Goal: Task Accomplishment & Management: Manage account settings

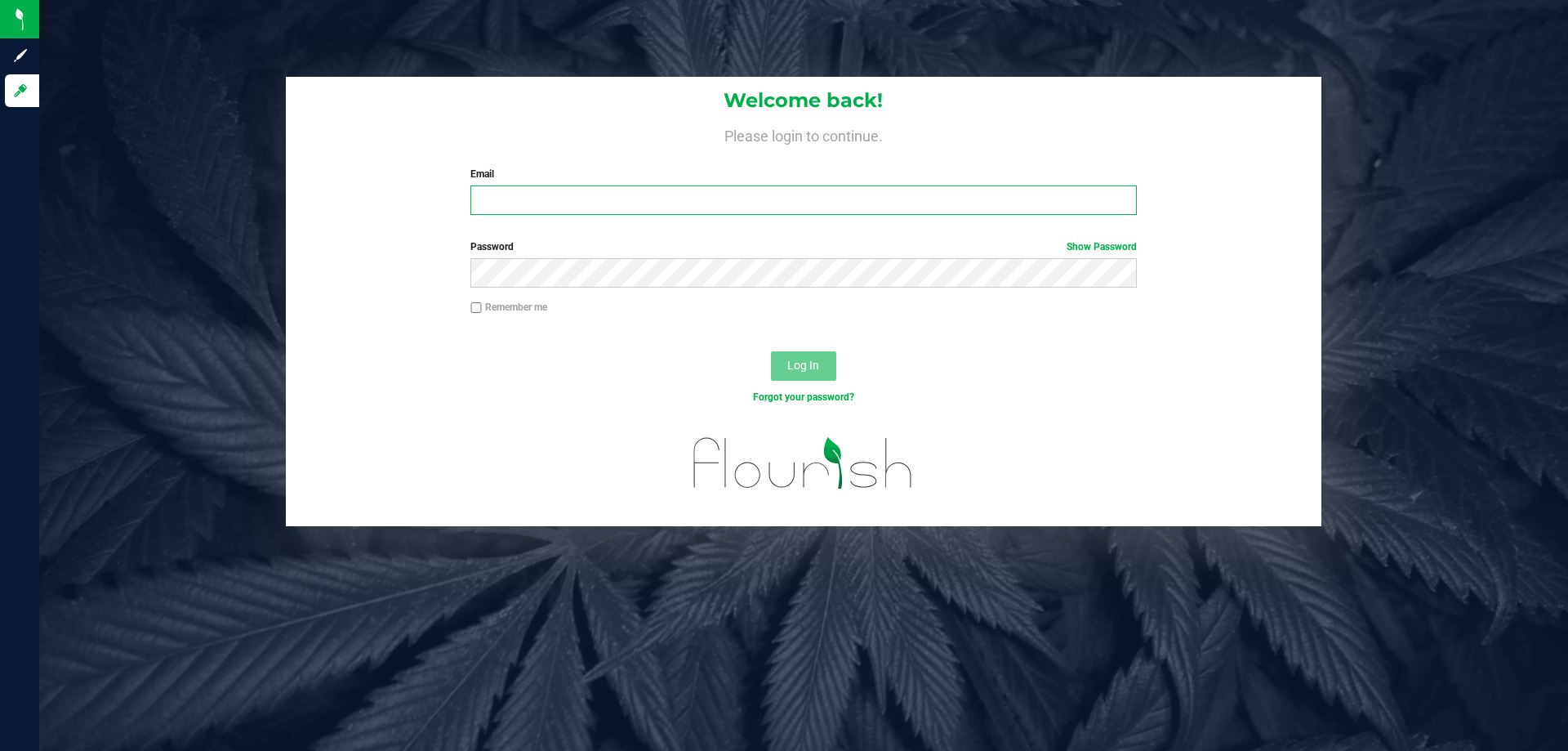
click at [493, 195] on input "Email" at bounding box center [803, 199] width 666 height 29
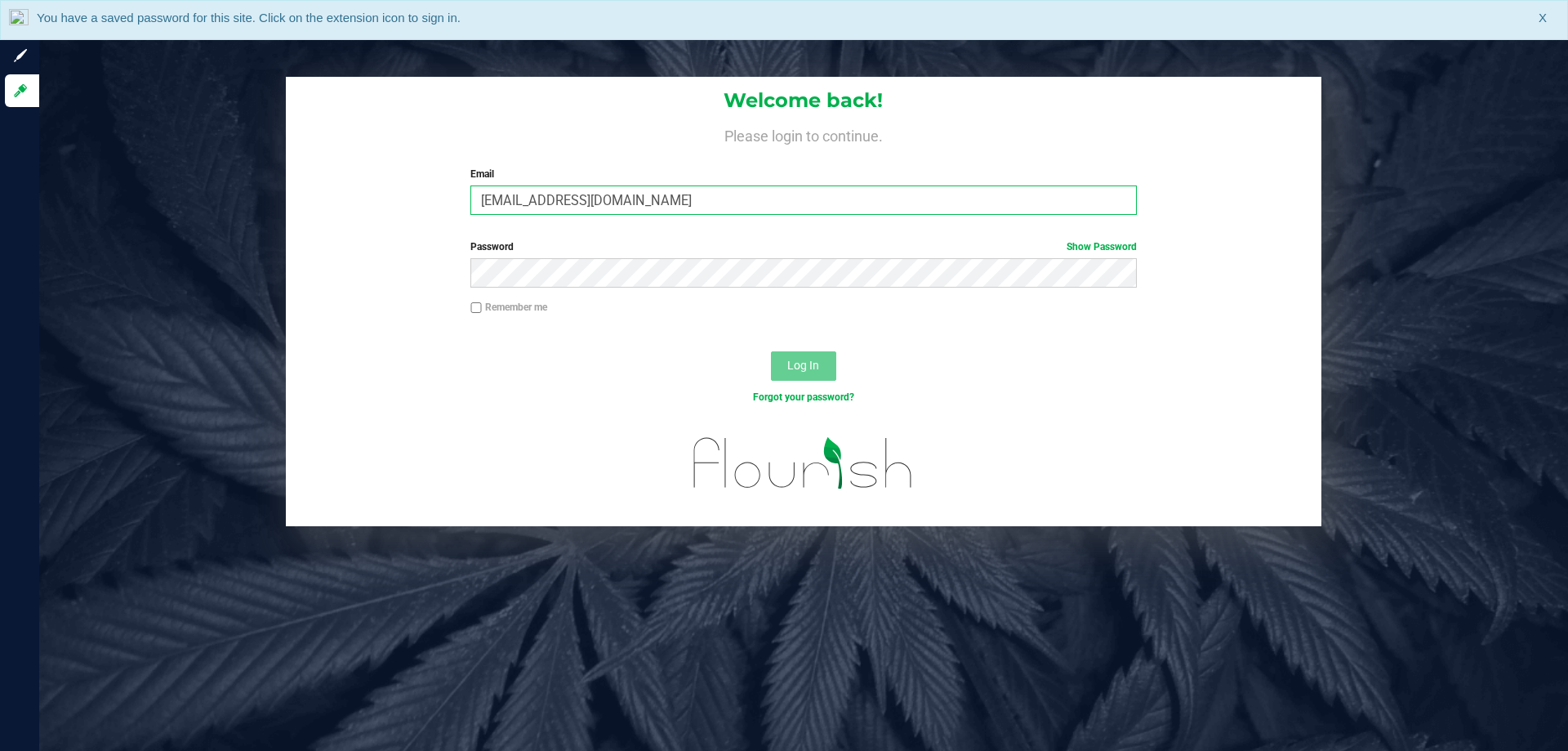
type input "Jlaughlin@liveparallel.com"
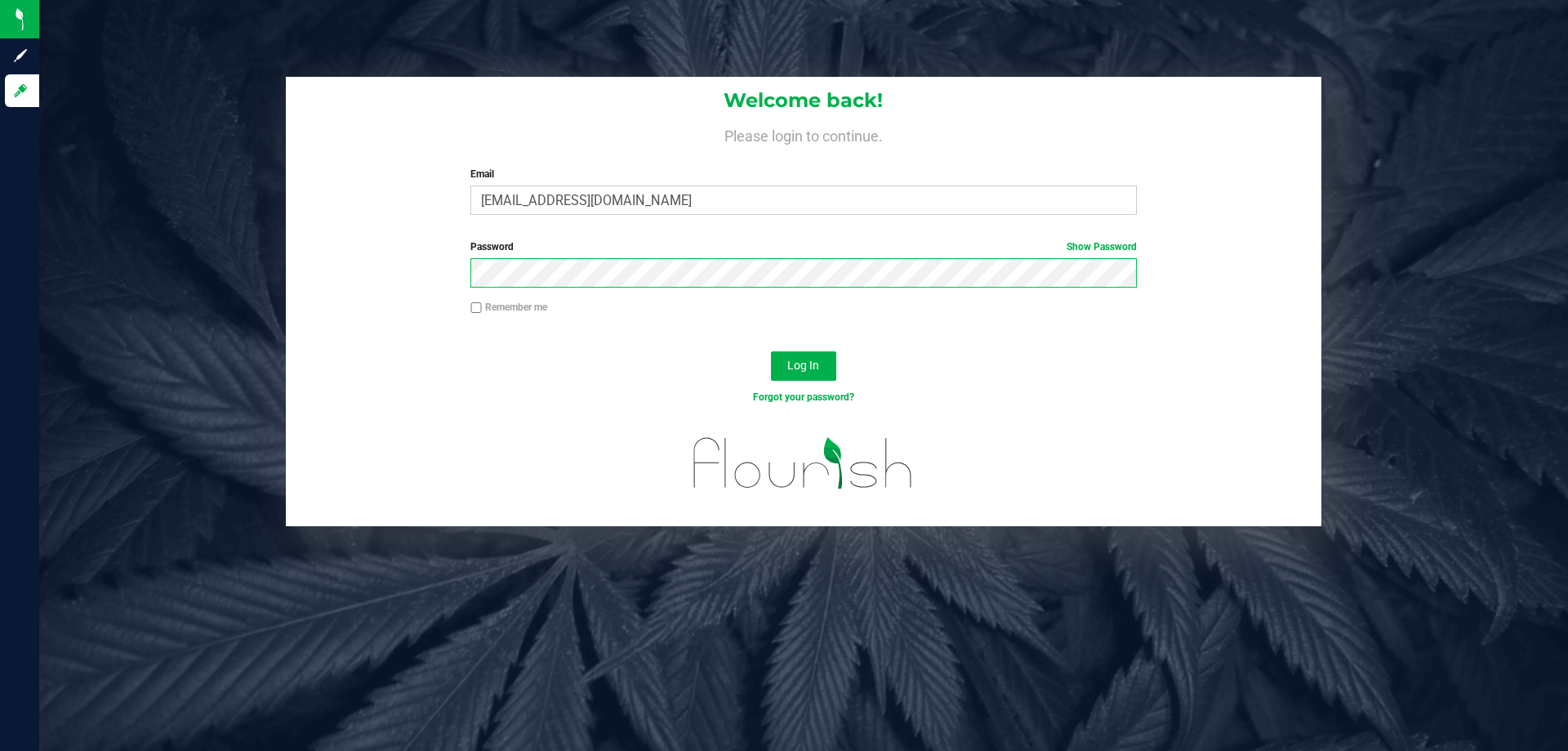
click at [771, 351] on button "Log In" at bounding box center [803, 365] width 65 height 29
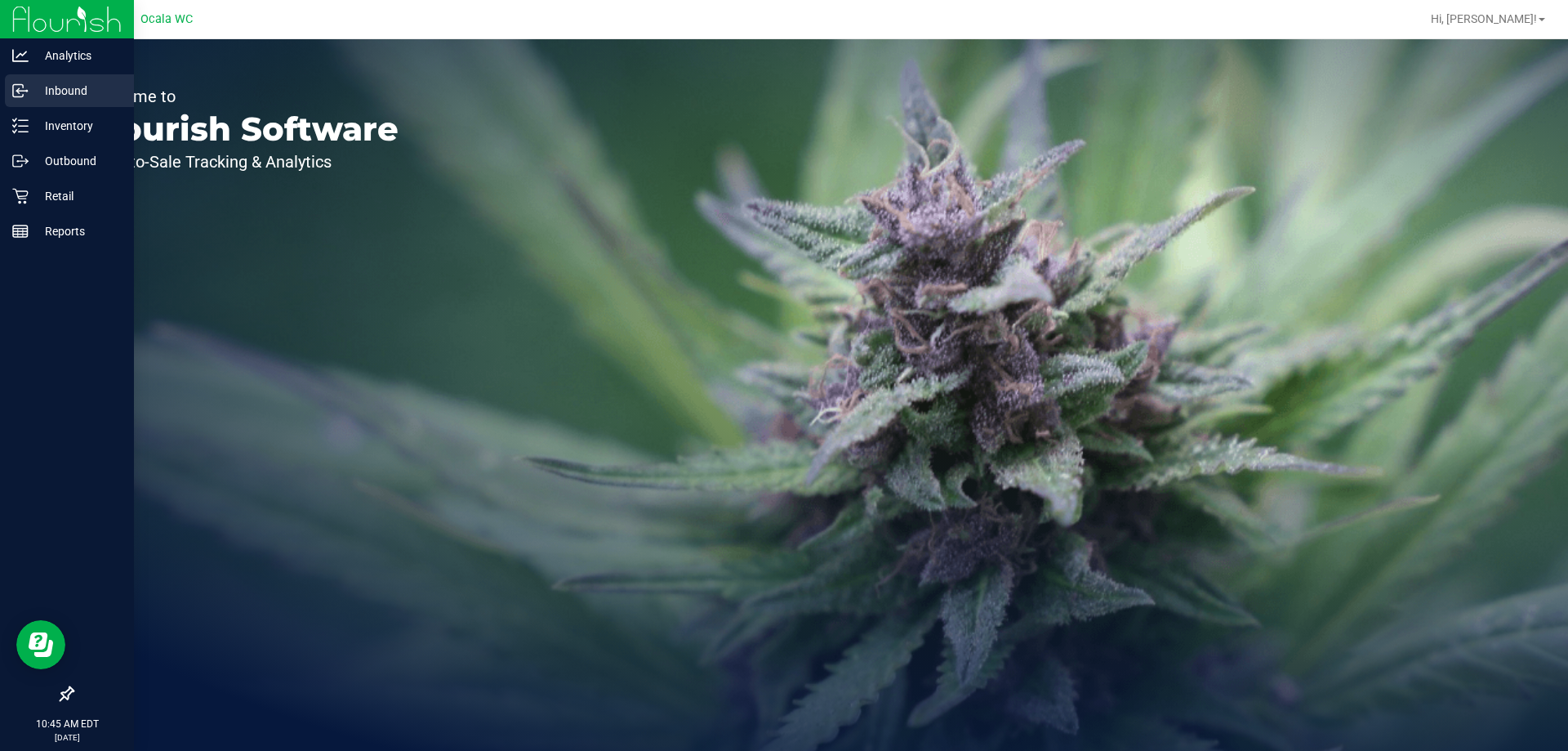
click at [78, 91] on p "Inbound" at bounding box center [78, 91] width 98 height 20
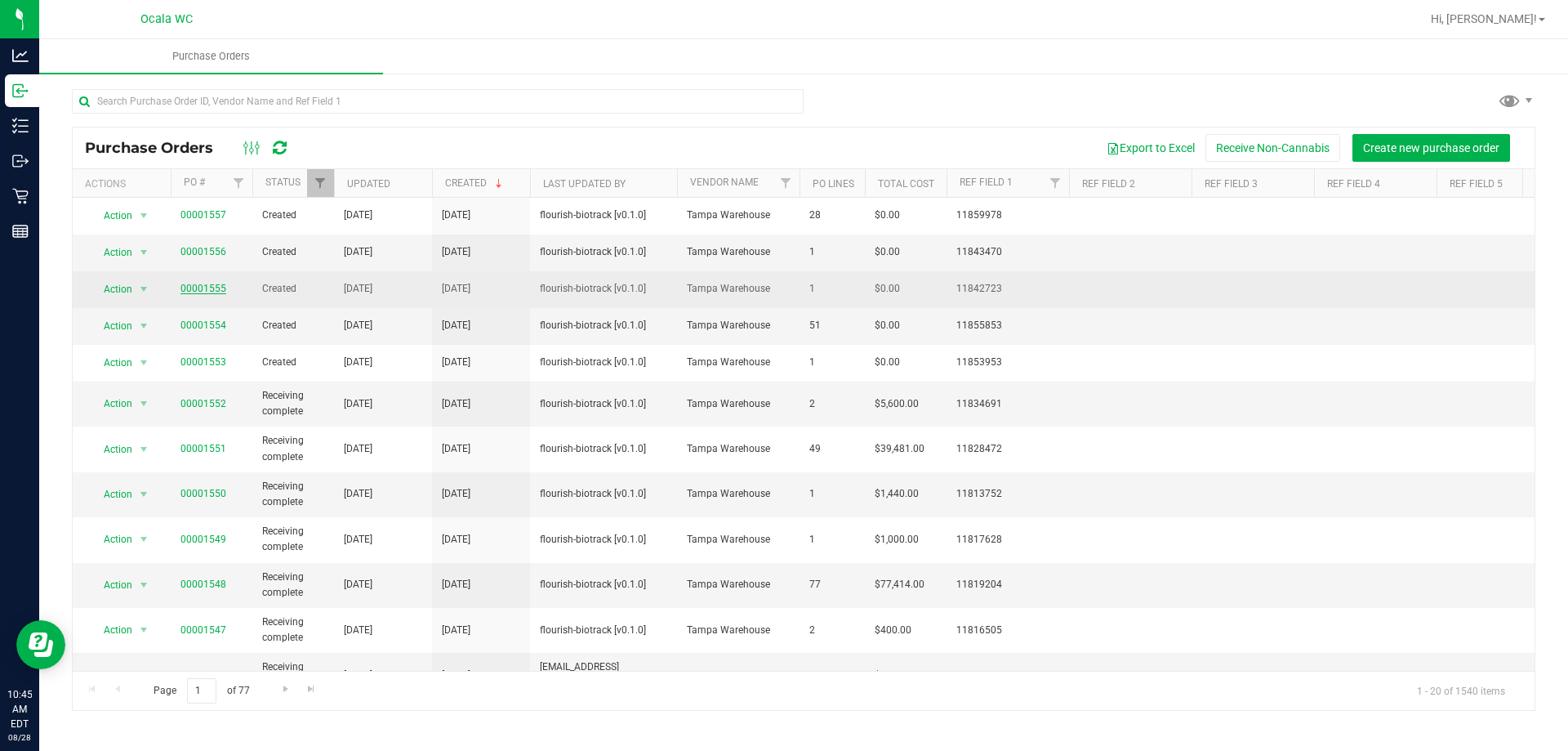
click at [218, 286] on link "00001555" at bounding box center [204, 288] width 46 height 11
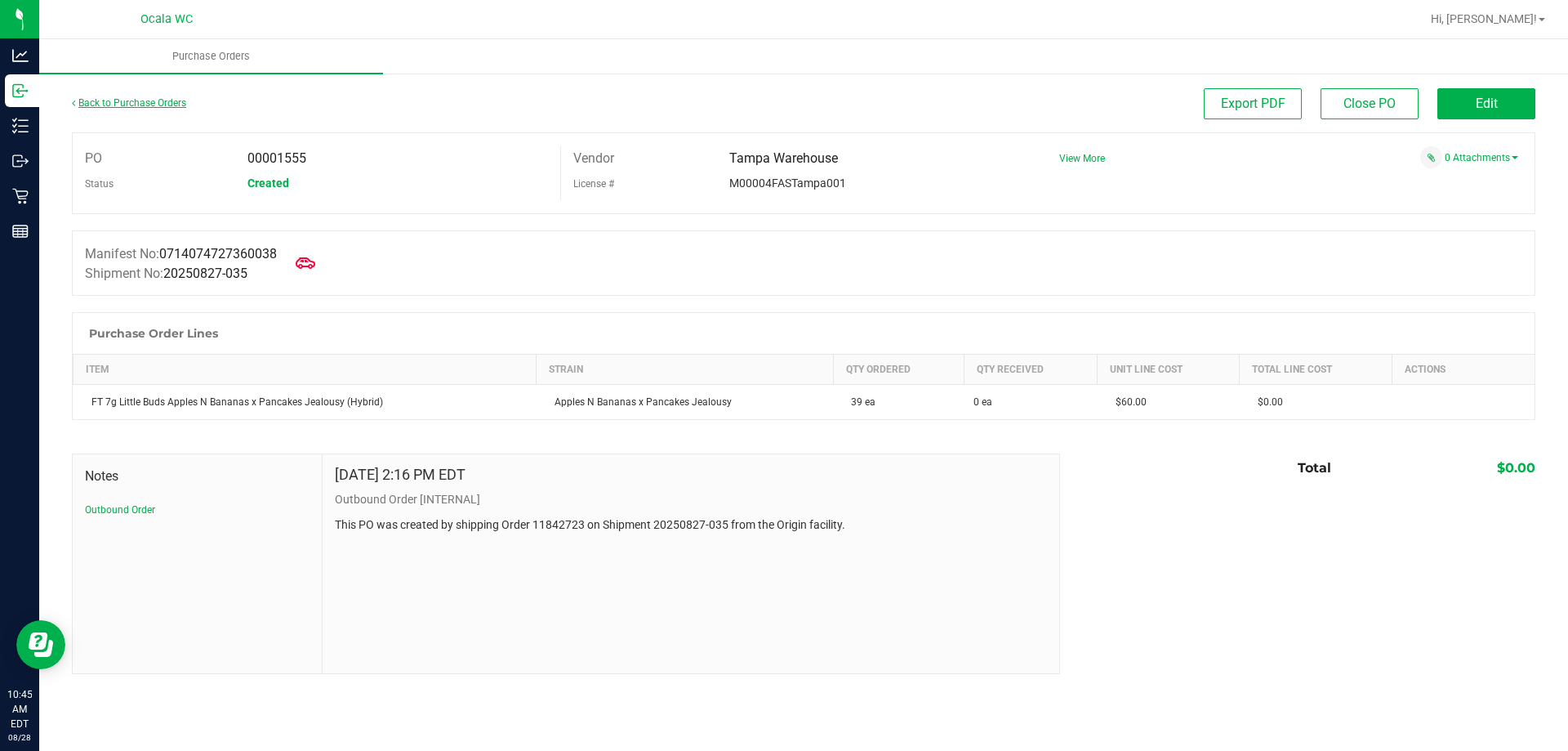
click at [105, 104] on link "Back to Purchase Orders" at bounding box center [129, 102] width 114 height 11
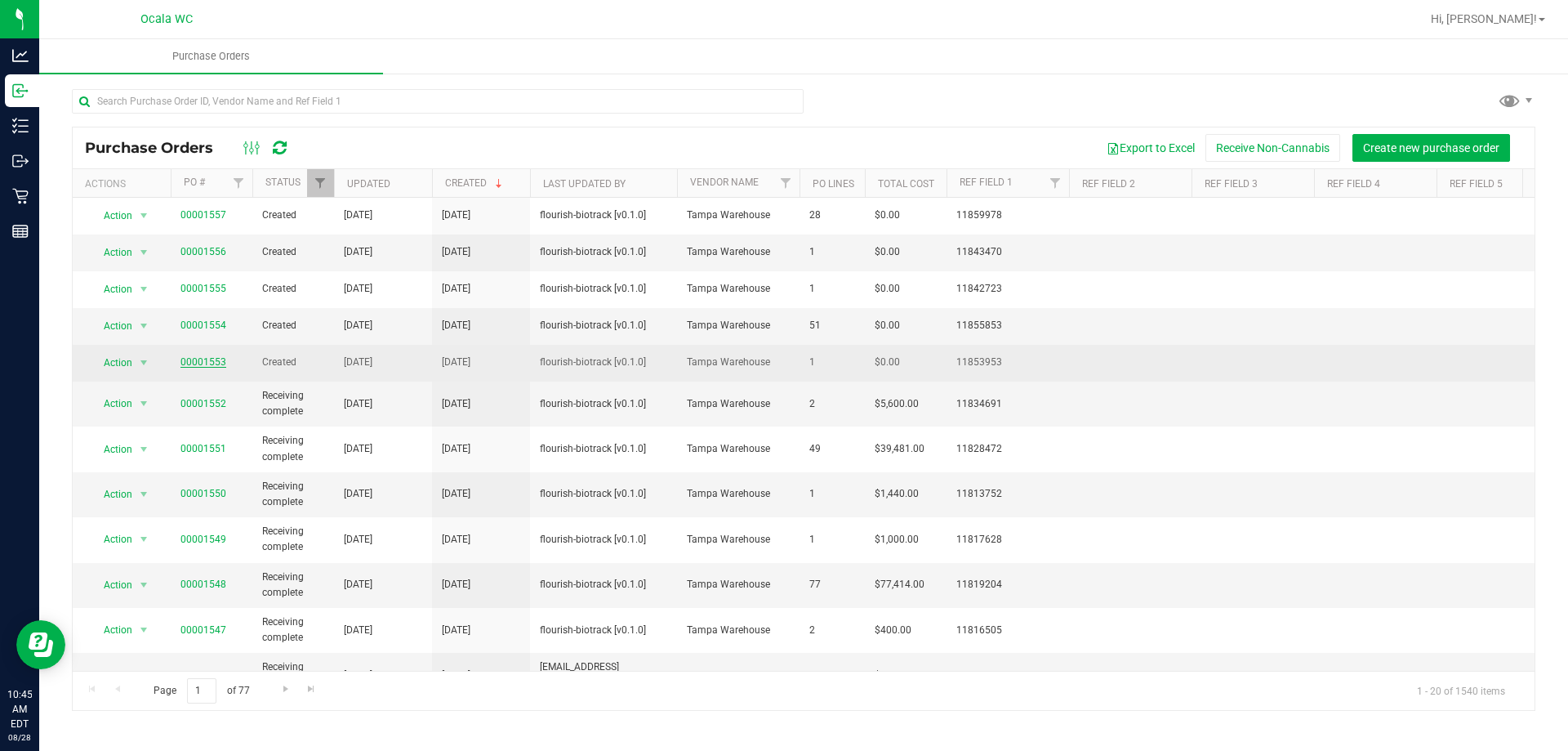
click at [203, 360] on link "00001553" at bounding box center [204, 361] width 46 height 11
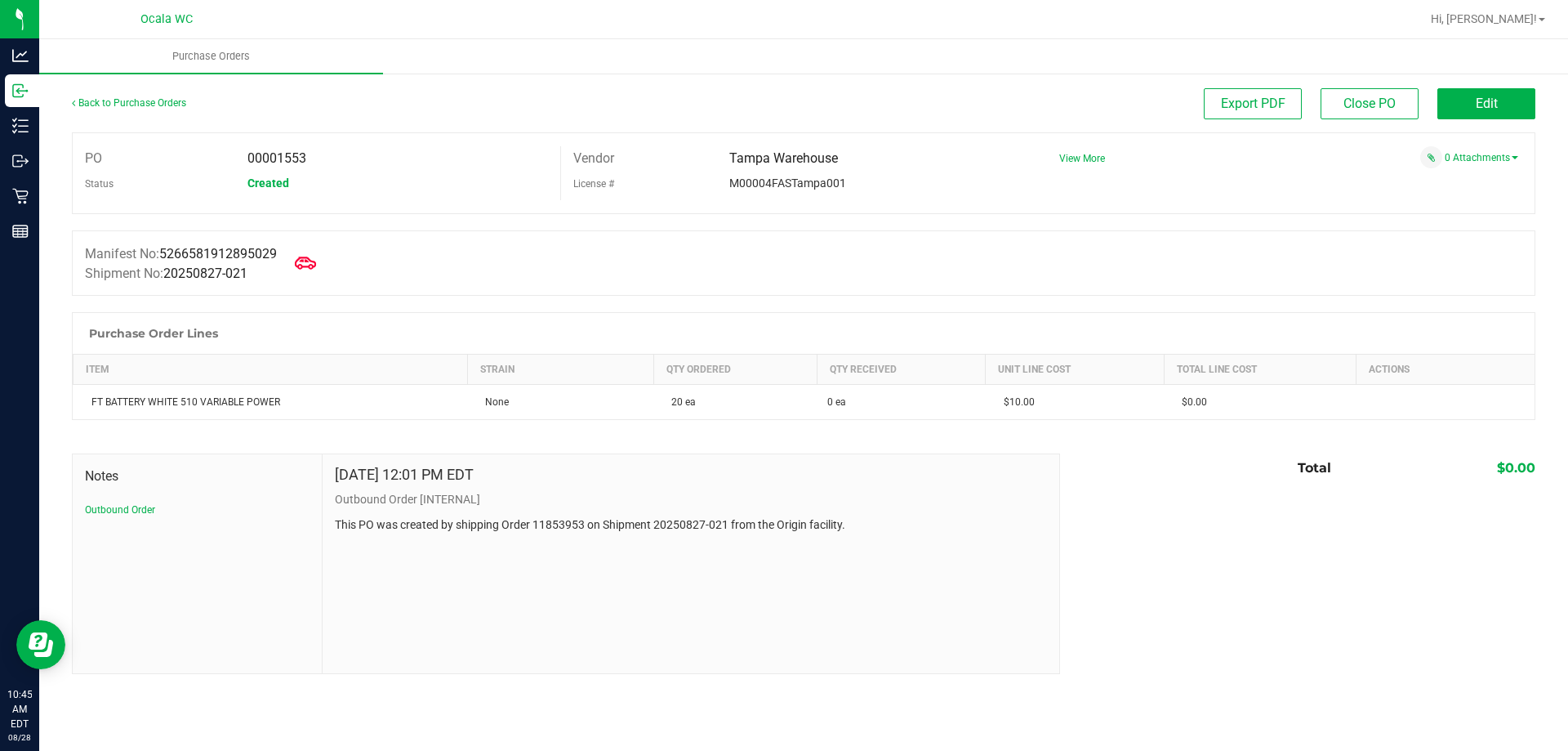
click at [311, 263] on icon at bounding box center [305, 262] width 21 height 21
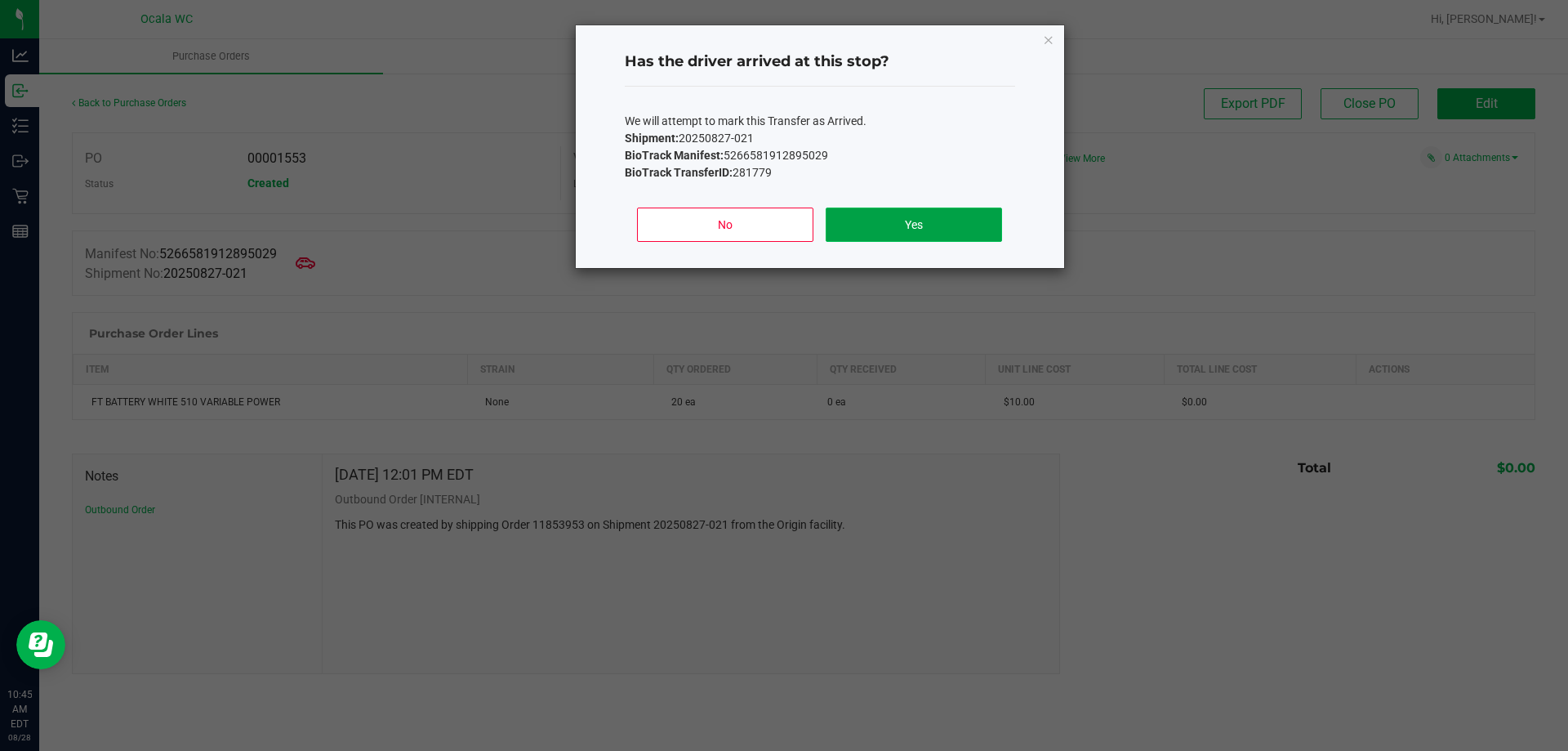
click at [954, 217] on button "Yes" at bounding box center [914, 224] width 176 height 34
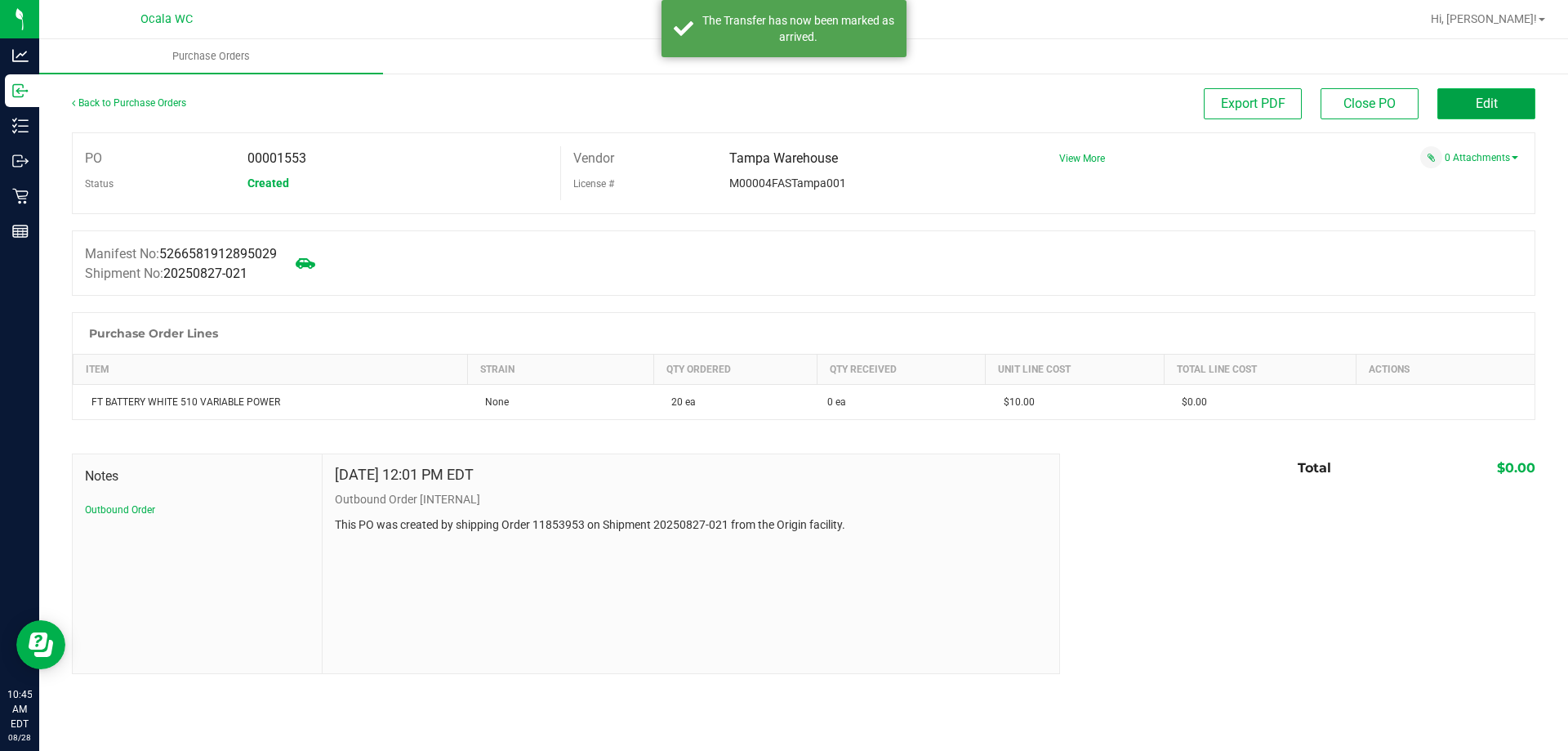
click at [1483, 108] on span "Edit" at bounding box center [1487, 104] width 22 height 16
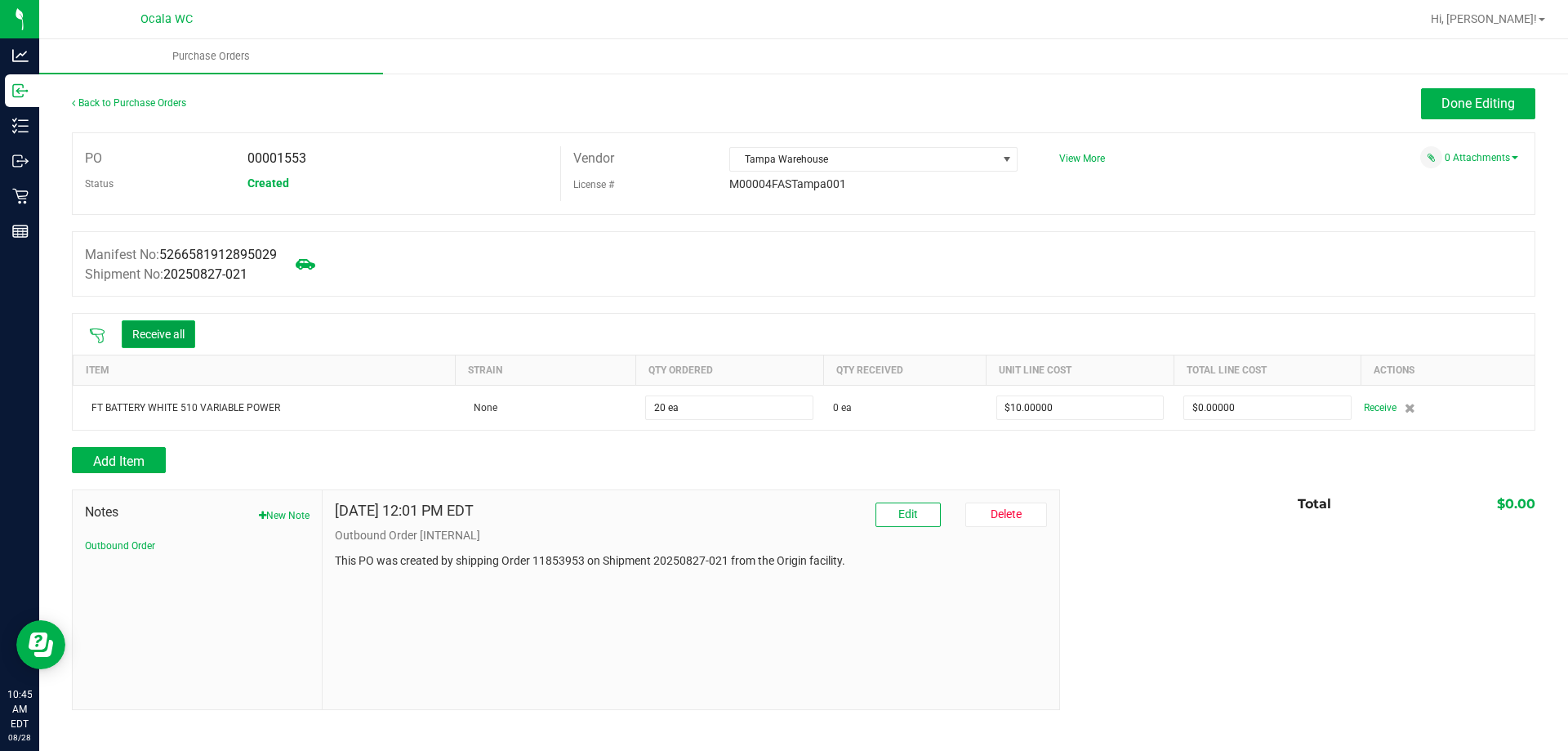
click at [151, 334] on button "Receive all" at bounding box center [159, 334] width 74 height 28
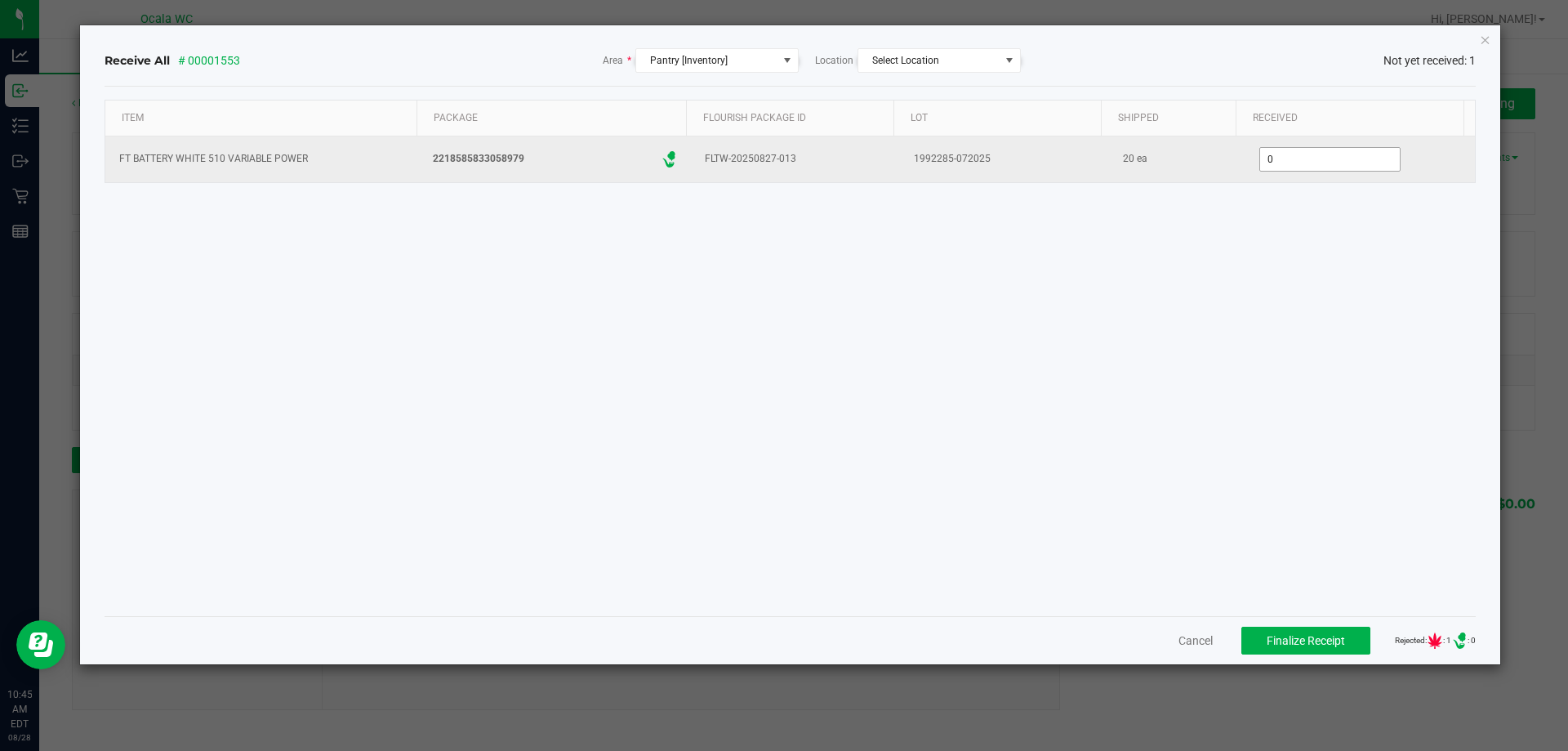
click at [1310, 162] on input "0" at bounding box center [1330, 159] width 140 height 23
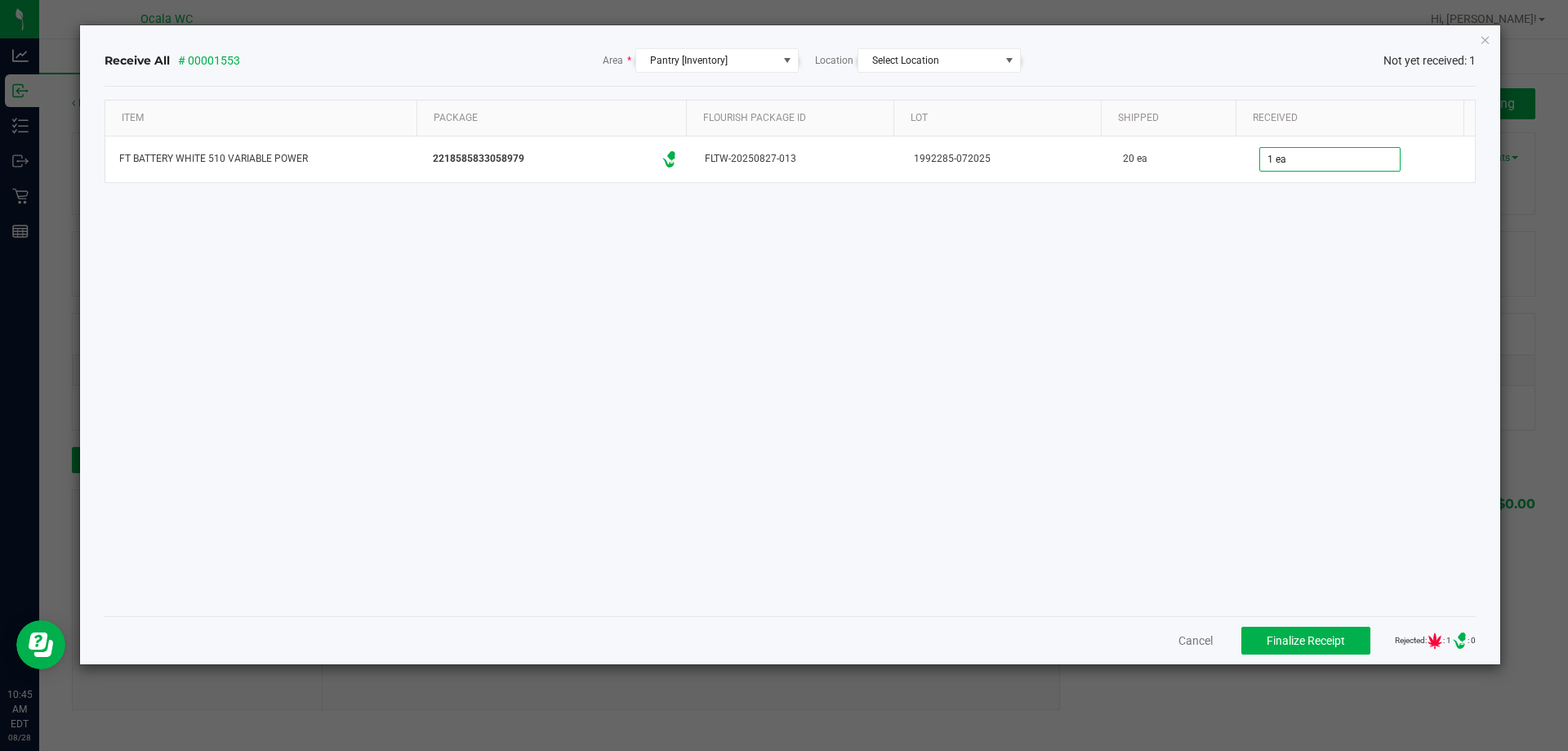
click at [1256, 359] on div "Item Package Flourish Package ID Lot Shipped Received FT BATTERY WHITE 510 VARI…" at bounding box center [791, 351] width 1372 height 503
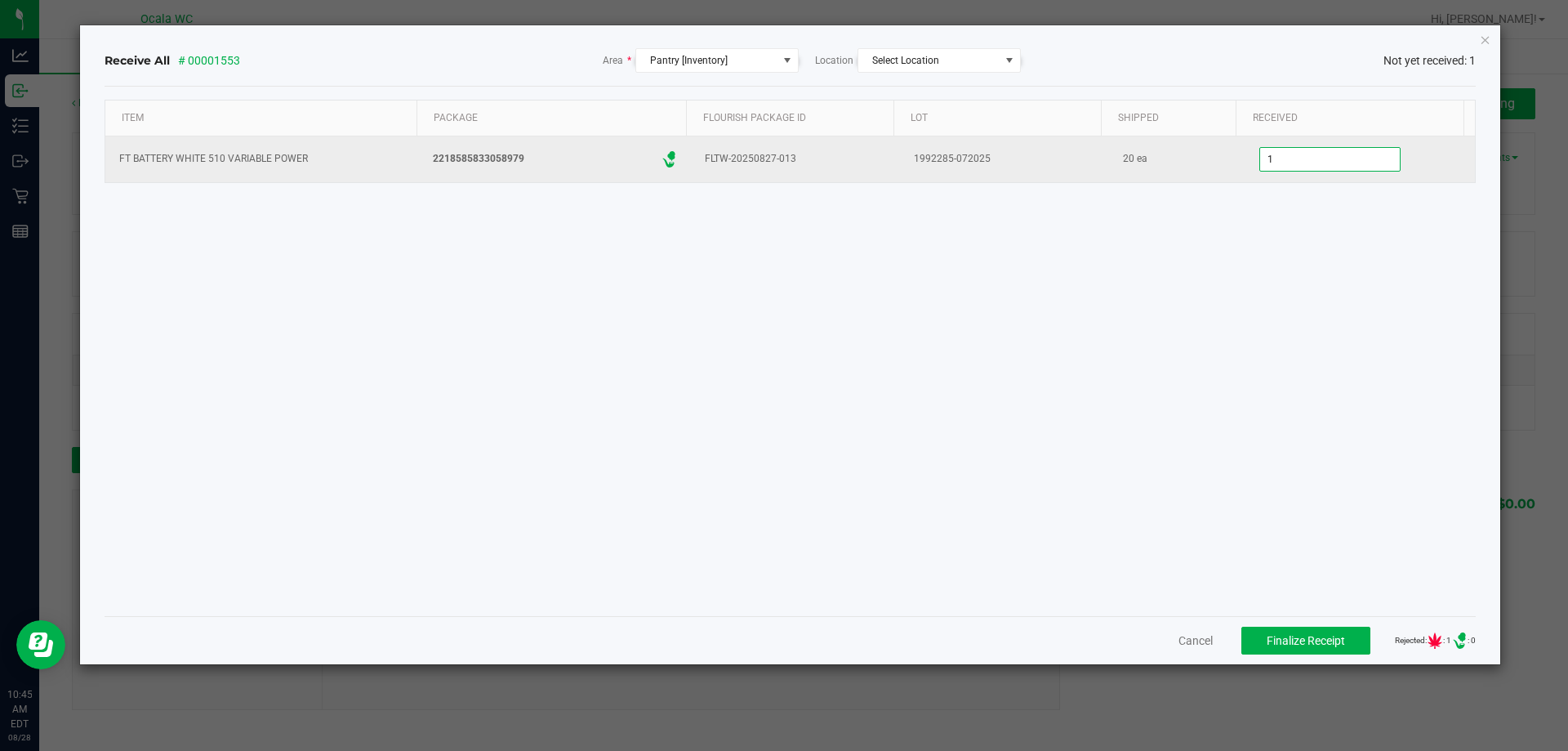
click at [1281, 164] on input "1" at bounding box center [1330, 159] width 140 height 23
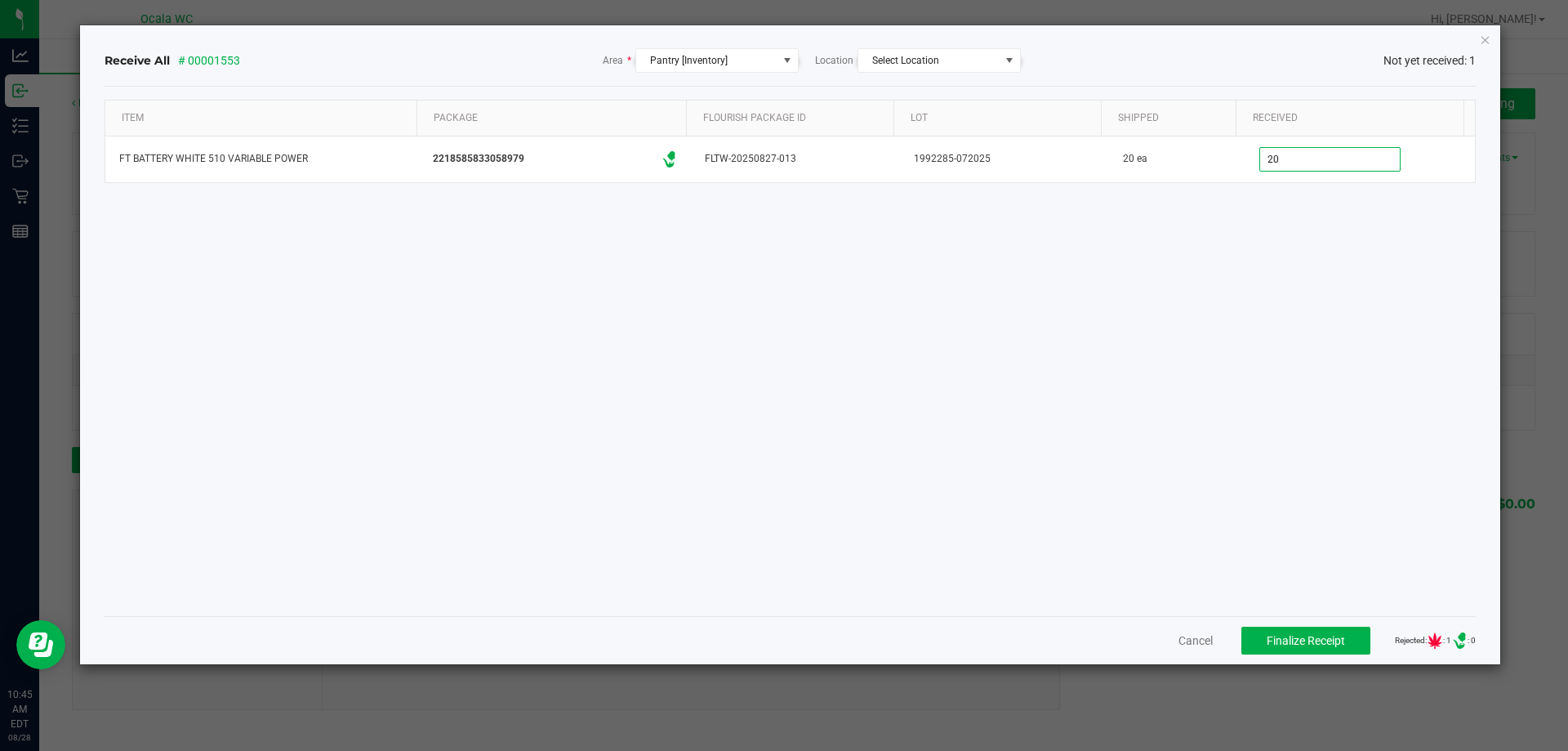
type input "20 ea"
click at [1247, 504] on div "Item Package Flourish Package ID Lot Shipped Received FT BATTERY WHITE 510 VARI…" at bounding box center [791, 351] width 1372 height 503
click at [1298, 637] on span "Finalize Receipt" at bounding box center [1306, 640] width 78 height 13
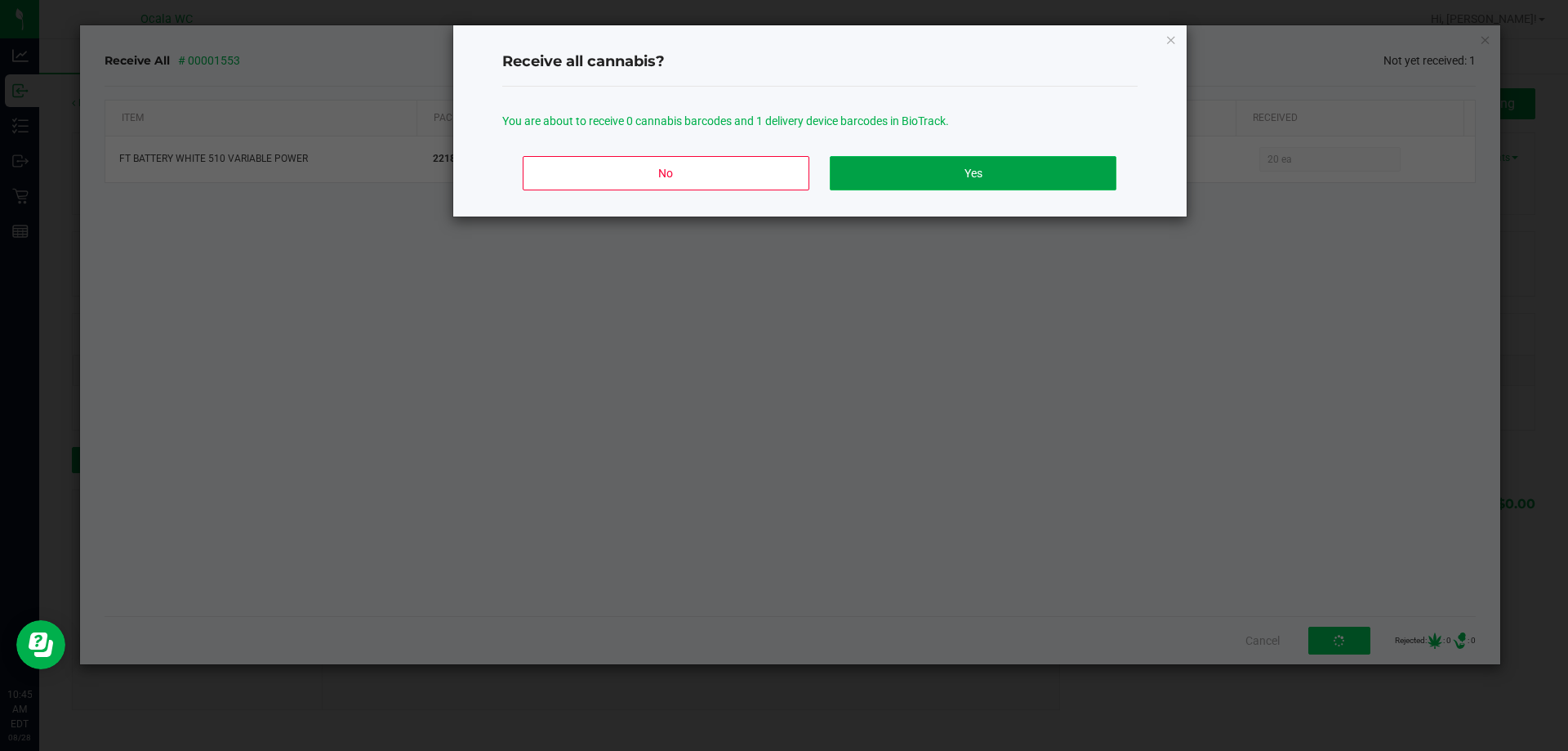
click at [957, 179] on button "Yes" at bounding box center [973, 173] width 286 height 34
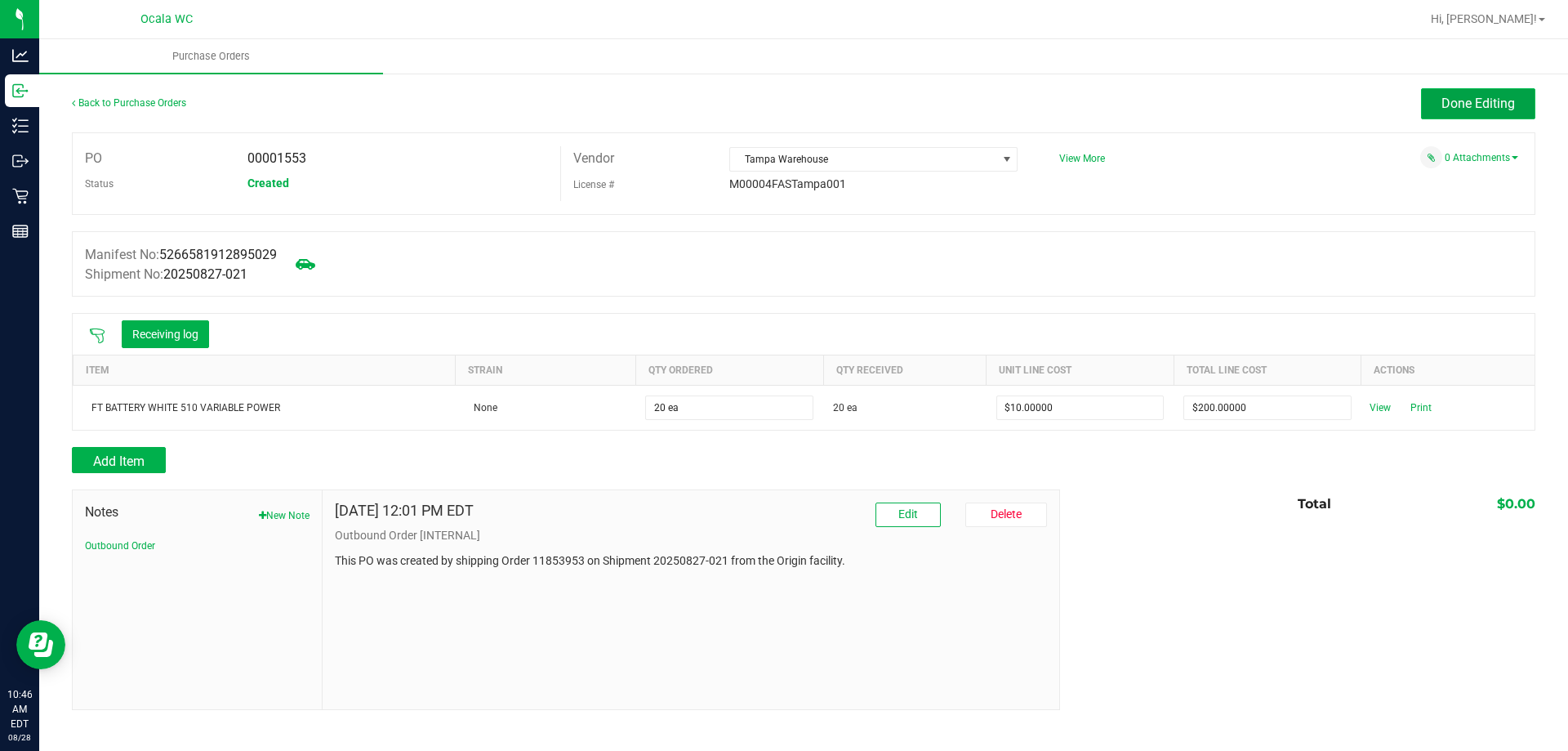
click at [1465, 105] on span "Done Editing" at bounding box center [1479, 104] width 74 height 16
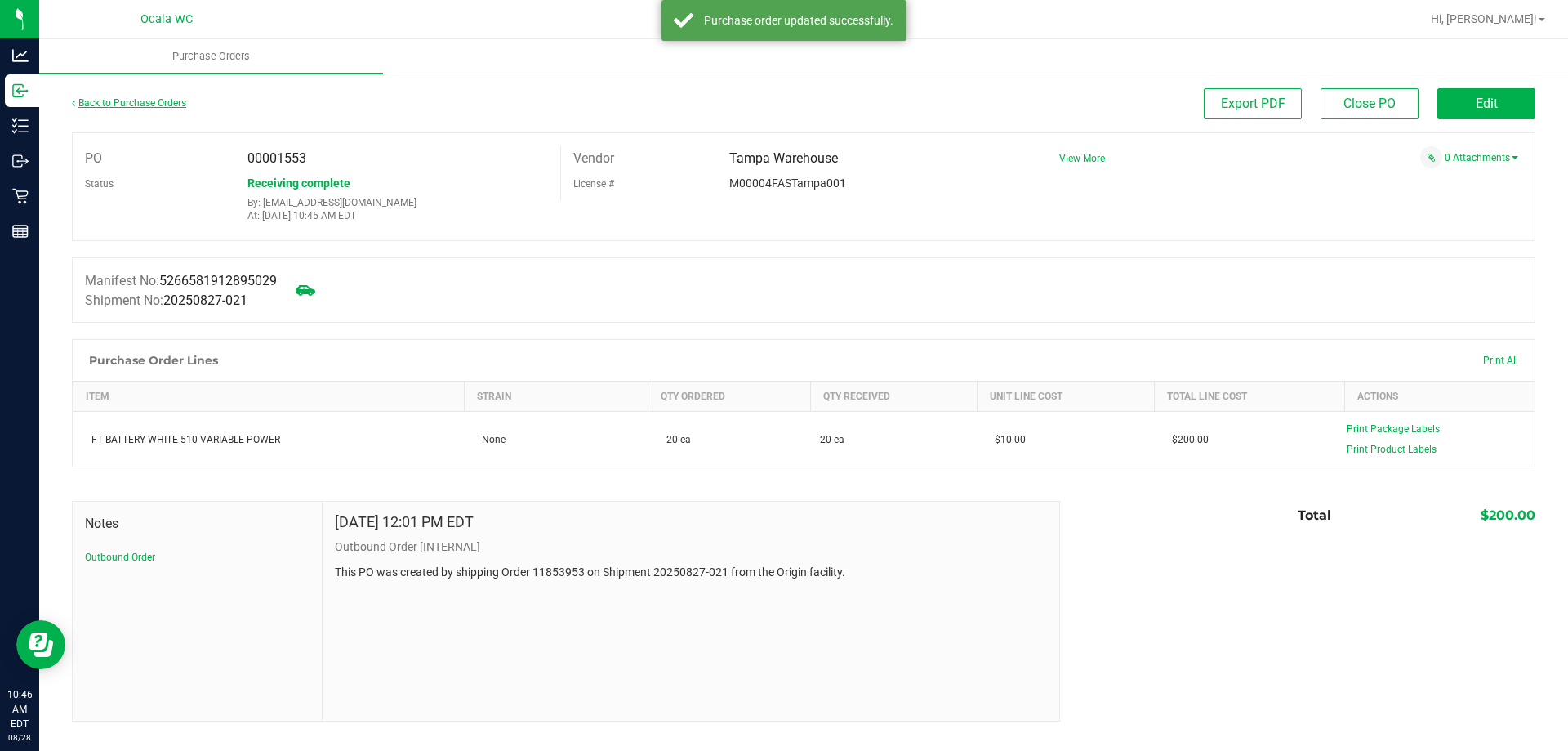
click at [123, 99] on link "Back to Purchase Orders" at bounding box center [129, 102] width 114 height 11
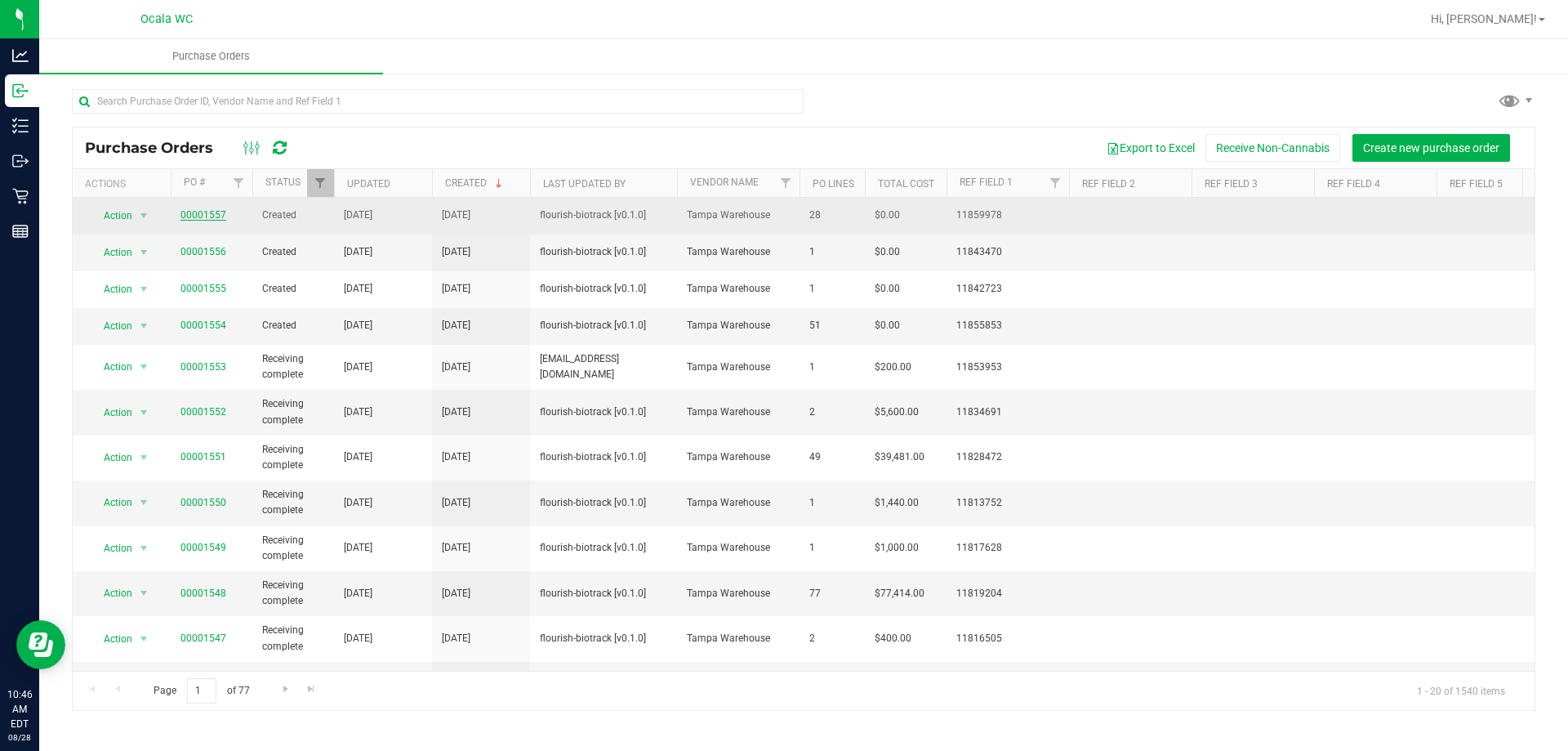
click at [207, 215] on link "00001557" at bounding box center [204, 214] width 46 height 11
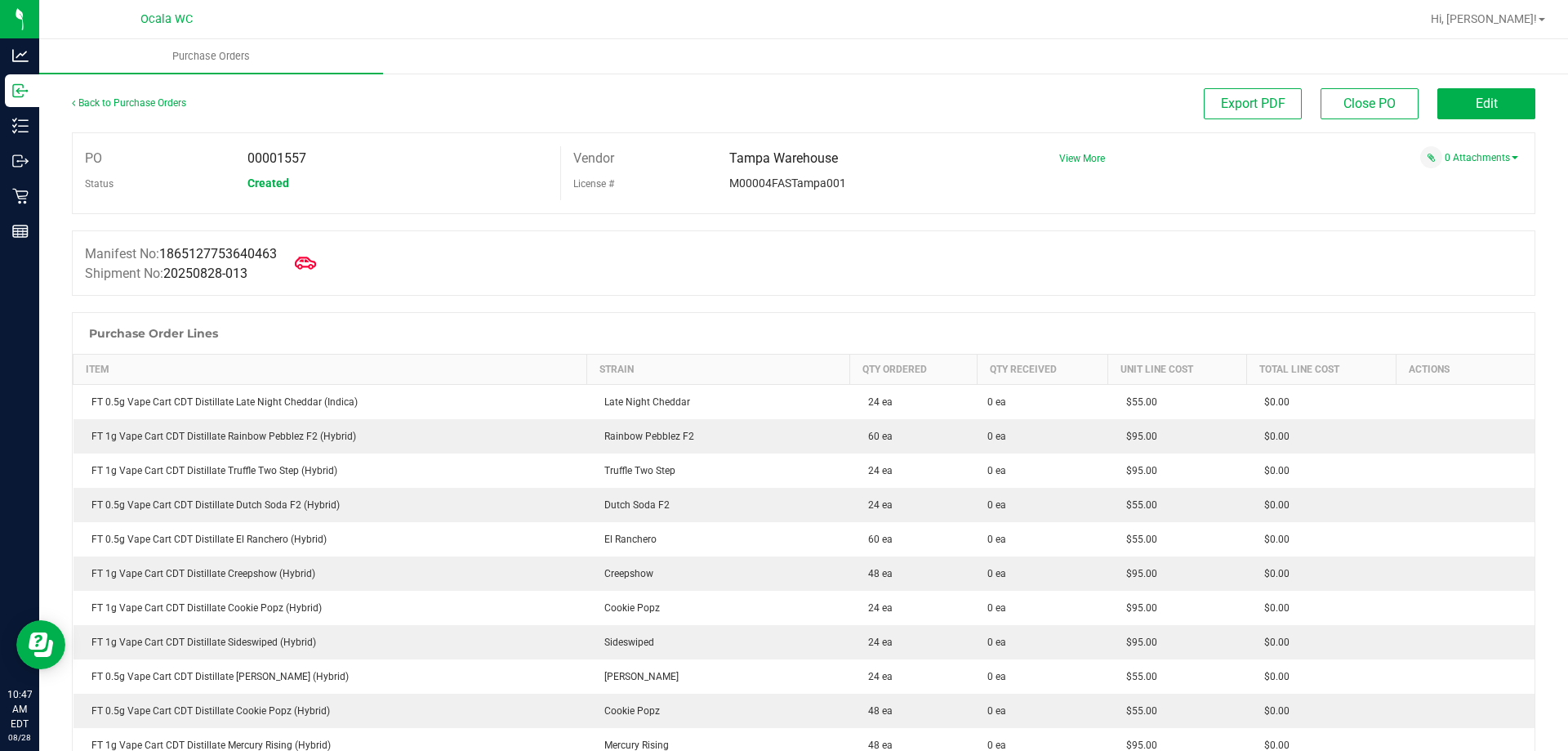
click at [305, 257] on icon at bounding box center [305, 262] width 21 height 21
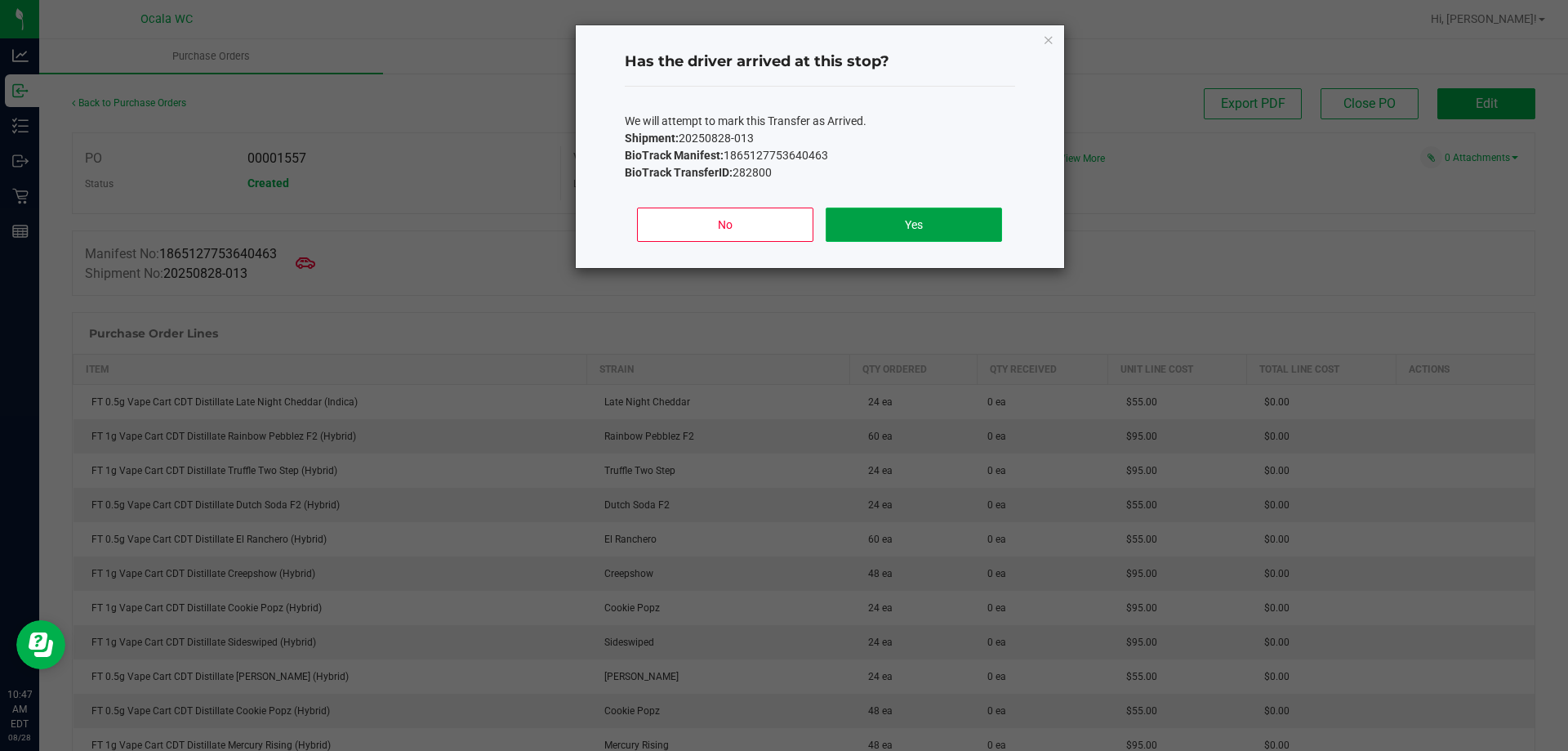
click at [908, 220] on button "Yes" at bounding box center [914, 224] width 176 height 34
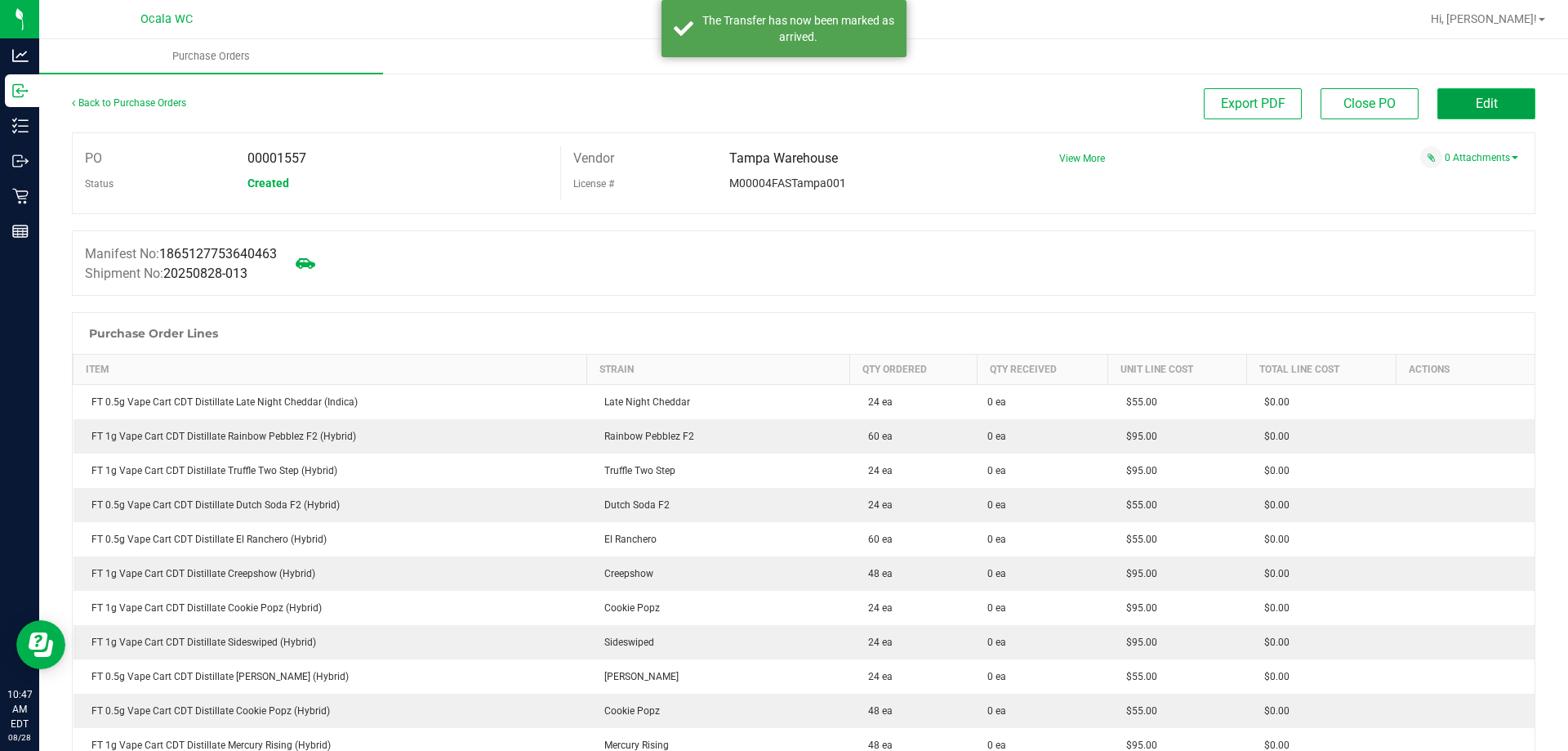
click at [1484, 106] on span "Edit" at bounding box center [1487, 104] width 22 height 16
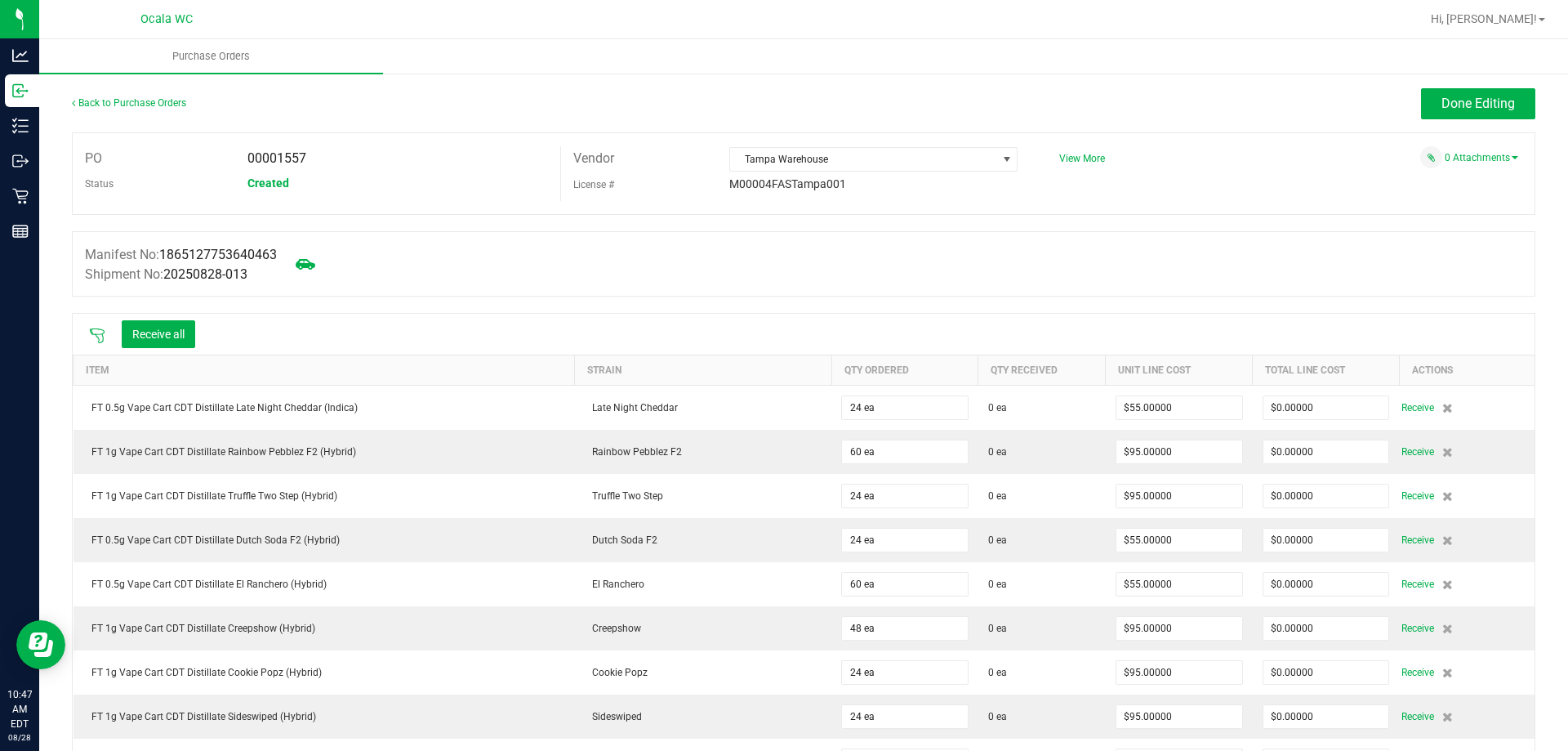
click at [95, 332] on icon at bounding box center [97, 336] width 16 height 16
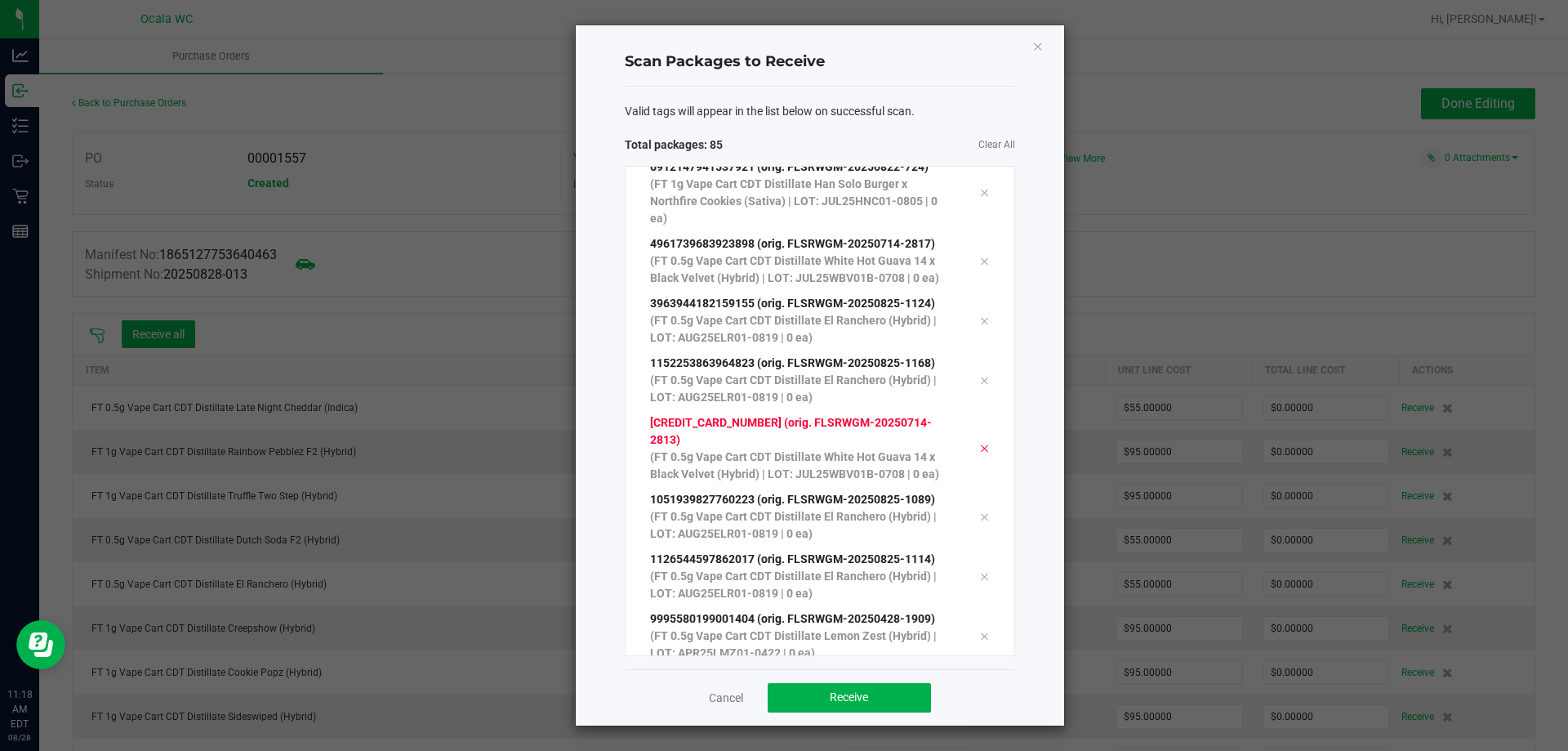
scroll to position [4672, 0]
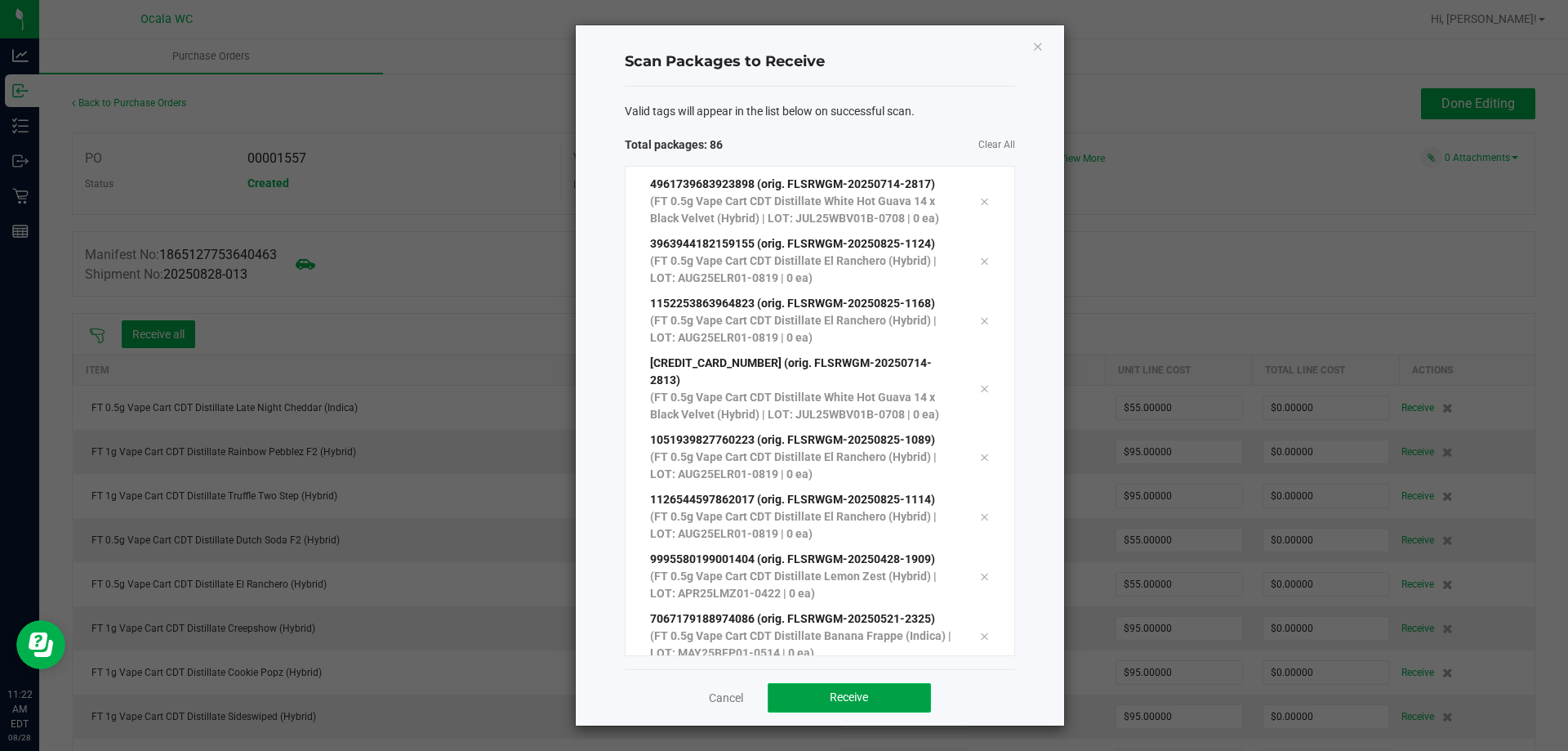
click at [862, 702] on span "Receive" at bounding box center [849, 696] width 38 height 13
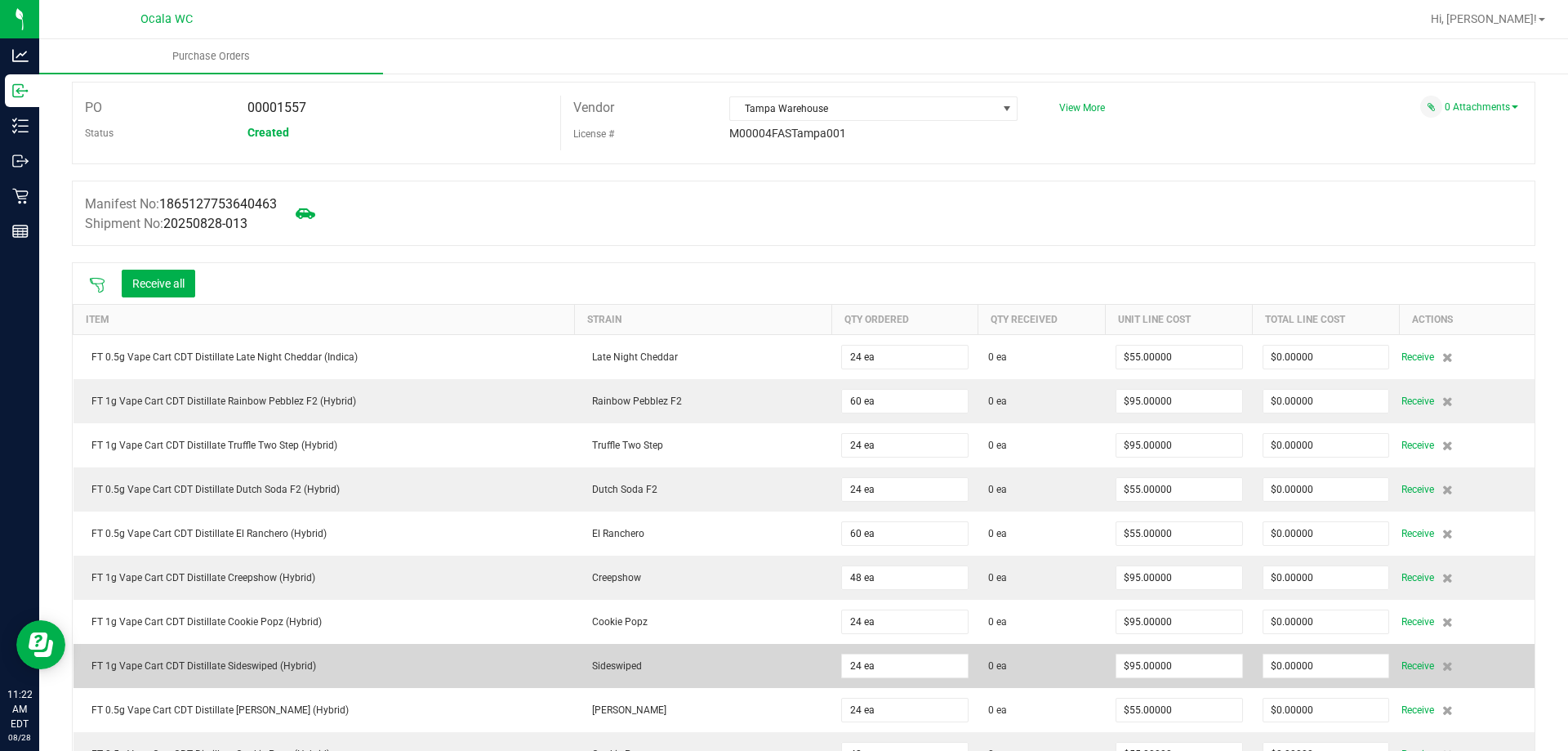
scroll to position [0, 0]
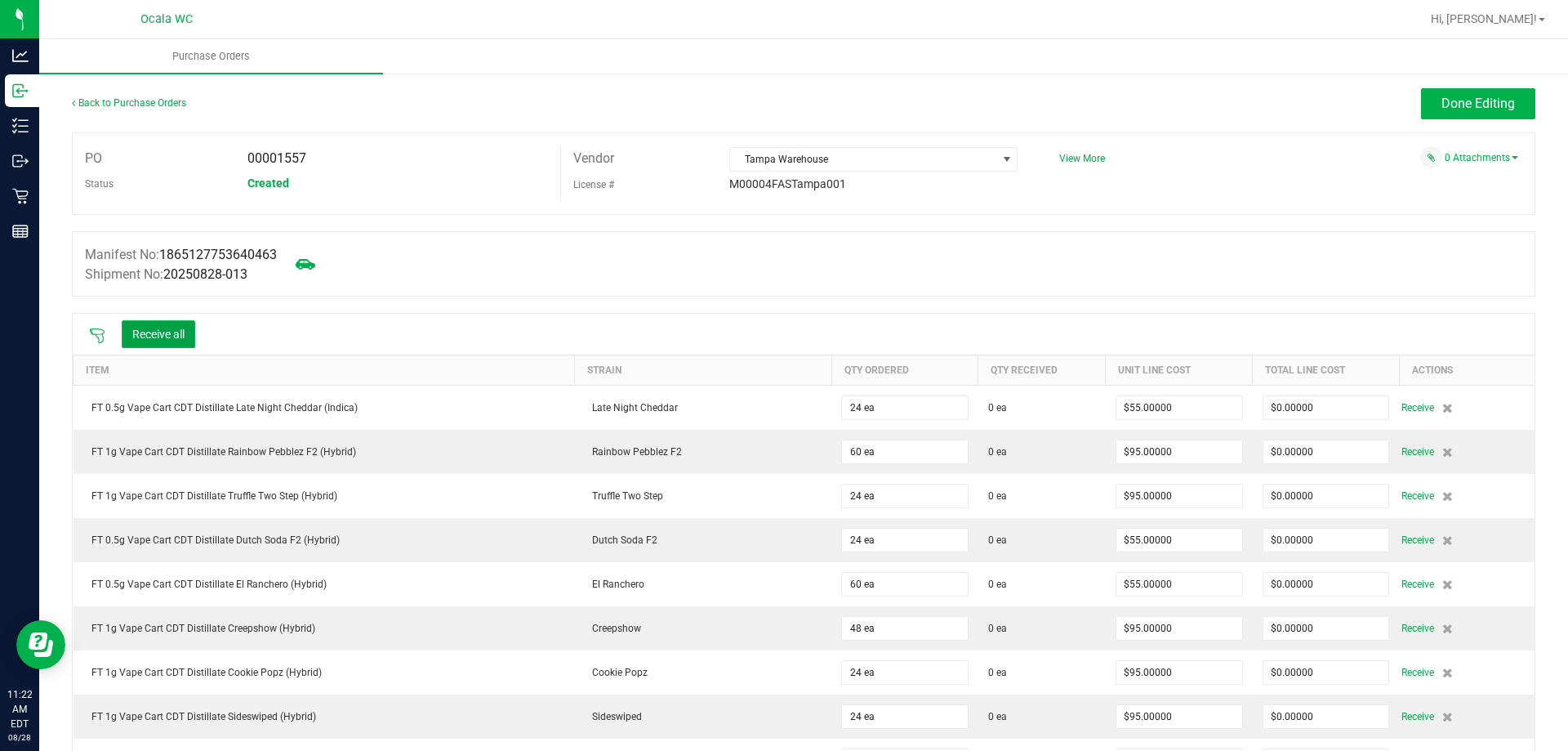
click at [160, 332] on button "Receive all" at bounding box center [159, 334] width 74 height 28
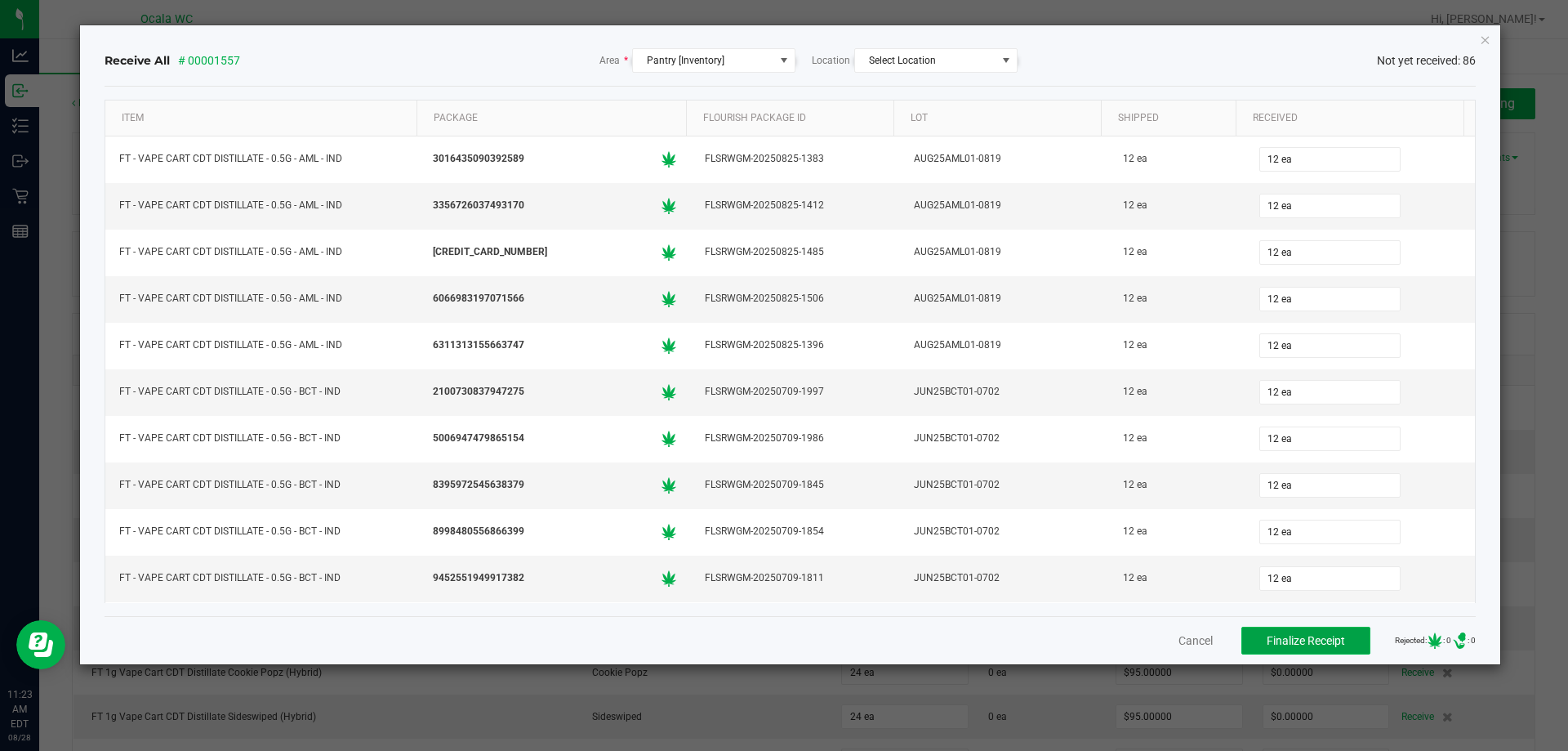
click at [1295, 646] on span "Finalize Receipt" at bounding box center [1306, 640] width 78 height 13
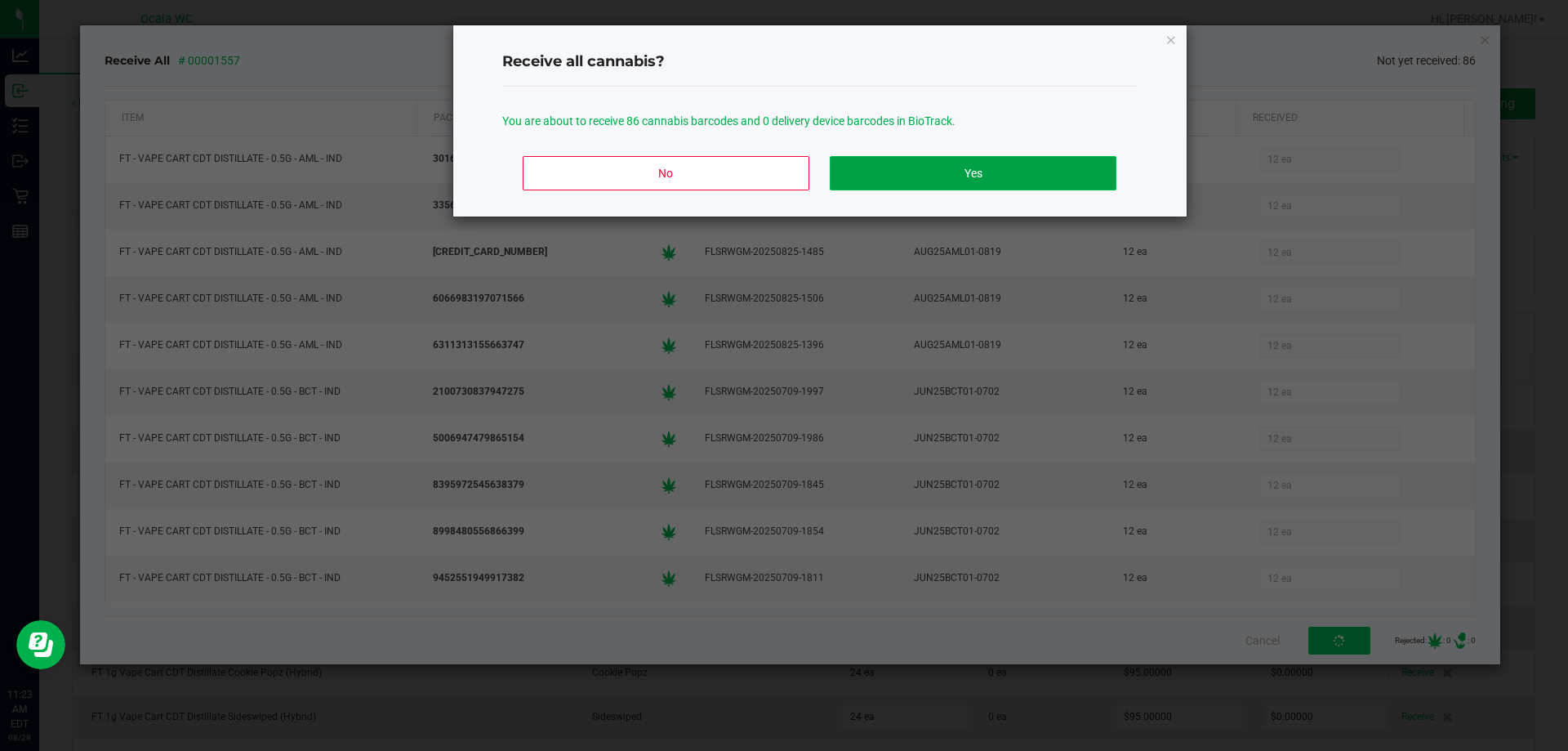
click at [1040, 172] on button "Yes" at bounding box center [973, 173] width 286 height 34
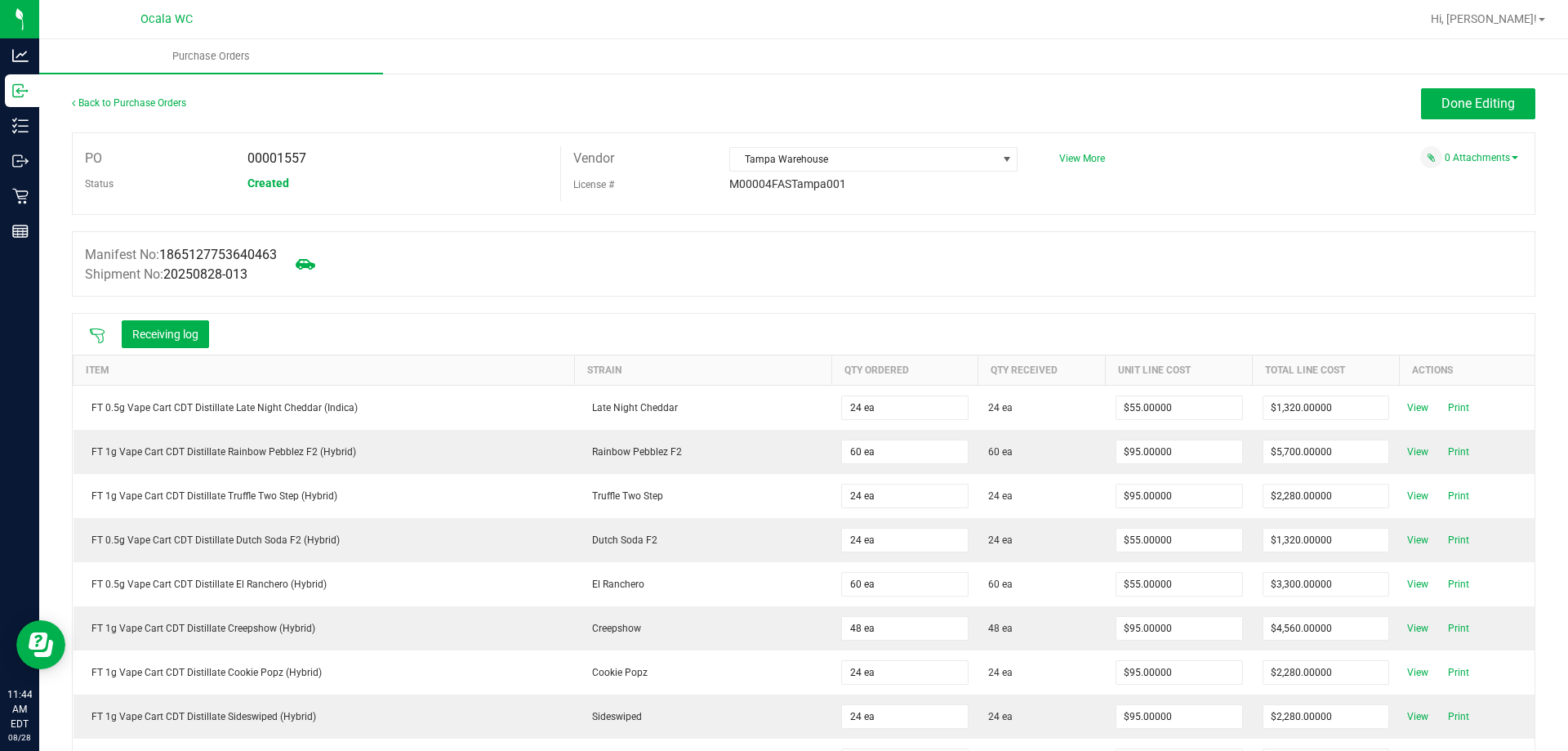
click at [136, 96] on div "Back to Purchase Orders" at bounding box center [255, 102] width 366 height 29
click at [136, 105] on link "Back to Purchase Orders" at bounding box center [129, 102] width 114 height 11
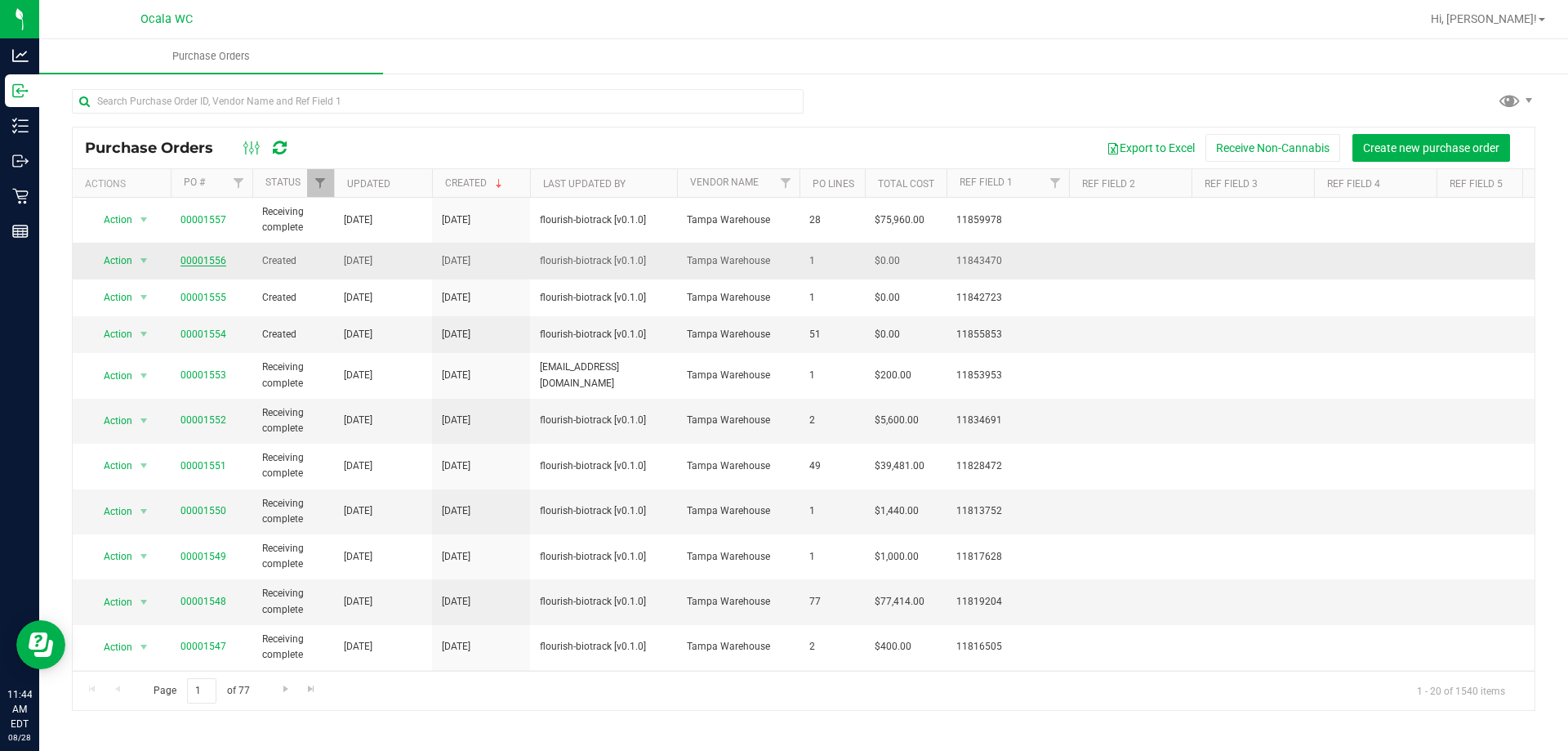
click at [196, 261] on link "00001556" at bounding box center [204, 260] width 46 height 11
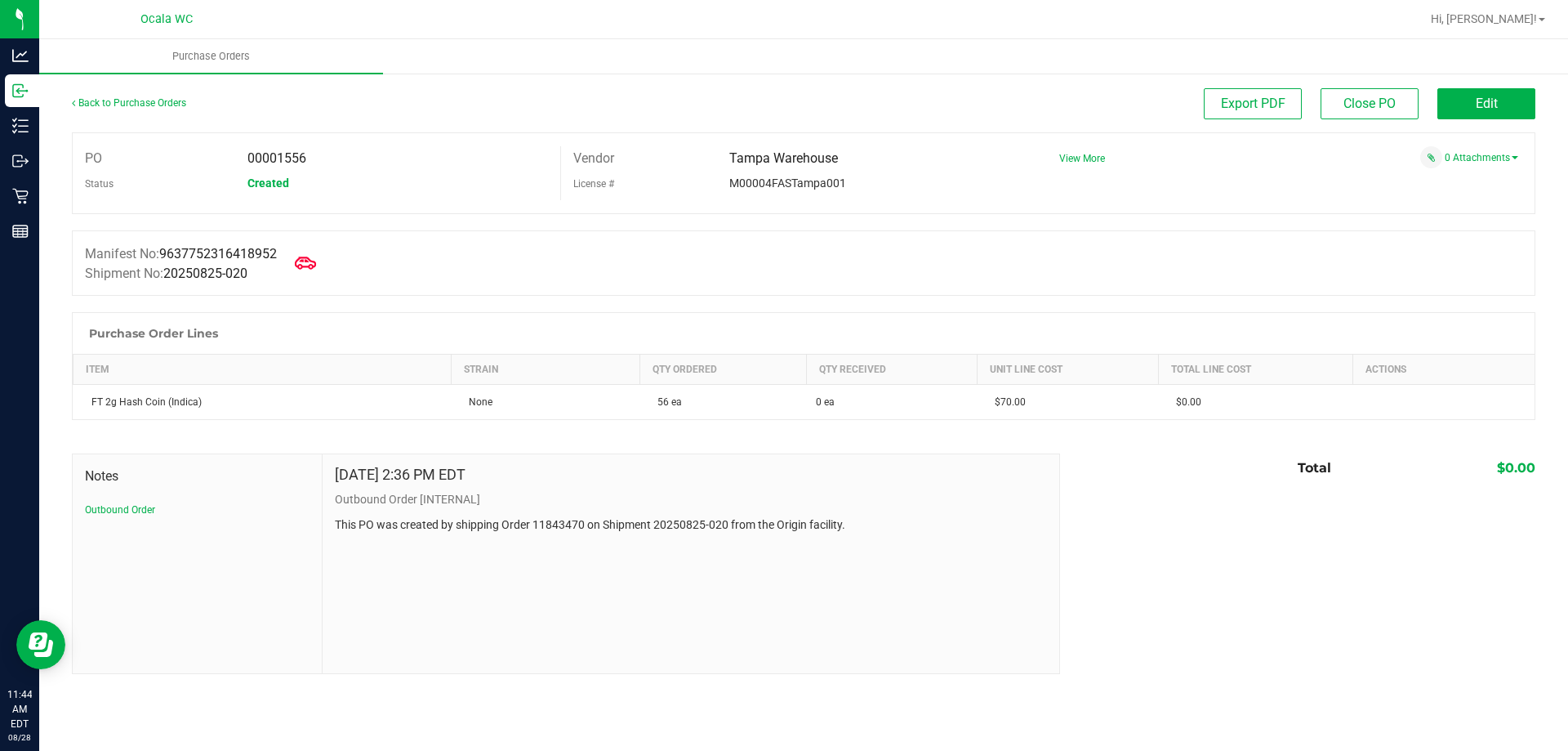
click at [309, 263] on icon at bounding box center [305, 262] width 21 height 21
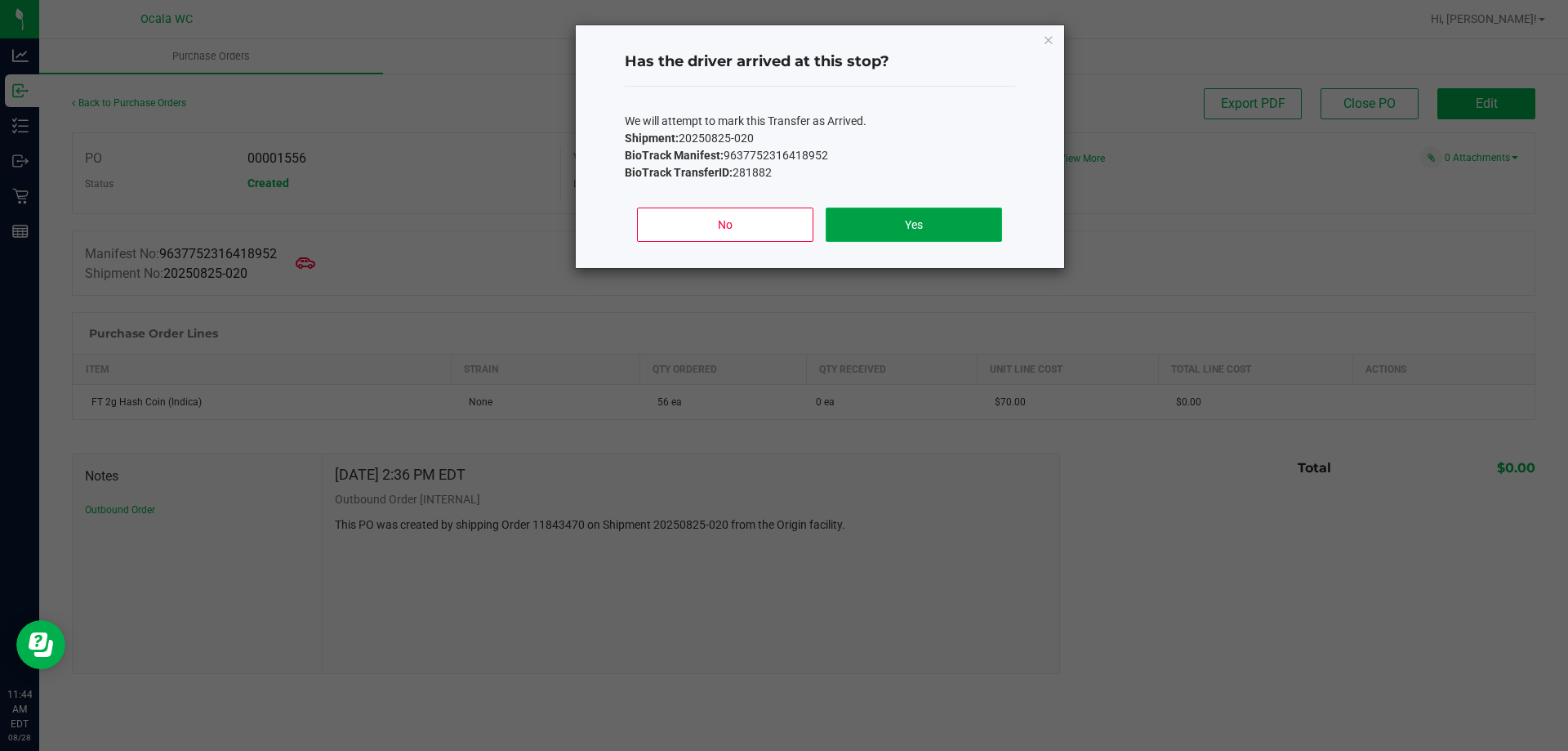
click at [943, 231] on button "Yes" at bounding box center [914, 224] width 176 height 34
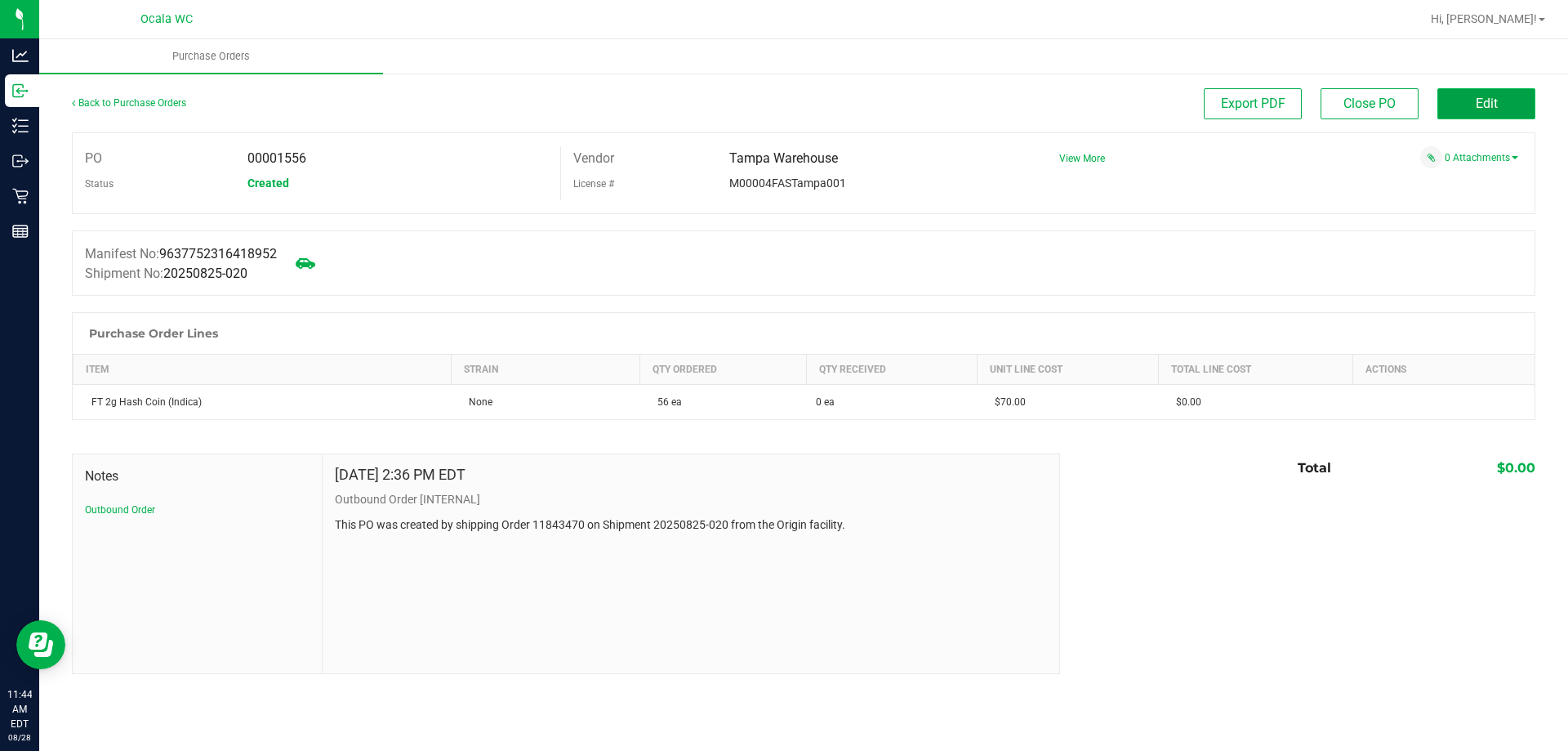
click at [1480, 115] on button "Edit" at bounding box center [1487, 103] width 98 height 31
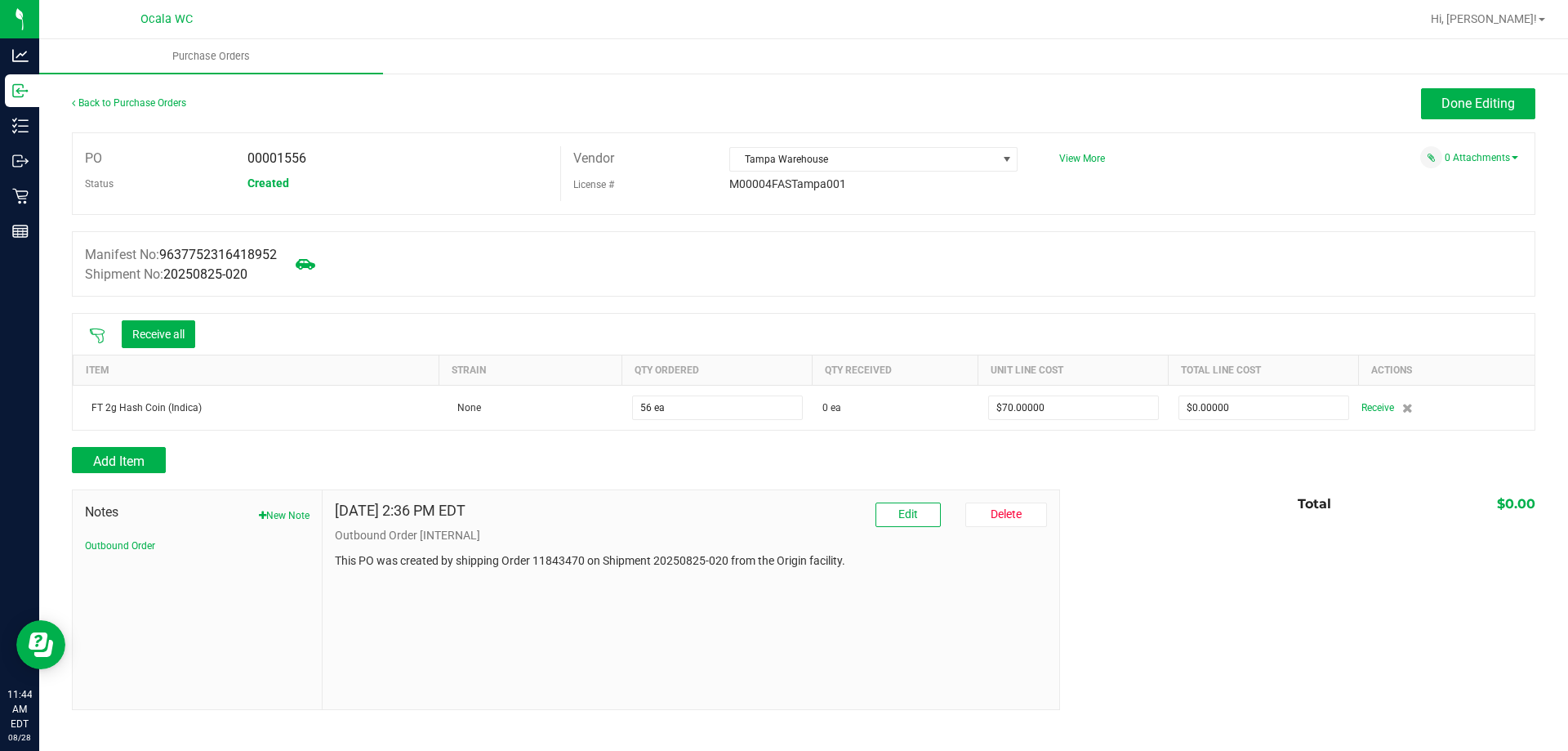
click at [93, 336] on icon at bounding box center [97, 336] width 16 height 16
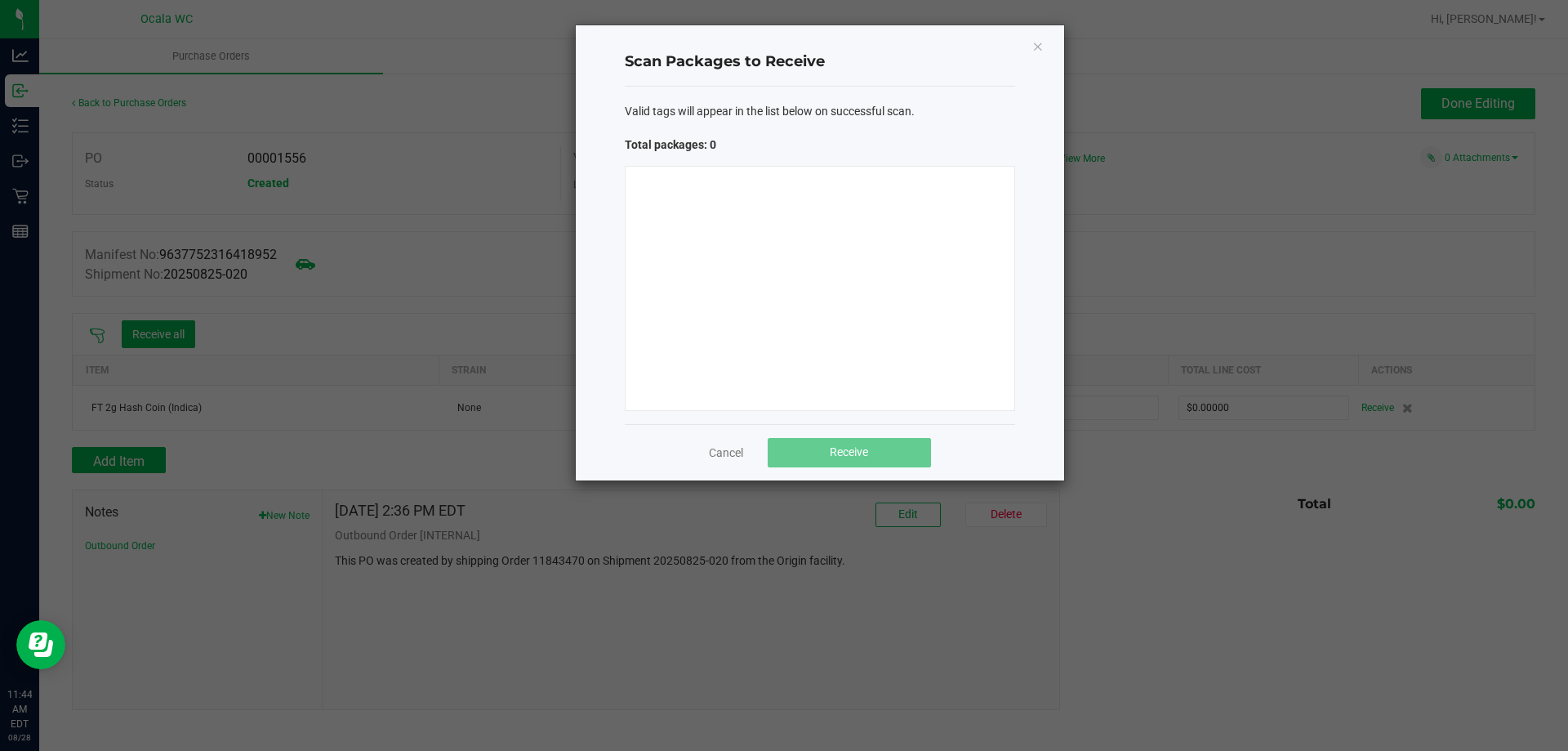
click at [869, 288] on div at bounding box center [820, 288] width 390 height 245
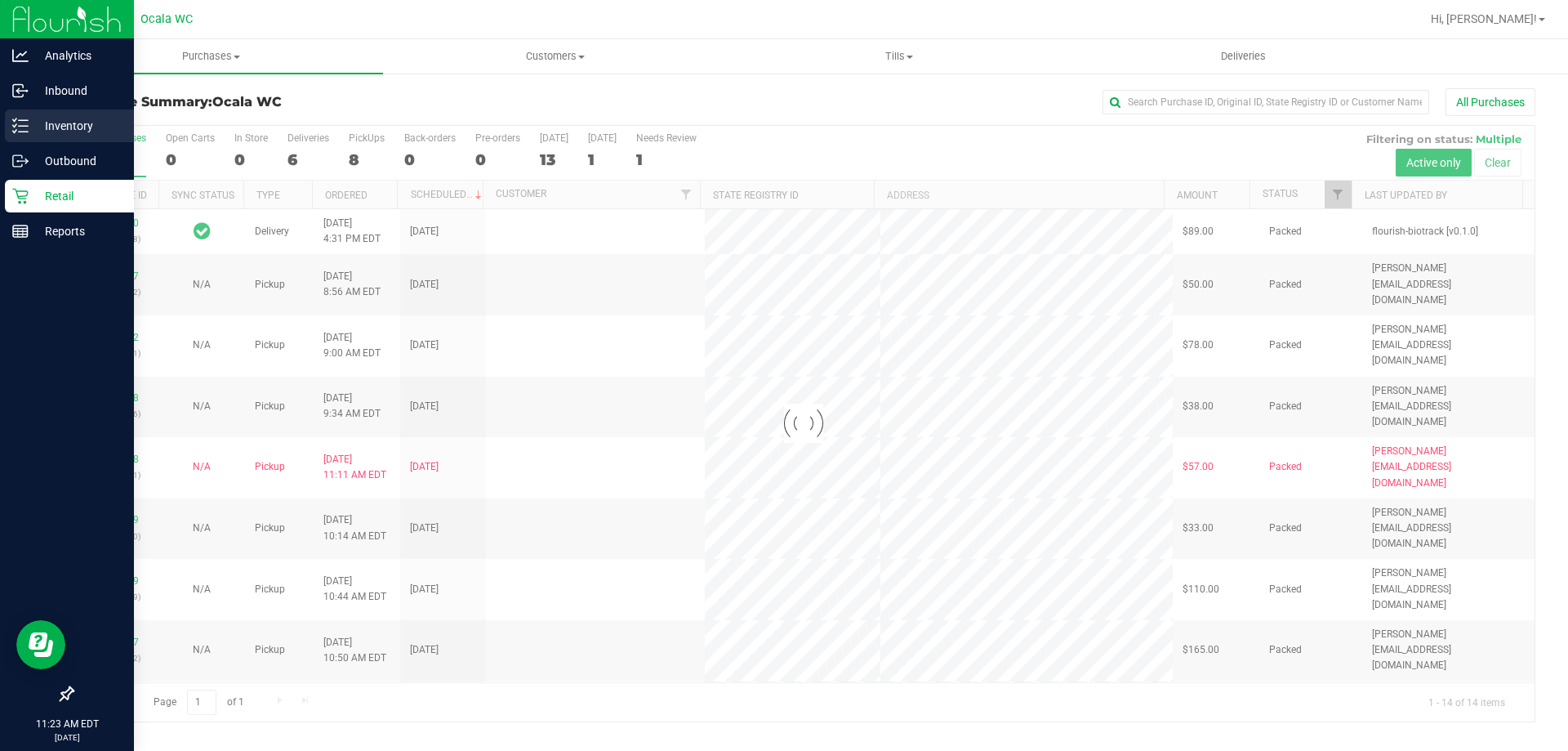
click at [60, 124] on p "Inventory" at bounding box center [78, 126] width 98 height 20
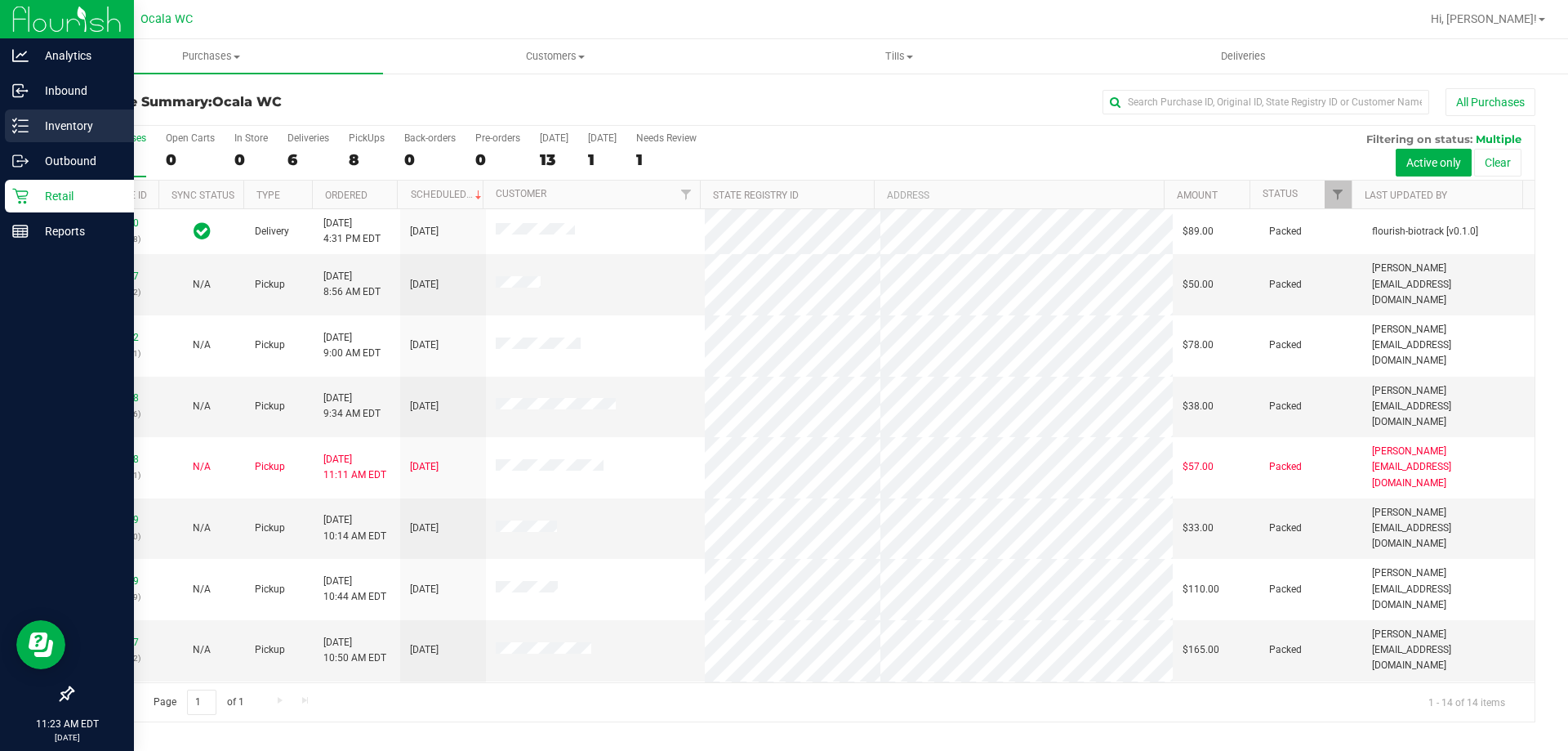
click at [70, 124] on p "Inventory" at bounding box center [78, 126] width 98 height 20
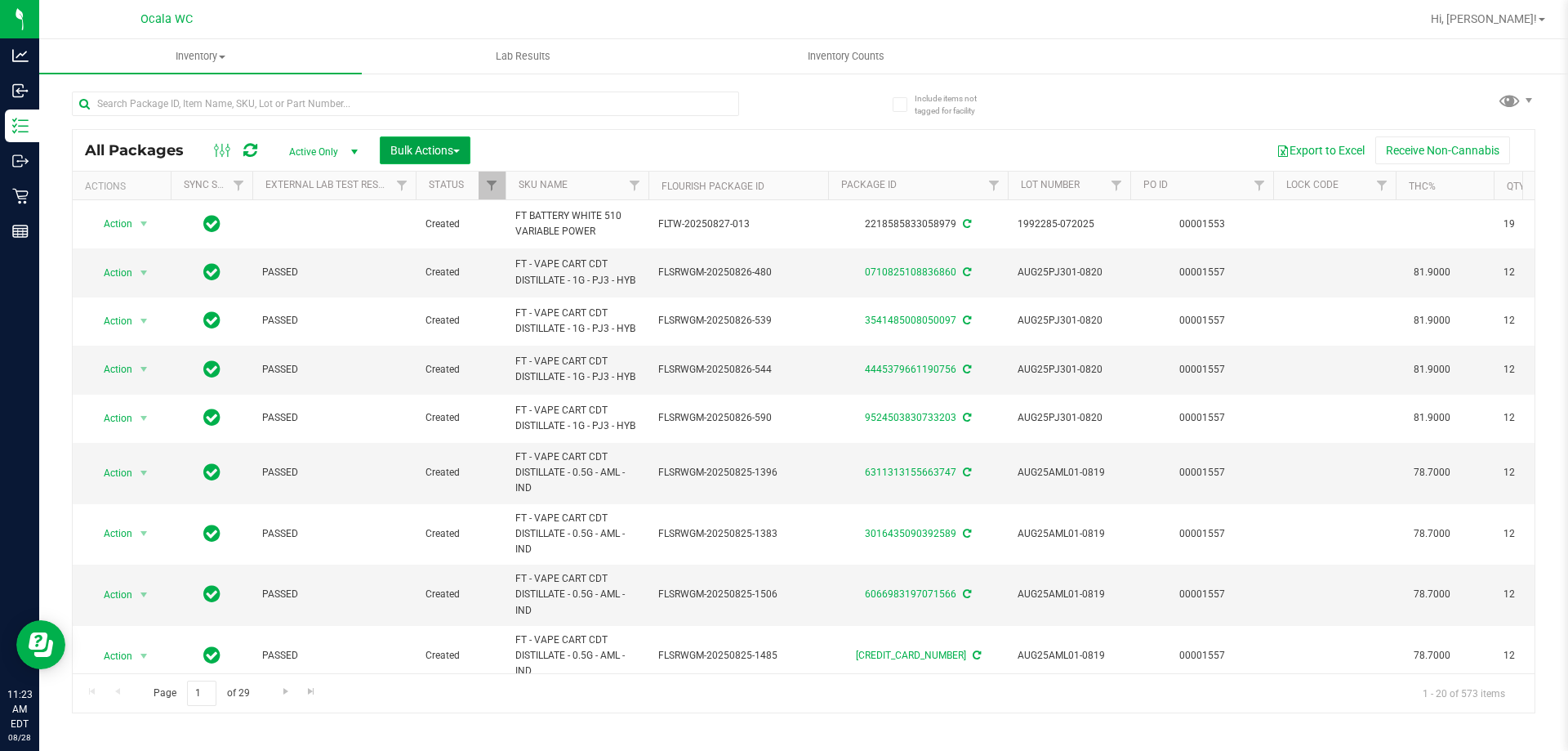
click at [428, 142] on button "Bulk Actions" at bounding box center [425, 150] width 91 height 28
click at [454, 313] on span "Lock/Unlock packages" at bounding box center [446, 307] width 112 height 13
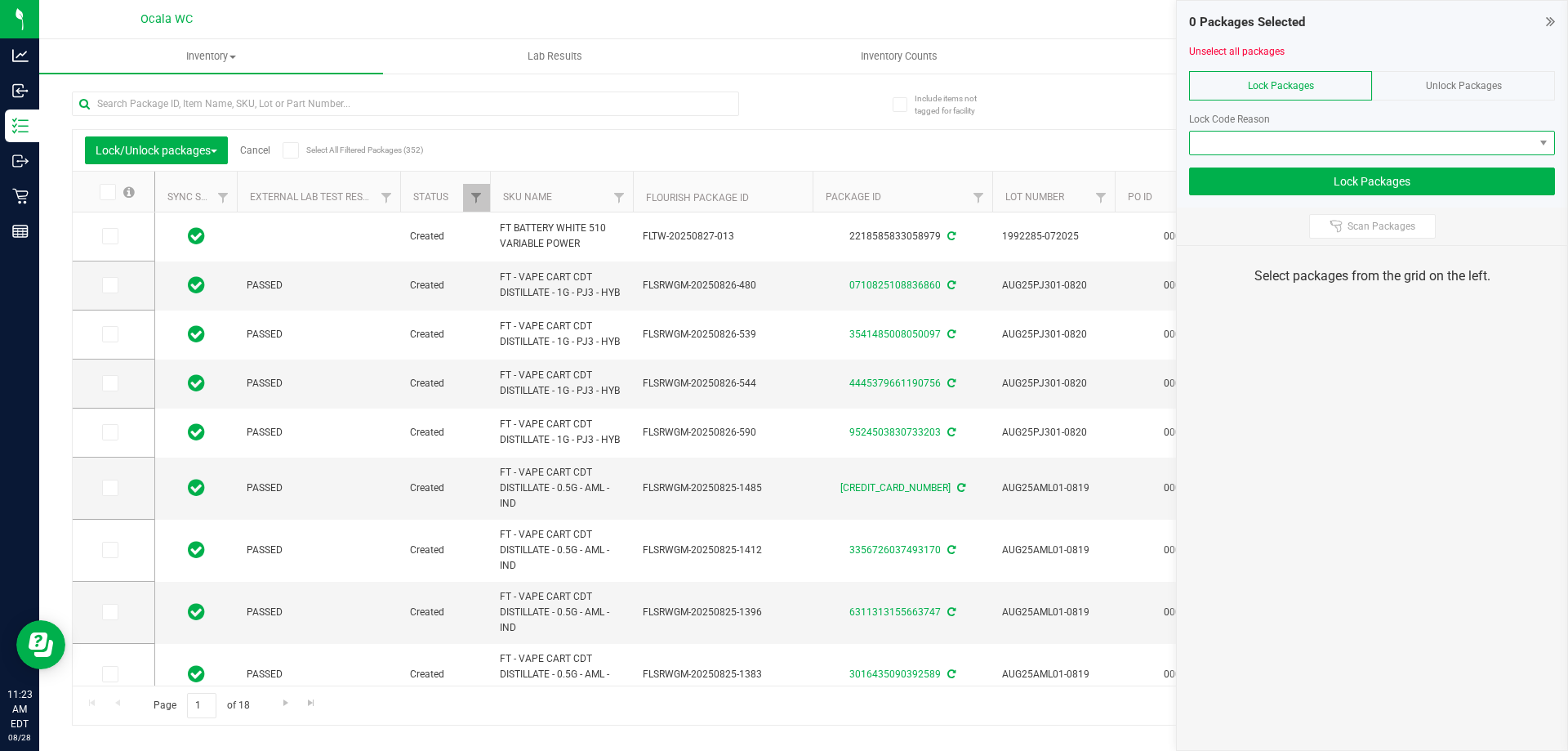
click at [1330, 140] on span at bounding box center [1362, 143] width 344 height 23
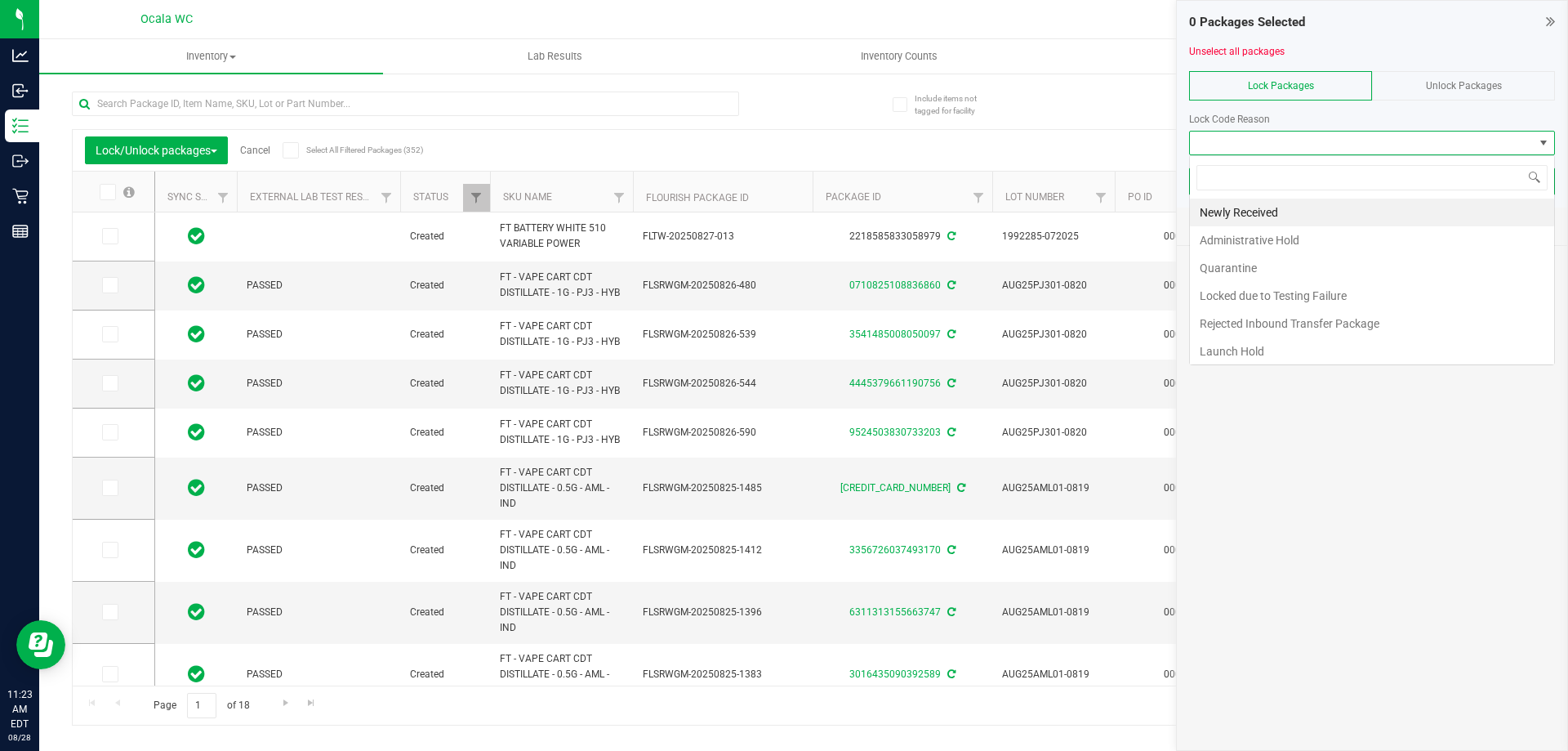
scroll to position [25, 366]
click at [1273, 213] on li "Newly Received" at bounding box center [1372, 212] width 364 height 28
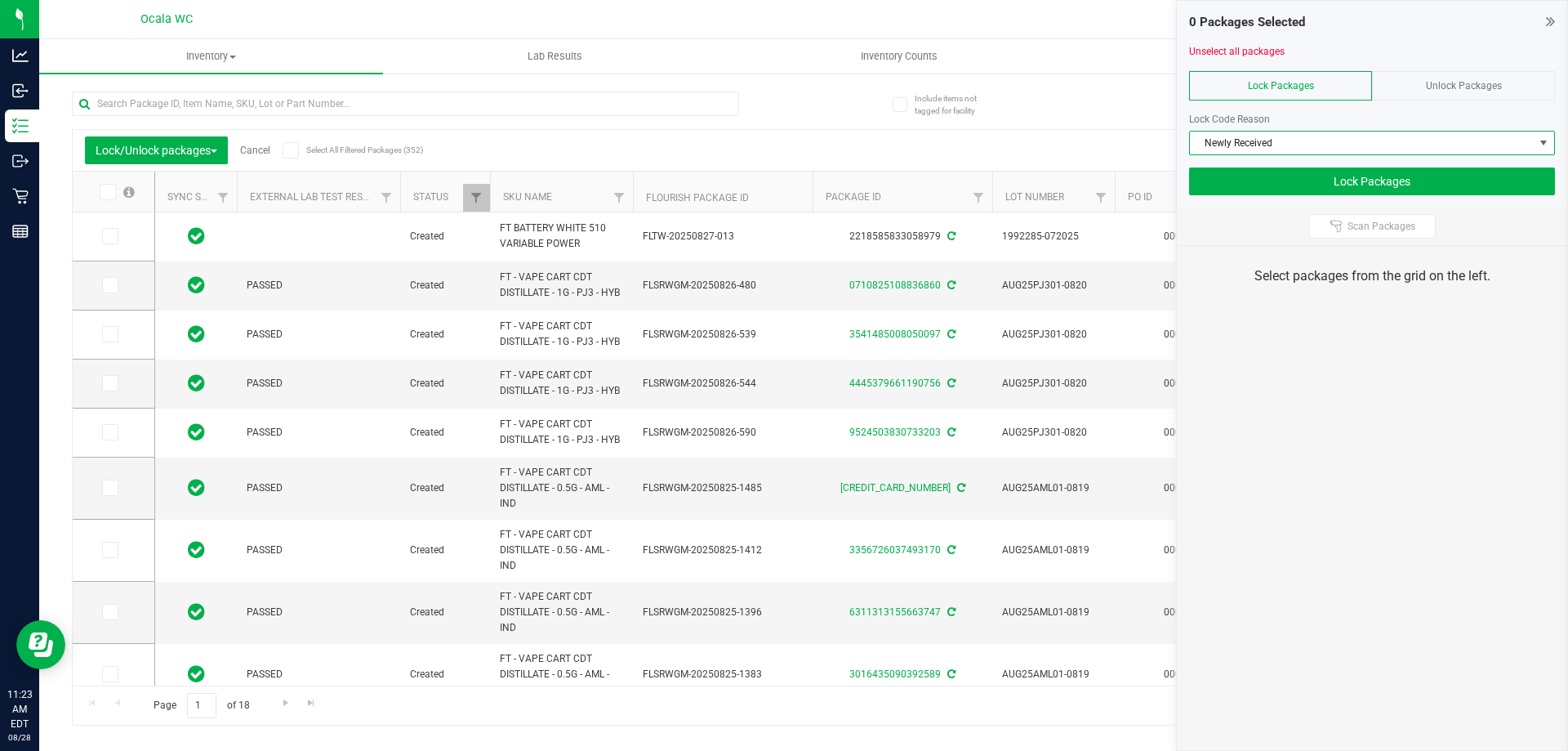
scroll to position [0, 276]
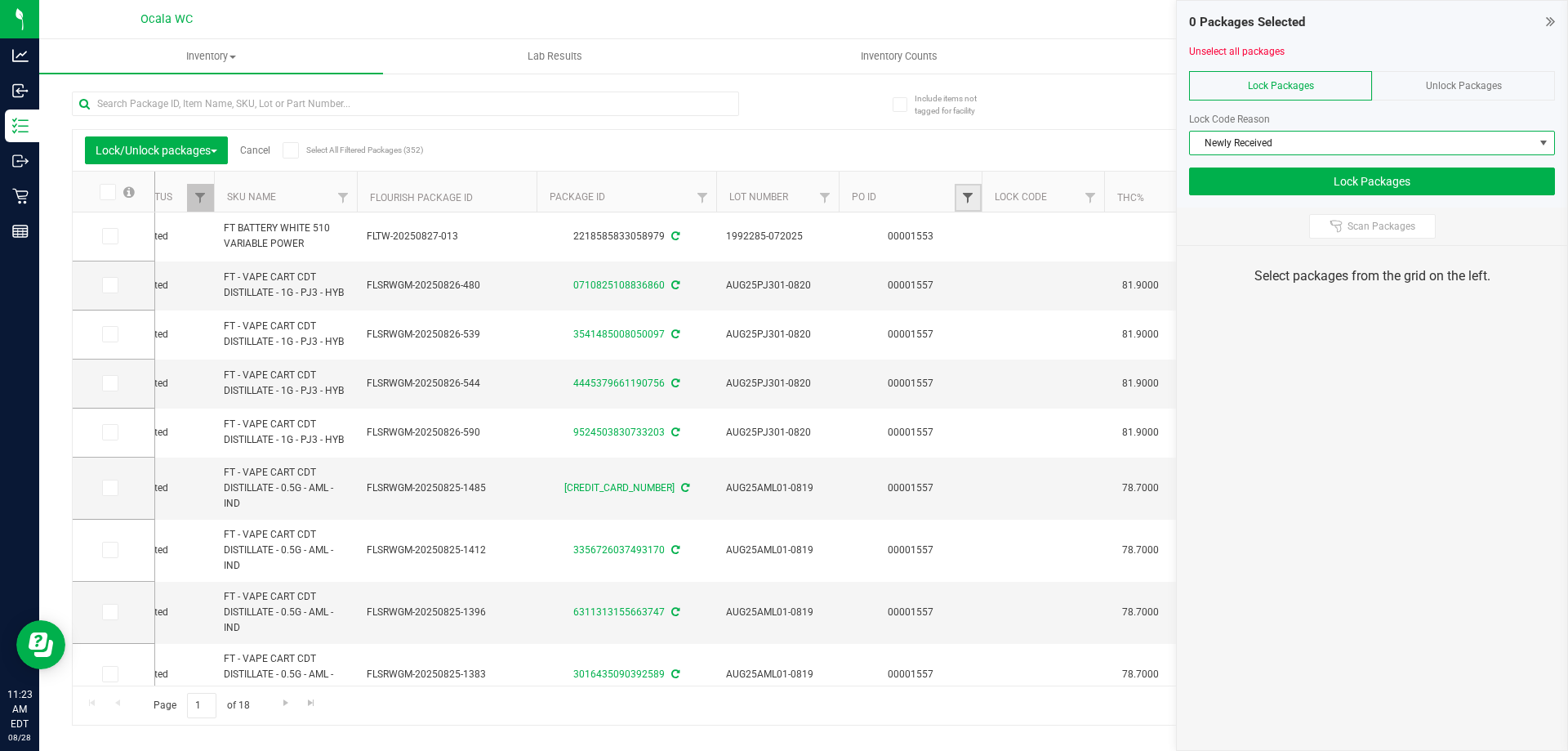
click at [967, 196] on span "Filter" at bounding box center [967, 197] width 13 height 13
click at [1026, 230] on input "1552394407" at bounding box center [1049, 233] width 168 height 25
click at [1022, 233] on input "1552394407" at bounding box center [1049, 233] width 168 height 25
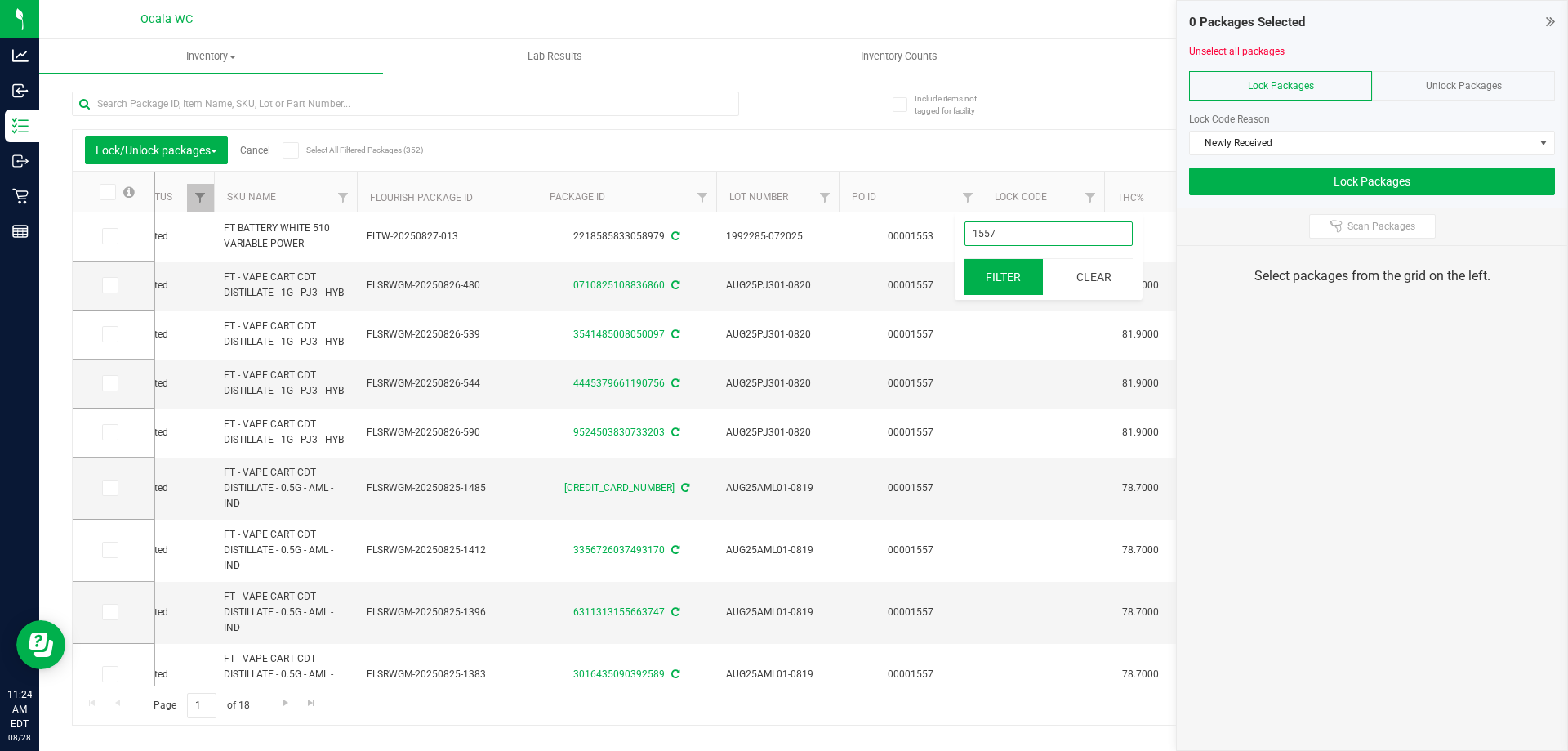
type input "1557"
click at [1010, 278] on button "Filter" at bounding box center [1004, 277] width 78 height 36
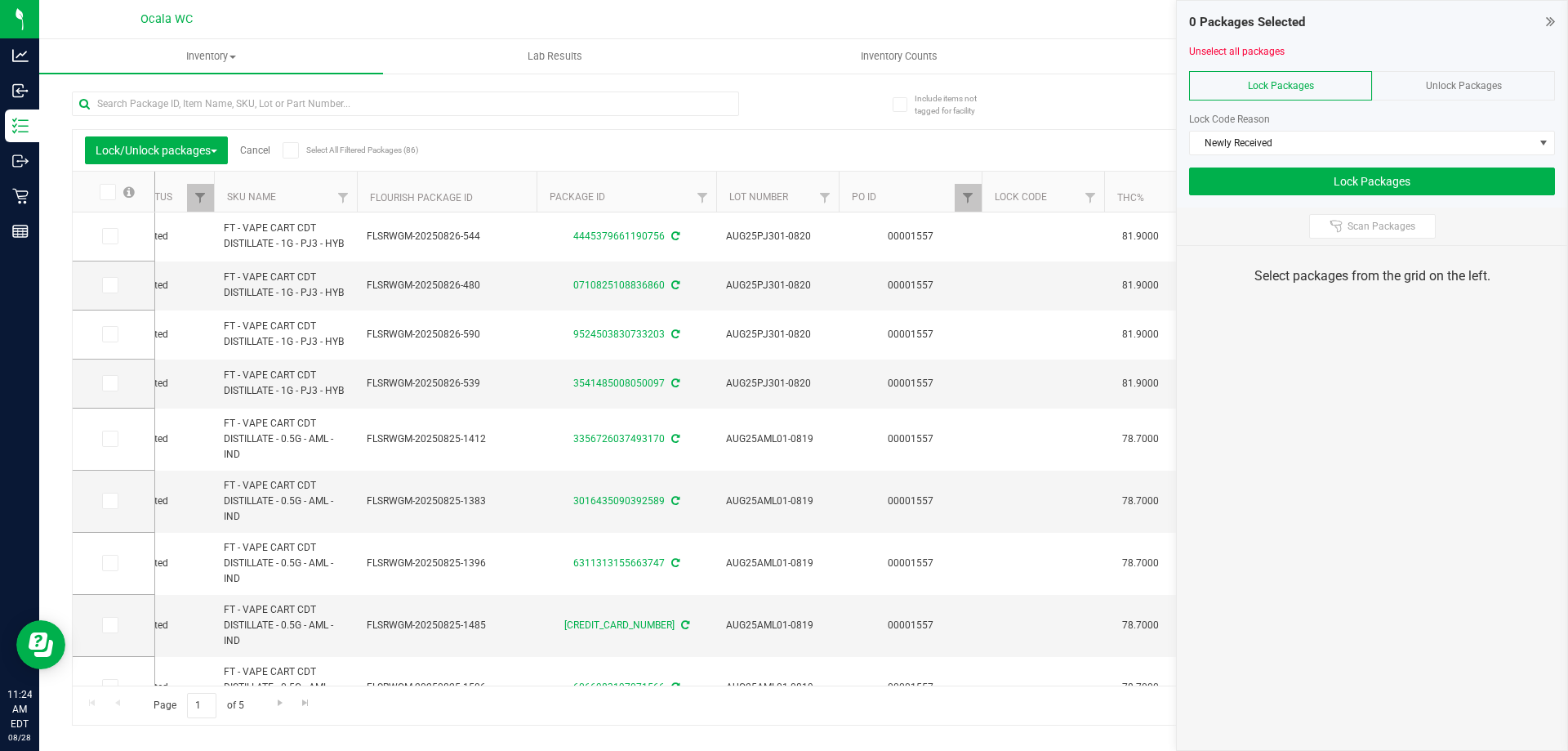
click at [120, 190] on label at bounding box center [116, 192] width 63 height 16
click at [0, 0] on input "checkbox" at bounding box center [0, 0] width 0 height 0
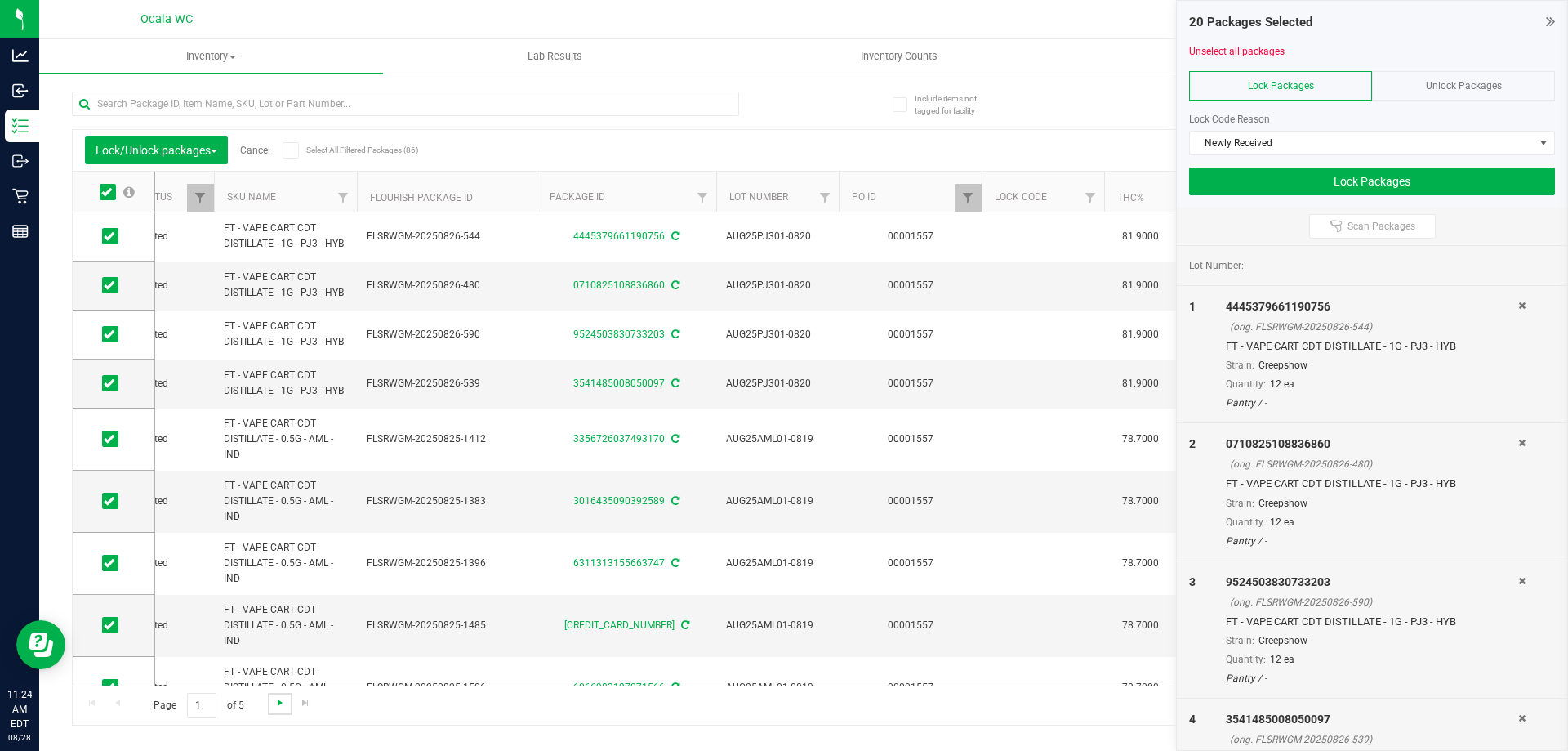
click at [274, 704] on span "Go to the next page" at bounding box center [280, 702] width 13 height 13
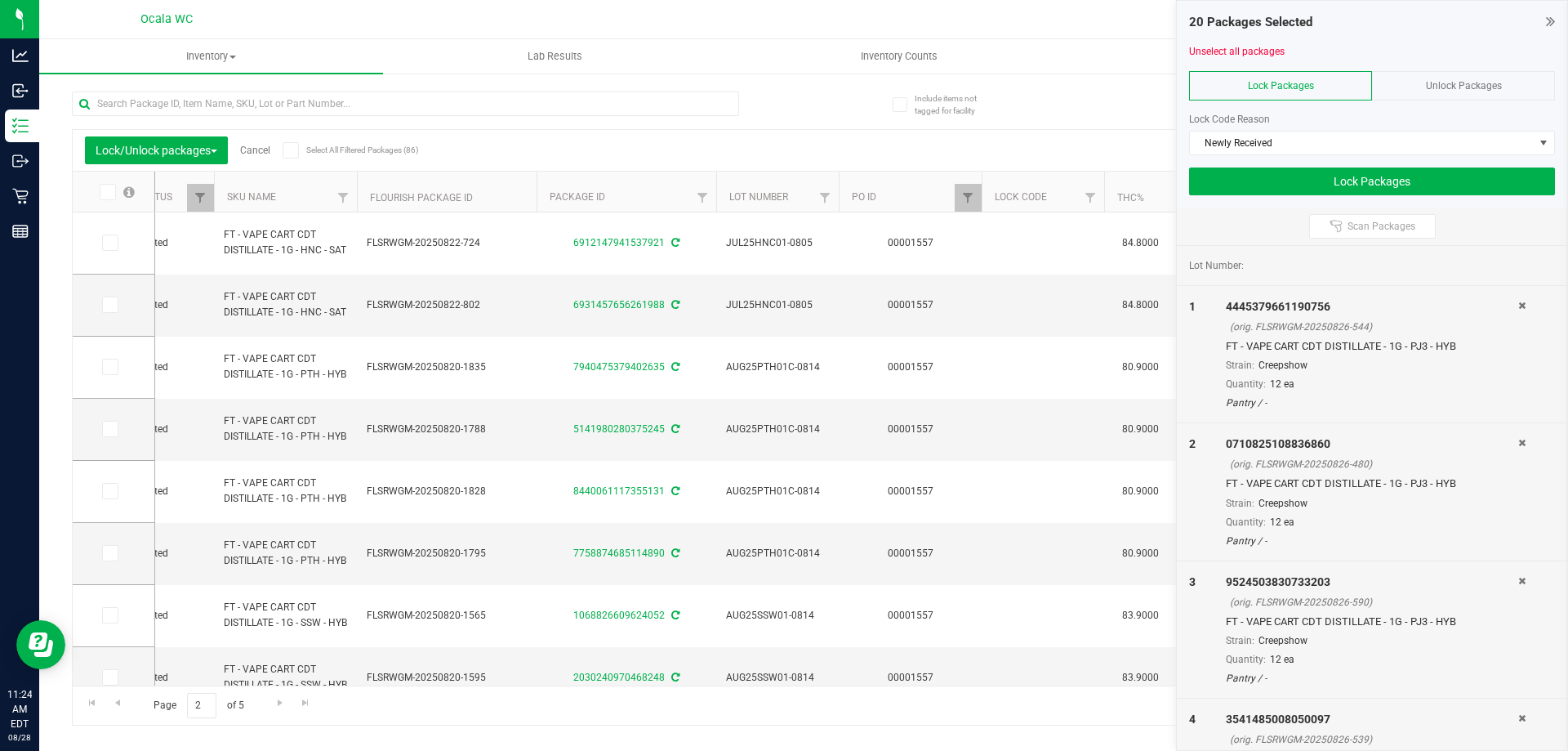
click at [109, 192] on icon at bounding box center [106, 192] width 11 height 0
click at [0, 0] on input "checkbox" at bounding box center [0, 0] width 0 height 0
click at [282, 707] on span "Go to the next page" at bounding box center [280, 702] width 13 height 13
click at [111, 192] on icon at bounding box center [106, 192] width 11 height 0
click at [0, 0] on input "checkbox" at bounding box center [0, 0] width 0 height 0
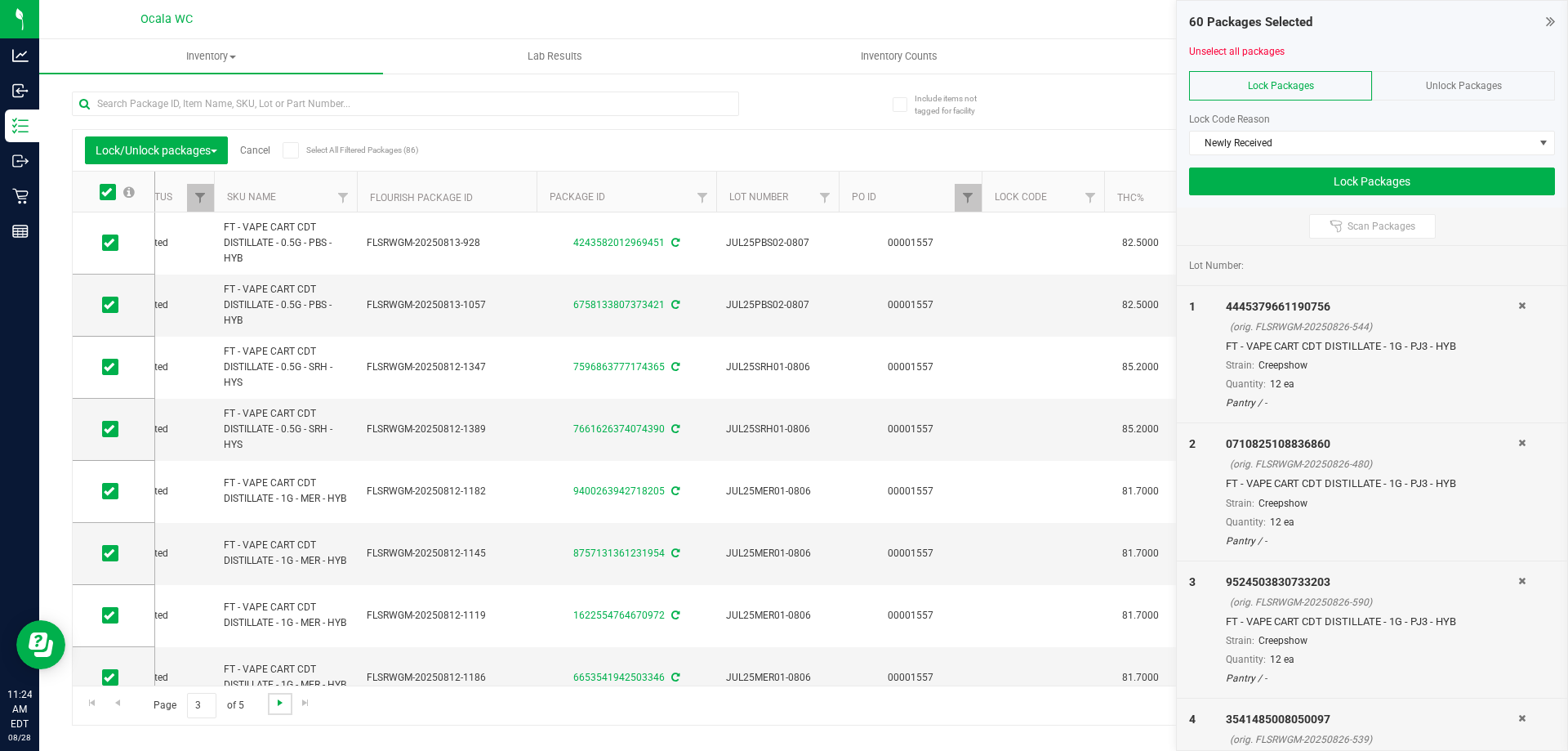
click at [279, 705] on span "Go to the next page" at bounding box center [280, 702] width 13 height 13
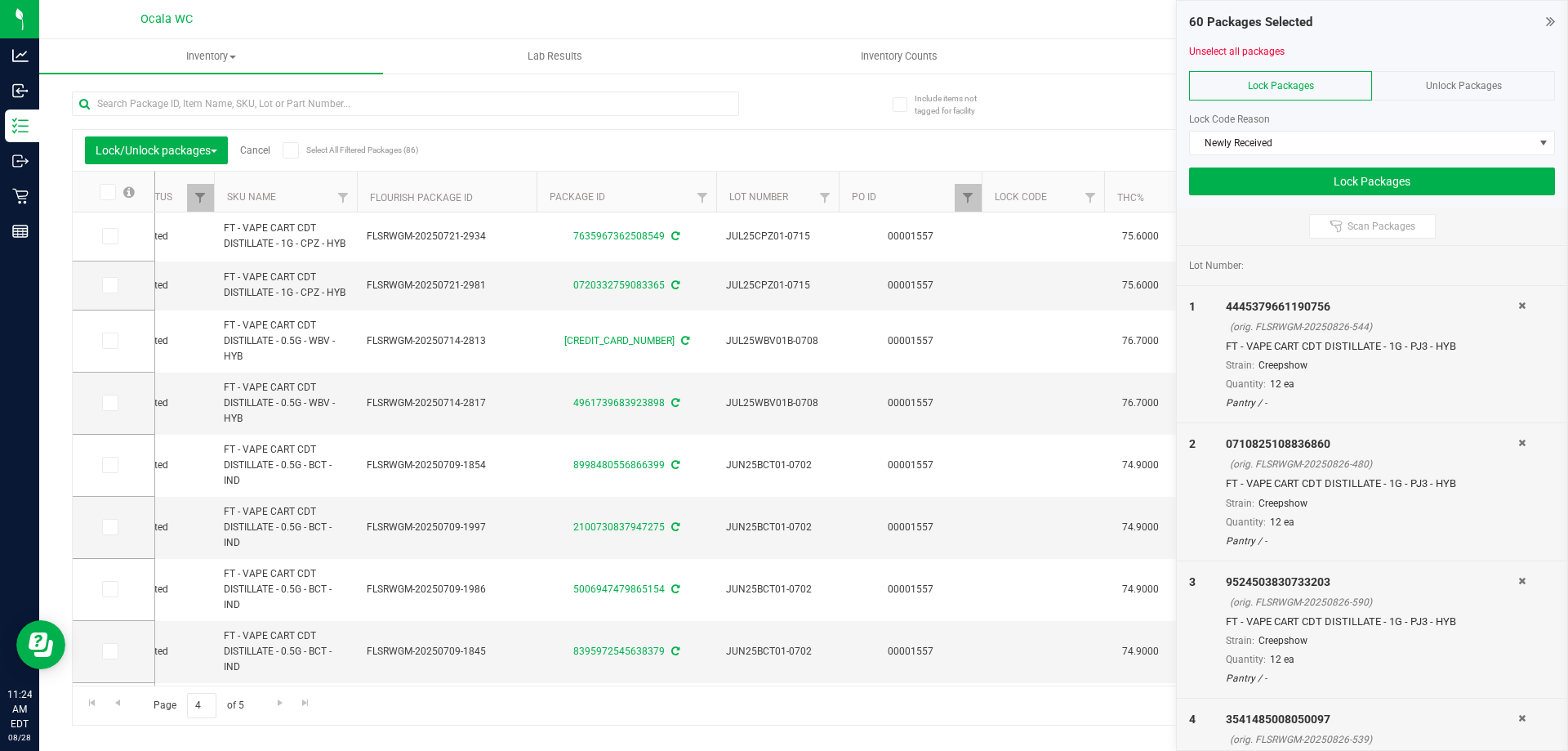
click at [109, 198] on span at bounding box center [108, 192] width 16 height 16
click at [0, 0] on input "checkbox" at bounding box center [0, 0] width 0 height 0
click at [276, 703] on span "Go to the next page" at bounding box center [280, 702] width 13 height 13
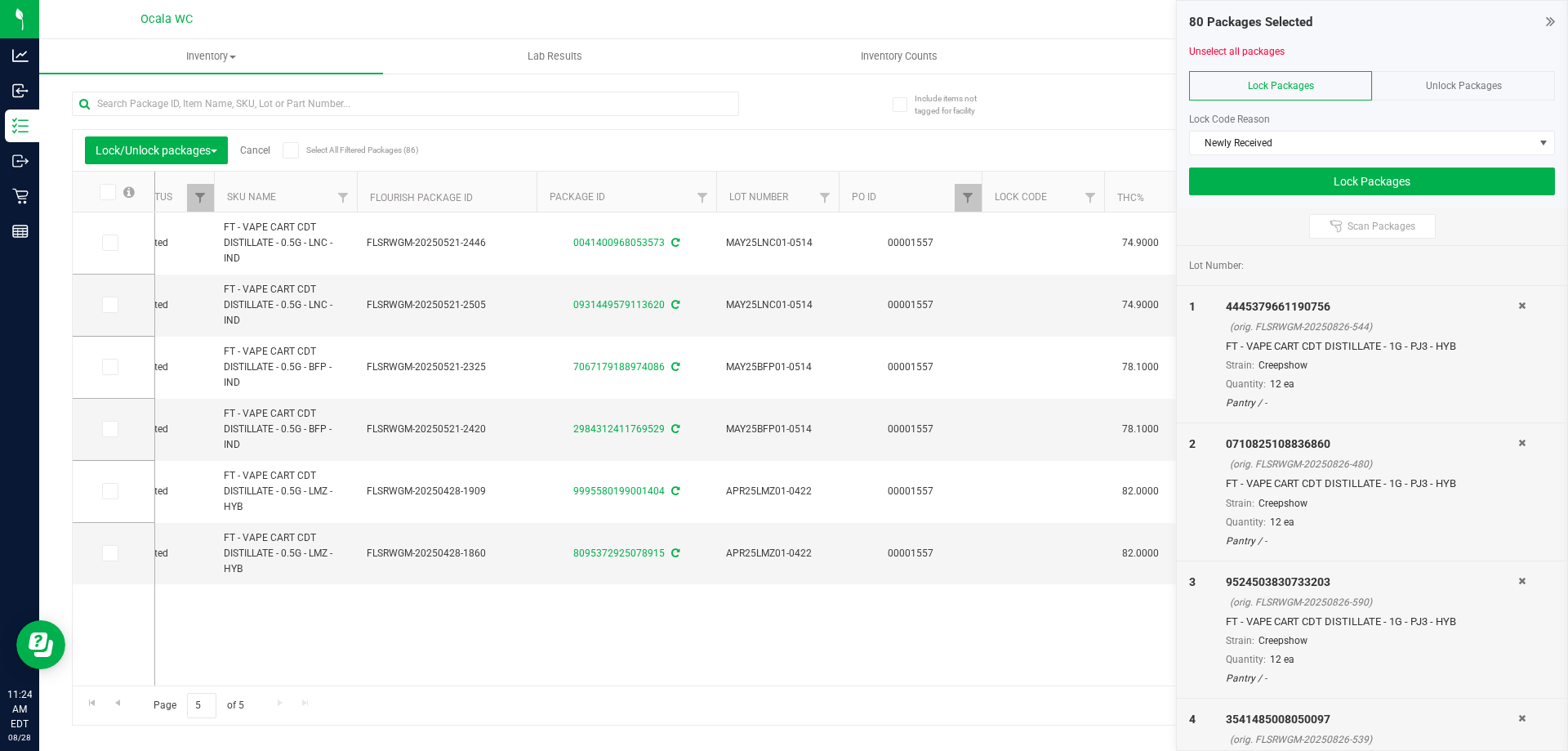
click at [108, 192] on icon at bounding box center [106, 192] width 11 height 0
click at [0, 0] on input "checkbox" at bounding box center [0, 0] width 0 height 0
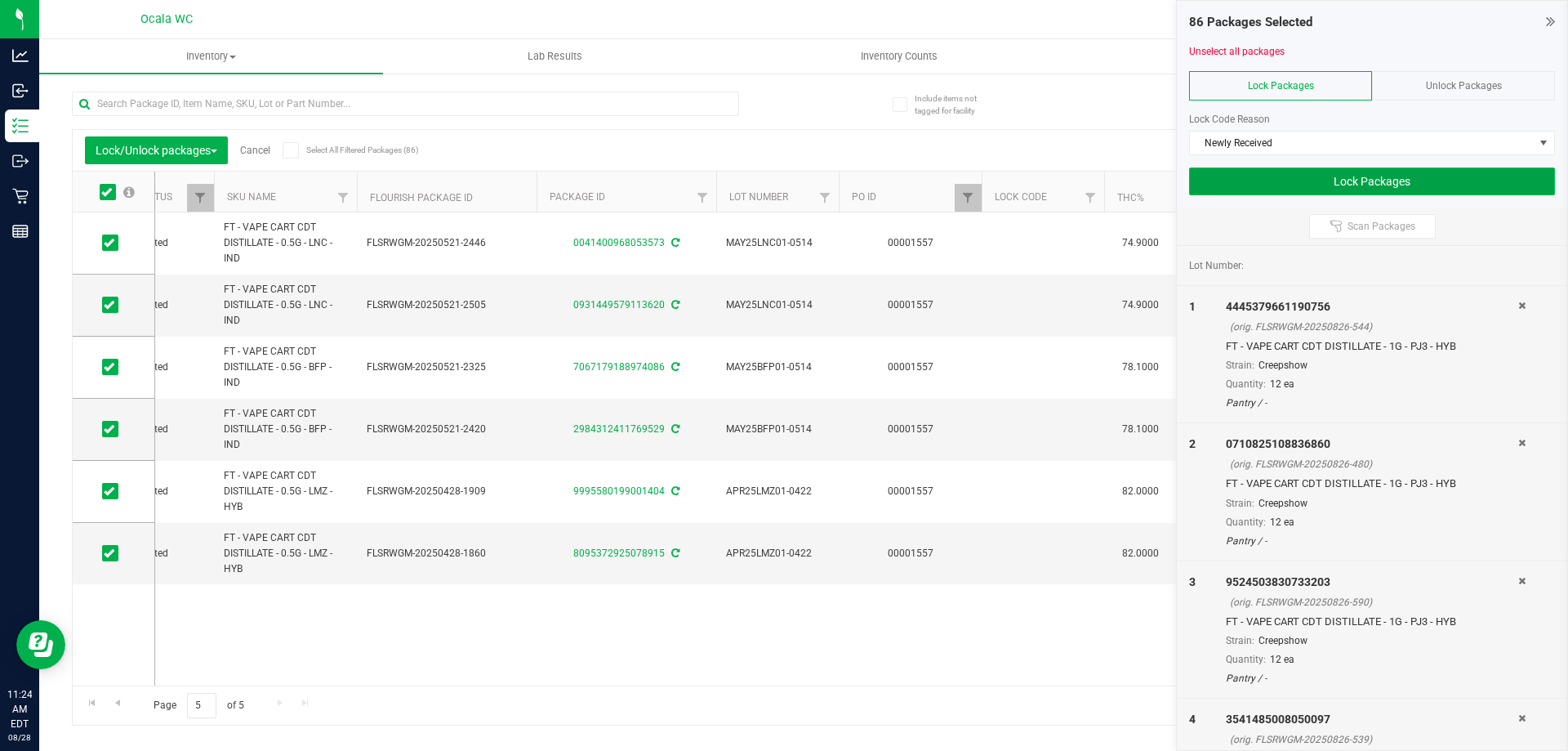
click at [1320, 185] on button "Lock Packages" at bounding box center [1372, 181] width 366 height 28
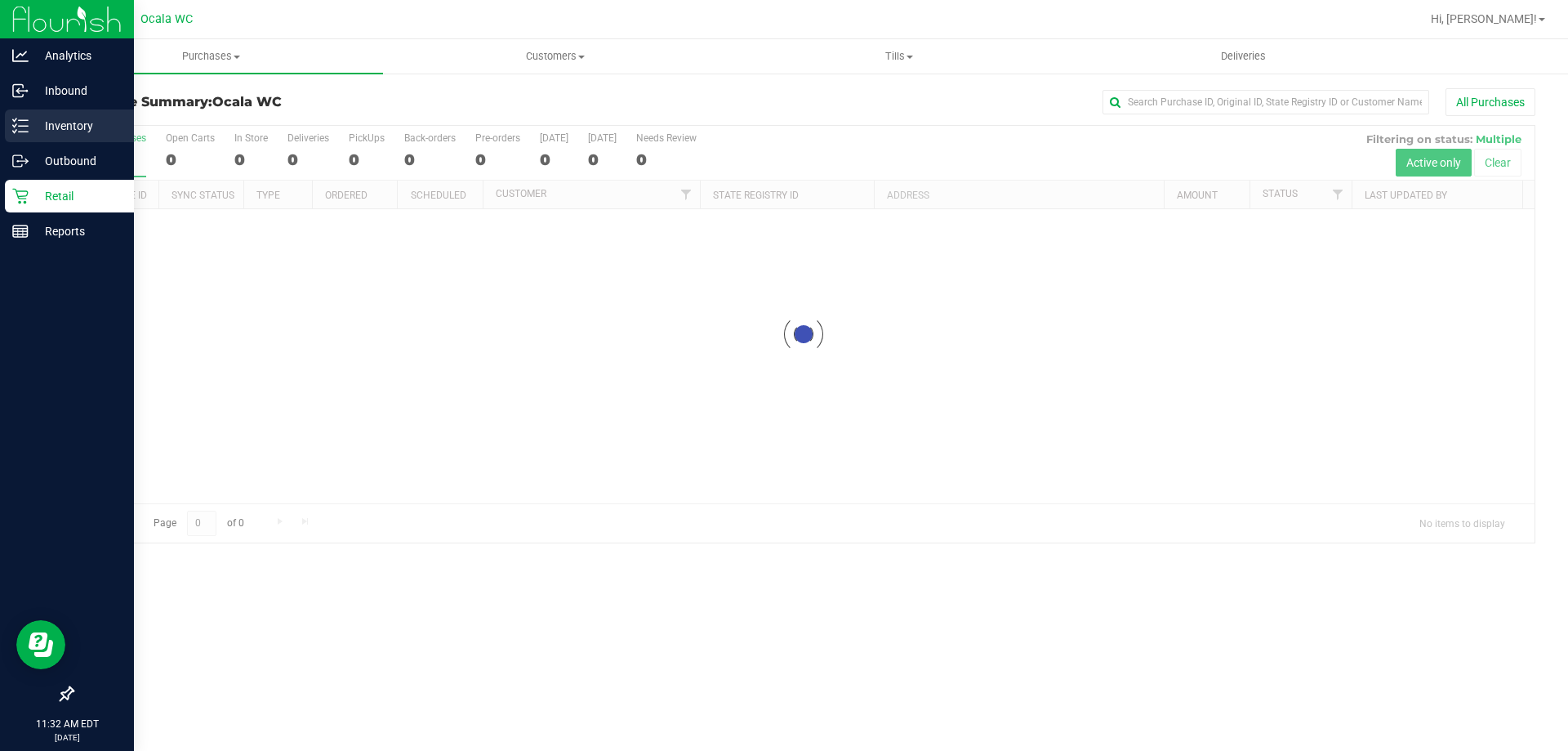
click at [64, 125] on p "Inventory" at bounding box center [78, 126] width 98 height 20
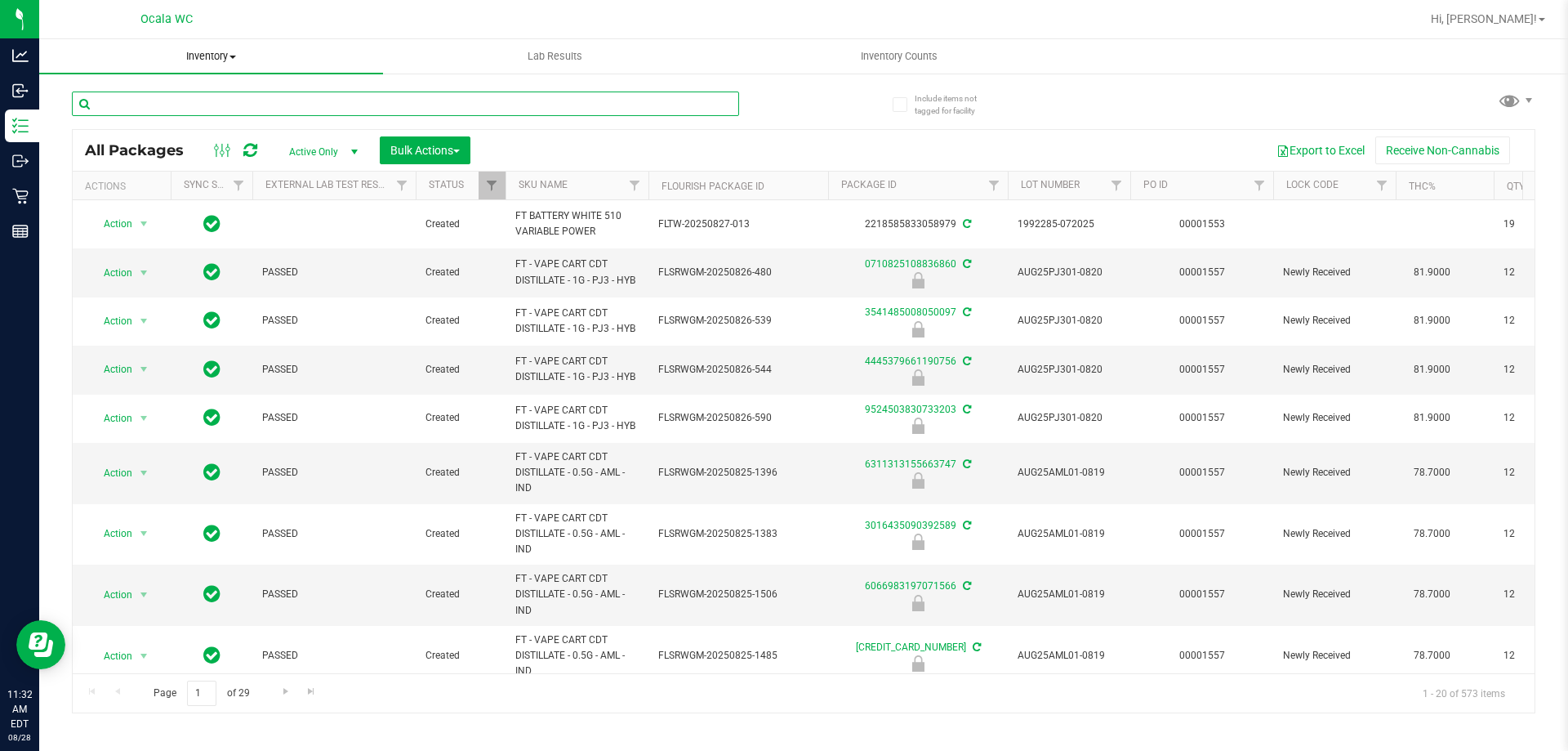
click at [346, 105] on input "text" at bounding box center [405, 103] width 667 height 25
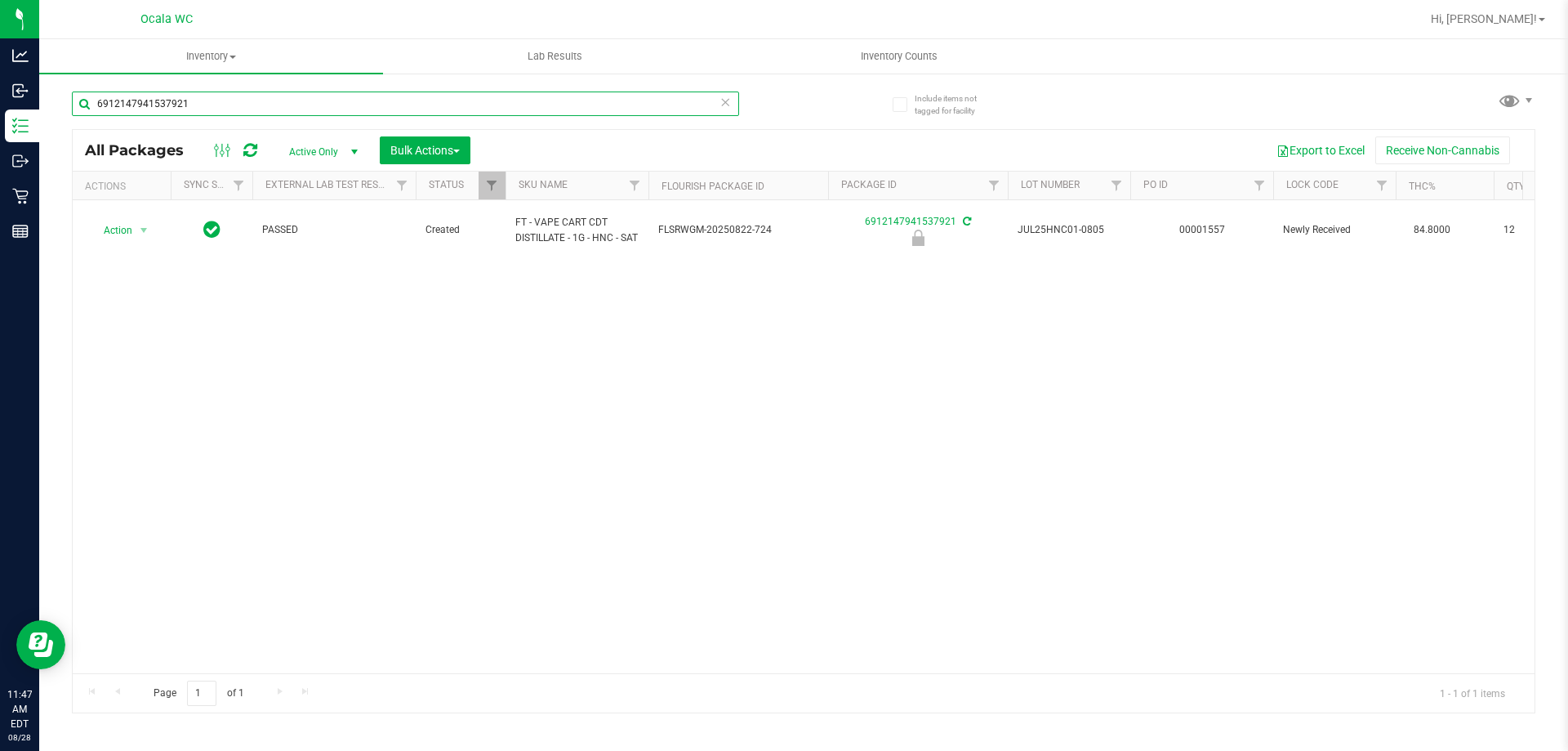
click at [182, 105] on input "6912147941537921" at bounding box center [405, 103] width 667 height 25
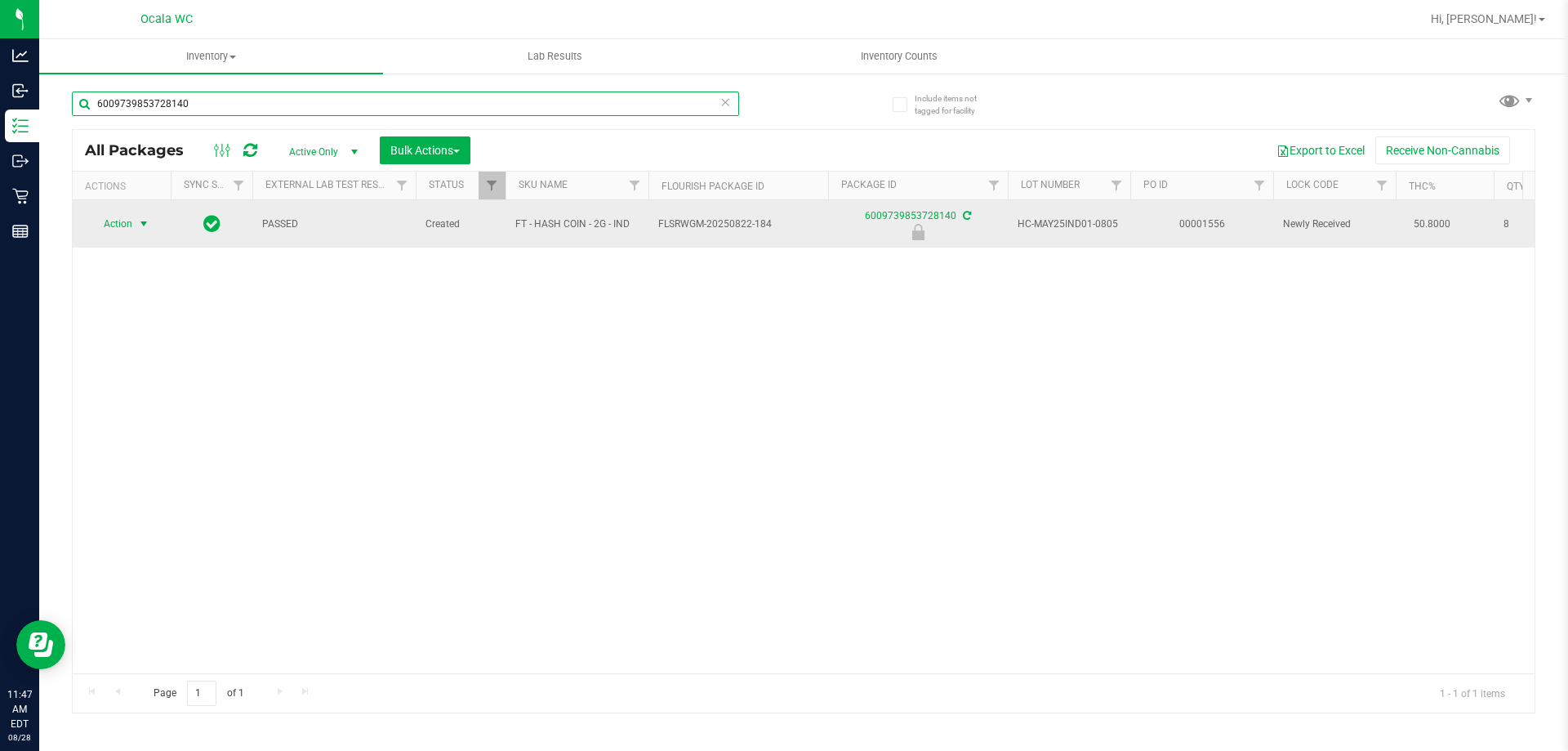
type input "6009739853728140"
click at [132, 225] on span "Action" at bounding box center [111, 223] width 44 height 23
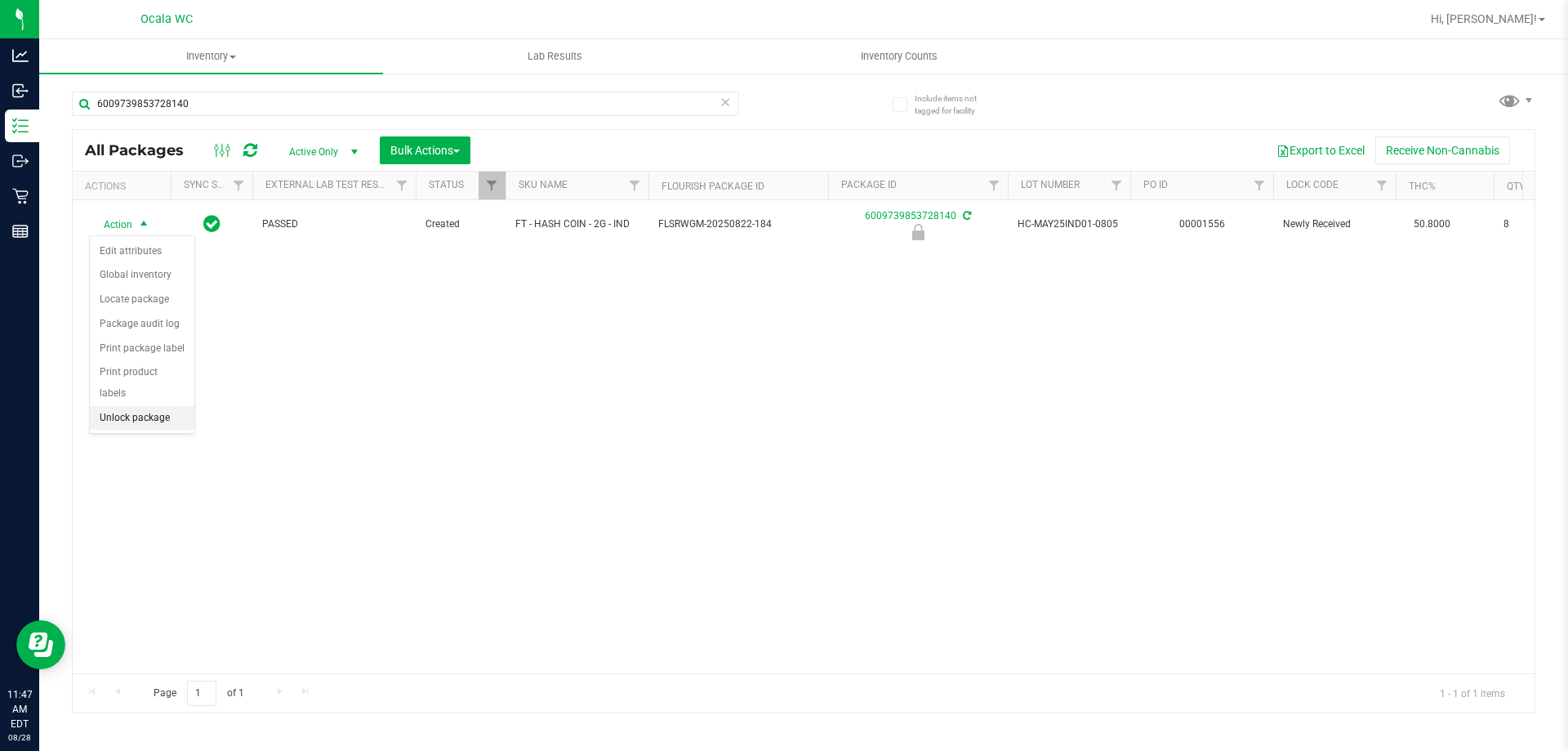
click at [139, 406] on li "Unlock package" at bounding box center [142, 418] width 105 height 25
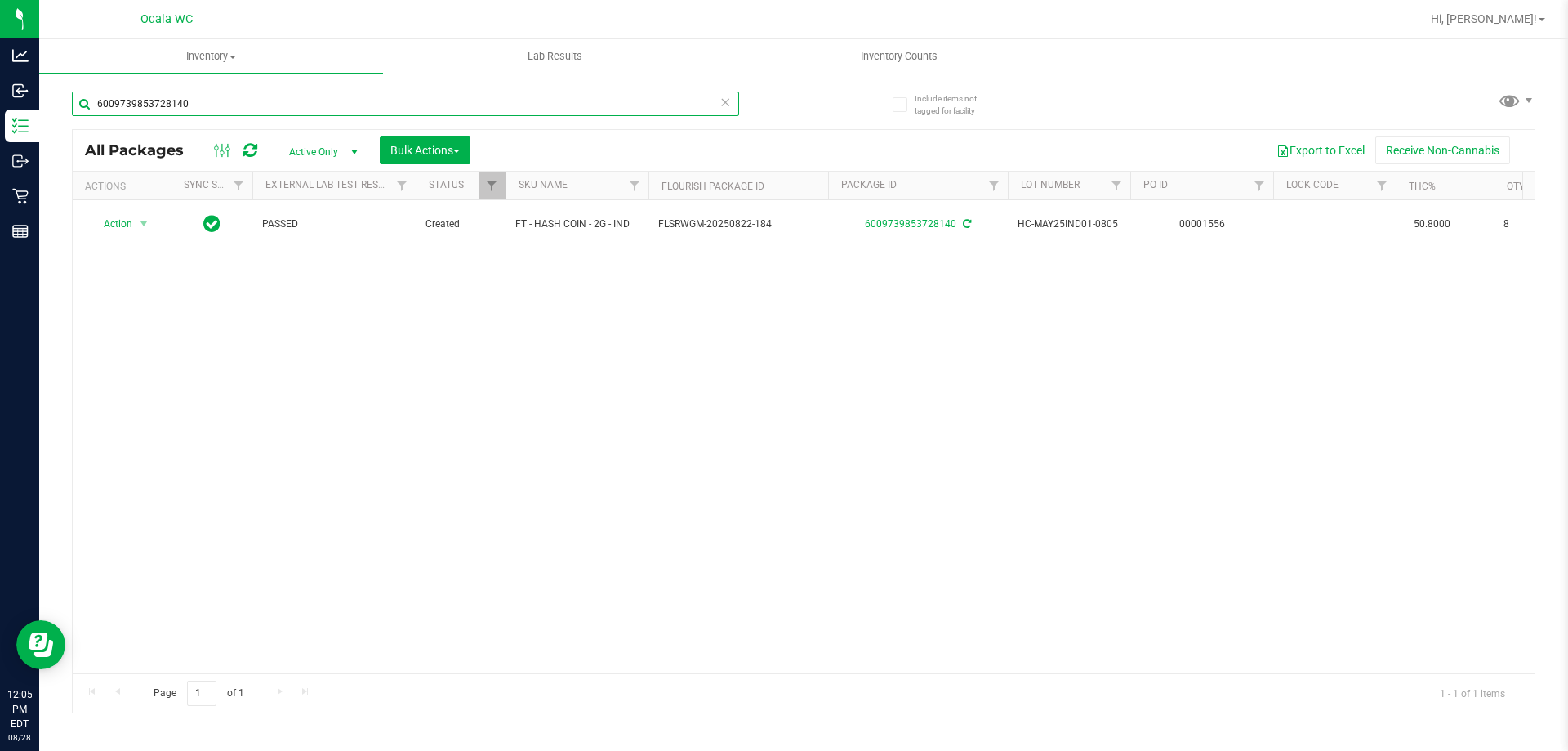
click at [240, 104] on input "6009739853728140" at bounding box center [405, 103] width 667 height 25
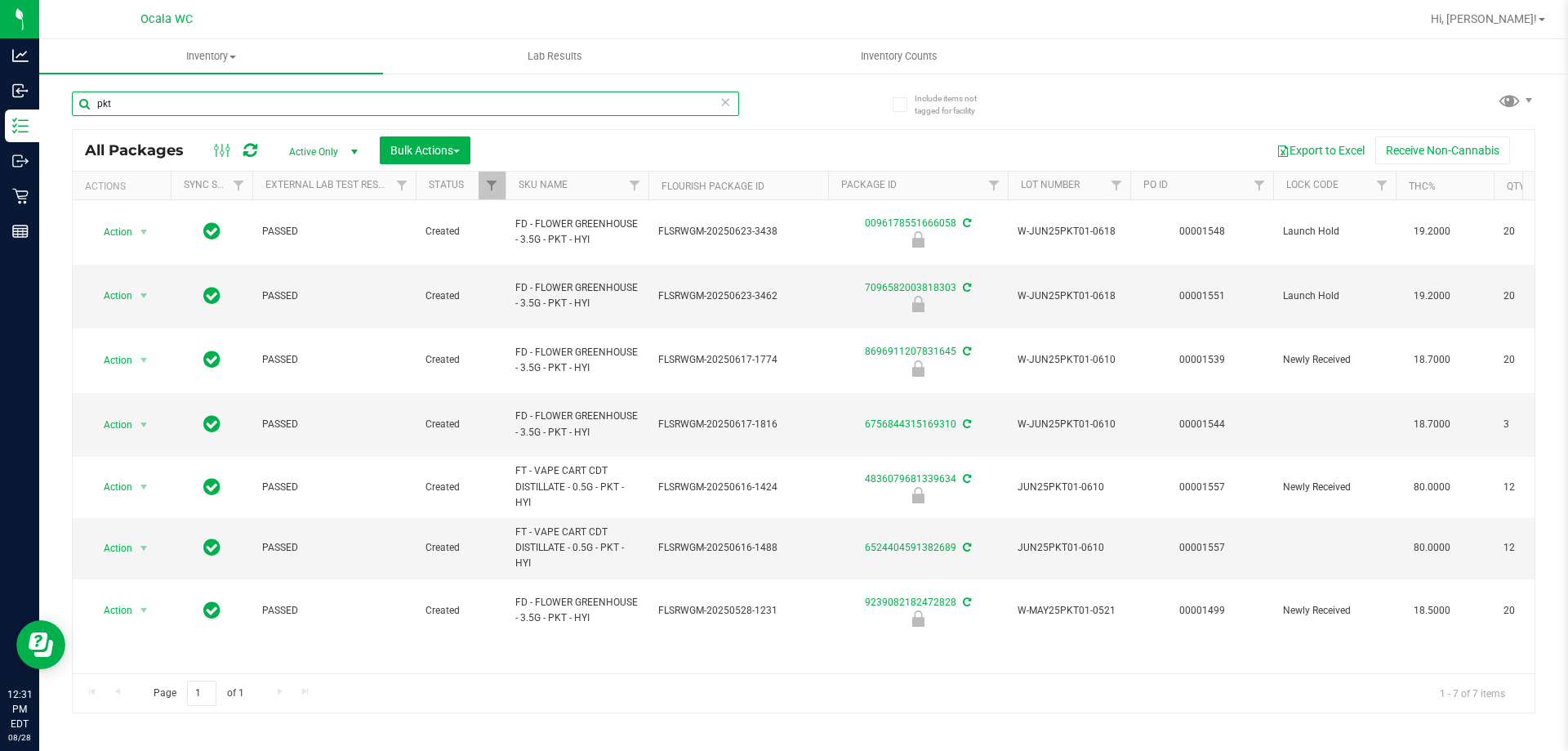
click at [111, 103] on input "pkt" at bounding box center [405, 103] width 667 height 25
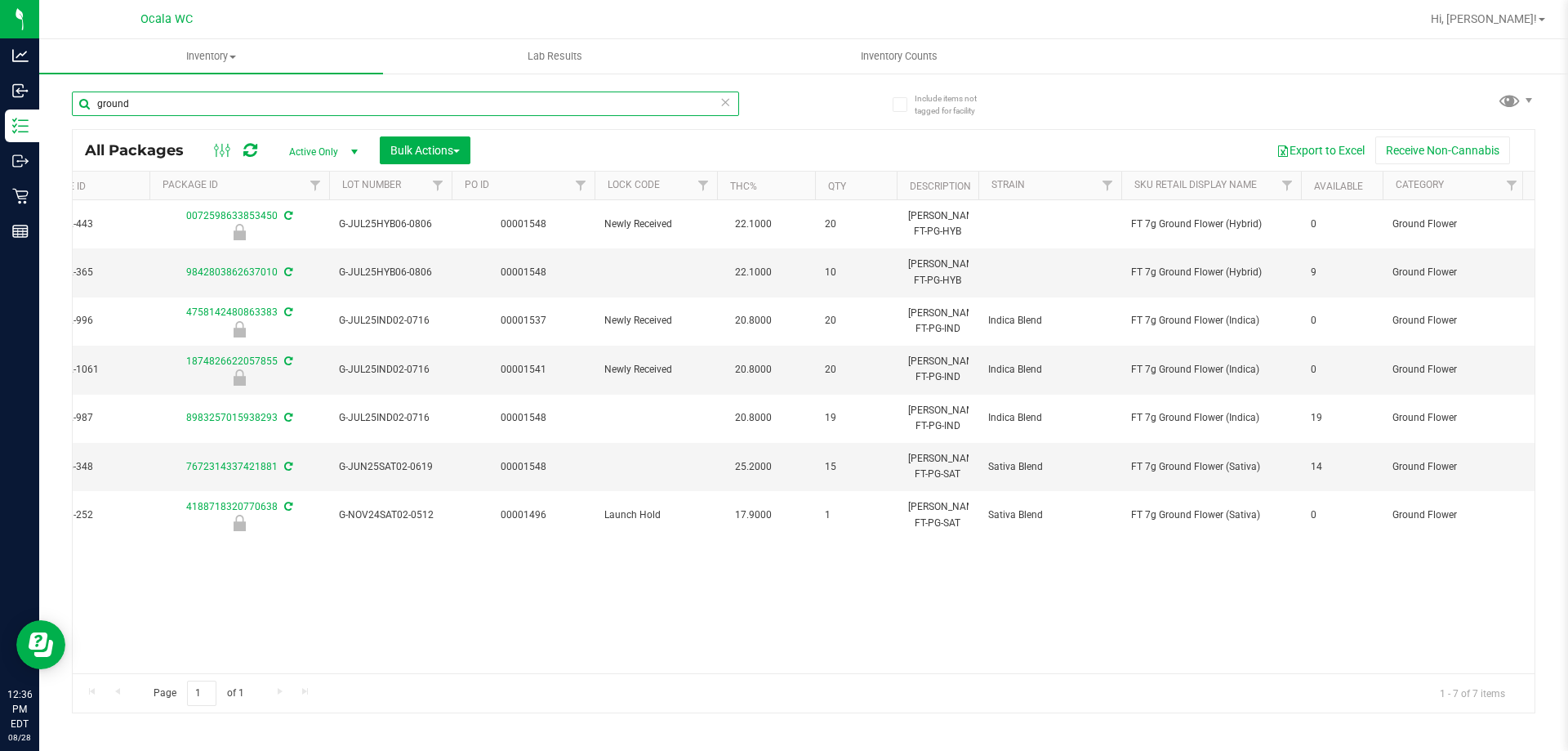
scroll to position [0, 686]
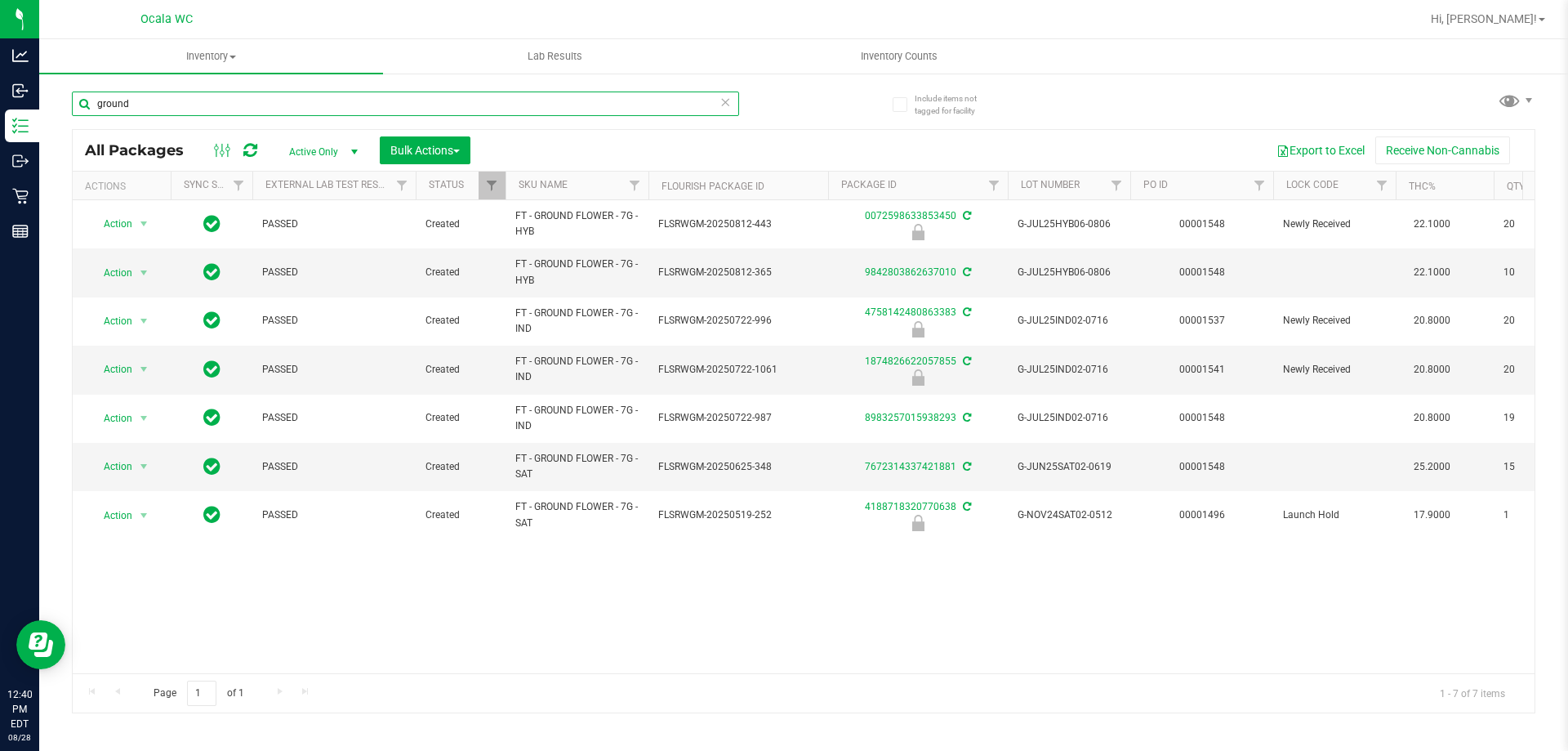
click at [158, 107] on input "ground" at bounding box center [405, 103] width 667 height 25
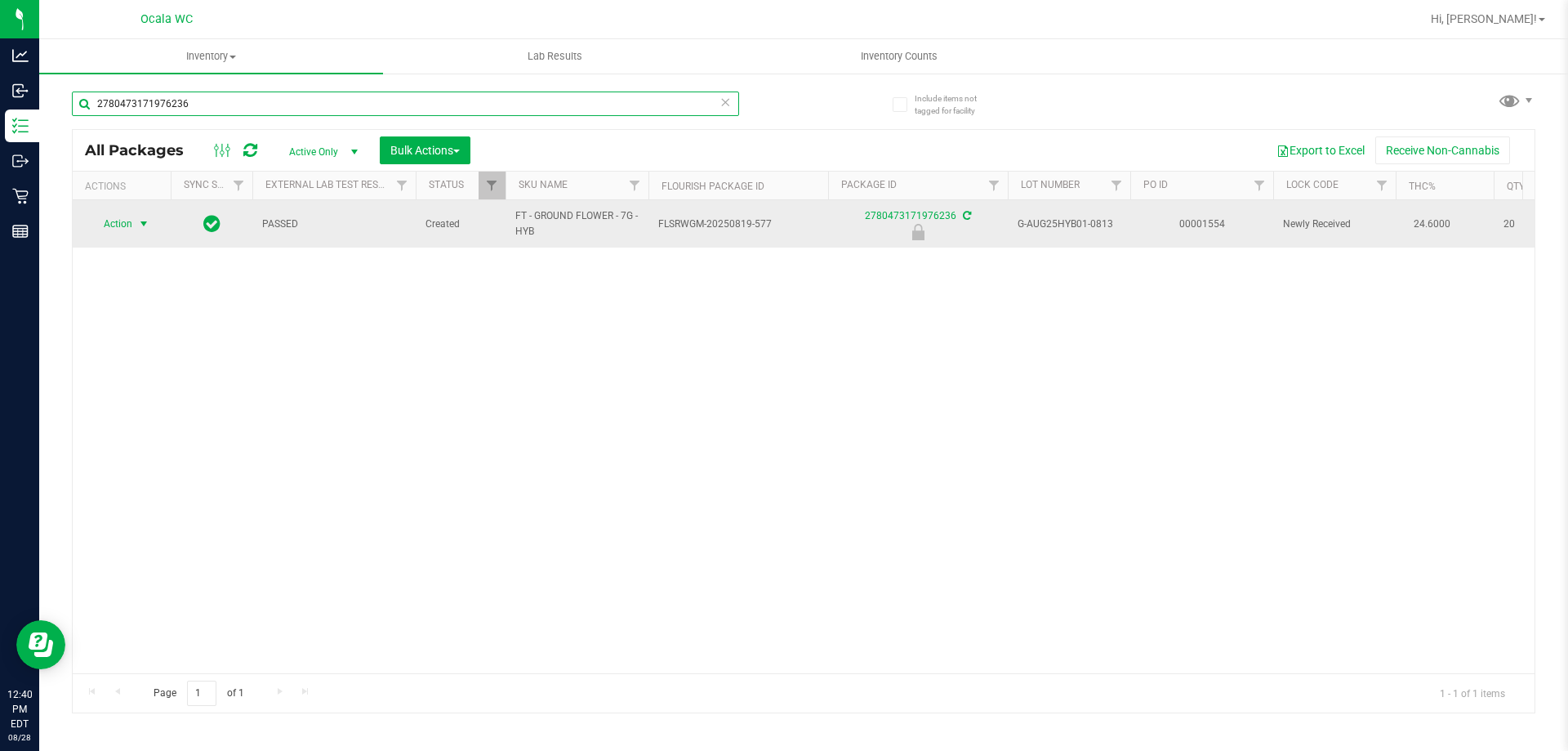
type input "2780473171976236"
click at [130, 224] on span "Action" at bounding box center [111, 223] width 44 height 23
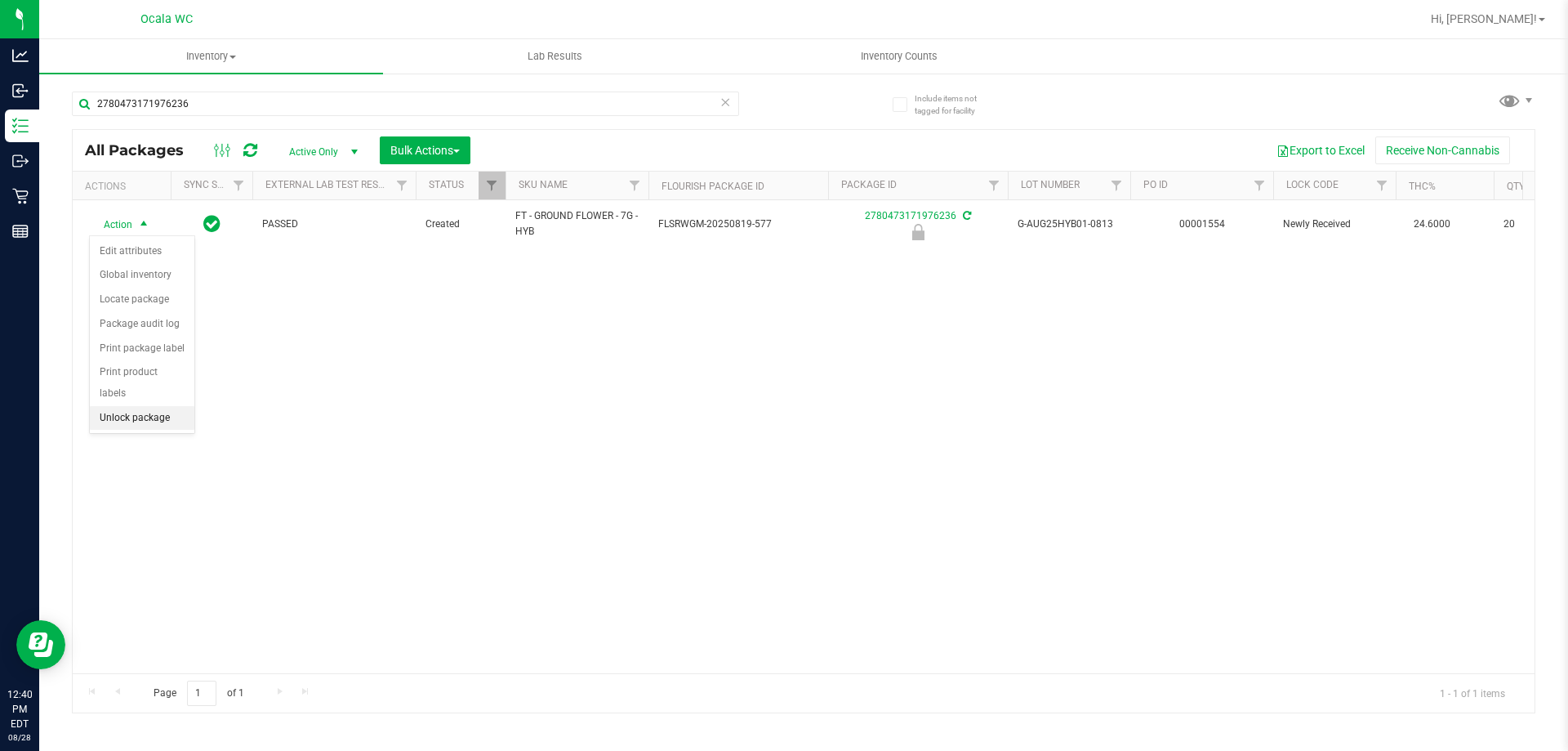
click at [131, 406] on li "Unlock package" at bounding box center [142, 418] width 105 height 25
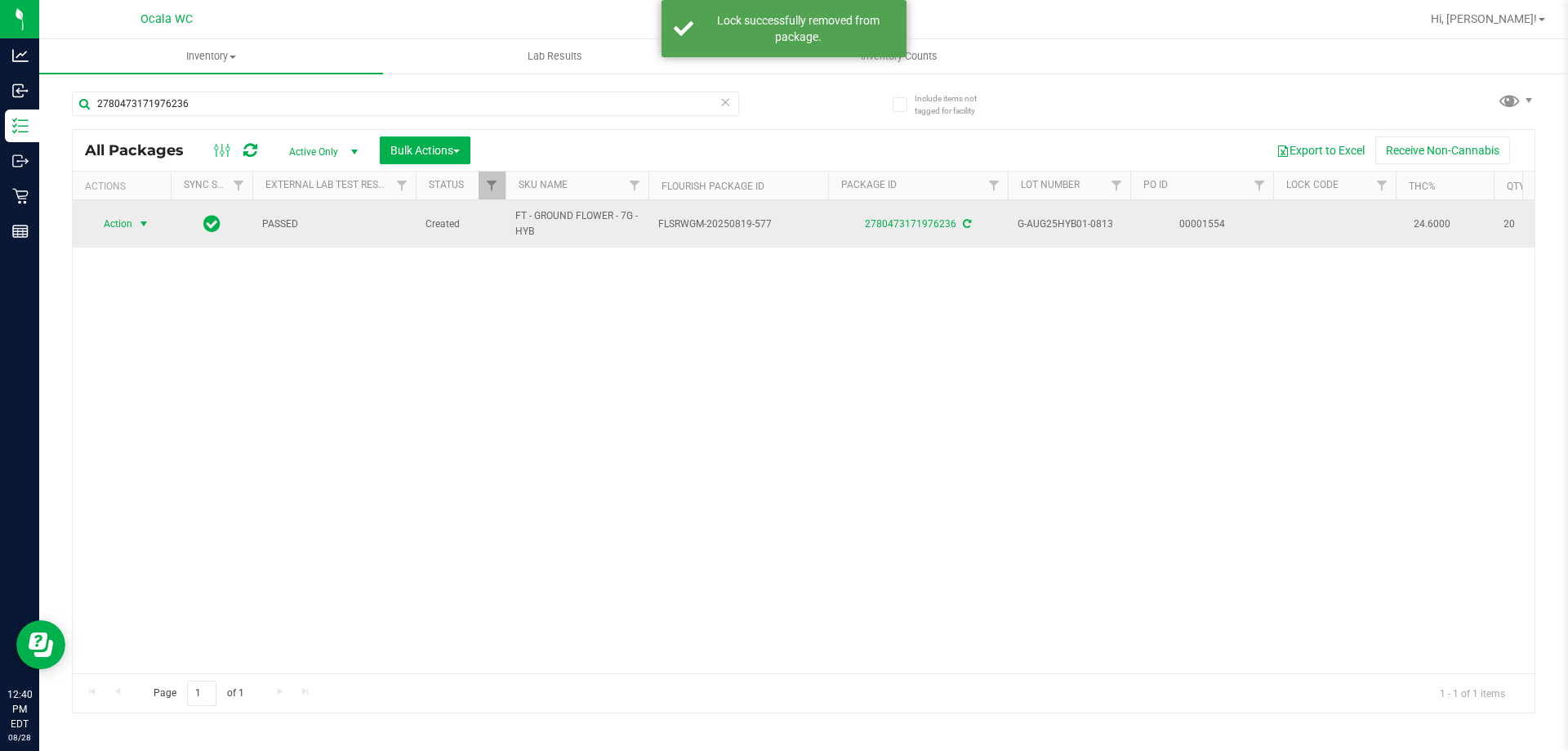
click at [123, 222] on span "Action" at bounding box center [111, 223] width 44 height 23
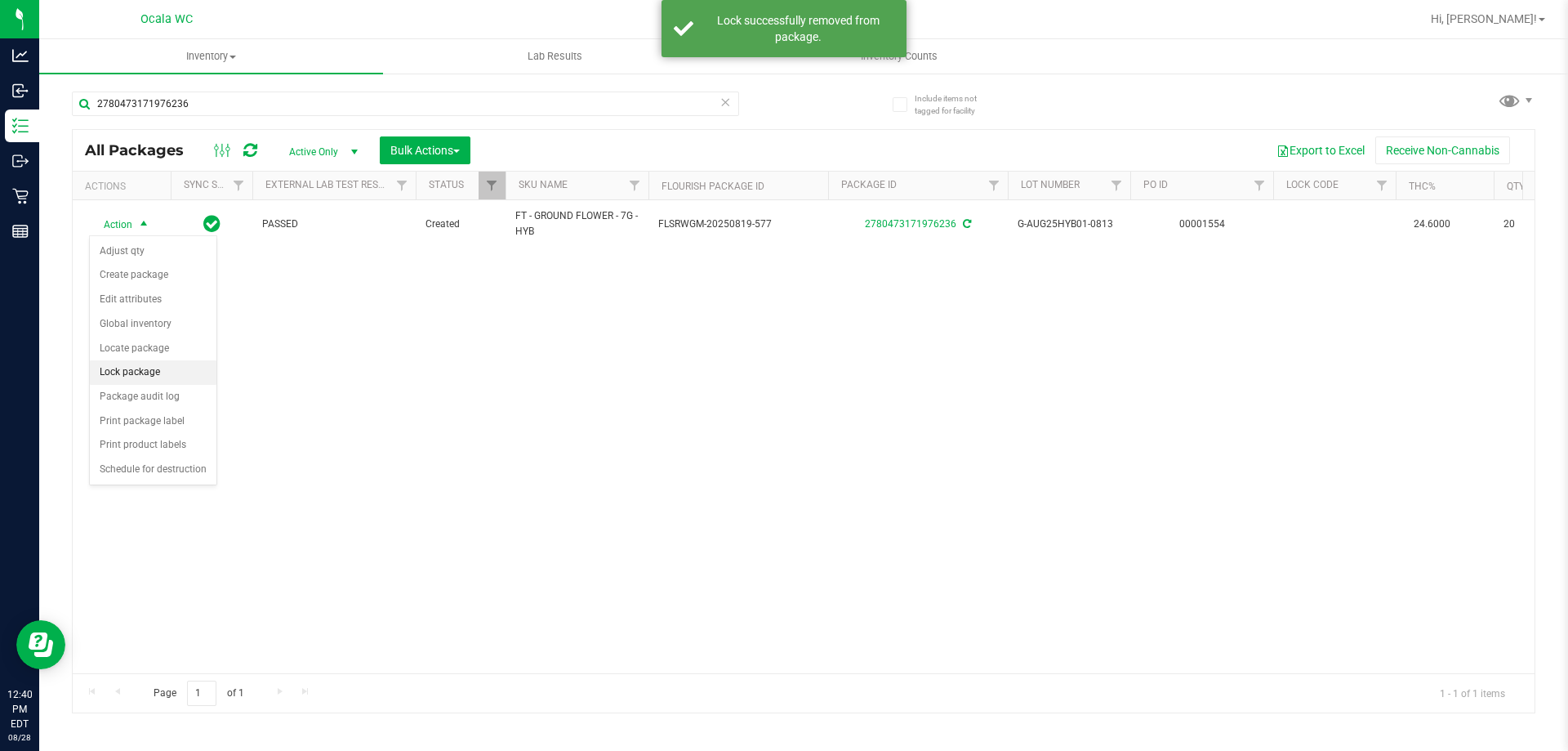
click at [132, 369] on li "Lock package" at bounding box center [153, 372] width 127 height 25
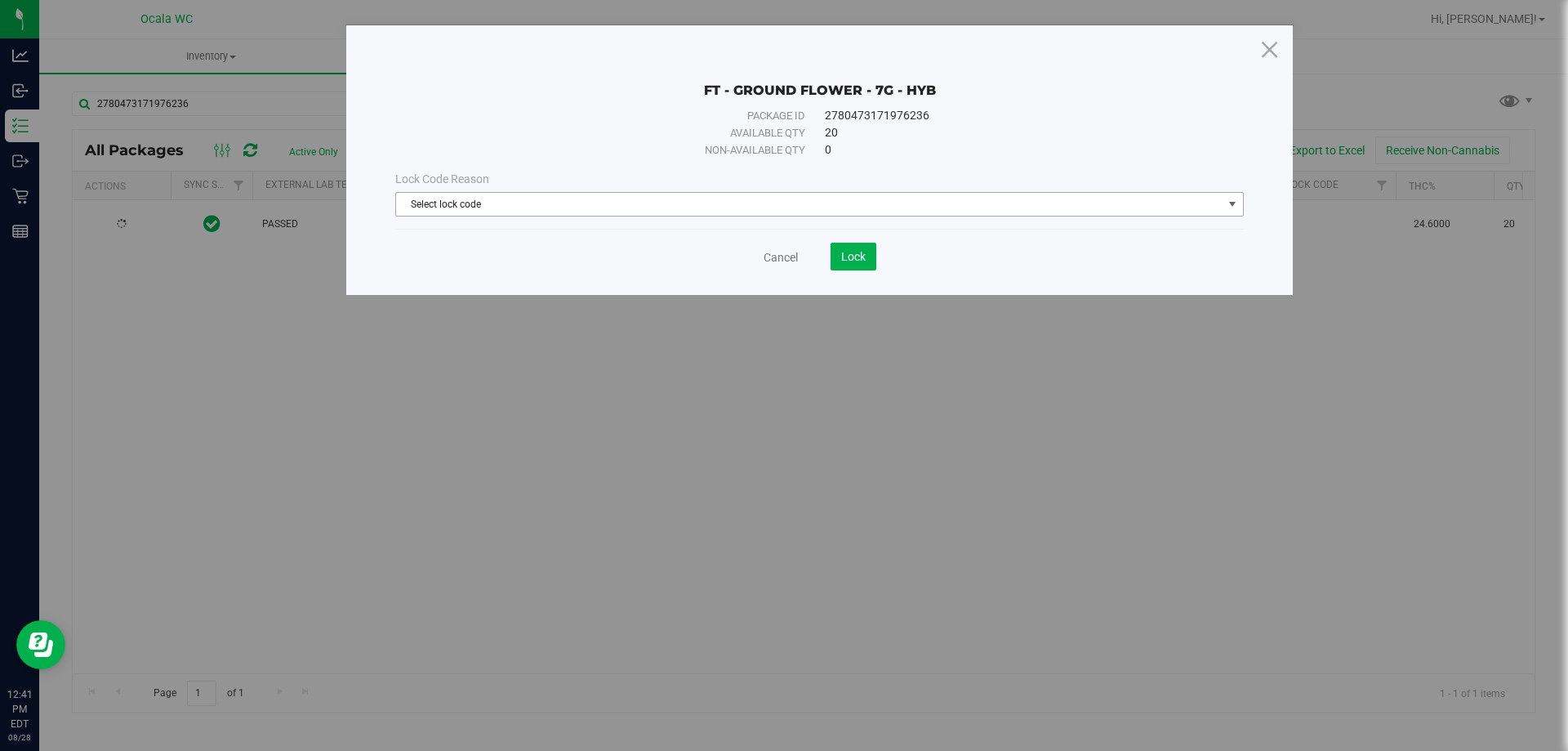
click at [704, 210] on span "Select lock code" at bounding box center [809, 204] width 827 height 23
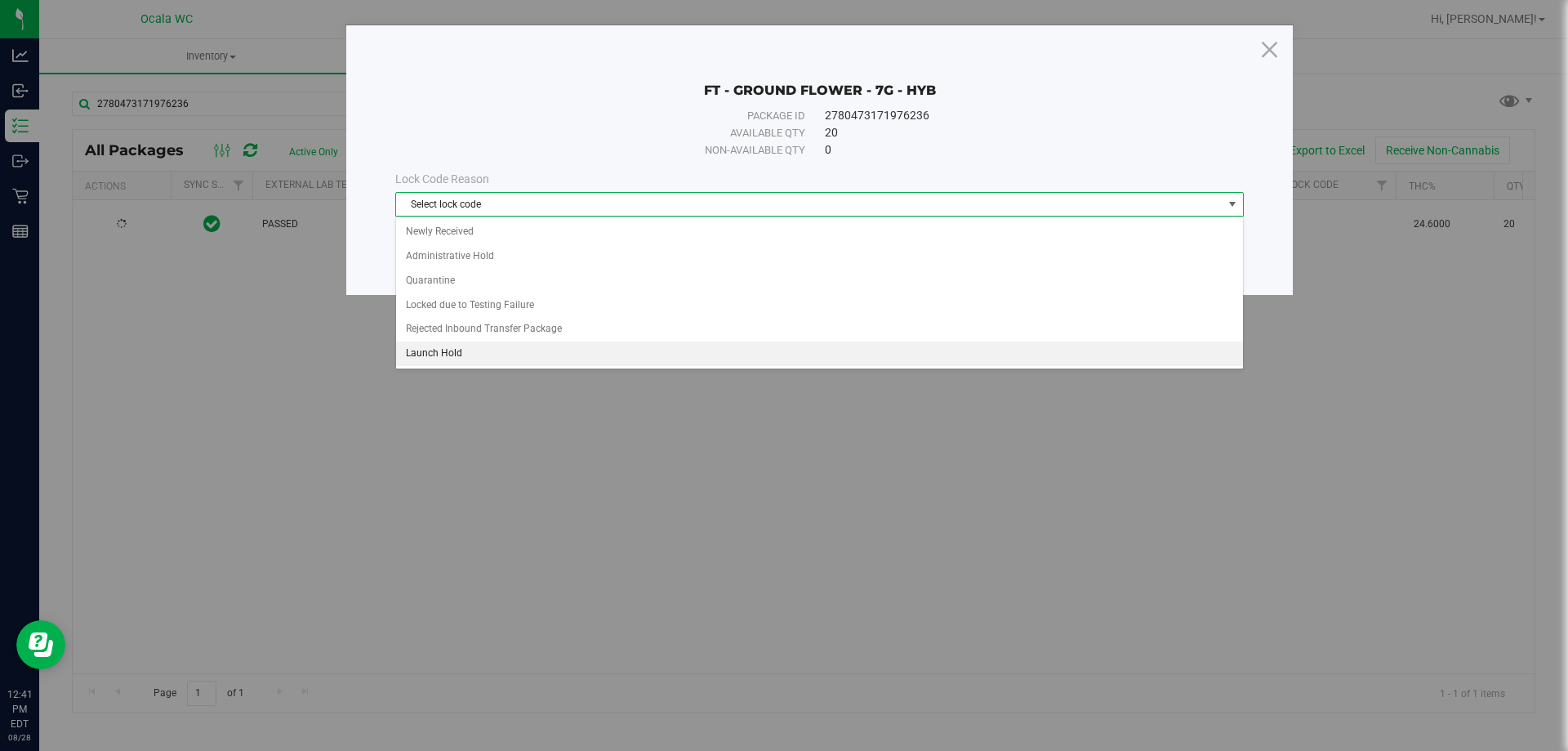
click at [443, 347] on li "Launch Hold" at bounding box center [819, 353] width 847 height 25
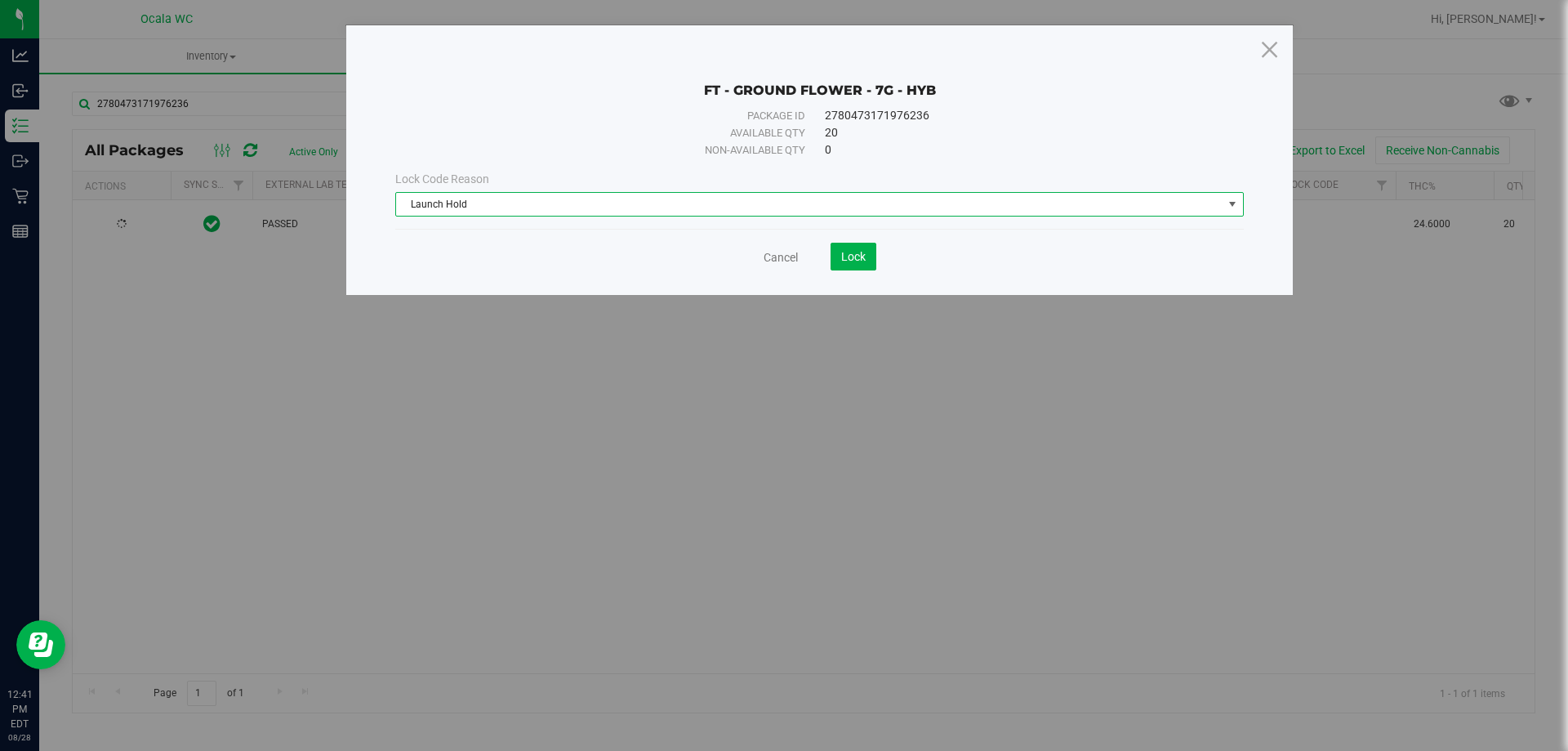
click at [827, 261] on save-button "Lock" at bounding box center [837, 257] width 78 height 28
click at [844, 265] on button "Lock" at bounding box center [854, 257] width 46 height 28
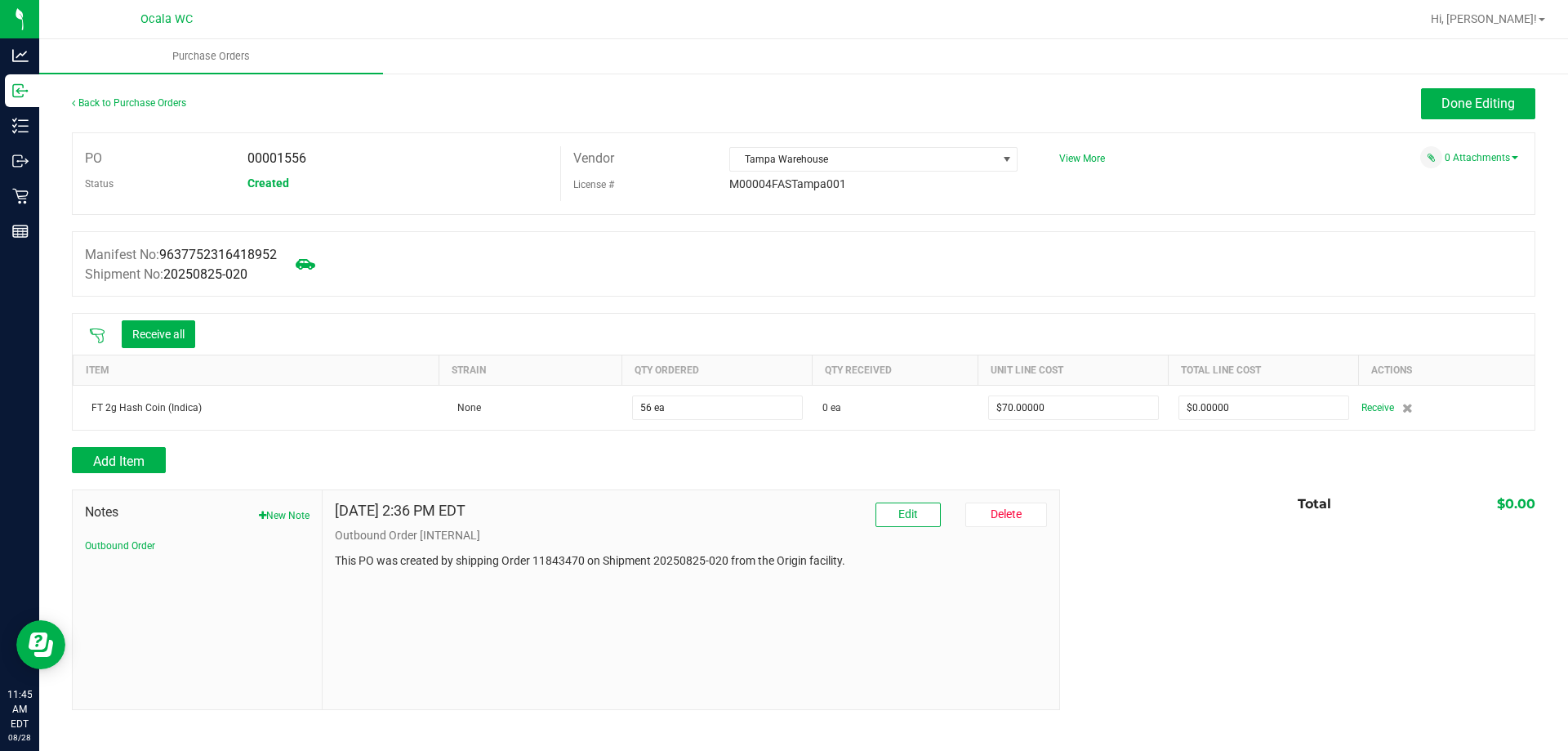
click at [100, 331] on icon at bounding box center [97, 336] width 16 height 16
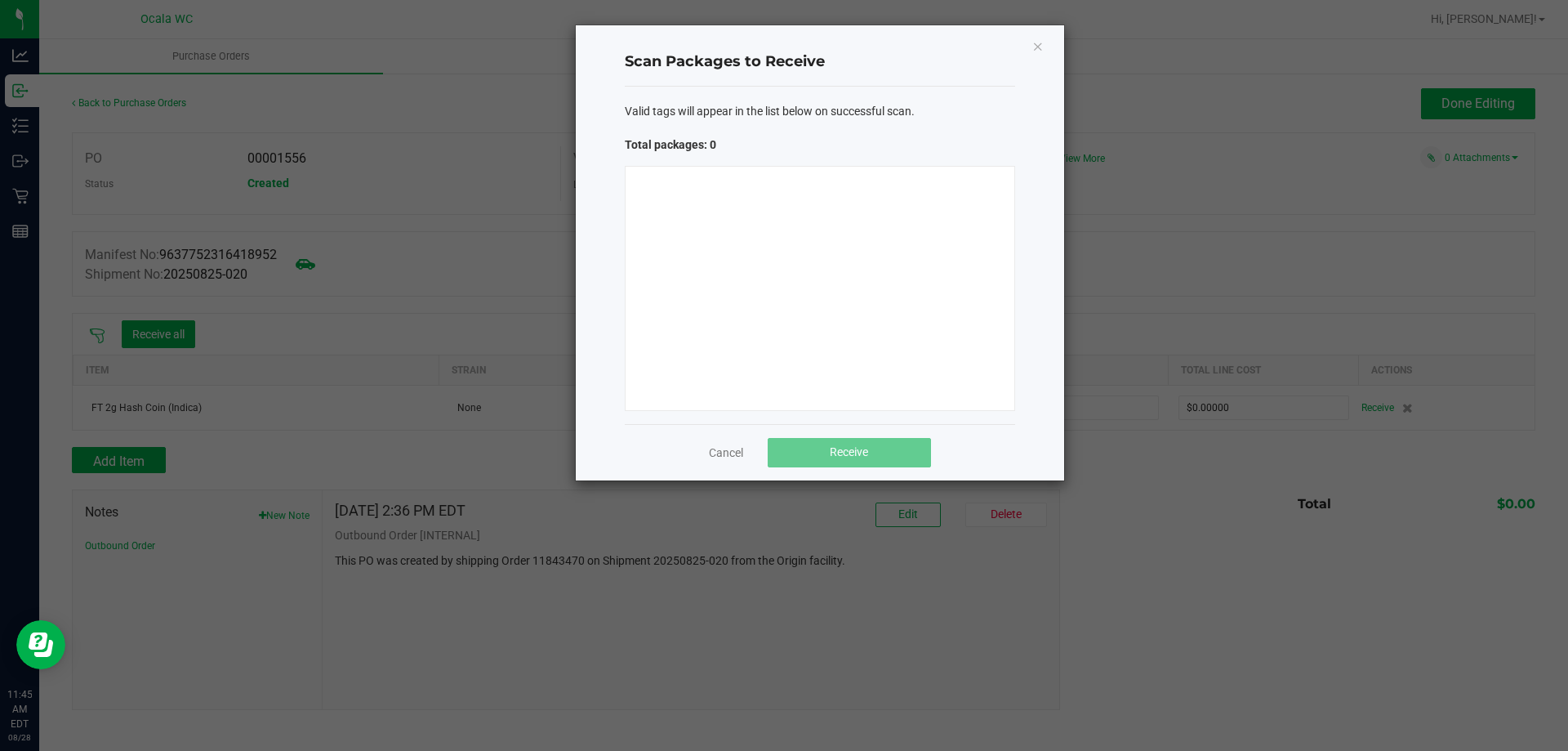
click at [748, 252] on div at bounding box center [820, 288] width 390 height 245
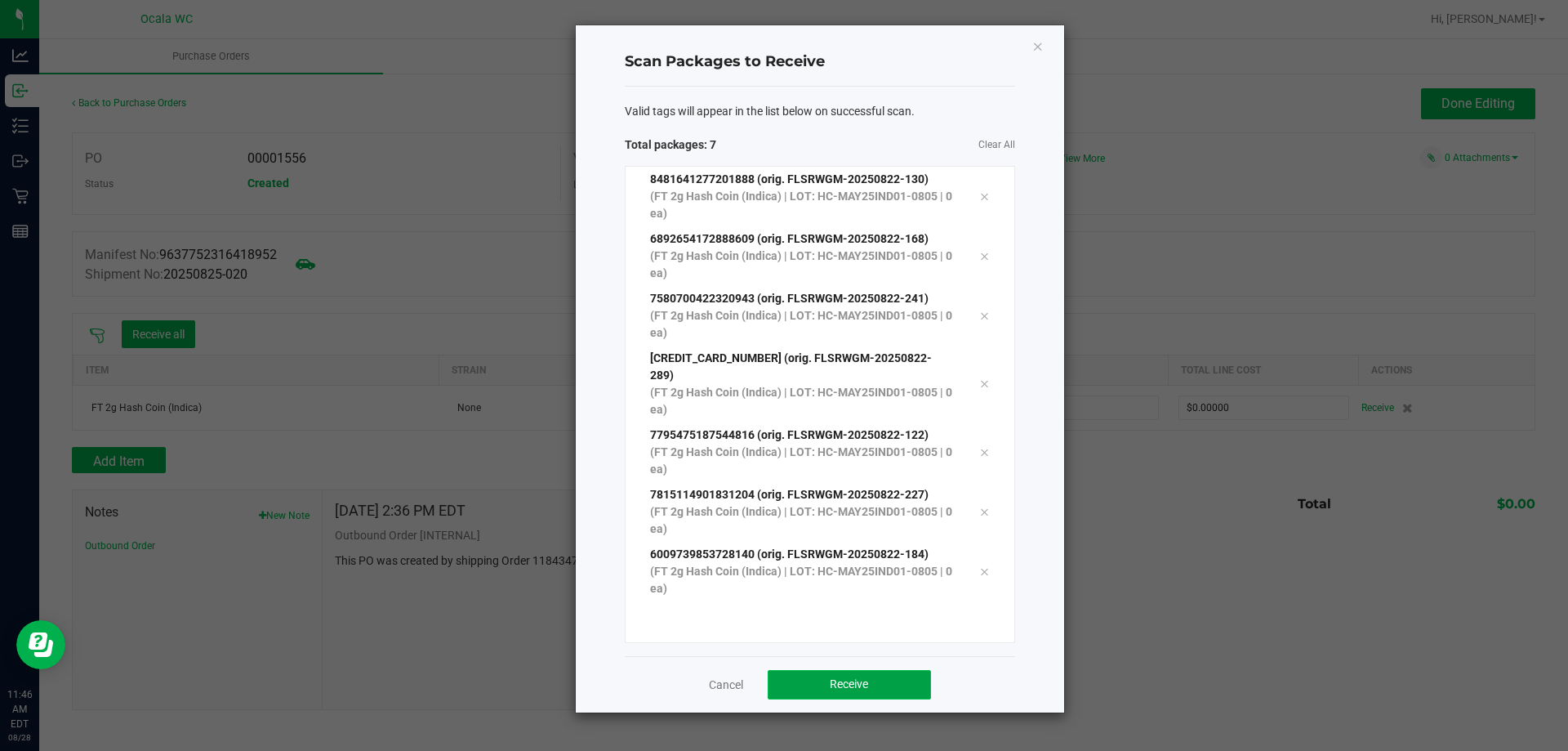
click at [839, 677] on span "Receive" at bounding box center [849, 683] width 38 height 13
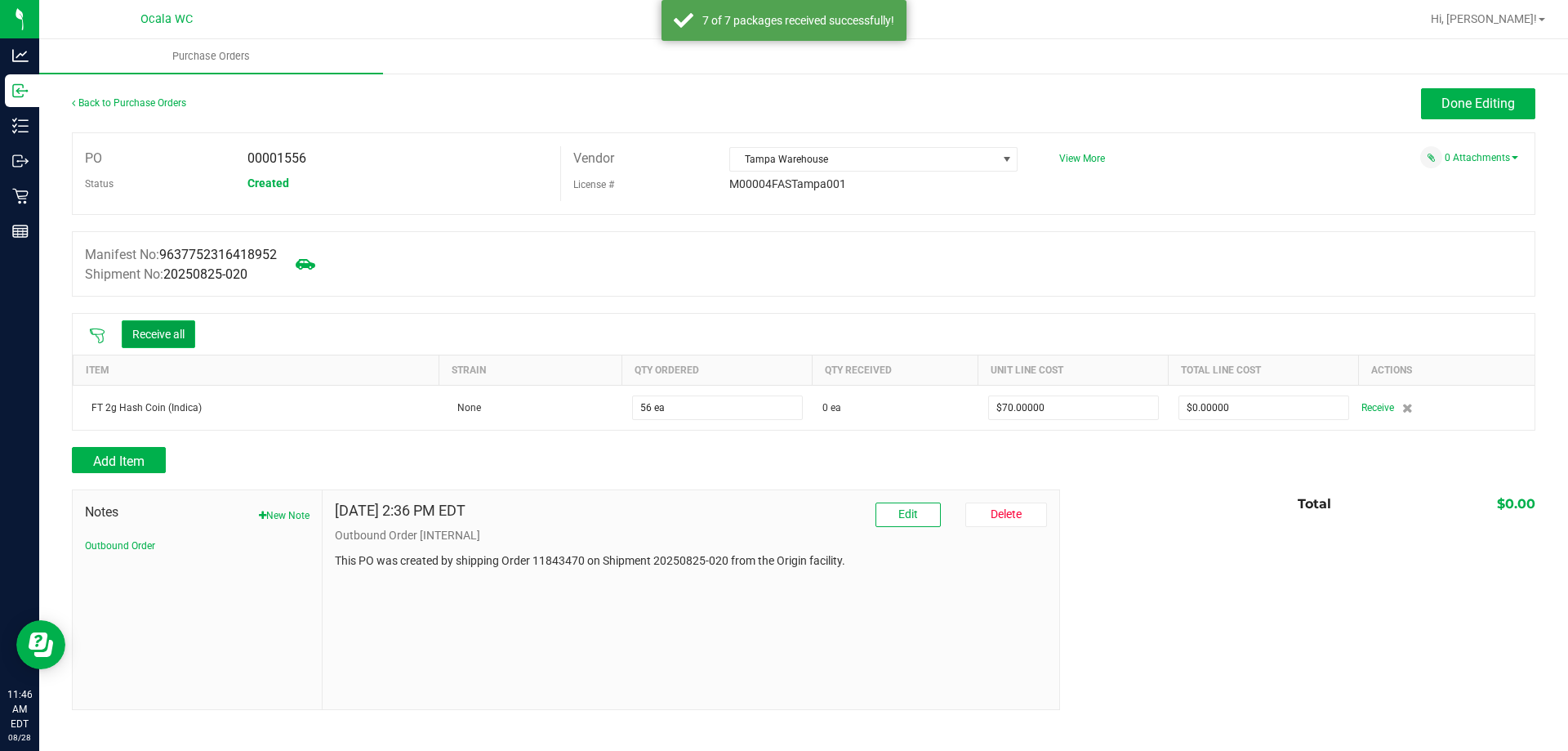
click at [163, 334] on button "Receive all" at bounding box center [159, 334] width 74 height 28
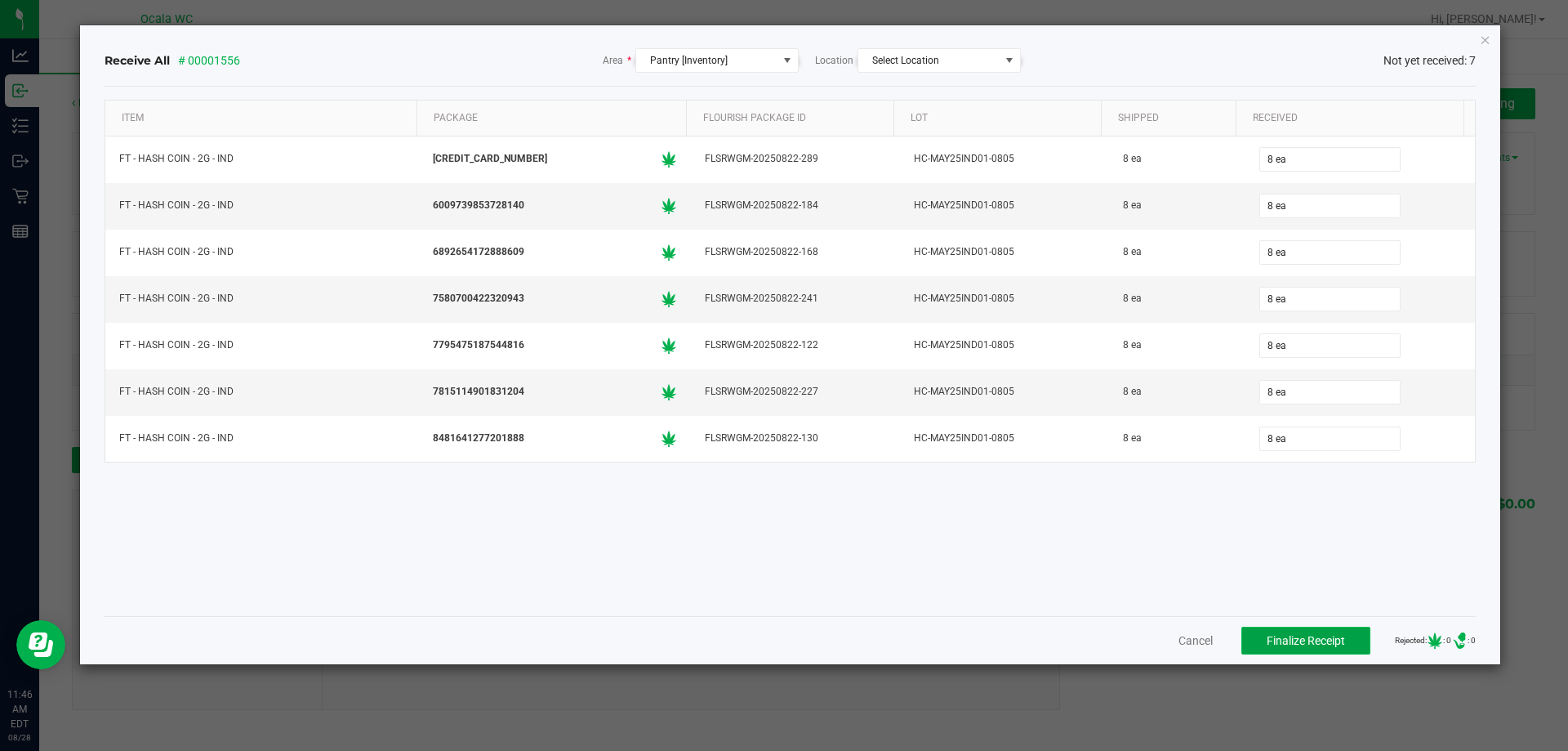
click at [1297, 645] on span "Finalize Receipt" at bounding box center [1306, 640] width 78 height 13
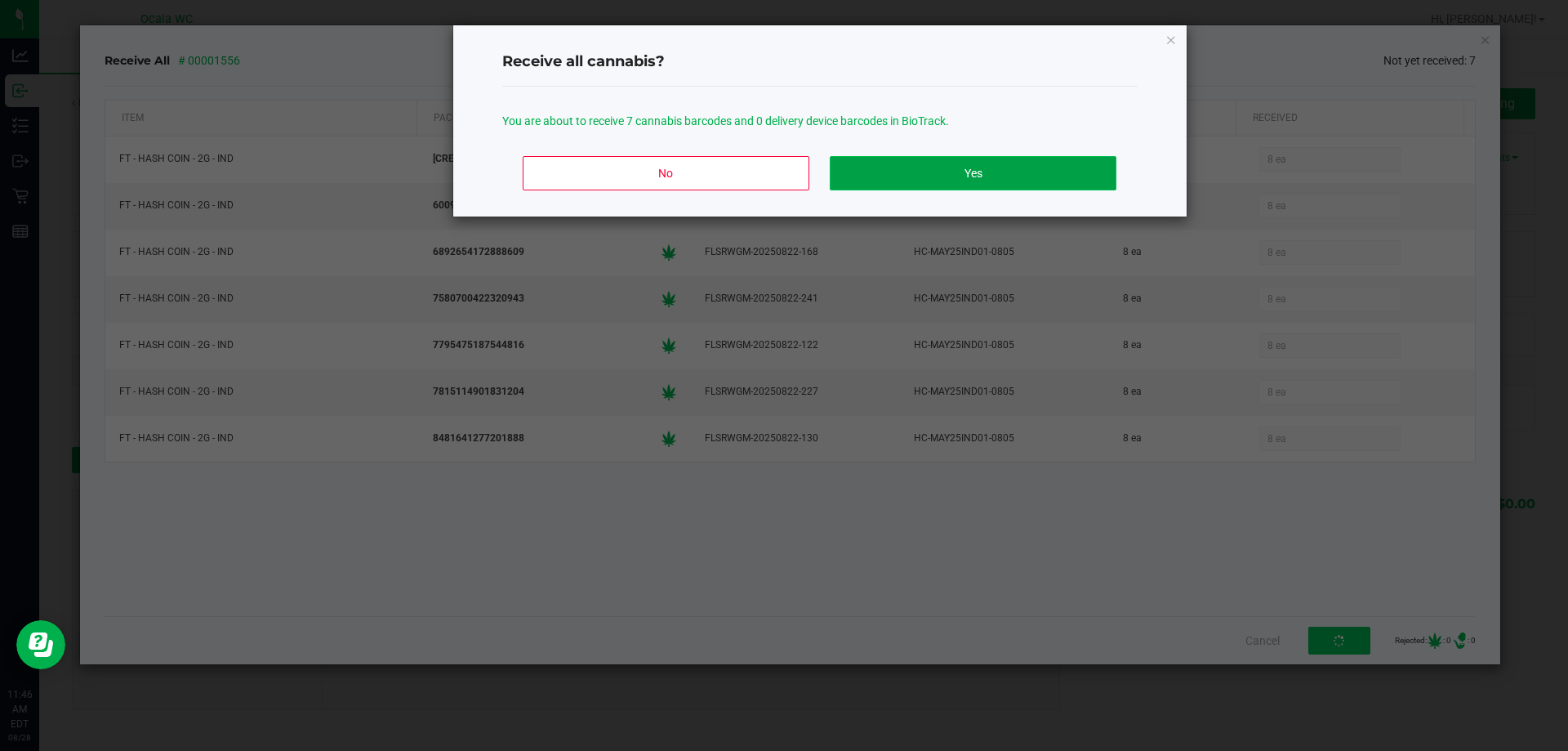
click at [980, 176] on button "Yes" at bounding box center [973, 173] width 286 height 34
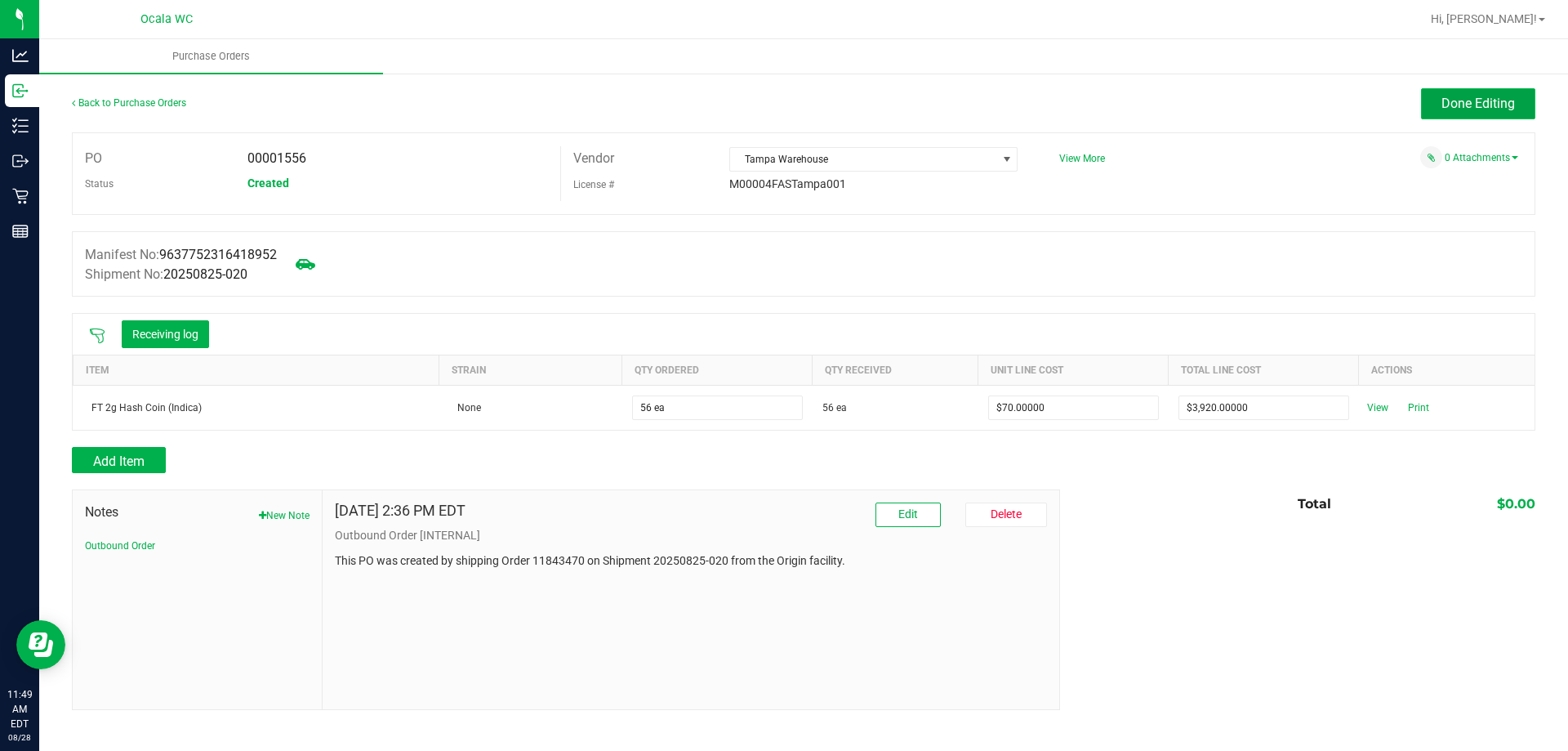
click at [1463, 95] on button "Done Editing" at bounding box center [1478, 103] width 114 height 31
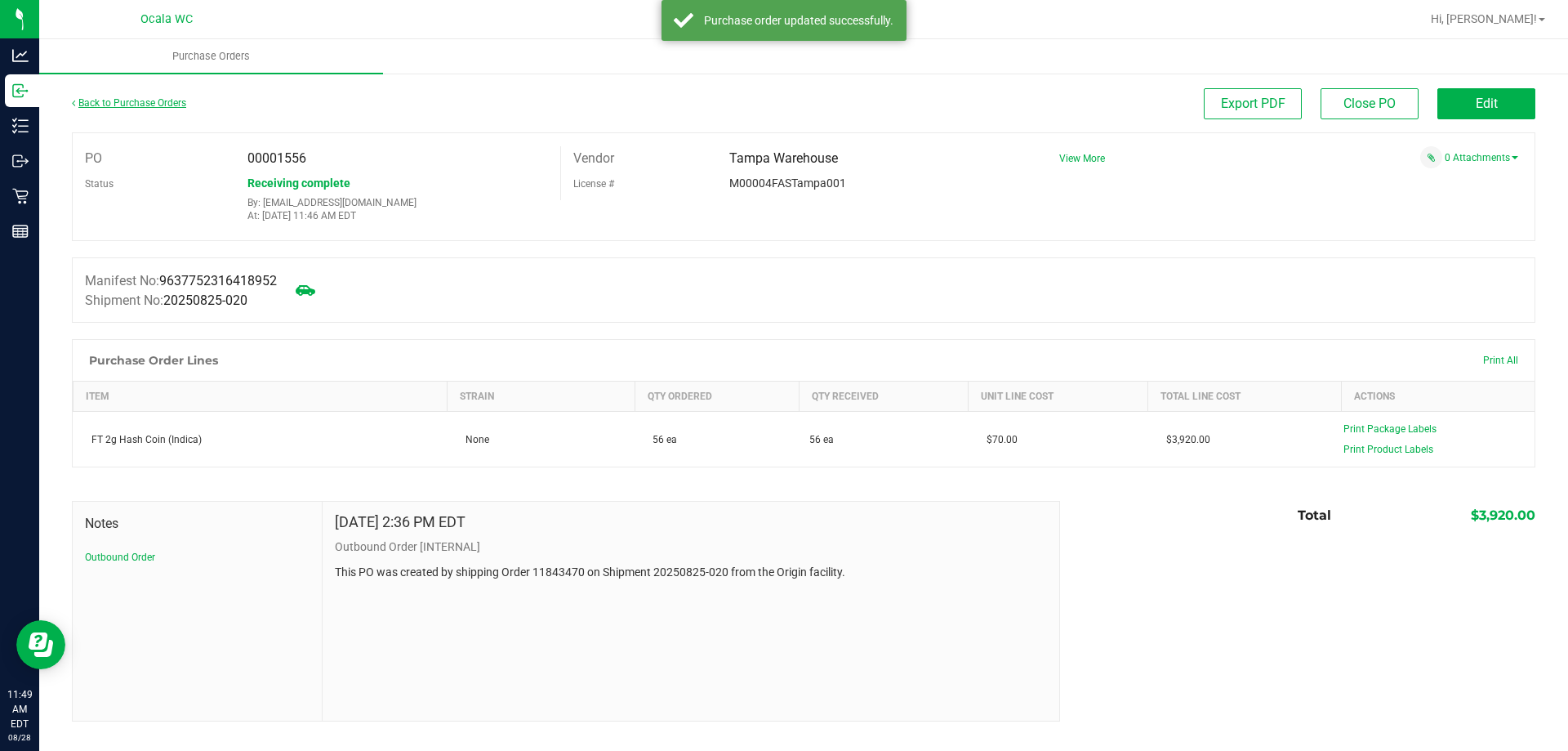
click at [108, 102] on link "Back to Purchase Orders" at bounding box center [129, 102] width 114 height 11
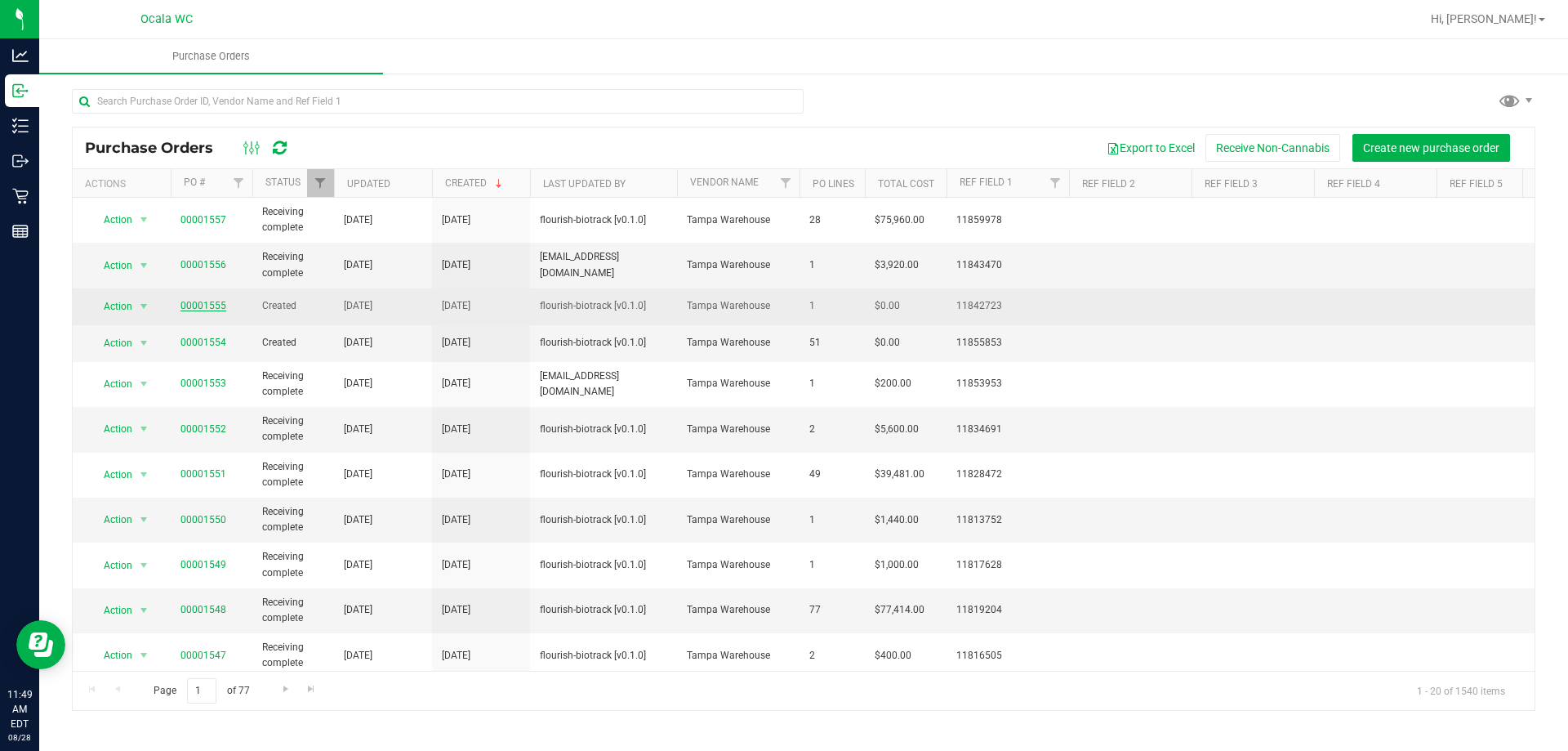
click at [203, 307] on link "00001555" at bounding box center [204, 305] width 46 height 11
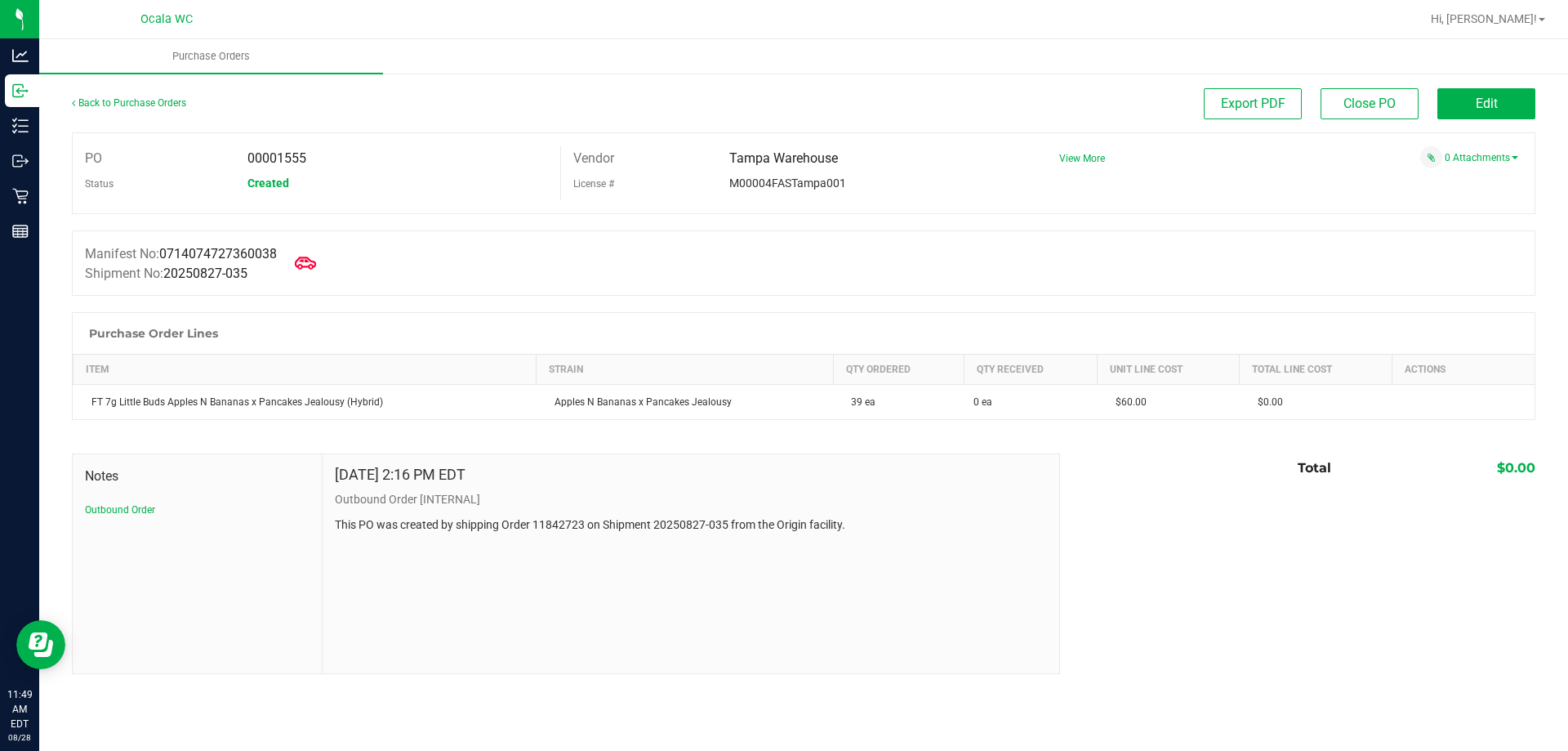
click at [302, 265] on icon at bounding box center [305, 262] width 21 height 21
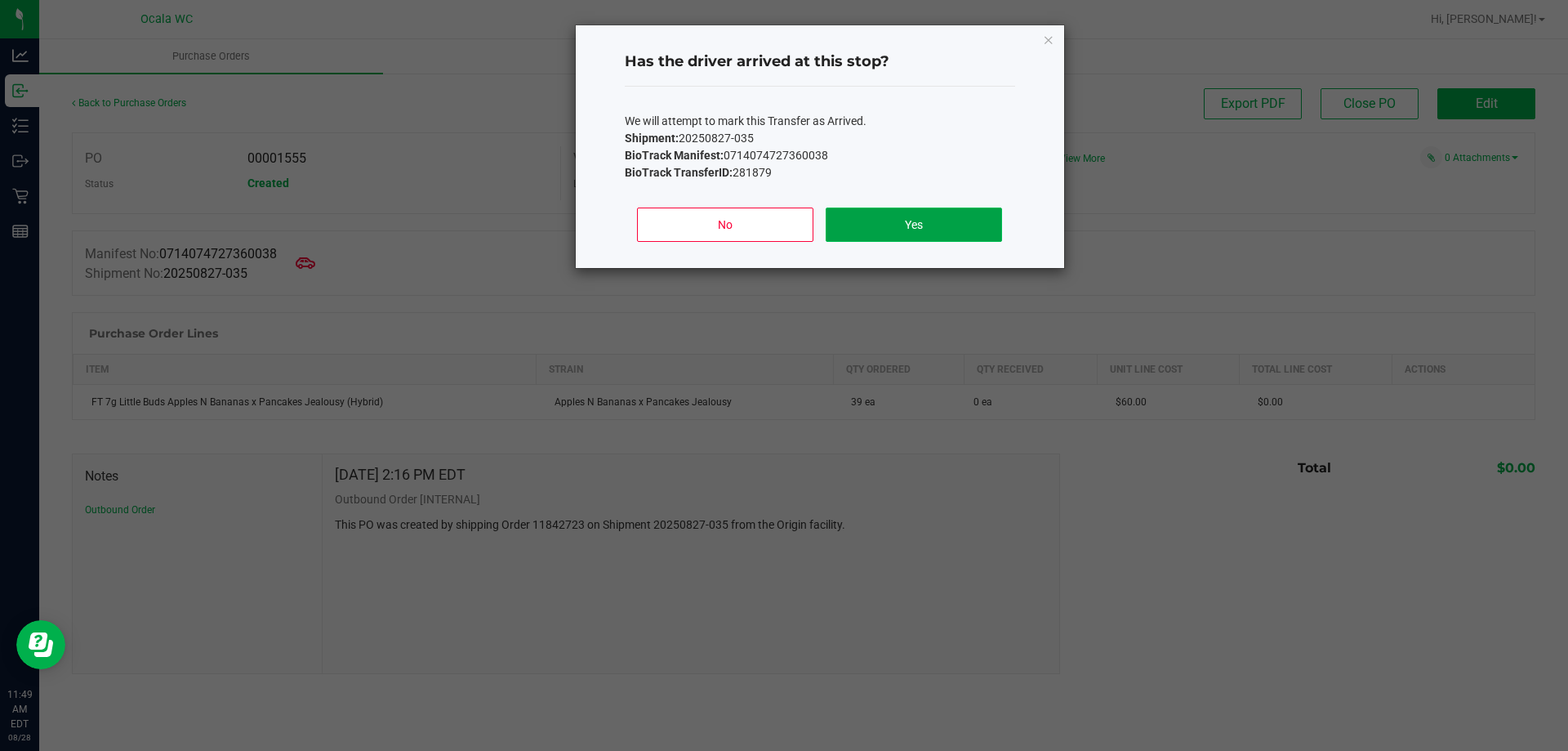
click at [912, 210] on button "Yes" at bounding box center [914, 224] width 176 height 34
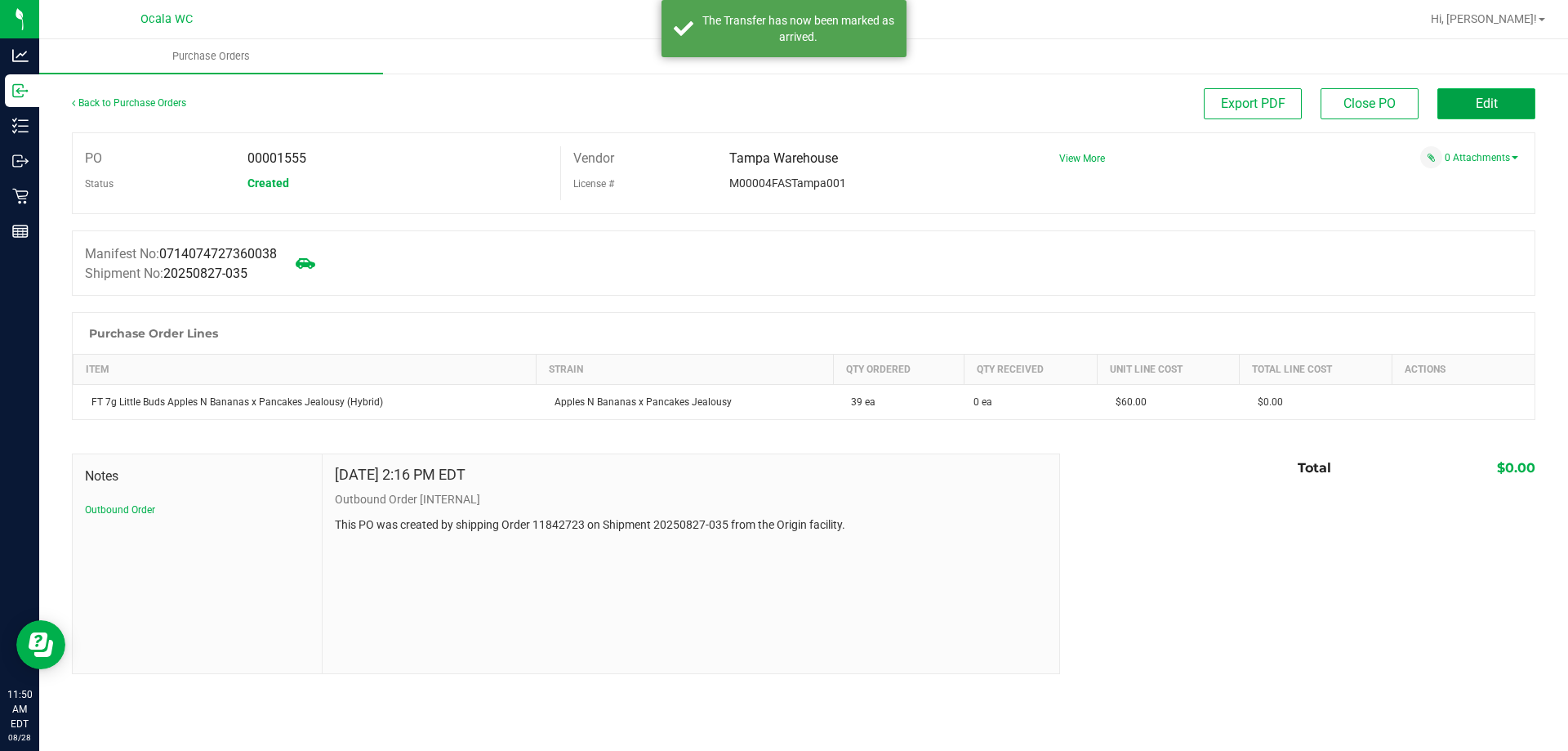
click at [1489, 108] on span "Edit" at bounding box center [1487, 104] width 22 height 16
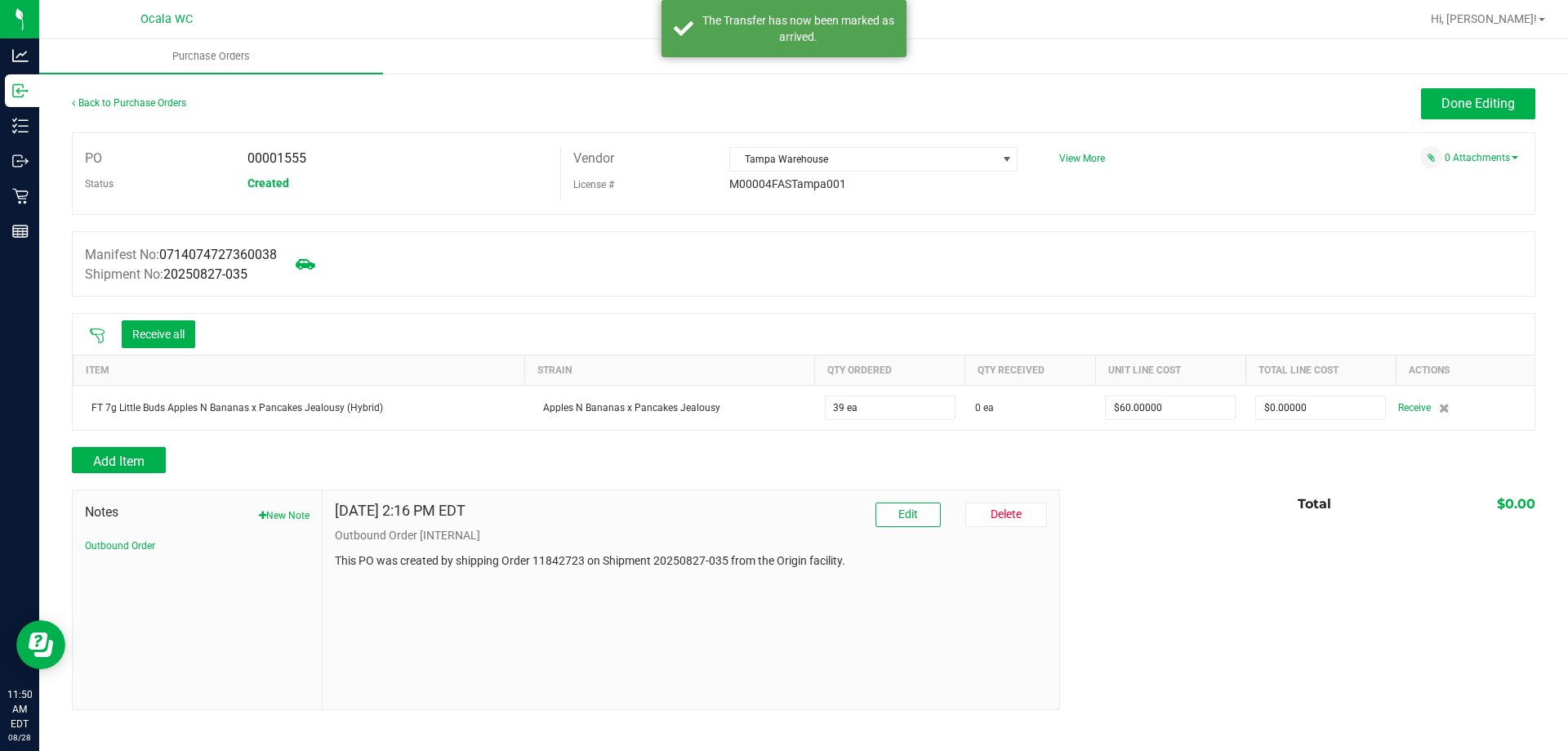
click at [99, 332] on icon at bounding box center [97, 336] width 16 height 16
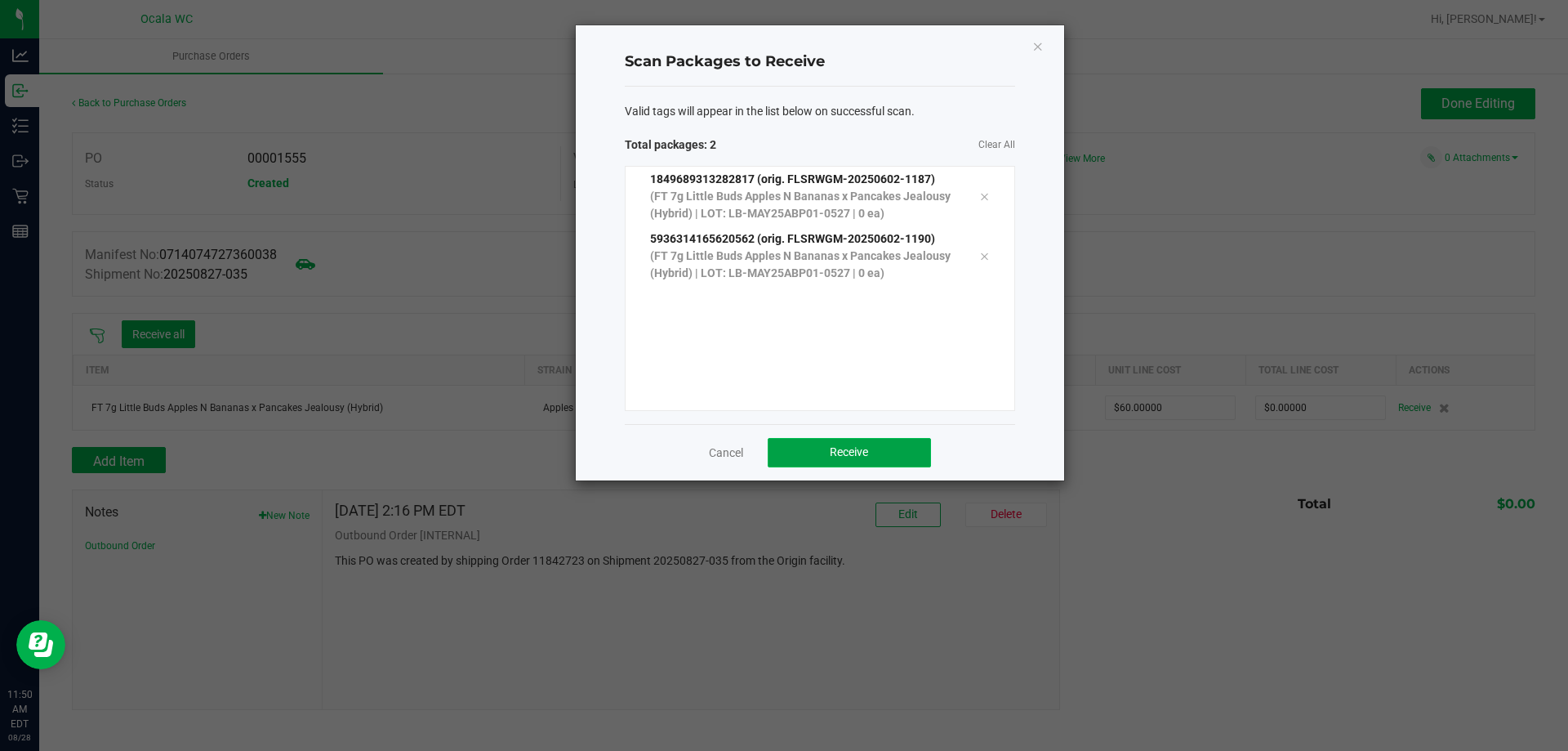
click at [863, 453] on span "Receive" at bounding box center [849, 451] width 38 height 13
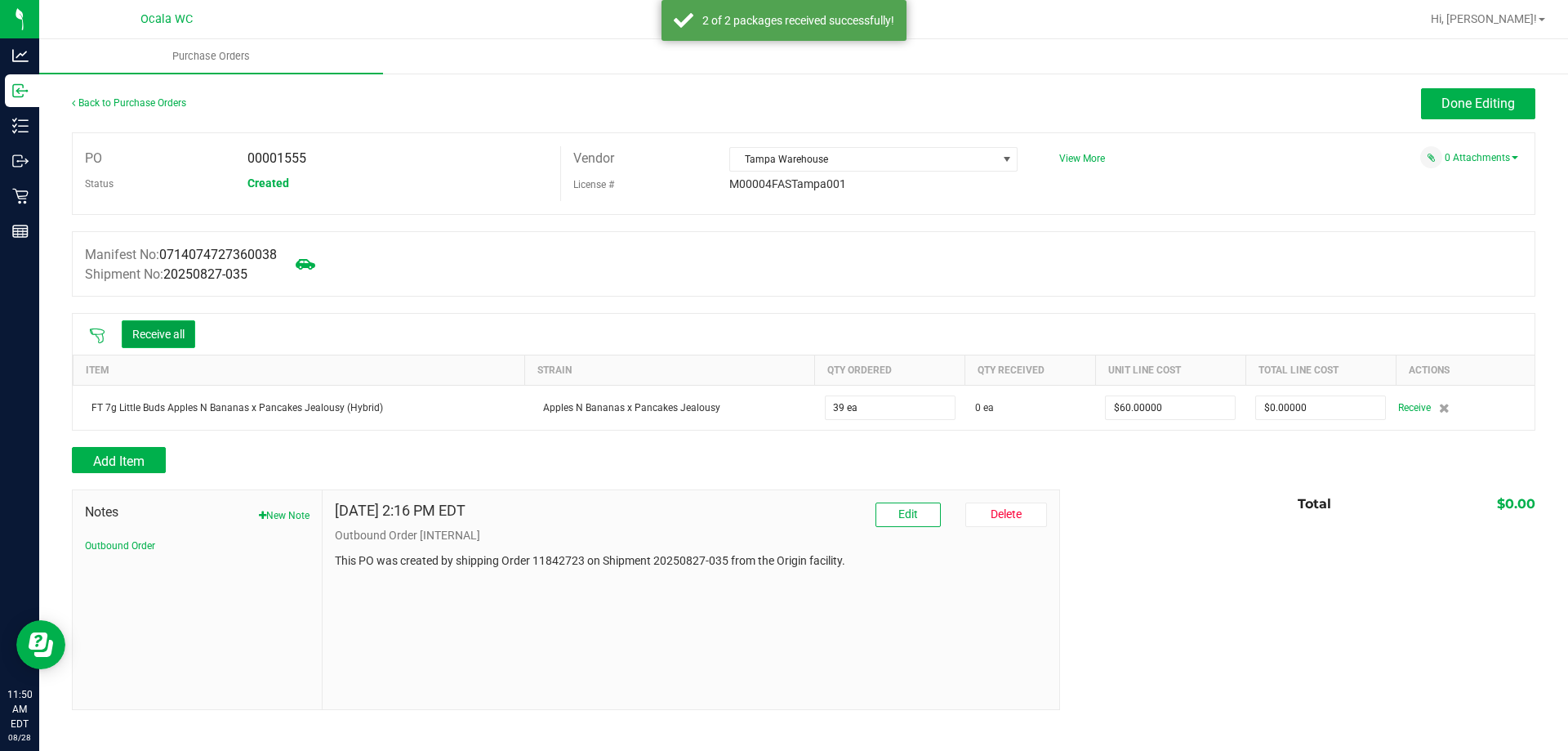
click at [162, 337] on button "Receive all" at bounding box center [159, 334] width 74 height 28
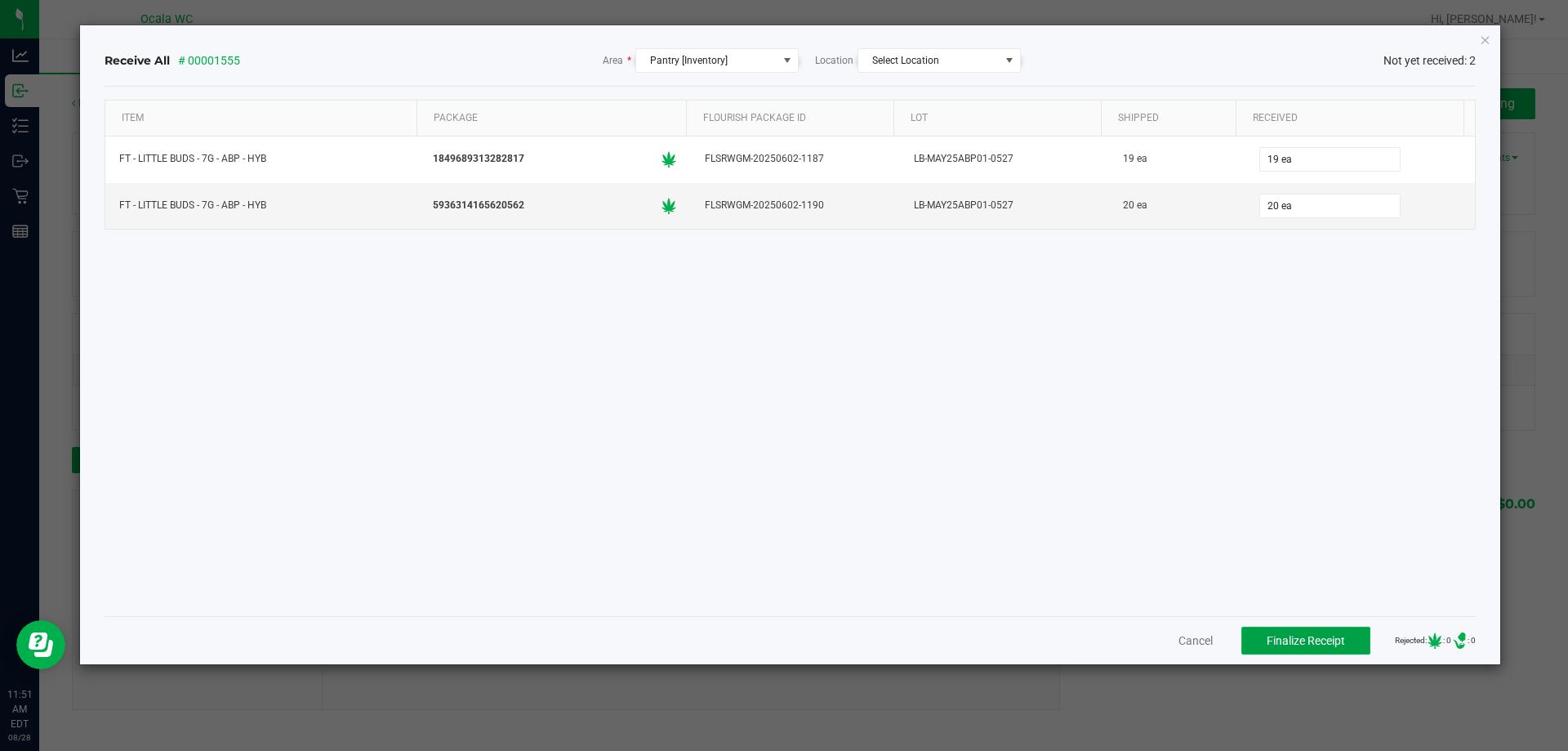
click at [1283, 638] on span "Finalize Receipt" at bounding box center [1306, 640] width 78 height 13
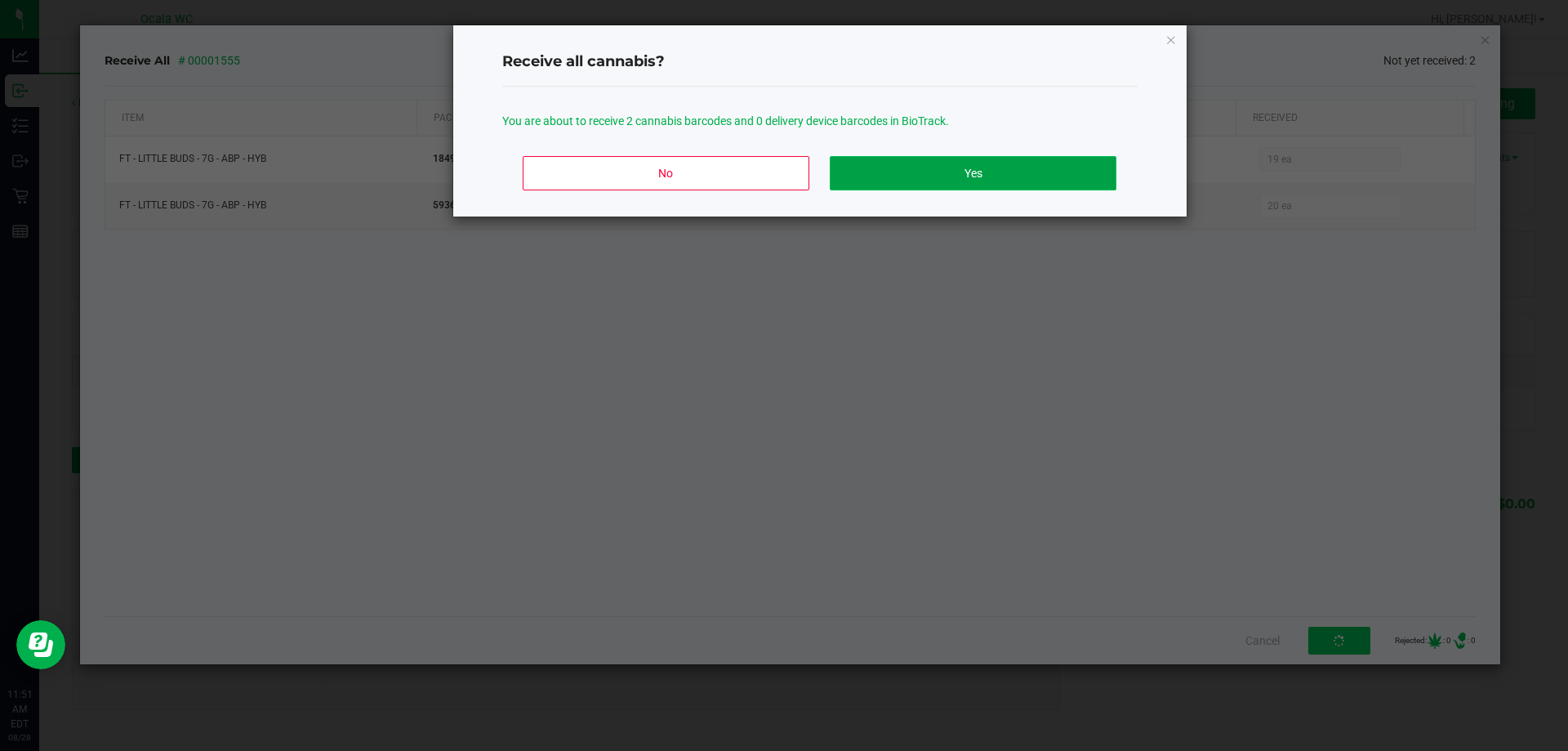
click at [978, 163] on button "Yes" at bounding box center [973, 173] width 286 height 34
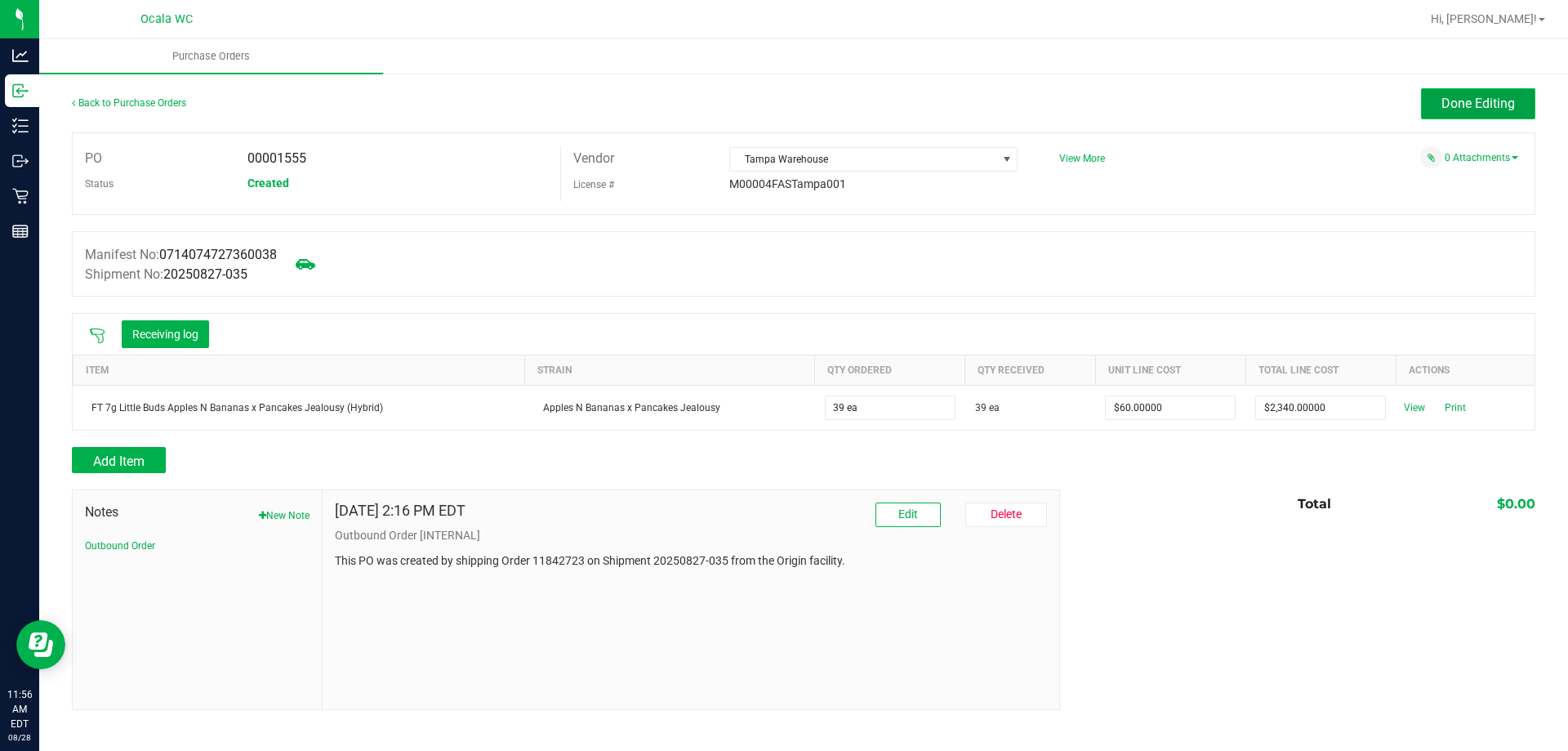
click at [1490, 105] on span "Done Editing" at bounding box center [1479, 104] width 74 height 16
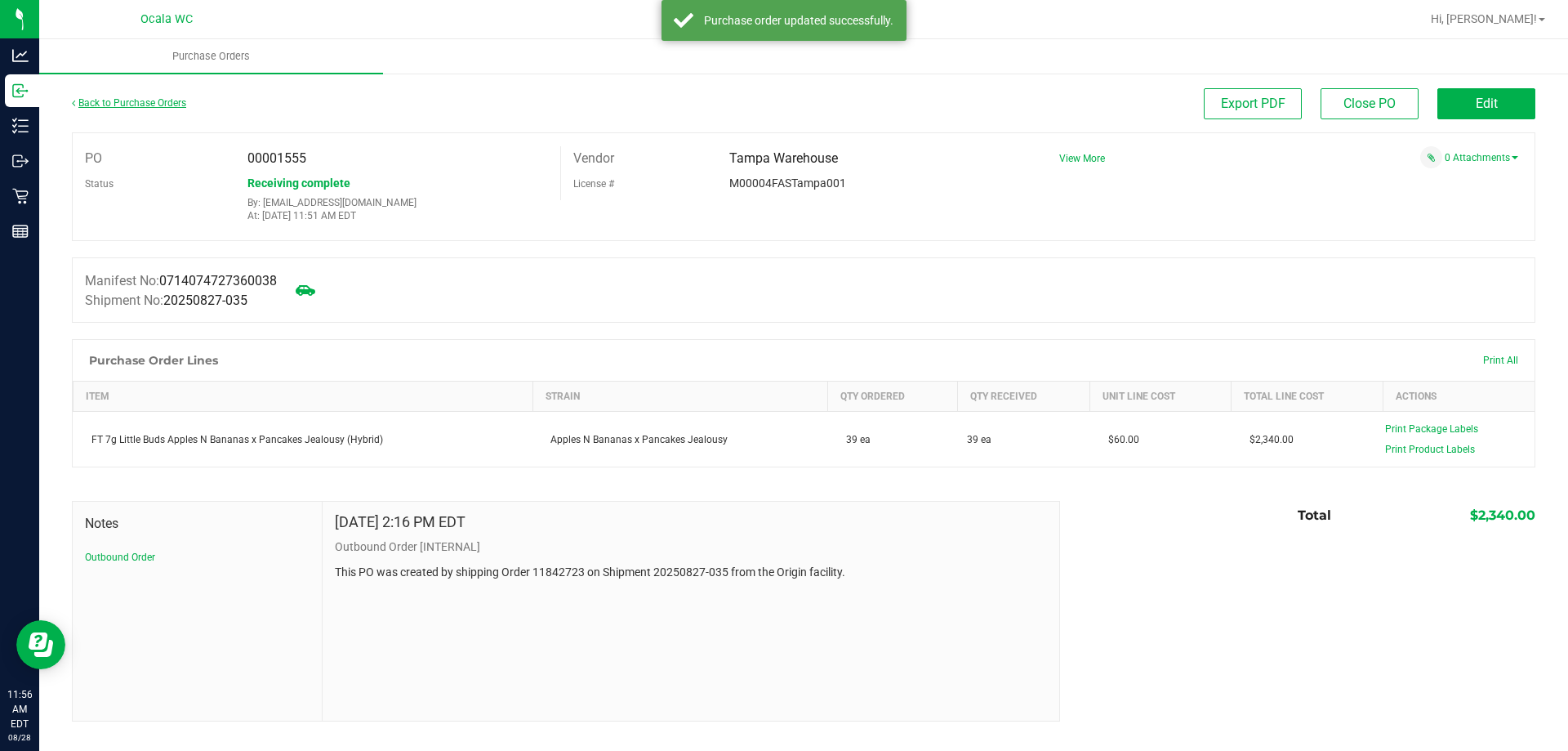
click at [145, 104] on link "Back to Purchase Orders" at bounding box center [129, 102] width 114 height 11
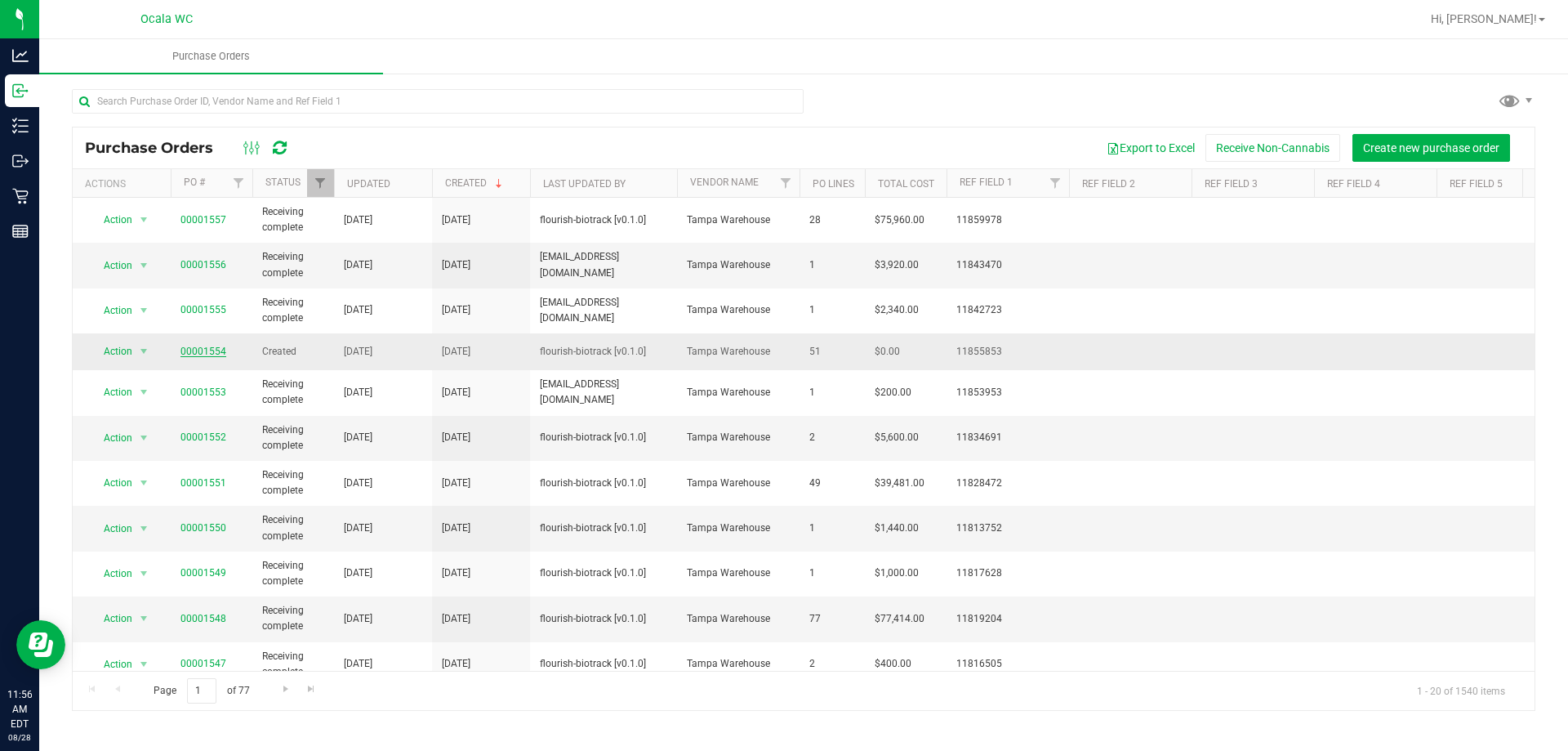
click at [201, 356] on link "00001554" at bounding box center [204, 351] width 46 height 11
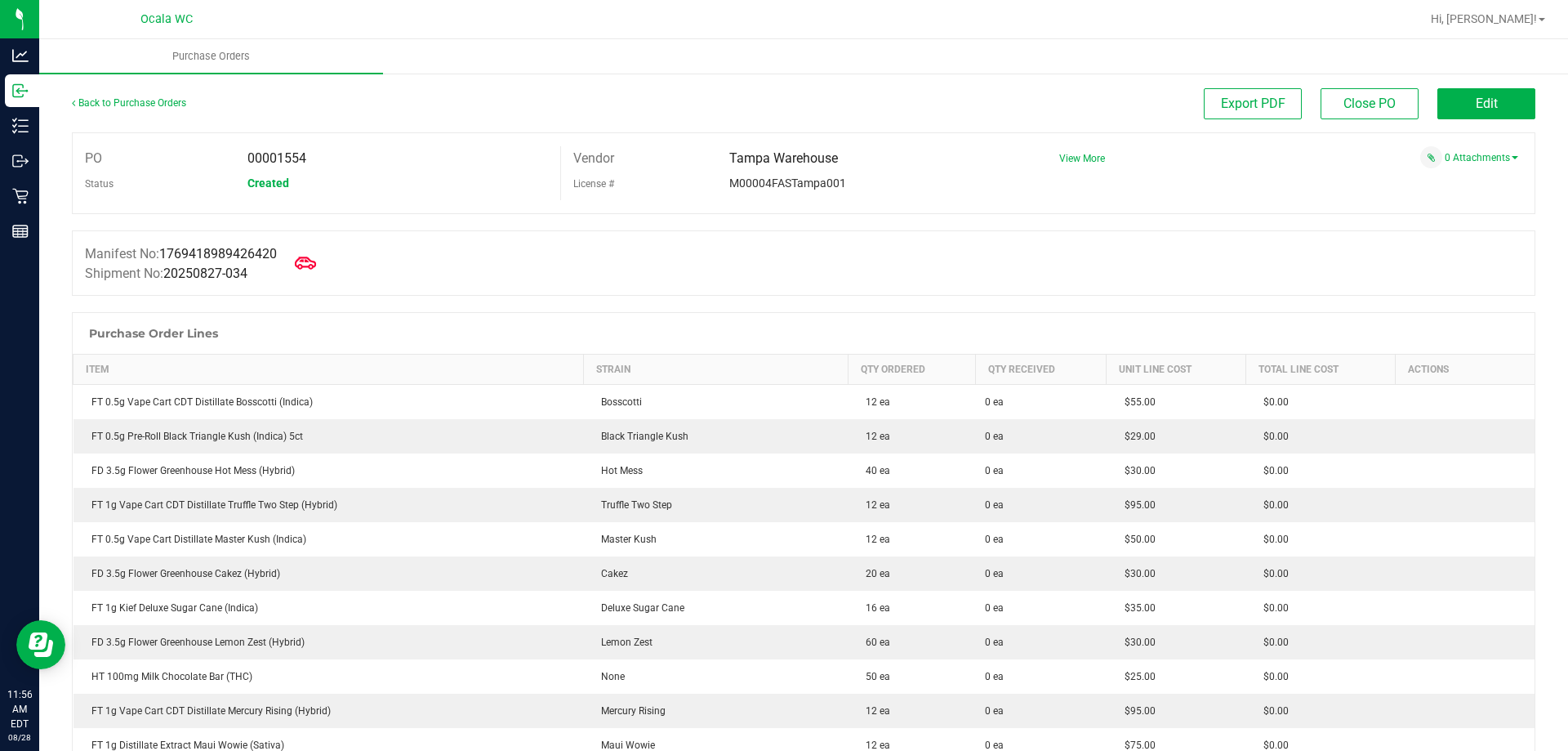
click at [314, 256] on icon at bounding box center [305, 262] width 21 height 21
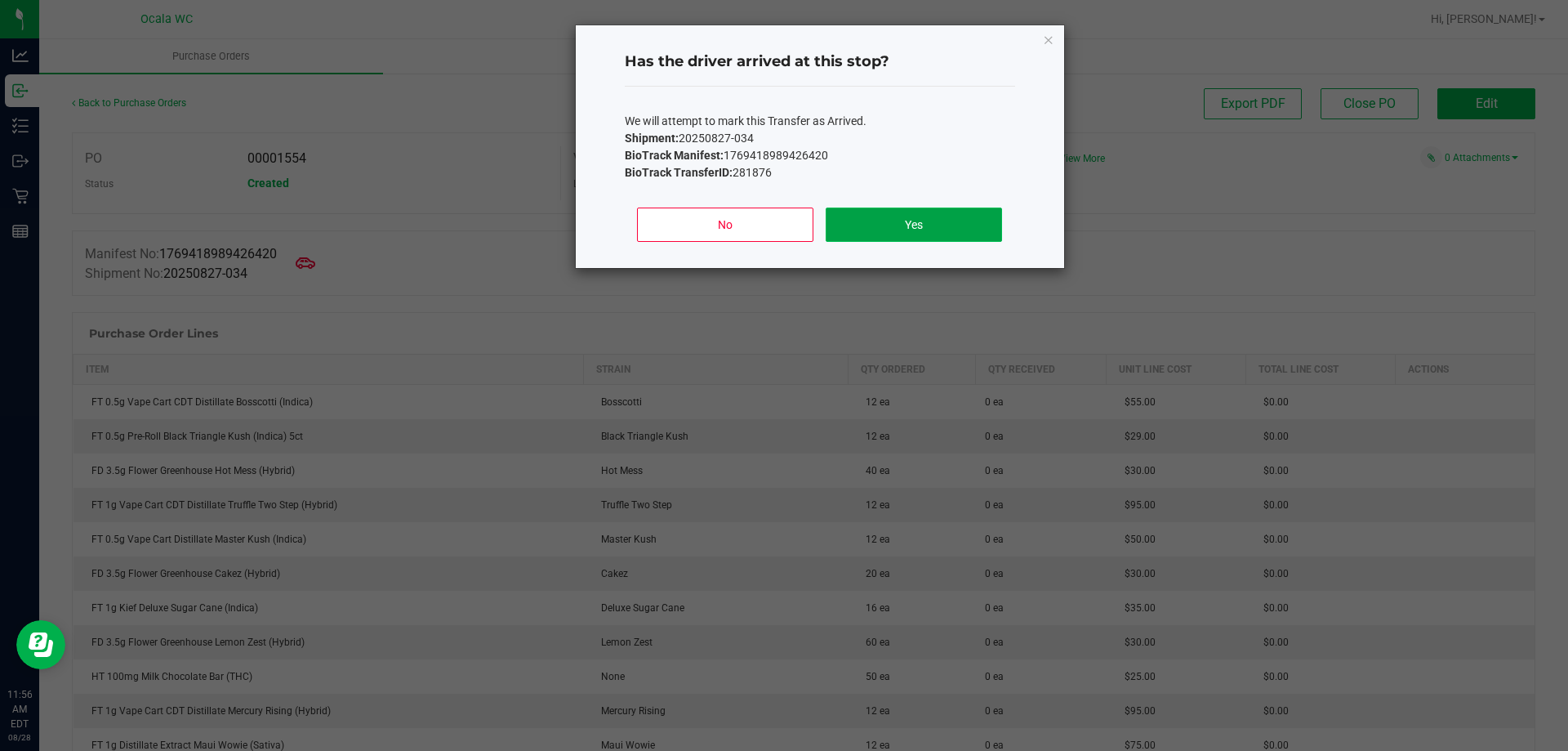
click at [895, 217] on button "Yes" at bounding box center [914, 224] width 176 height 34
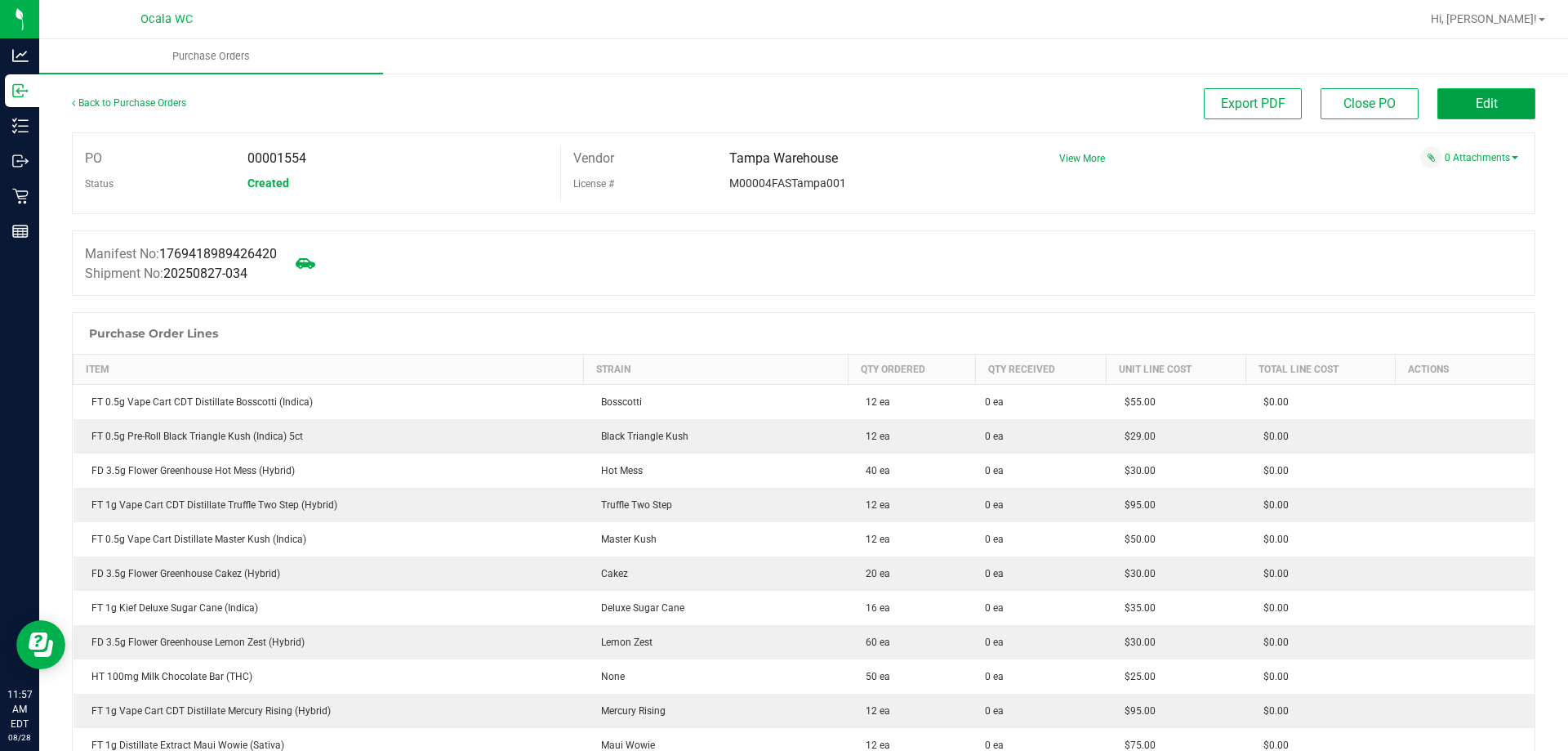
click at [1476, 101] on span "Edit" at bounding box center [1487, 104] width 22 height 16
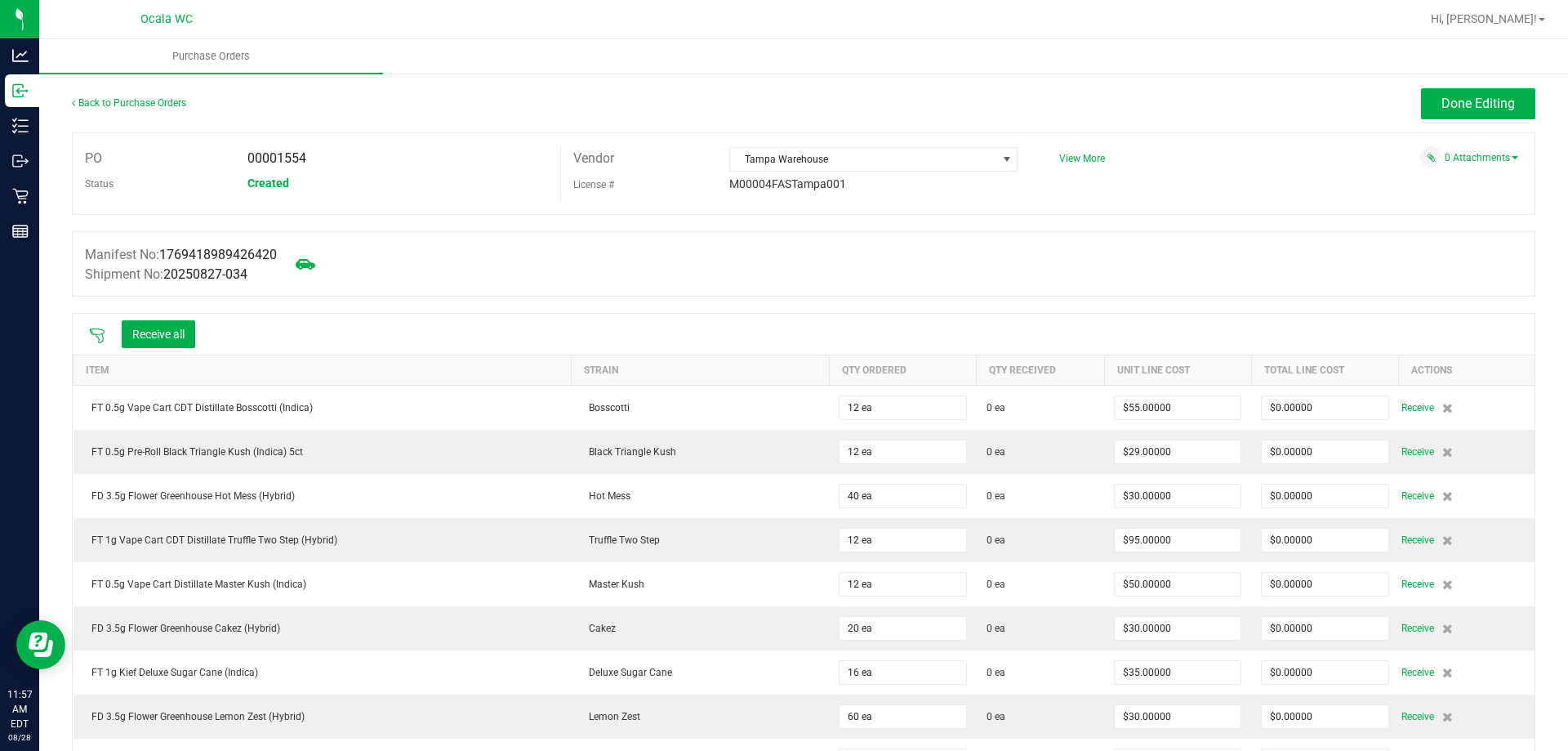
click at [98, 336] on icon at bounding box center [97, 335] width 15 height 15
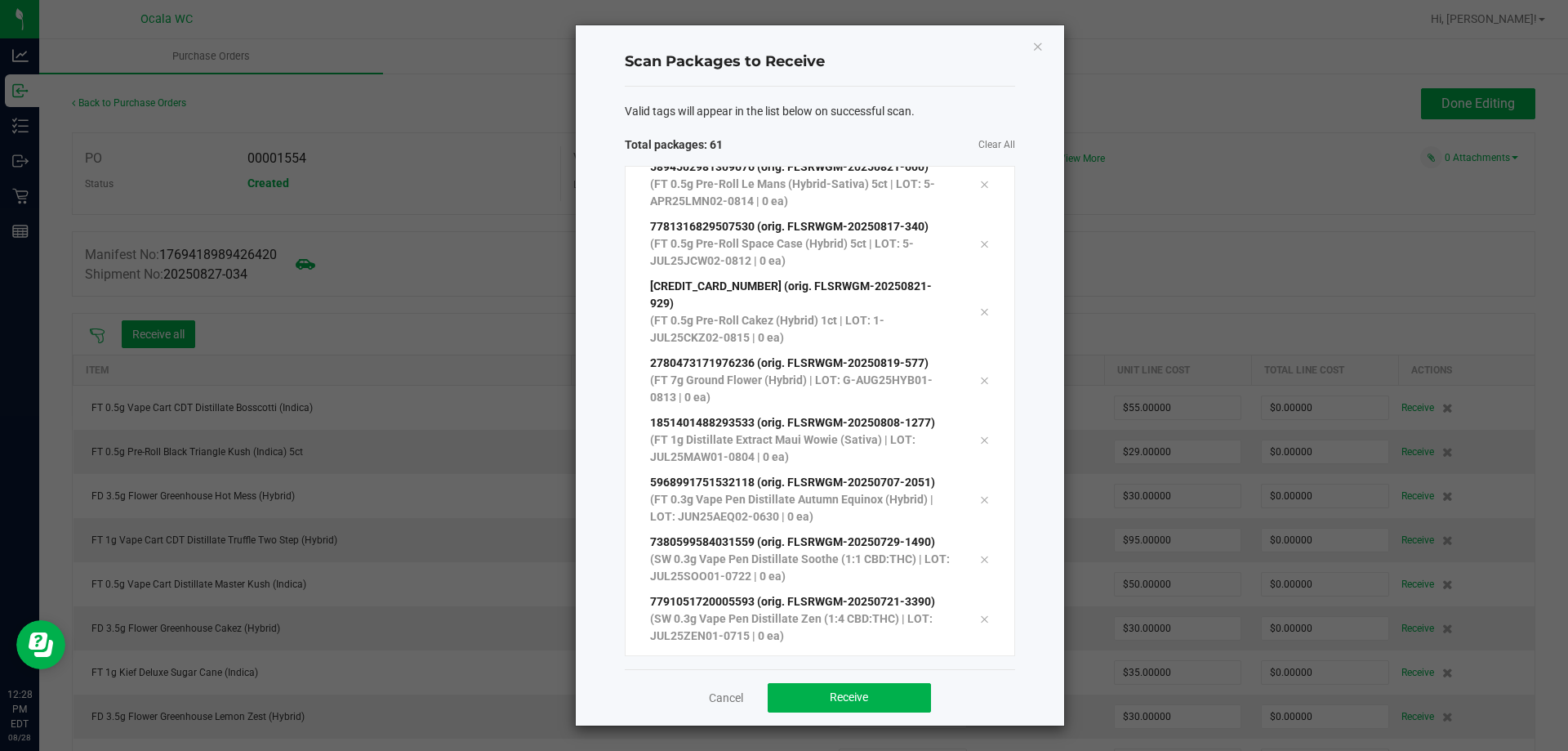
scroll to position [3147, 0]
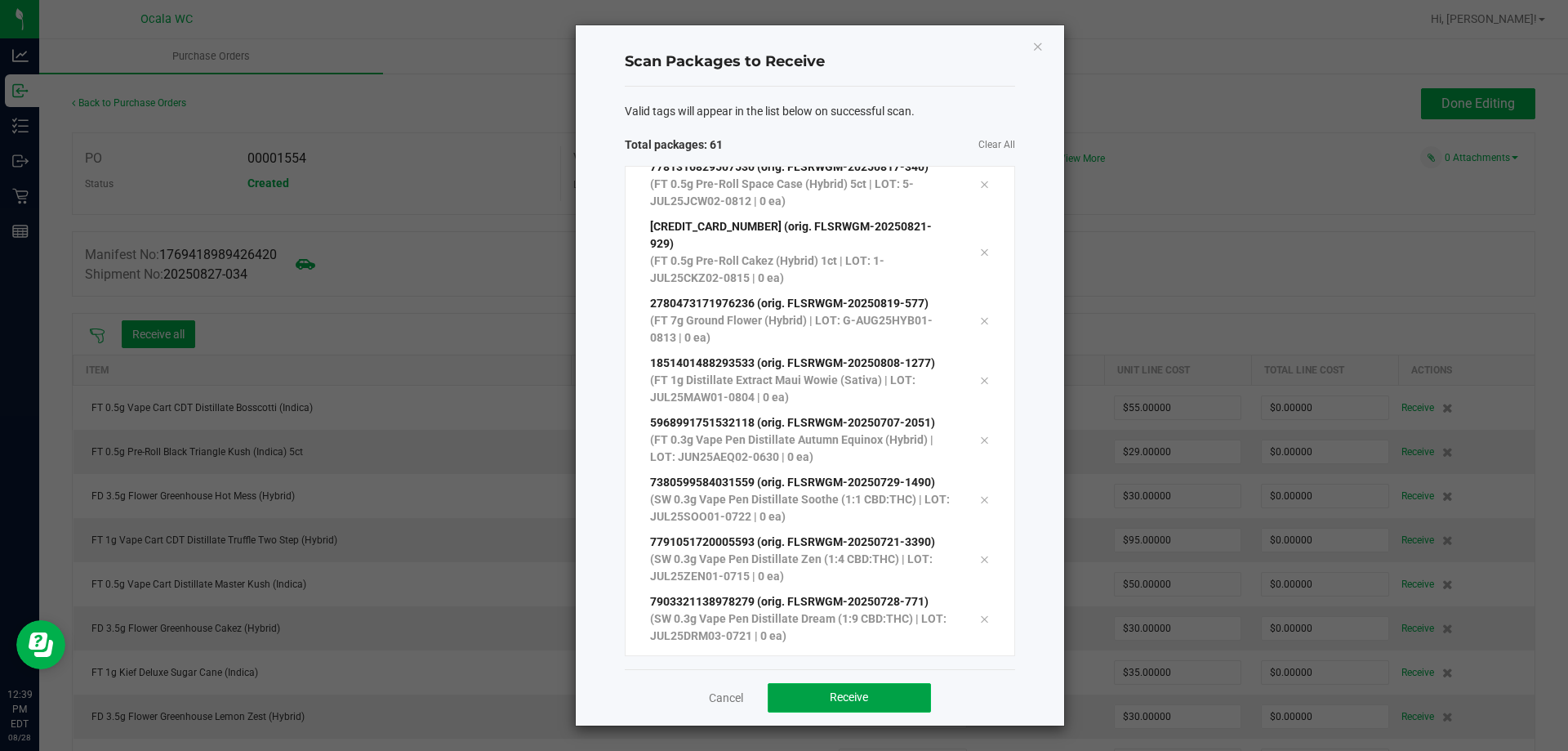
click at [863, 698] on span "Receive" at bounding box center [849, 696] width 38 height 13
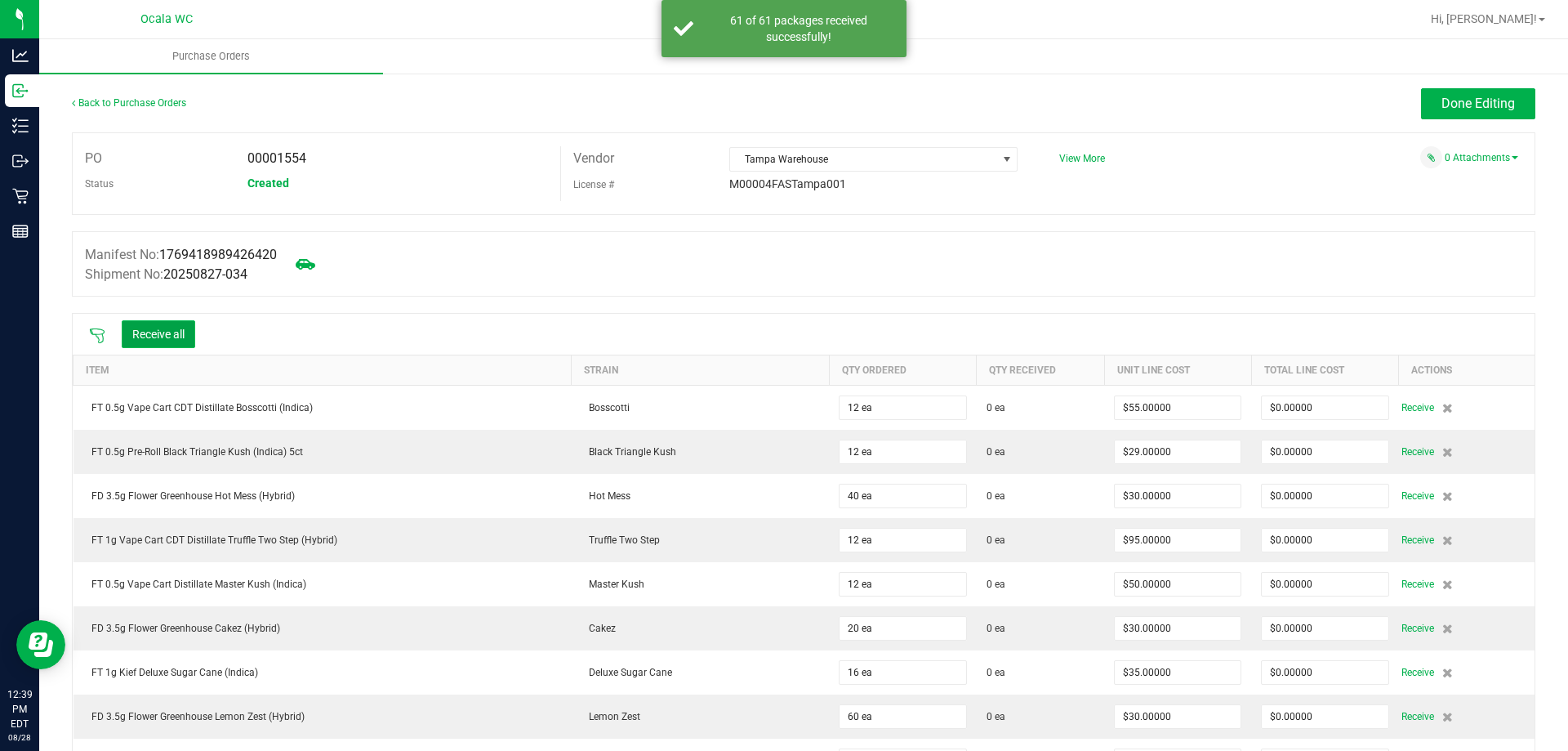
click at [157, 334] on button "Receive all" at bounding box center [159, 334] width 74 height 28
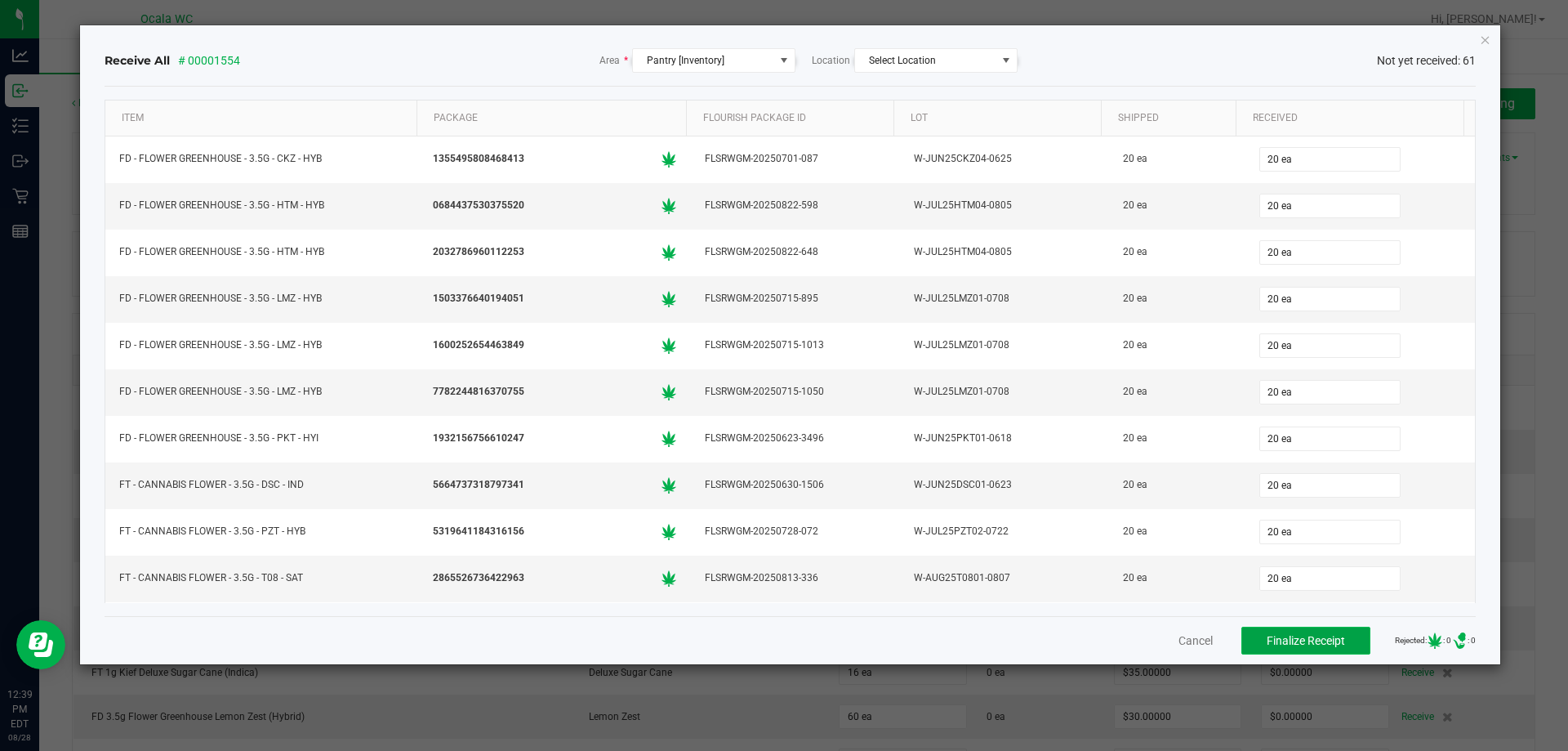
click at [1282, 648] on button "Finalize Receipt" at bounding box center [1306, 640] width 129 height 28
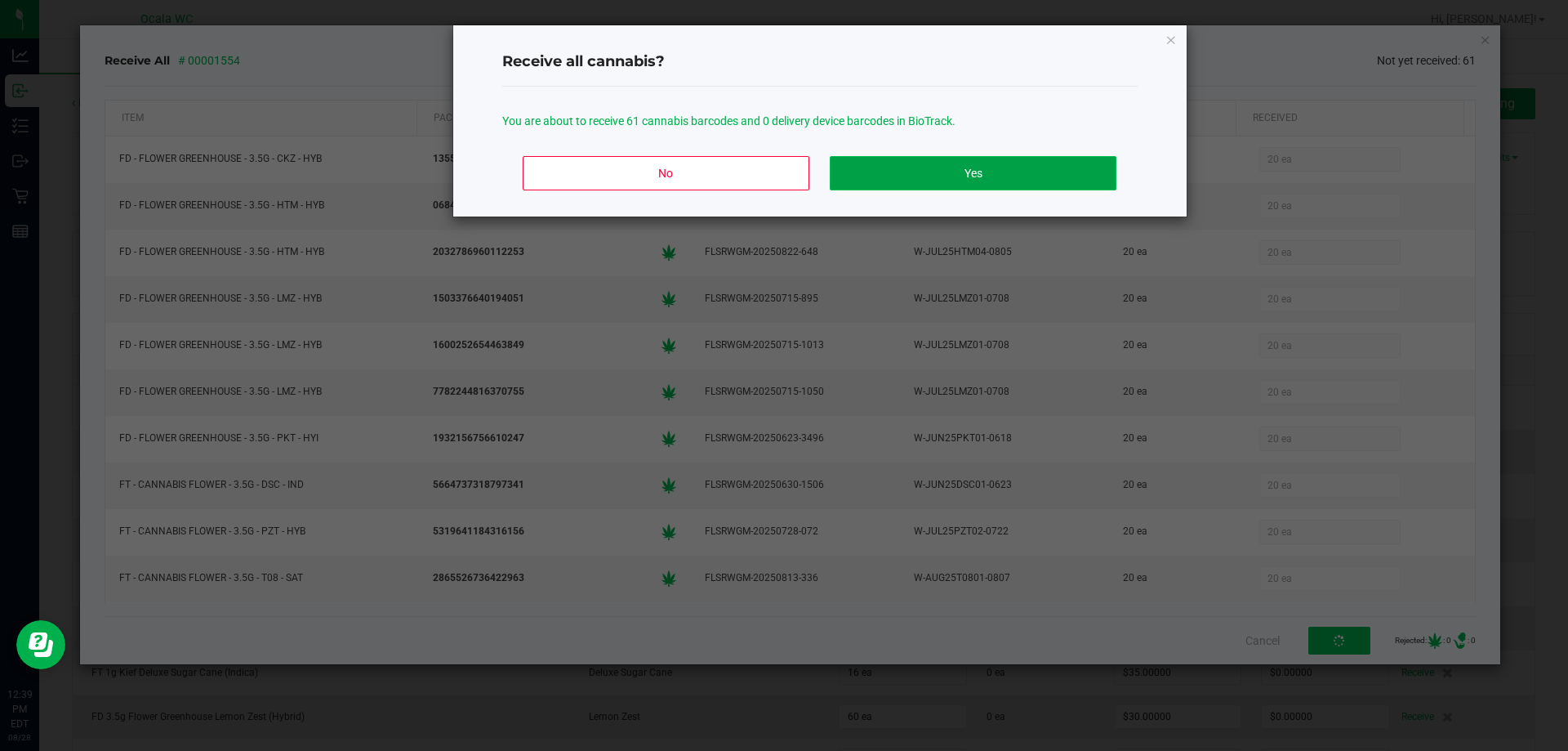
click at [961, 188] on button "Yes" at bounding box center [973, 173] width 286 height 34
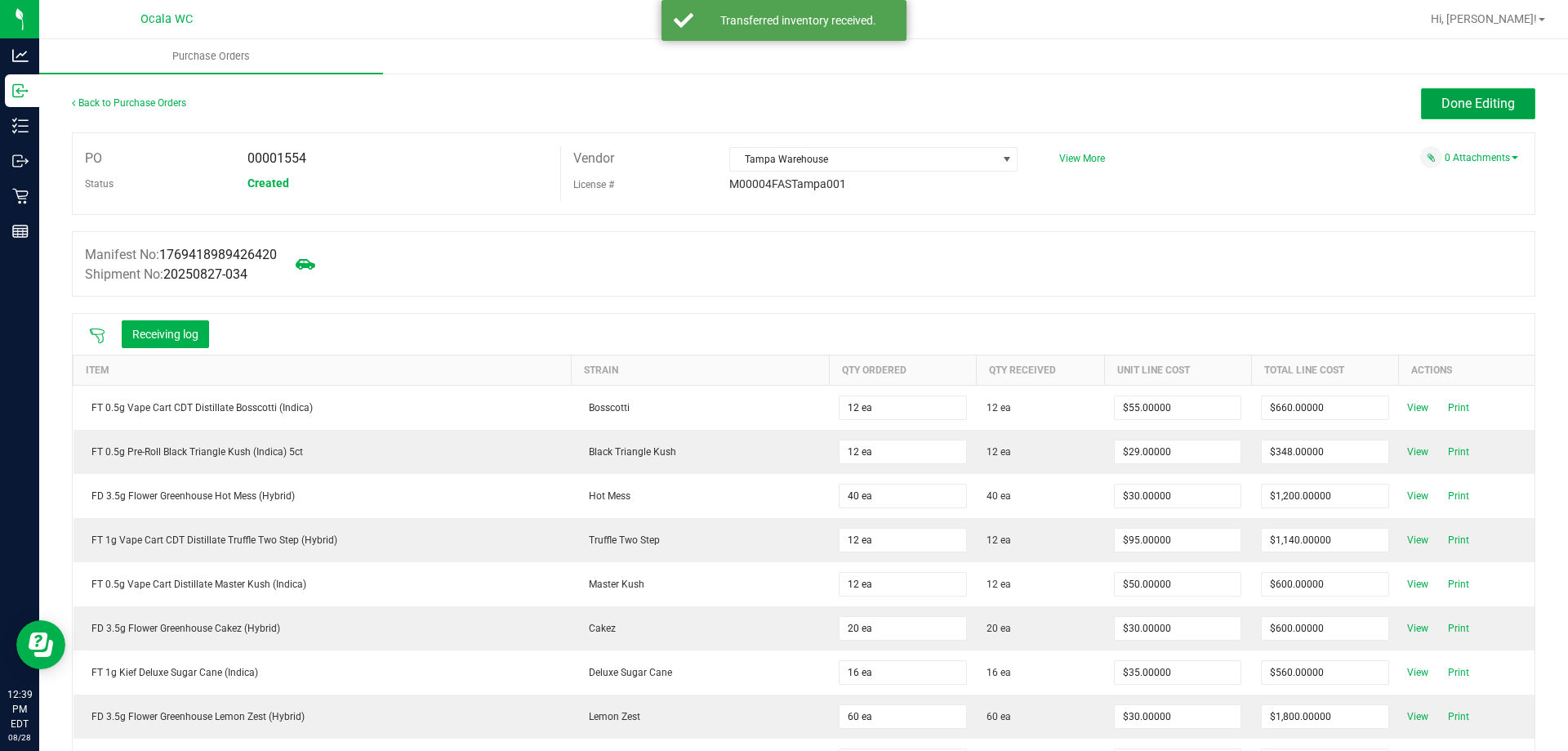
click at [1456, 96] on span "Done Editing" at bounding box center [1479, 104] width 74 height 16
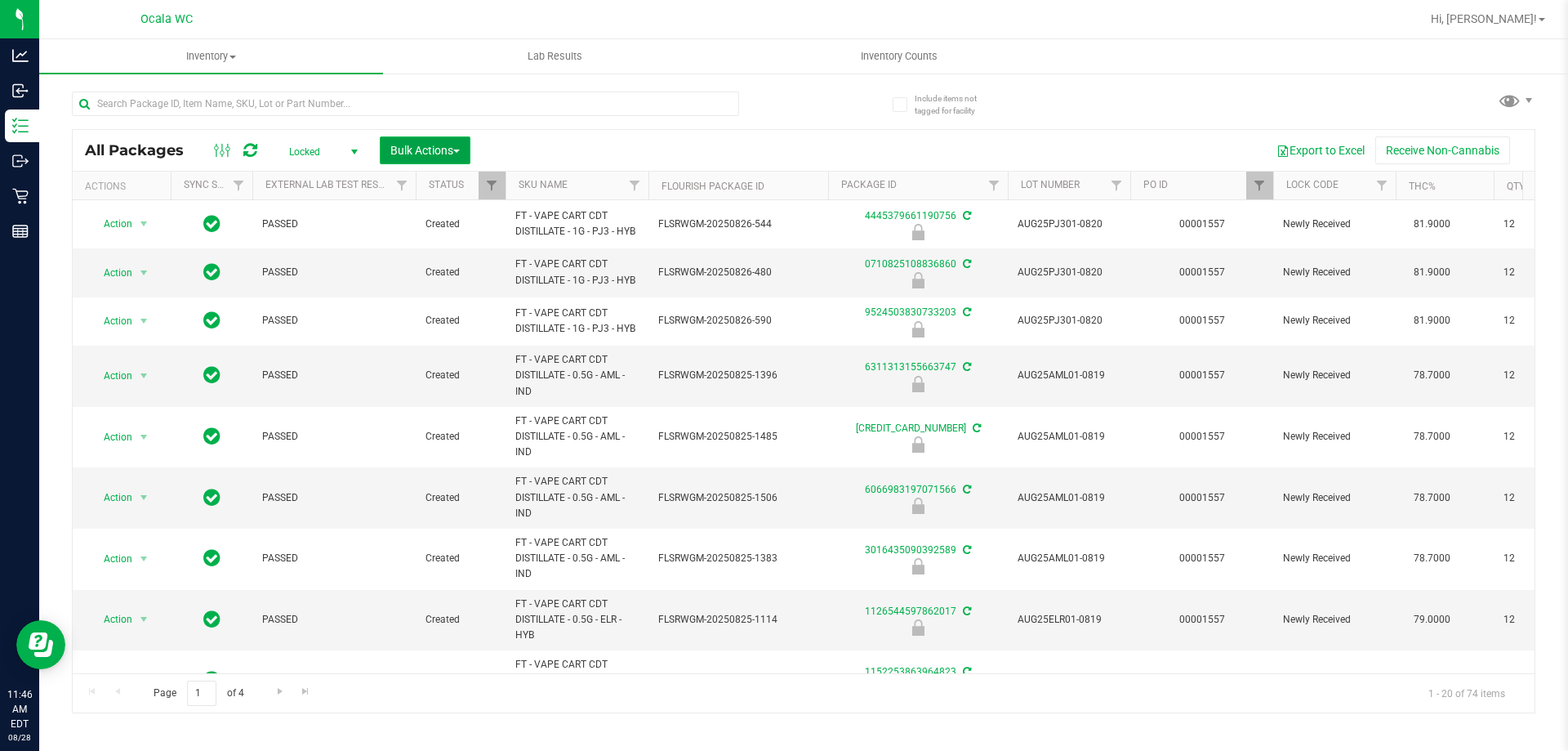
click at [439, 149] on span "Bulk Actions" at bounding box center [424, 150] width 69 height 13
click at [422, 309] on span "Lock/Unlock packages" at bounding box center [446, 307] width 112 height 13
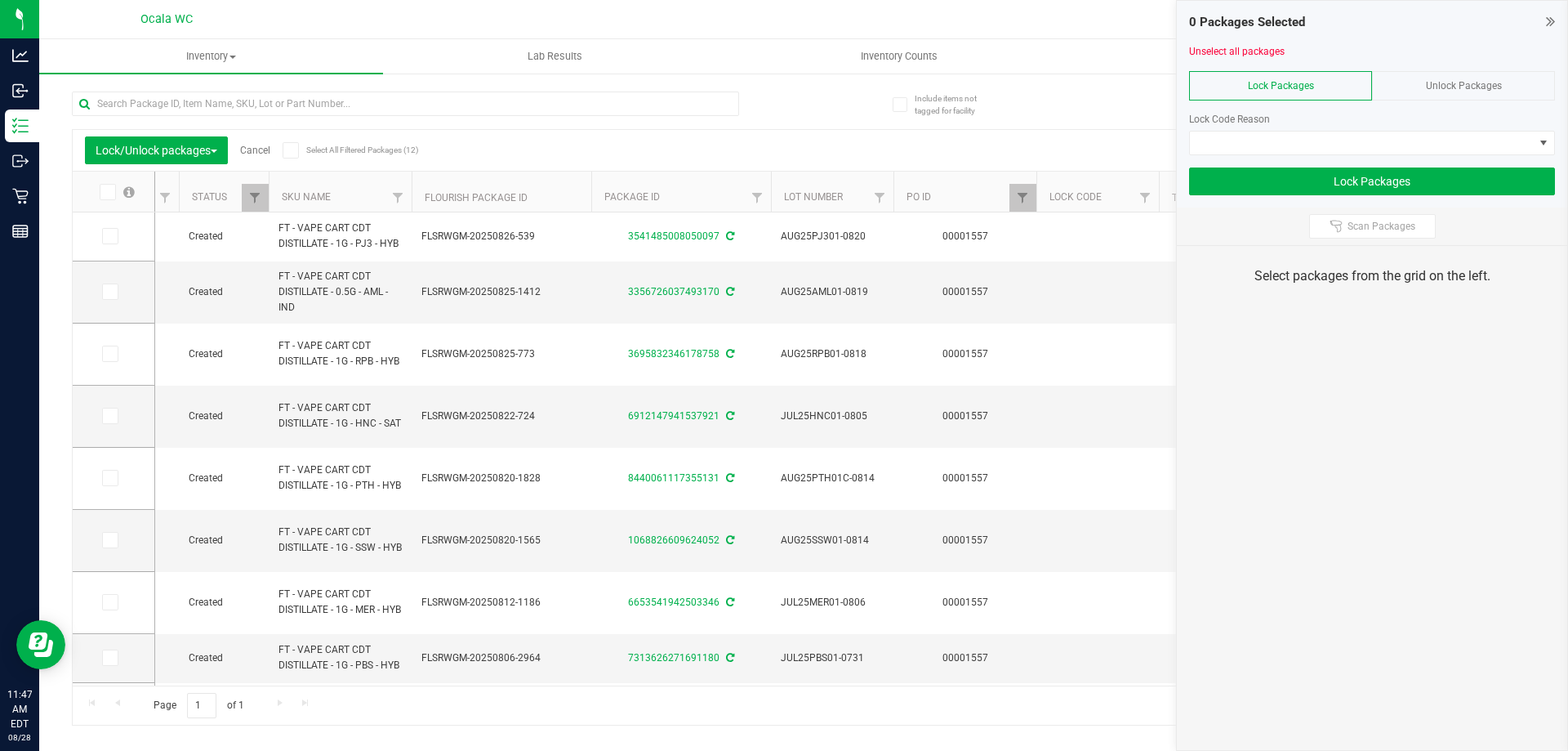
scroll to position [0, 305]
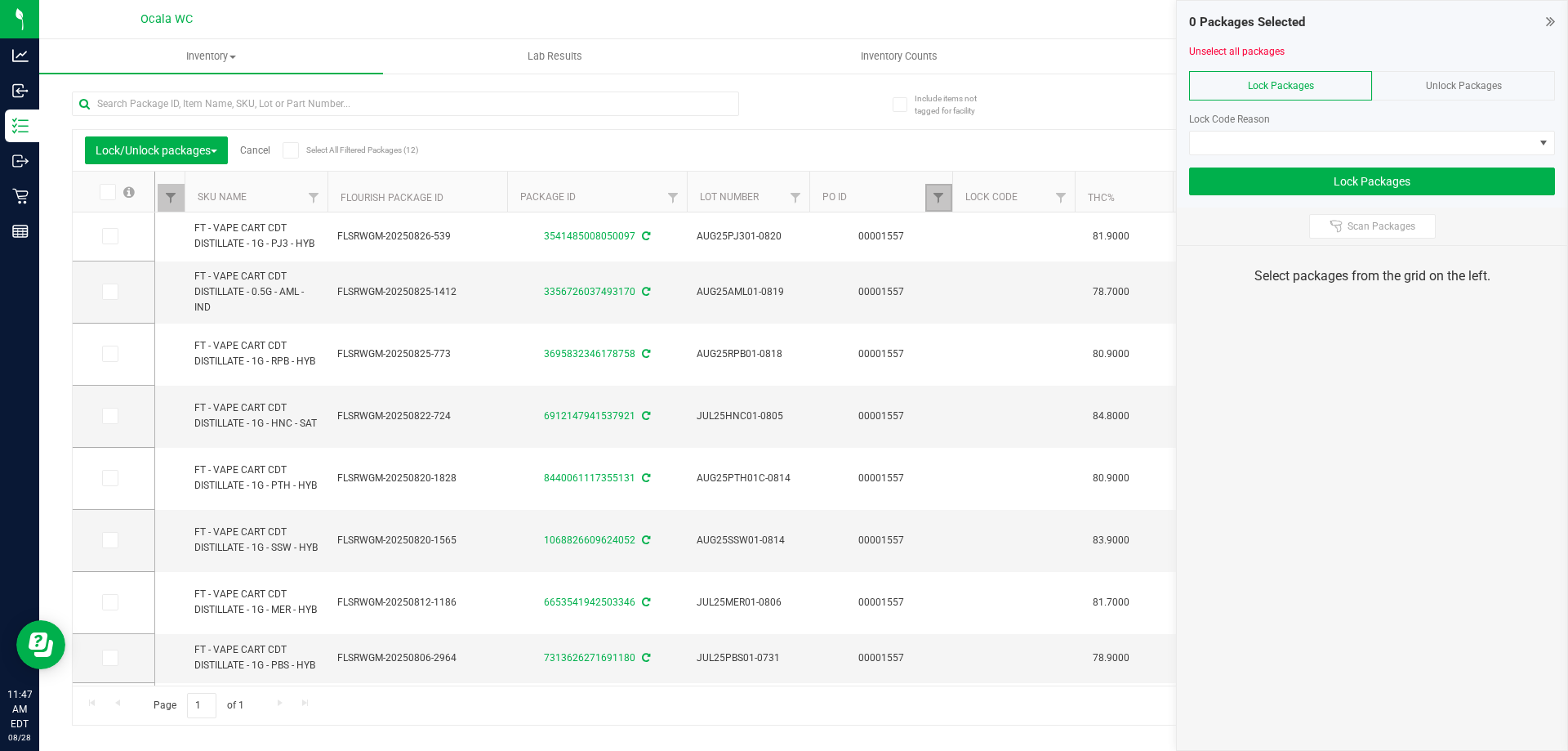
click at [928, 194] on link "Filter" at bounding box center [938, 198] width 27 height 28
type input "1556"
click at [979, 288] on button "Filter" at bounding box center [974, 277] width 78 height 36
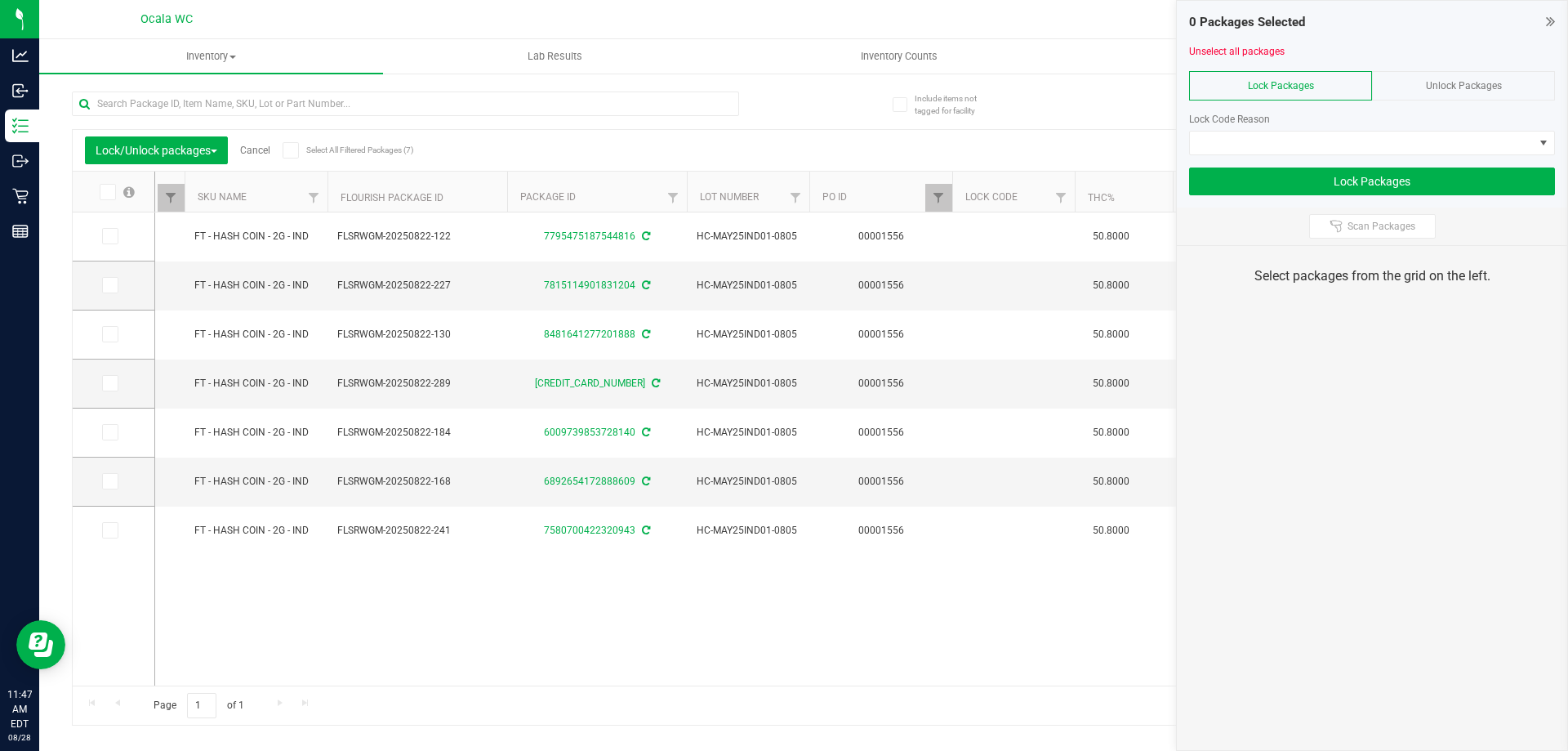
click at [103, 192] on icon at bounding box center [106, 192] width 11 height 0
click at [0, 0] on input "checkbox" at bounding box center [0, 0] width 0 height 0
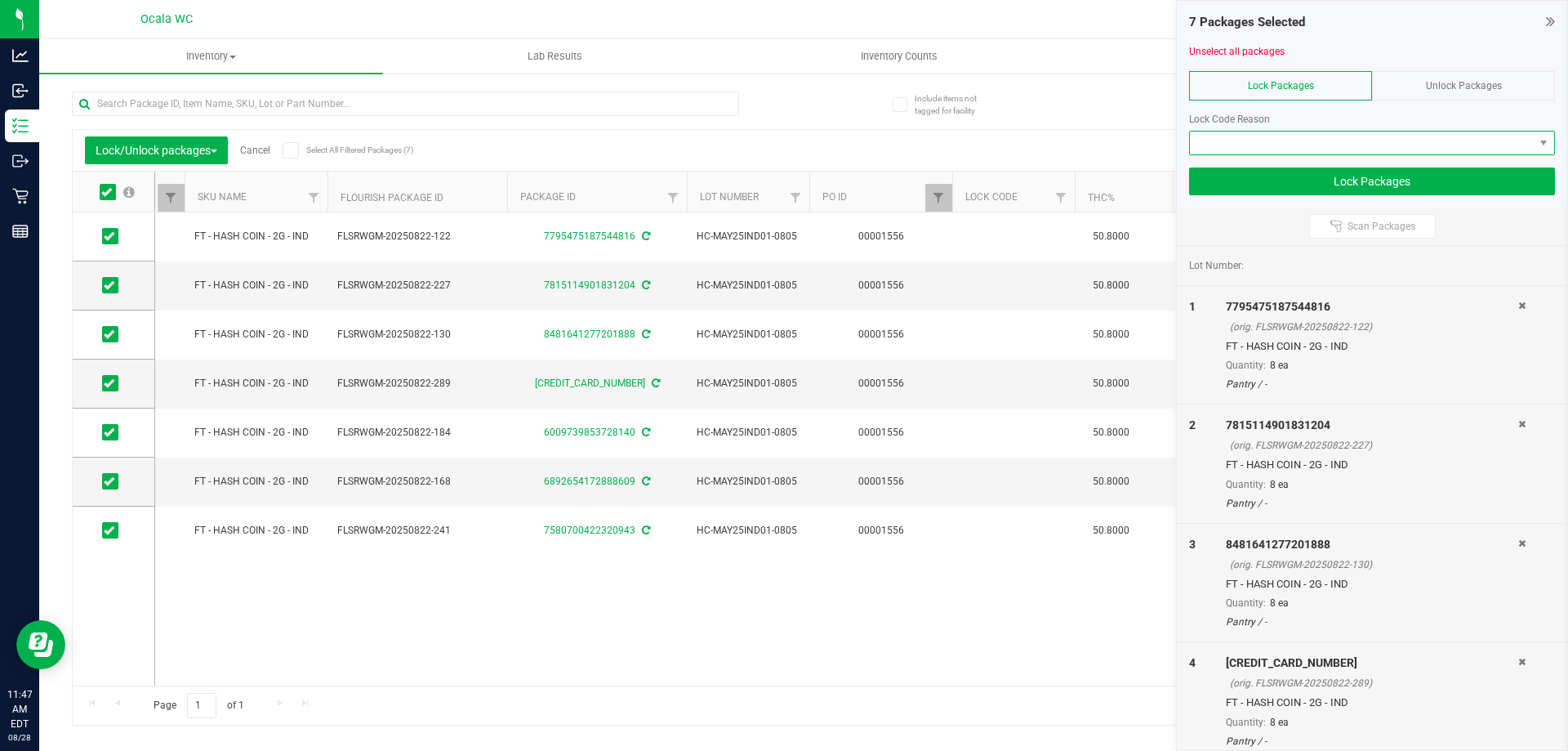
click at [1309, 147] on span at bounding box center [1362, 143] width 344 height 23
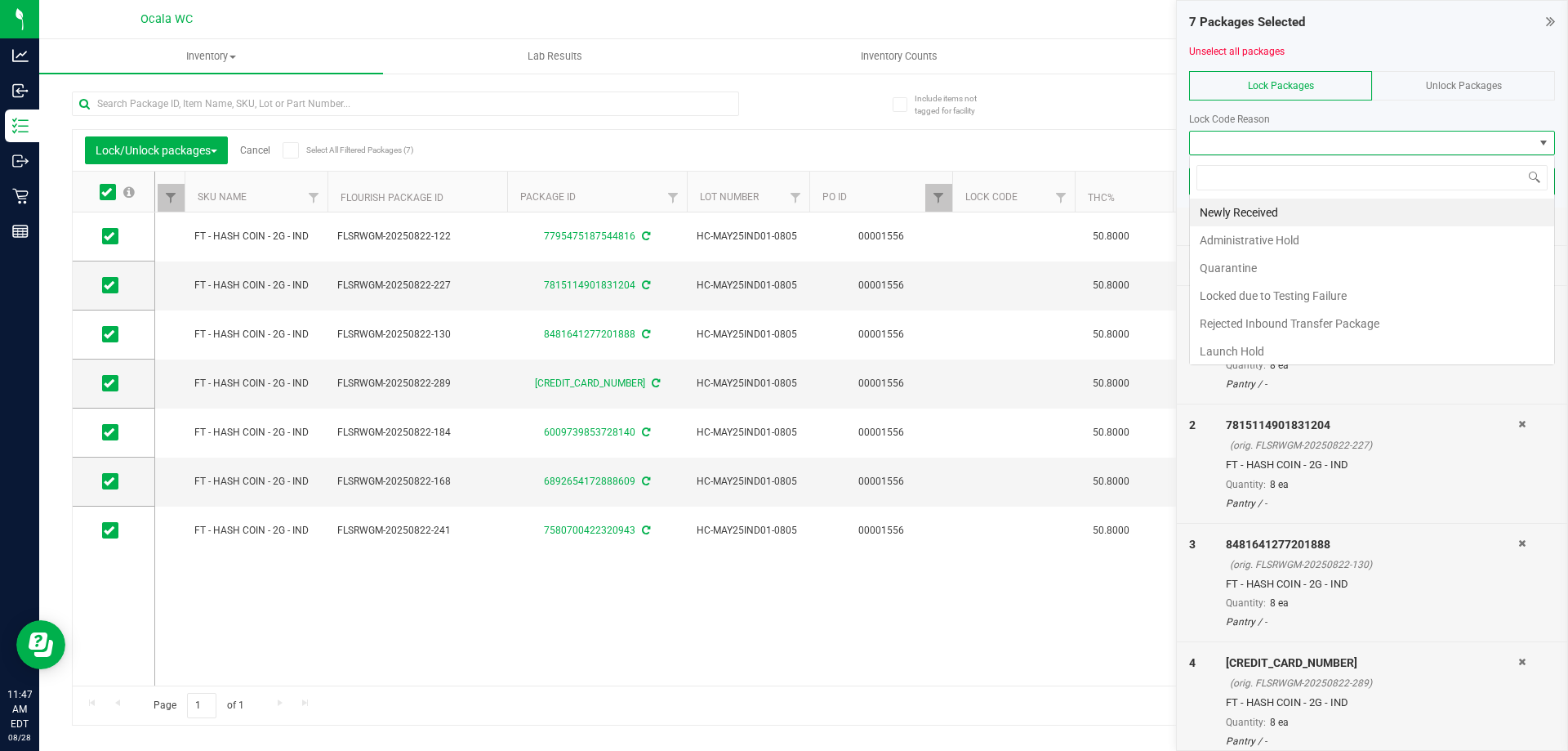
scroll to position [25, 366]
click at [1251, 209] on li "Newly Received" at bounding box center [1372, 212] width 364 height 28
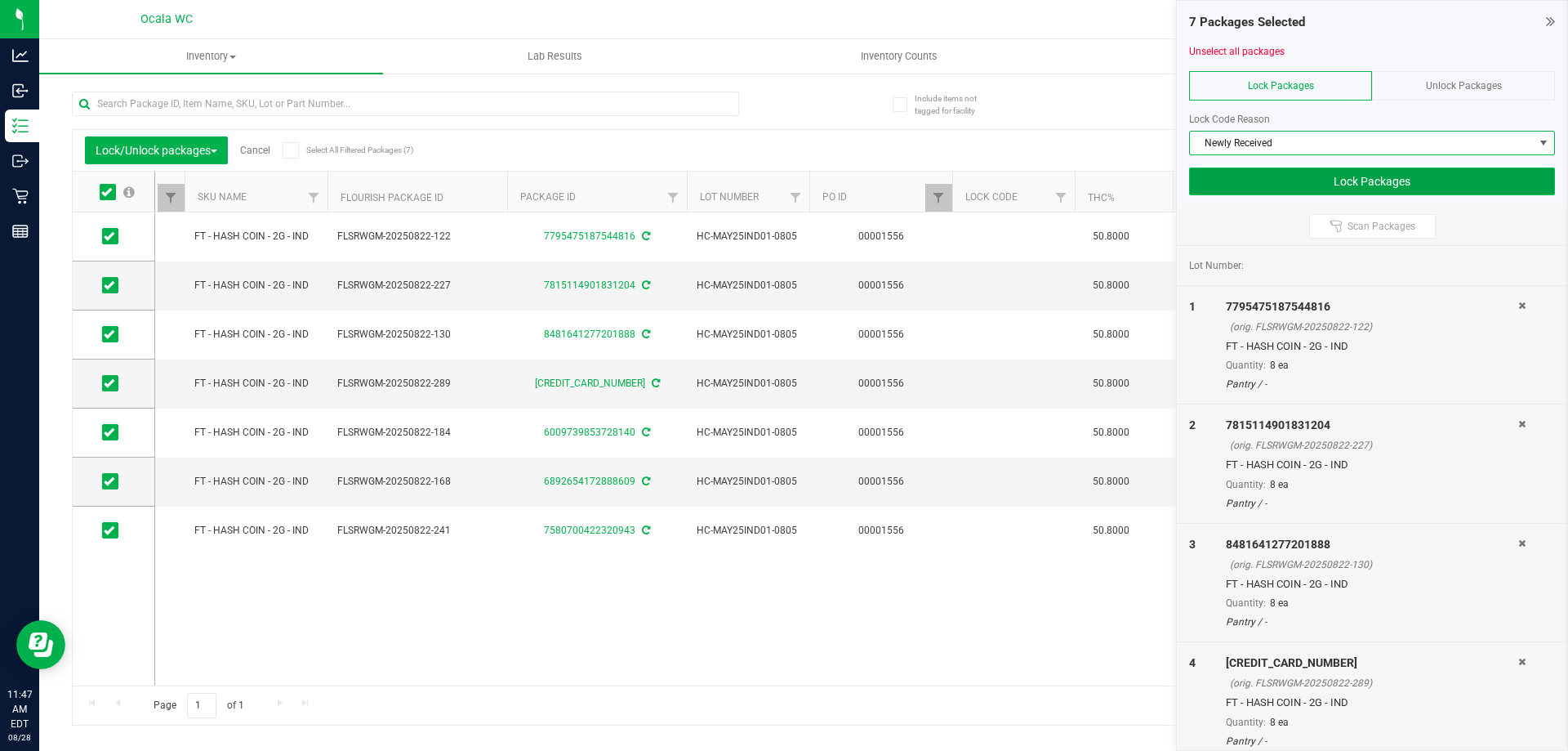
click at [1322, 182] on button "Lock Packages" at bounding box center [1372, 181] width 366 height 28
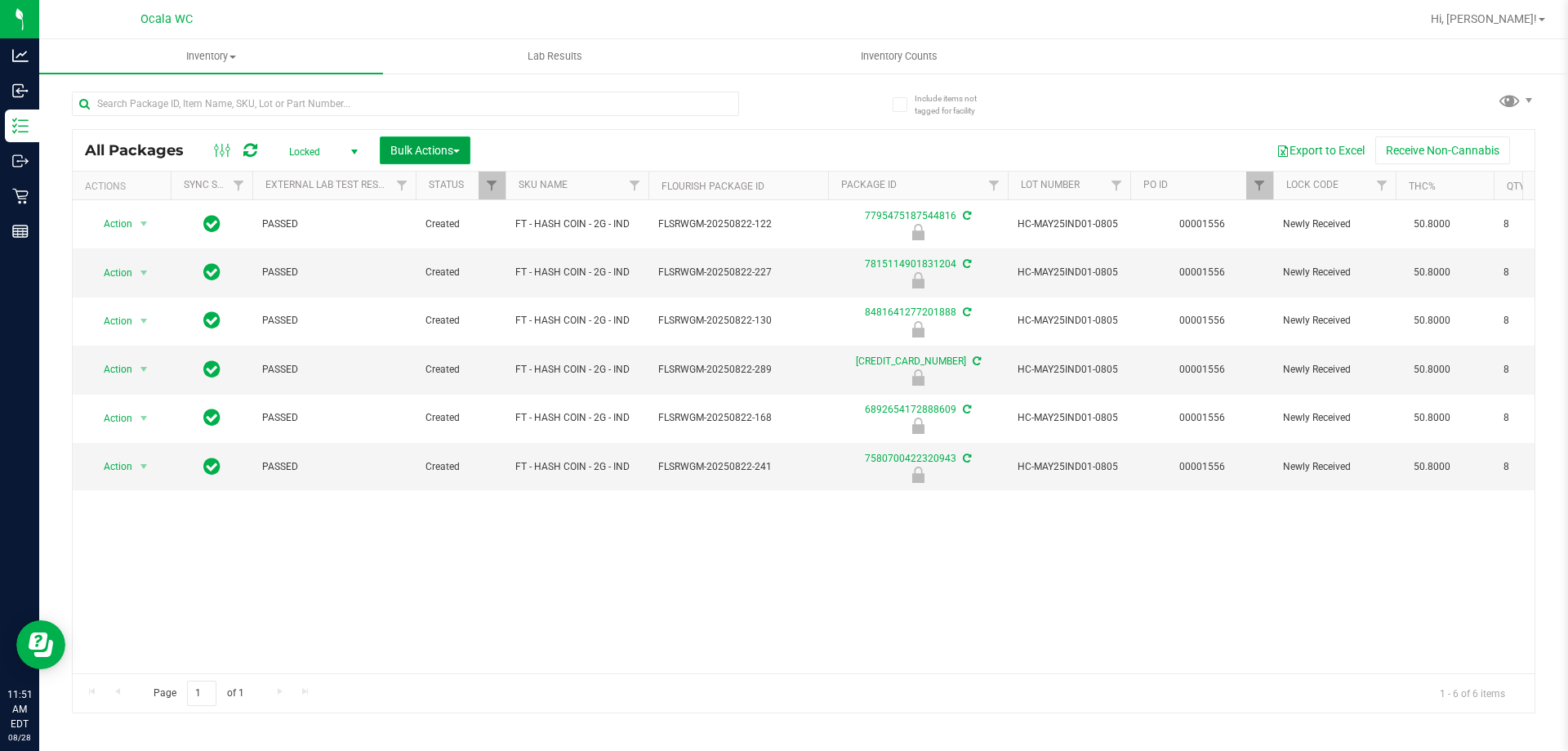
click at [439, 149] on span "Bulk Actions" at bounding box center [424, 150] width 69 height 13
click at [420, 310] on span "Lock/Unlock packages" at bounding box center [446, 307] width 112 height 13
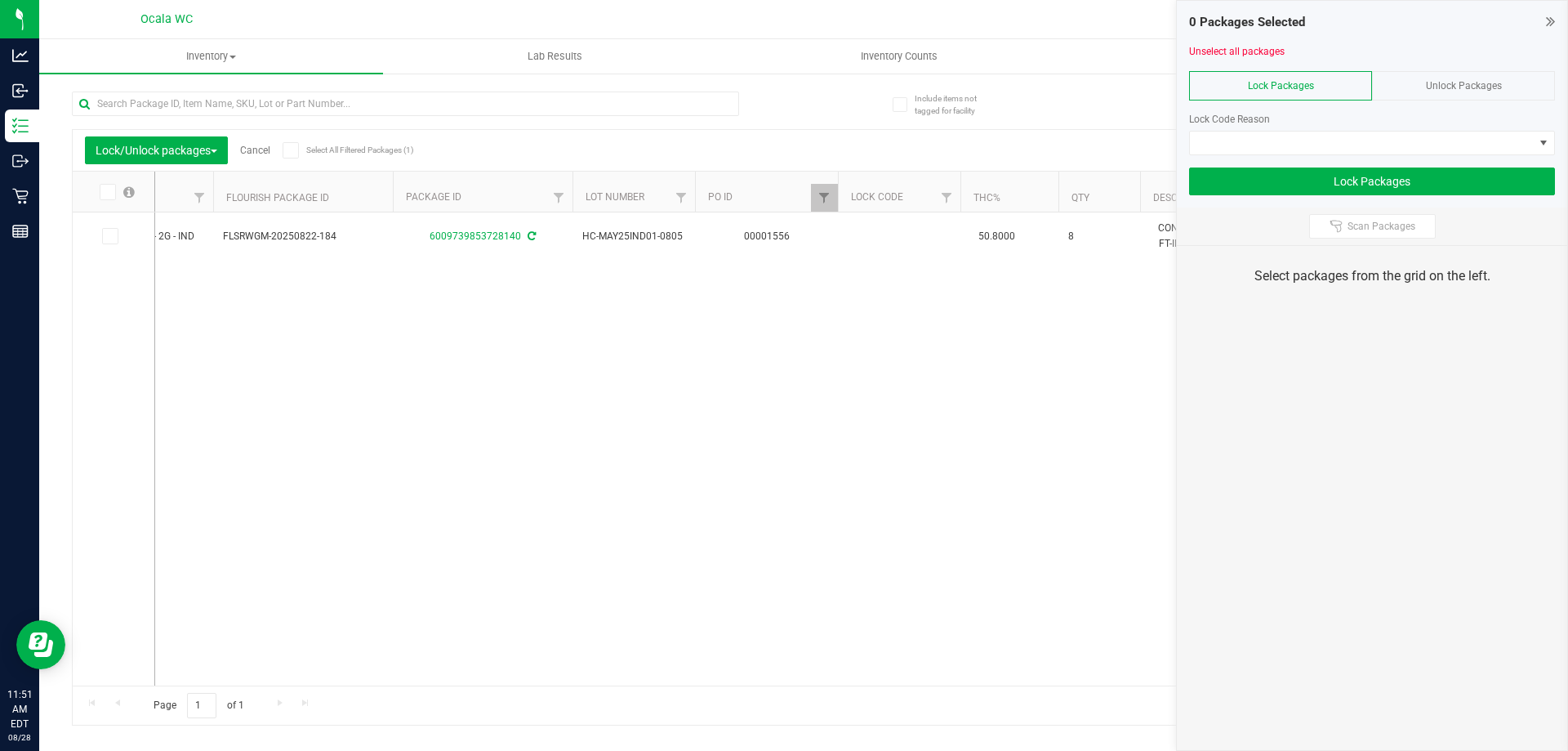
scroll to position [0, 421]
click at [825, 198] on span "Filter" at bounding box center [822, 197] width 13 height 13
type input "1555"
click at [867, 282] on button "Filter" at bounding box center [858, 277] width 78 height 36
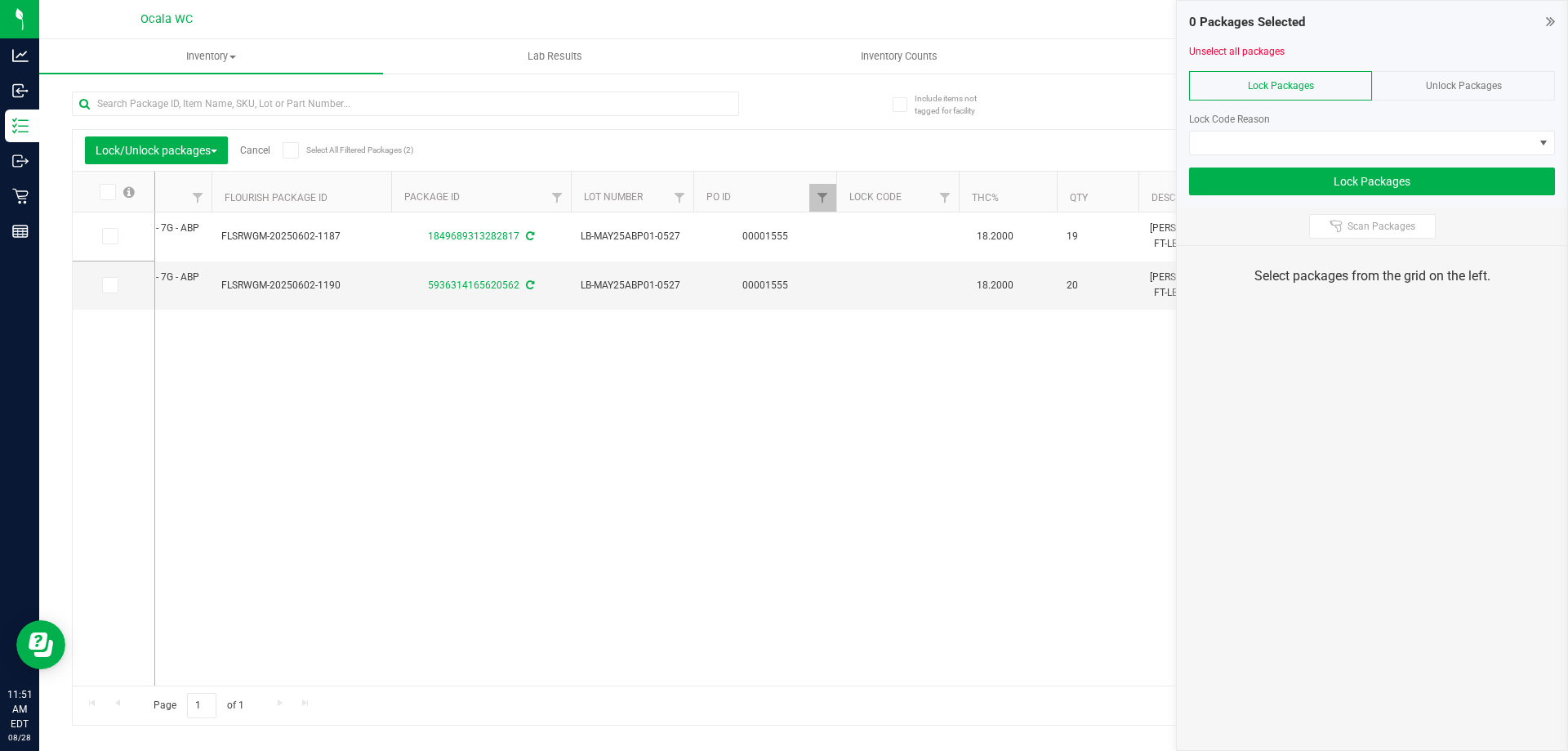
click at [103, 192] on icon at bounding box center [106, 192] width 11 height 0
click at [0, 0] on input "checkbox" at bounding box center [0, 0] width 0 height 0
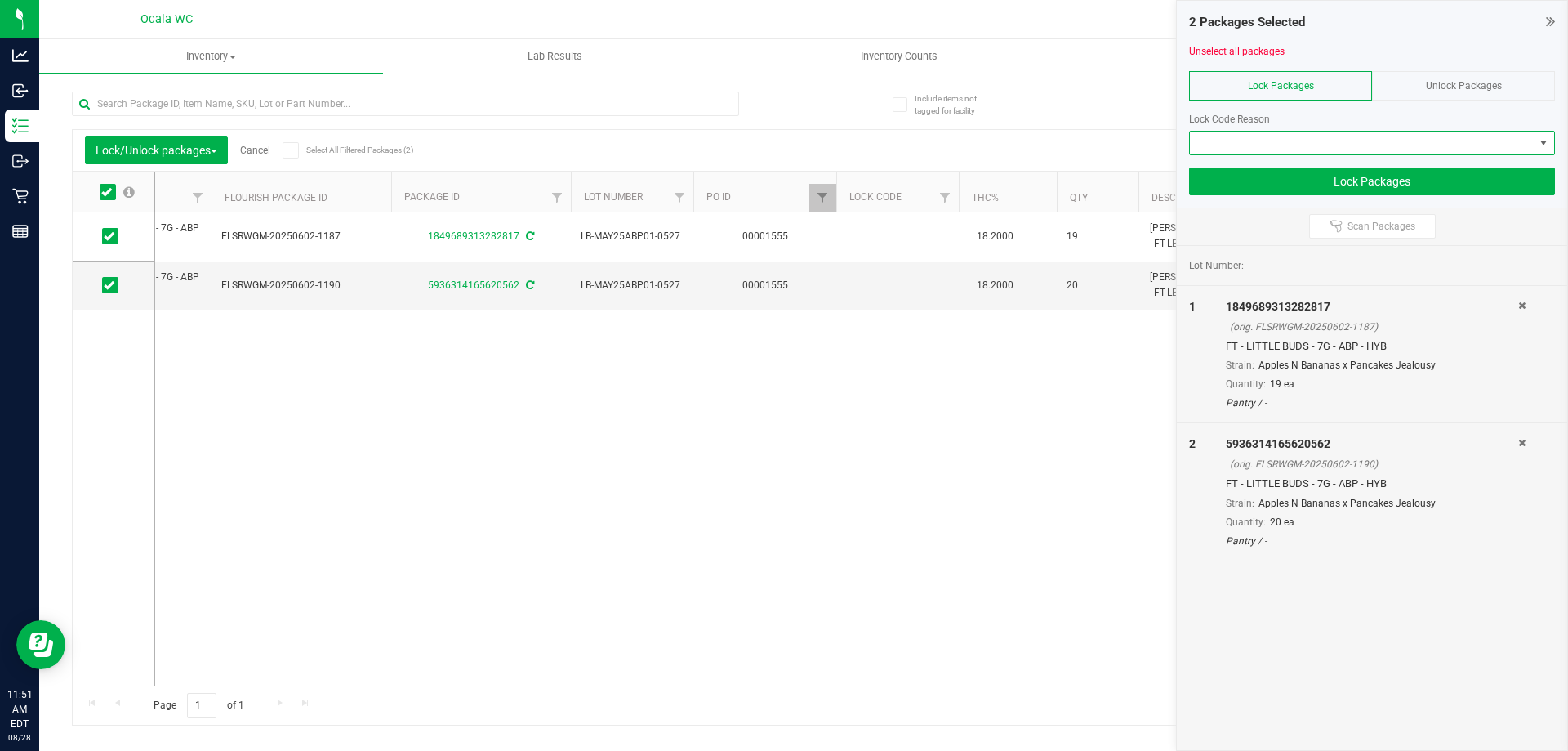
click at [1304, 144] on span at bounding box center [1362, 143] width 344 height 23
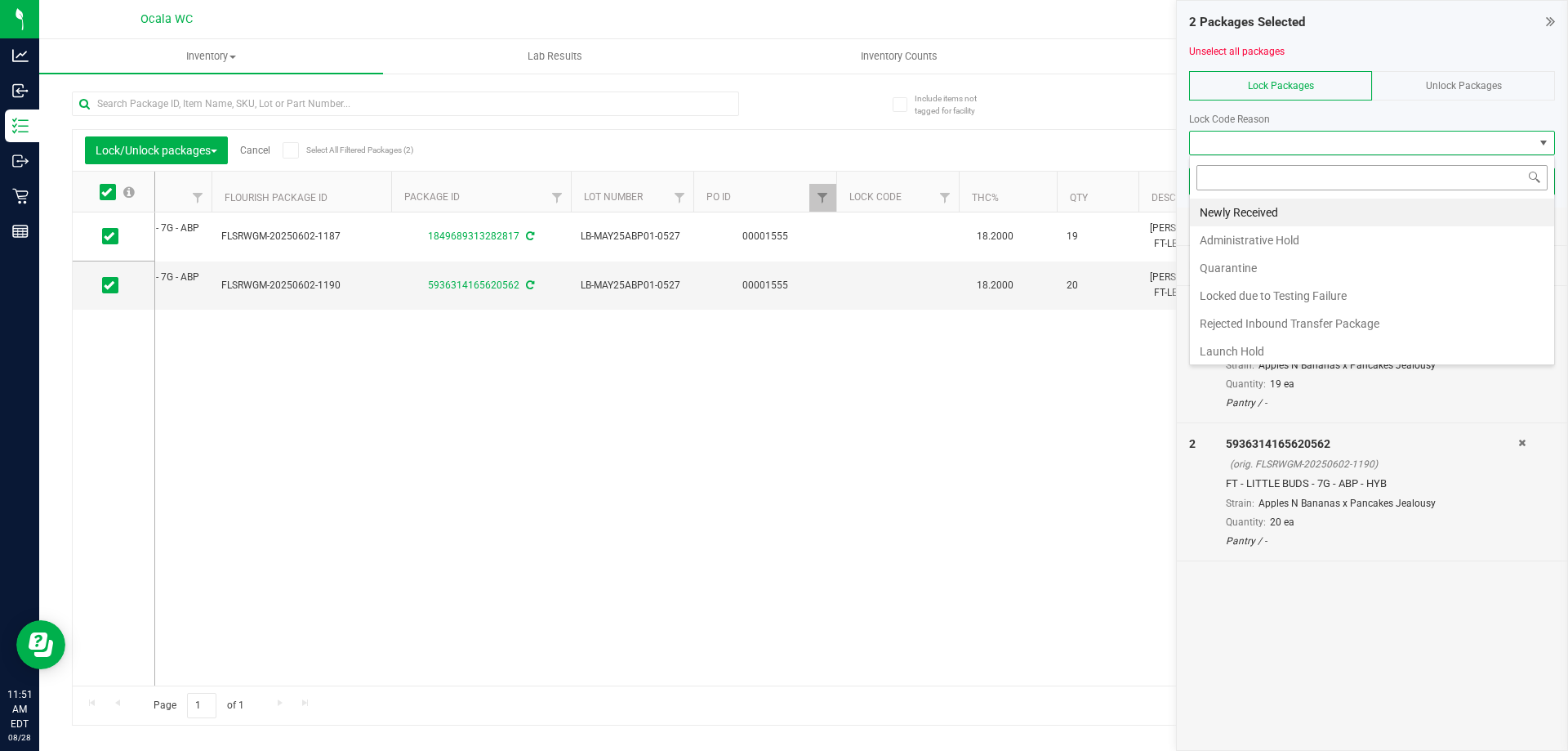
scroll to position [25, 366]
click at [1243, 211] on li "Newly Received" at bounding box center [1372, 212] width 364 height 28
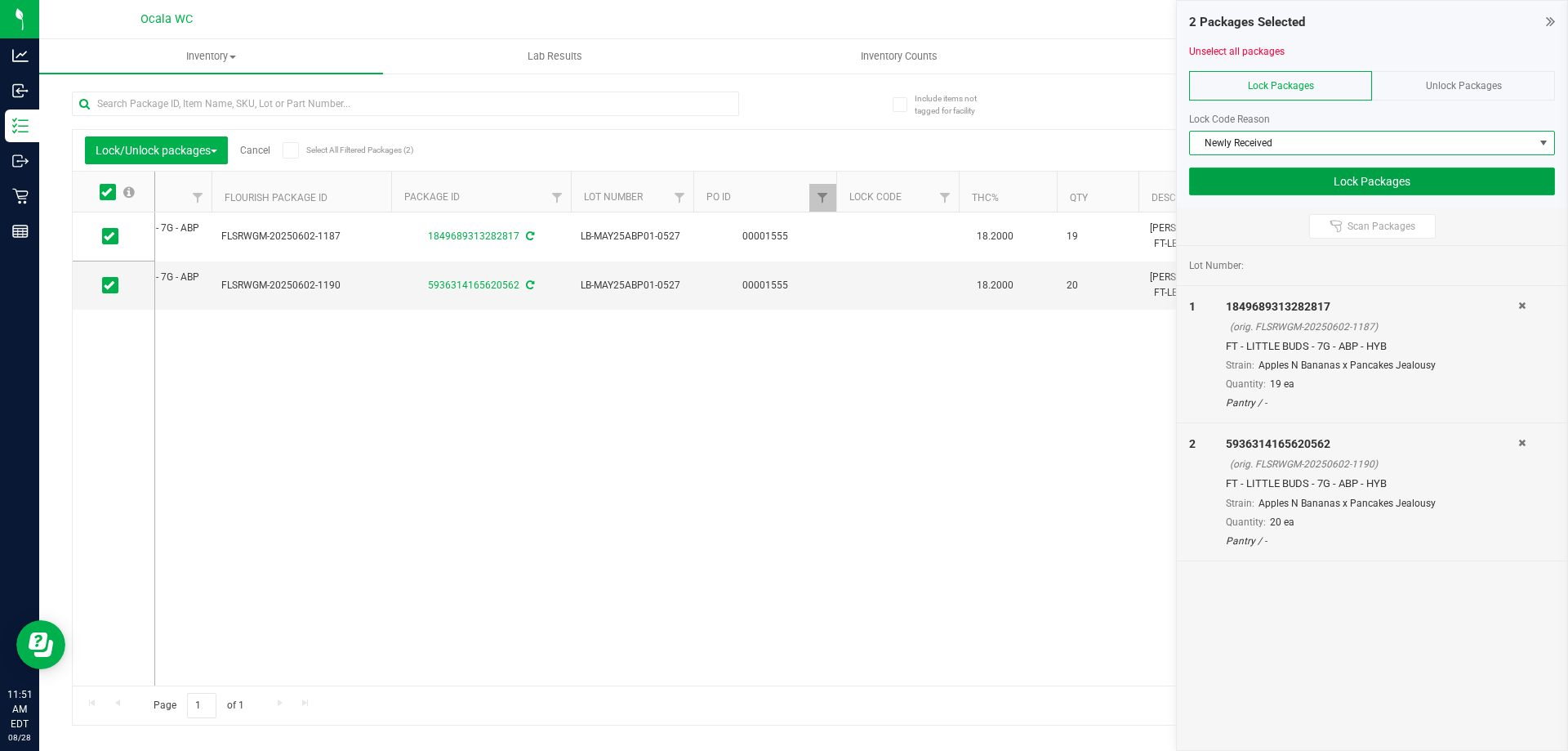
click at [1340, 177] on button "Lock Packages" at bounding box center [1372, 181] width 366 height 28
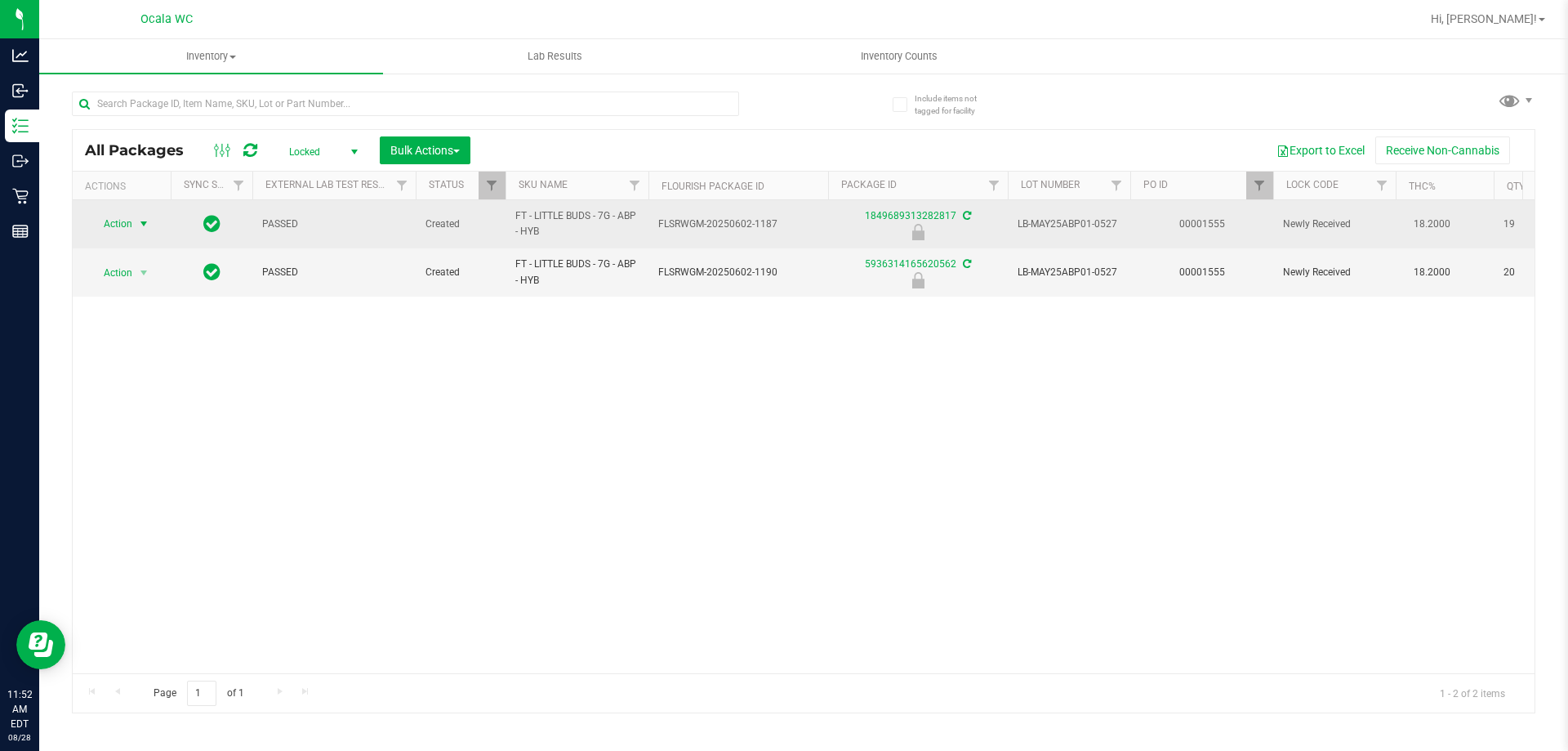
click at [123, 225] on span "Action" at bounding box center [111, 223] width 44 height 23
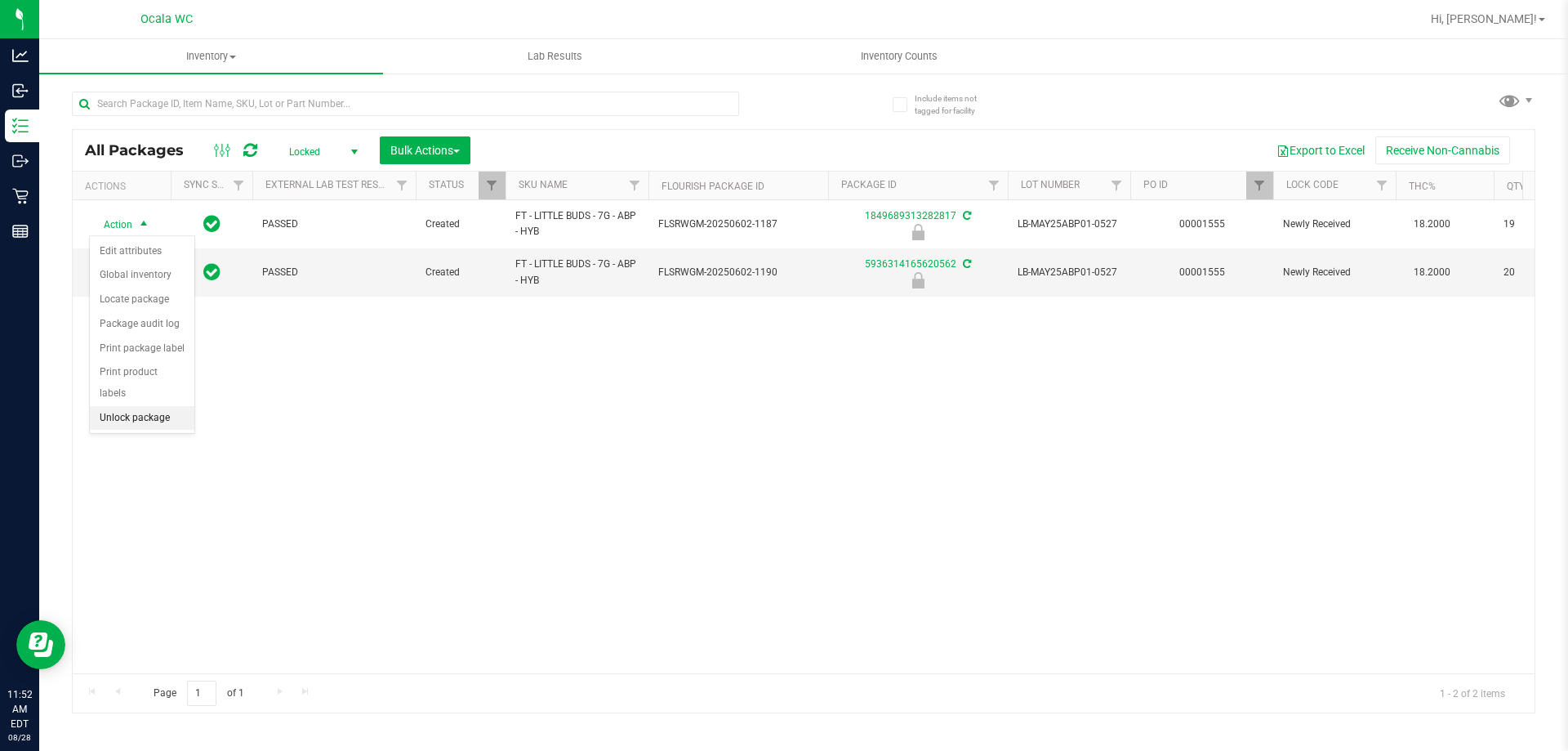
click at [114, 406] on li "Unlock package" at bounding box center [142, 418] width 105 height 25
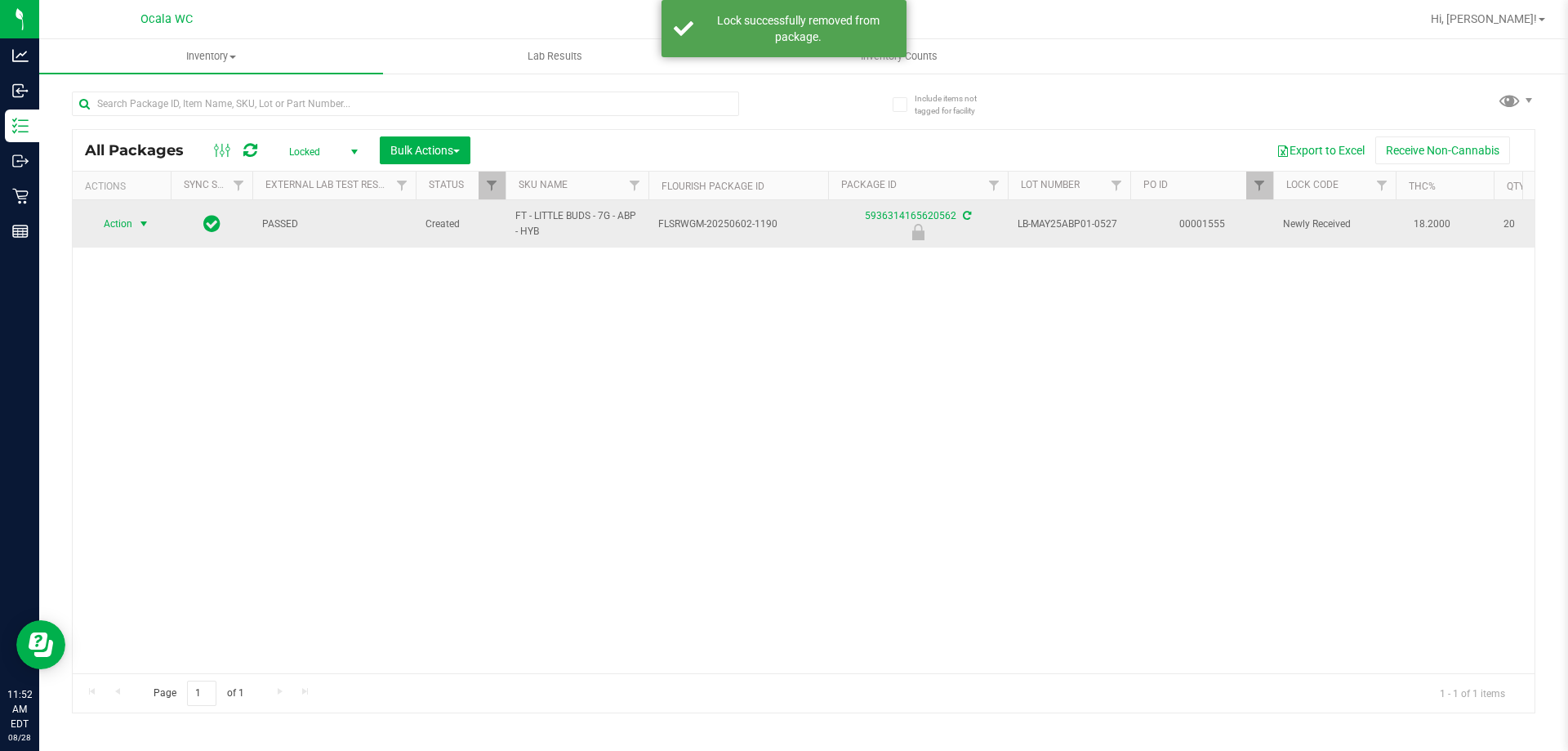
click at [123, 225] on span "Action" at bounding box center [111, 223] width 44 height 23
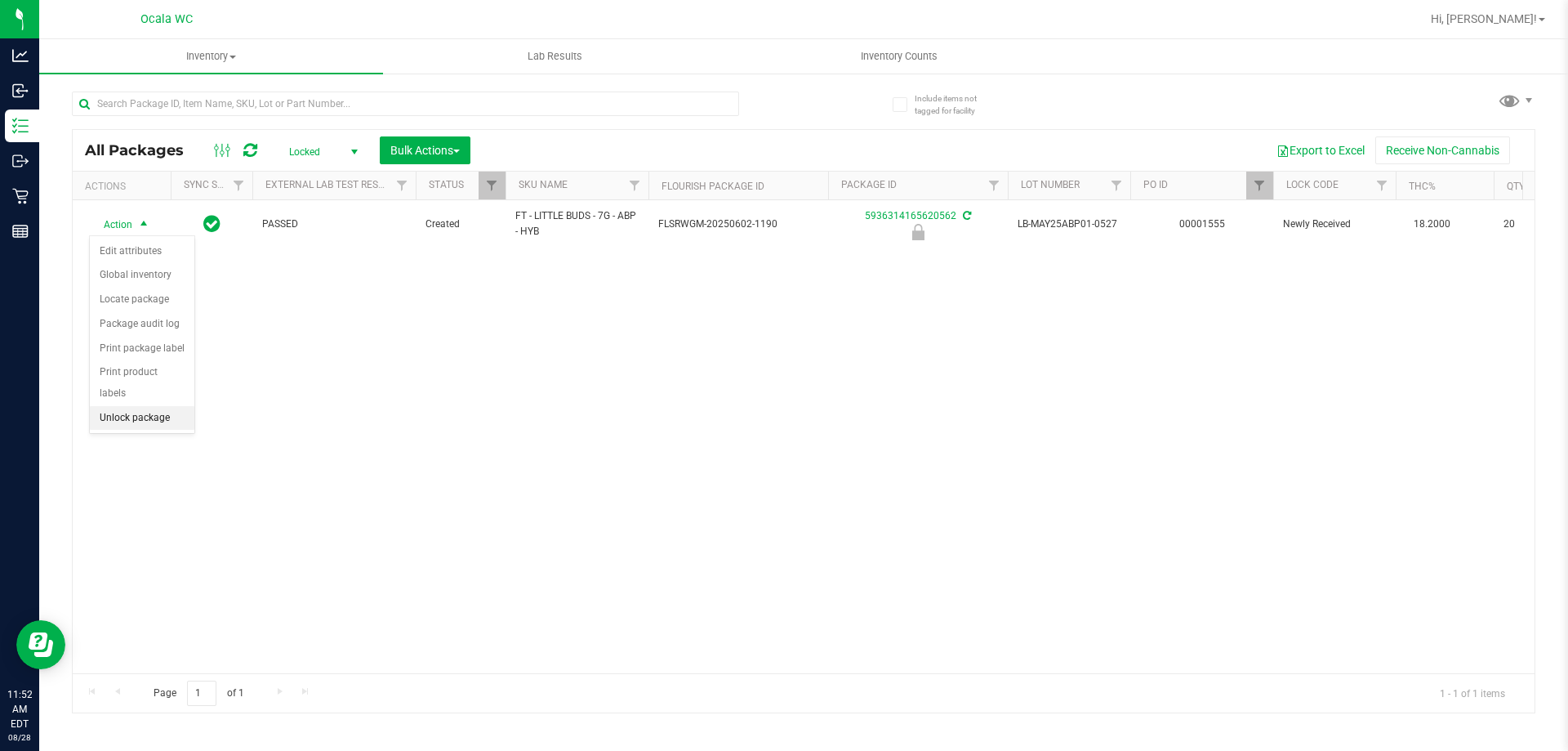
click at [127, 406] on li "Unlock package" at bounding box center [142, 418] width 105 height 25
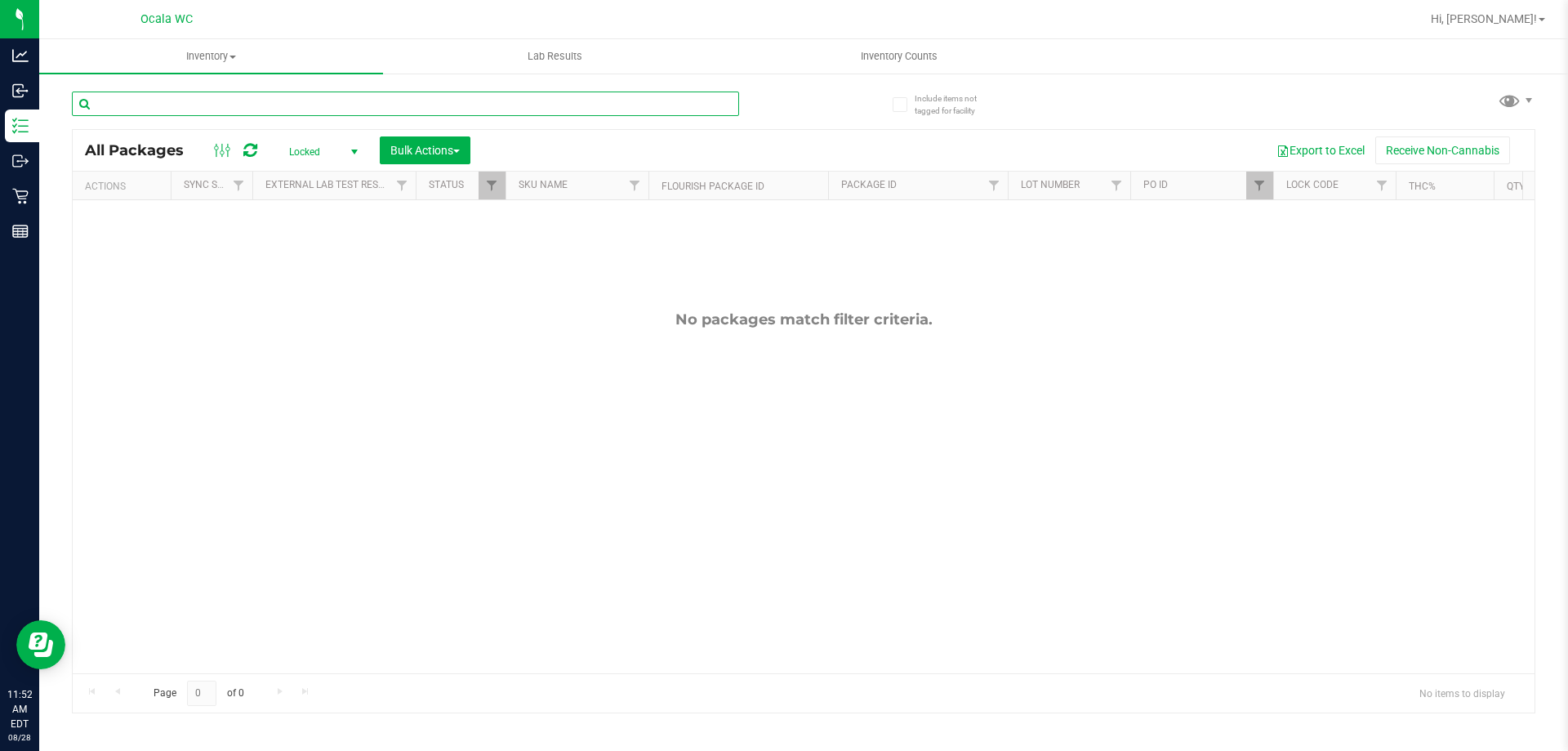
click at [138, 105] on input "text" at bounding box center [405, 103] width 667 height 25
type input "5936314165620562"
click at [1257, 186] on span "Filter" at bounding box center [1259, 185] width 13 height 13
click at [1388, 258] on button "Clear" at bounding box center [1385, 265] width 78 height 36
click at [427, 158] on button "Bulk Actions" at bounding box center [425, 150] width 91 height 28
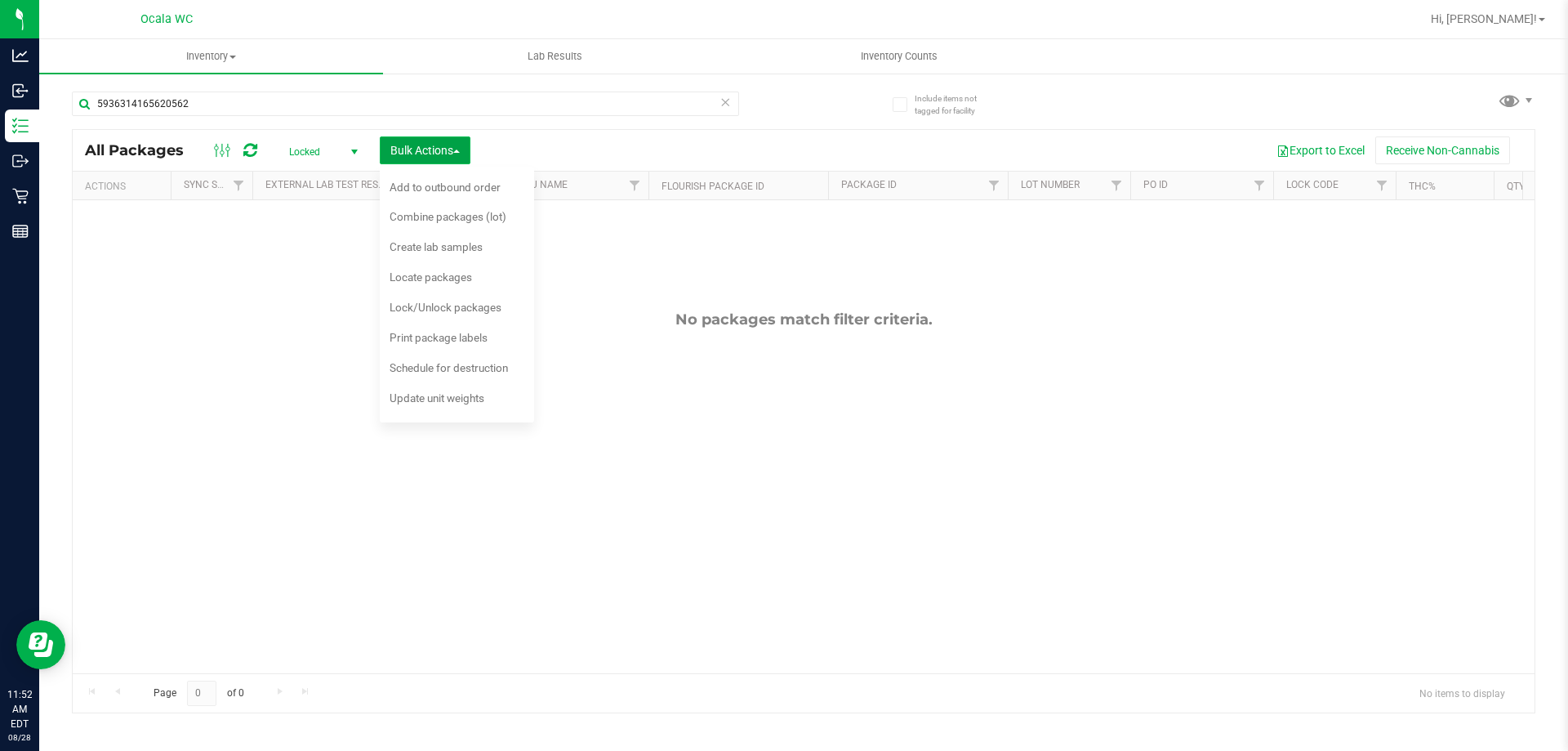
click at [427, 158] on button "Bulk Actions" at bounding box center [425, 150] width 91 height 28
click at [253, 152] on icon at bounding box center [250, 150] width 14 height 16
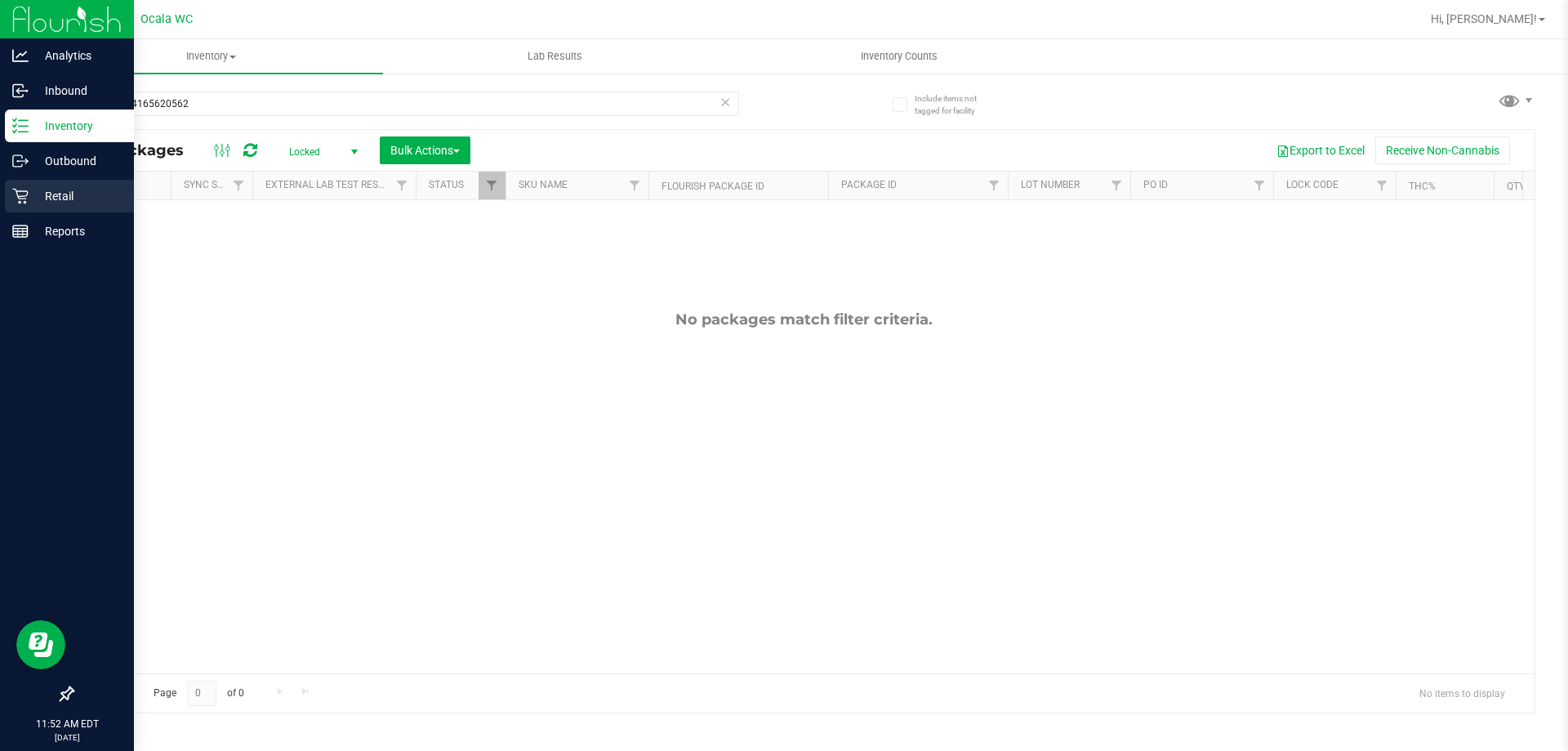
click at [51, 211] on div "Retail" at bounding box center [69, 196] width 129 height 33
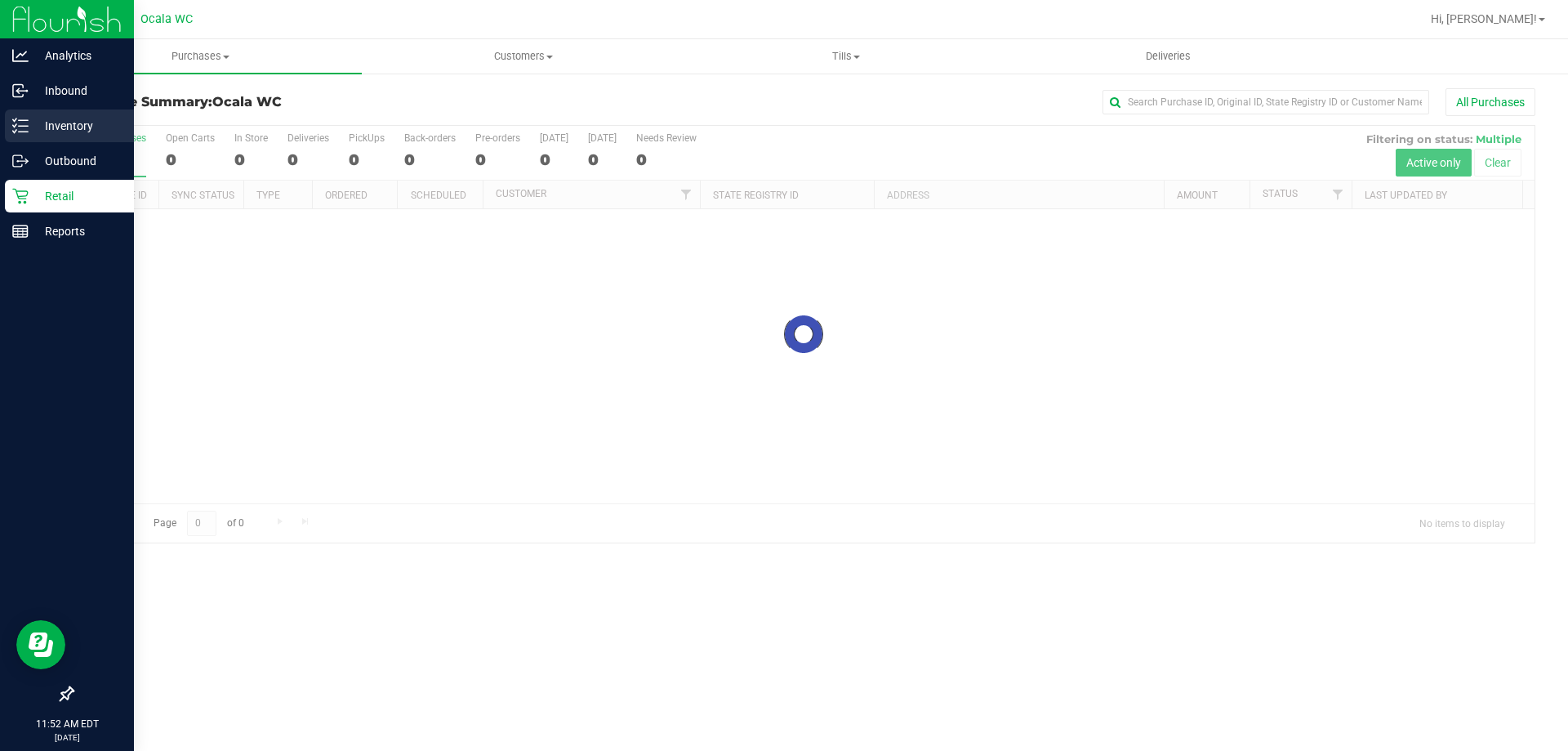
click at [56, 127] on p "Inventory" at bounding box center [78, 126] width 98 height 20
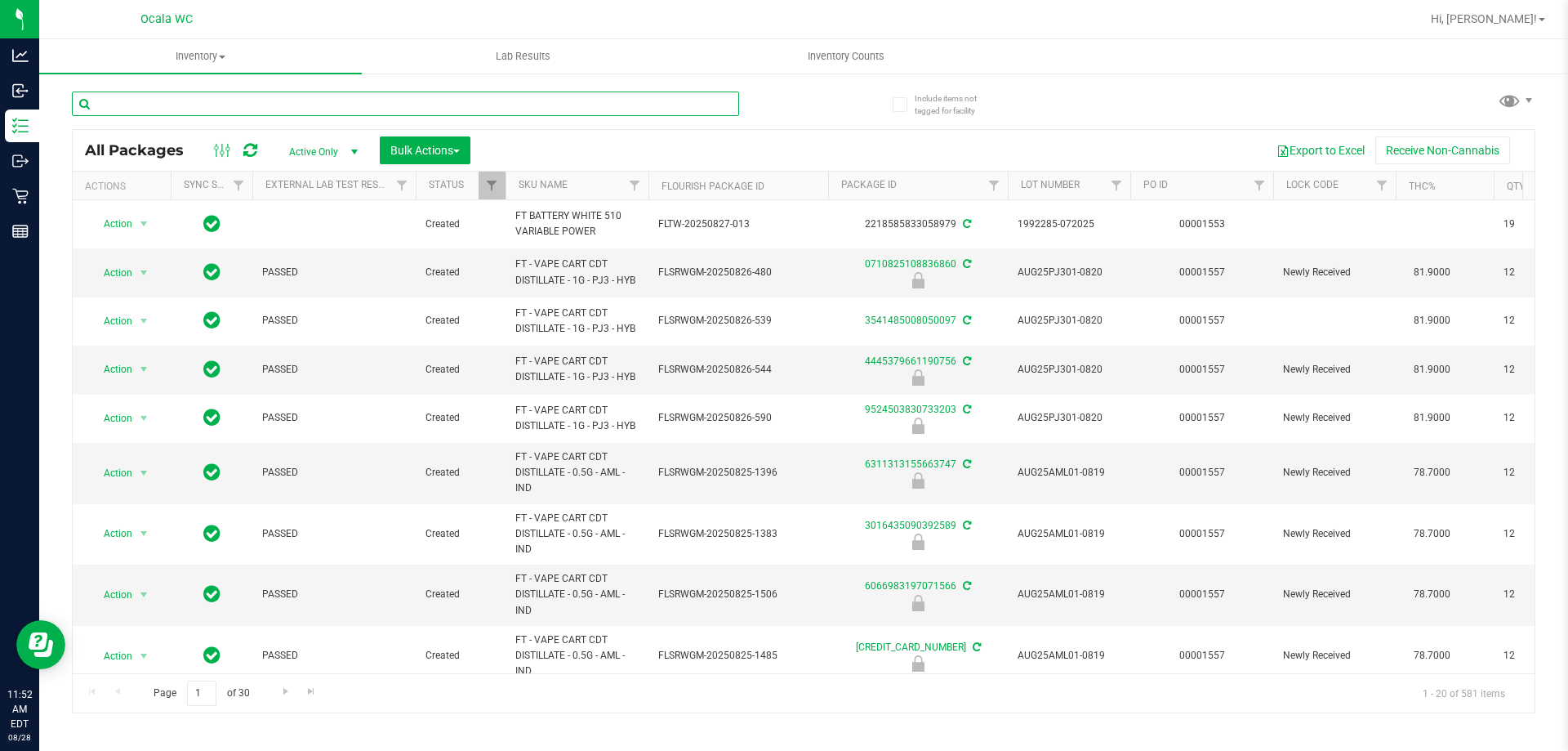
drag, startPoint x: 116, startPoint y: 106, endPoint x: 194, endPoint y: 98, distance: 78.8
click at [194, 98] on input "text" at bounding box center [405, 103] width 667 height 25
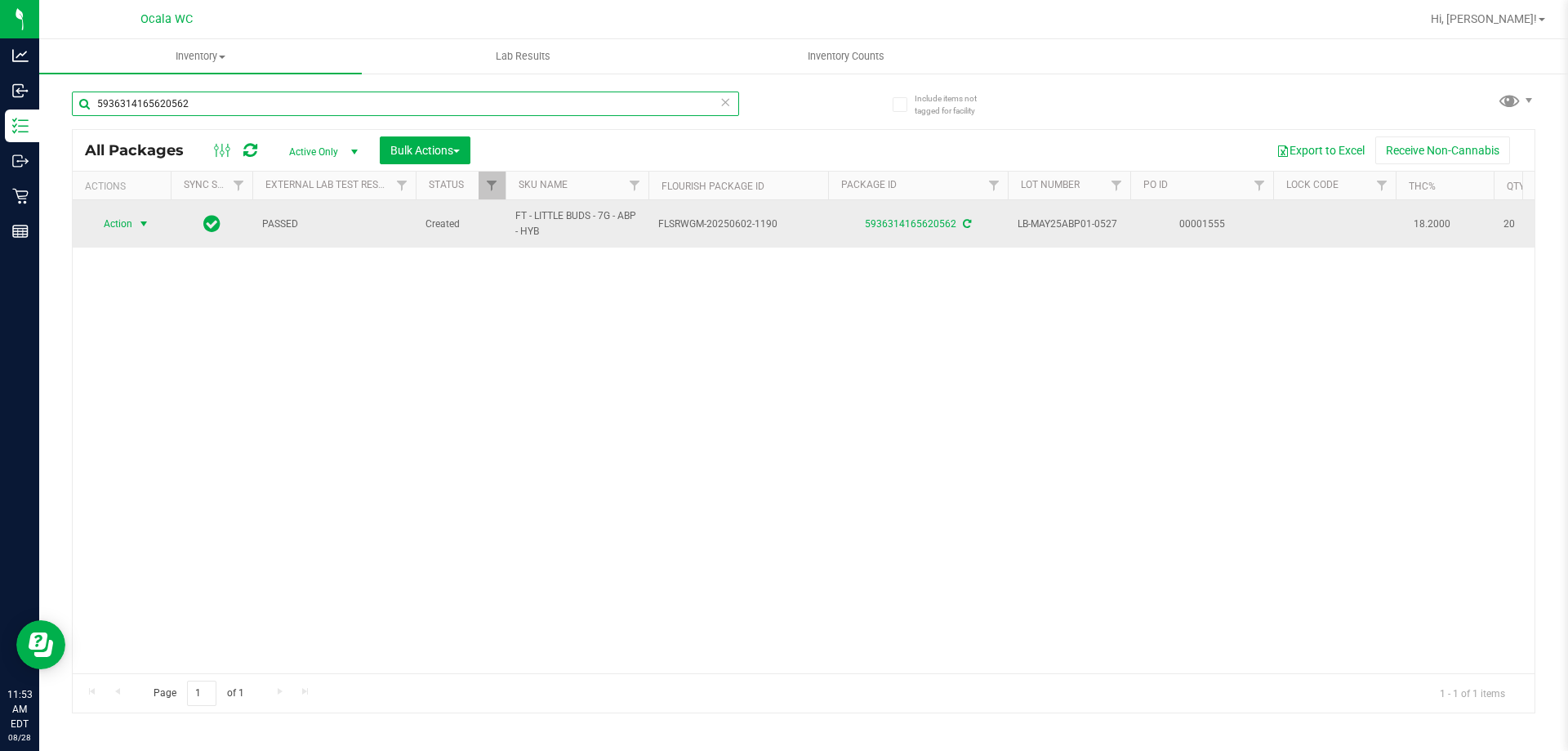
type input "5936314165620562"
click at [106, 221] on span "Action" at bounding box center [111, 223] width 44 height 23
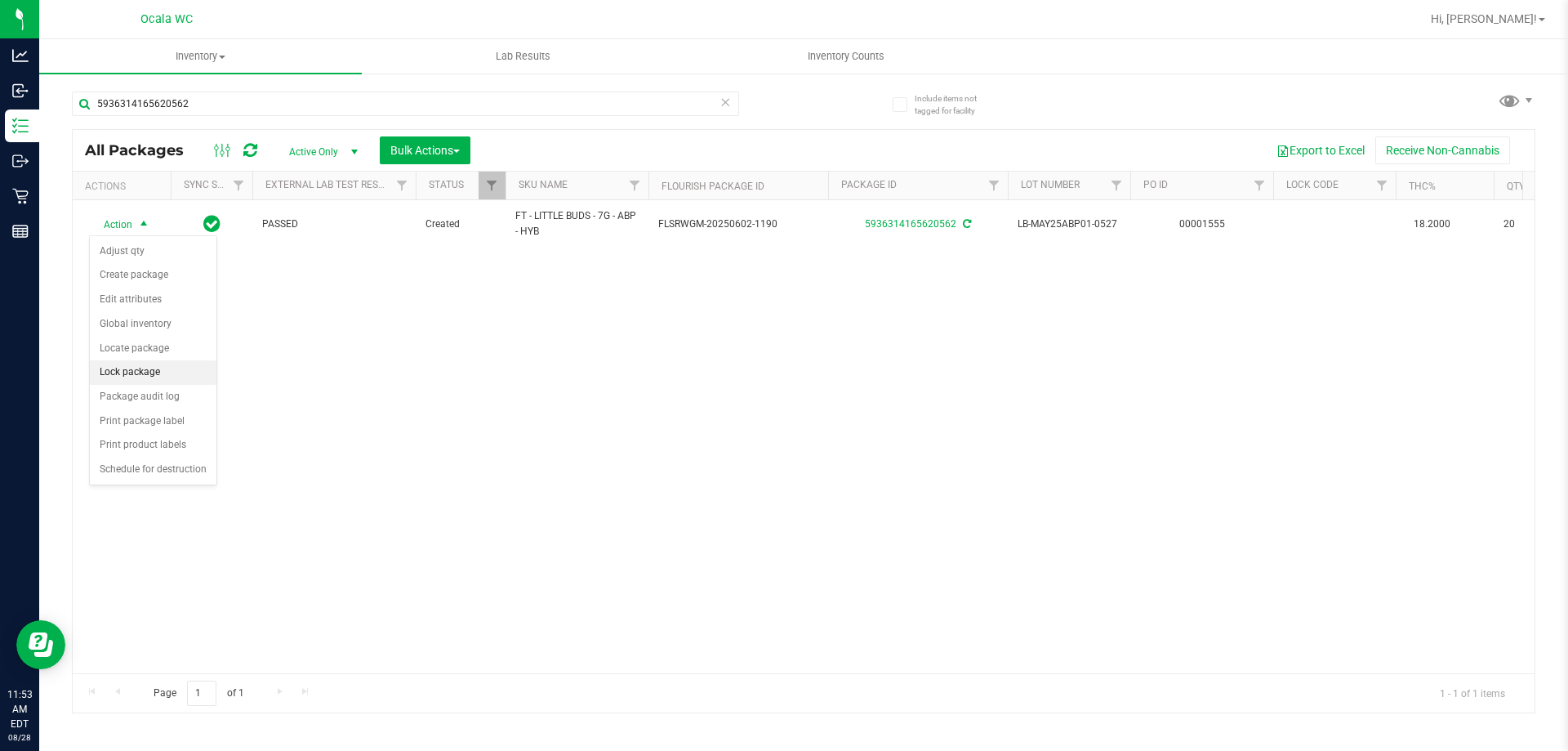
click at [136, 371] on li "Lock package" at bounding box center [153, 372] width 127 height 25
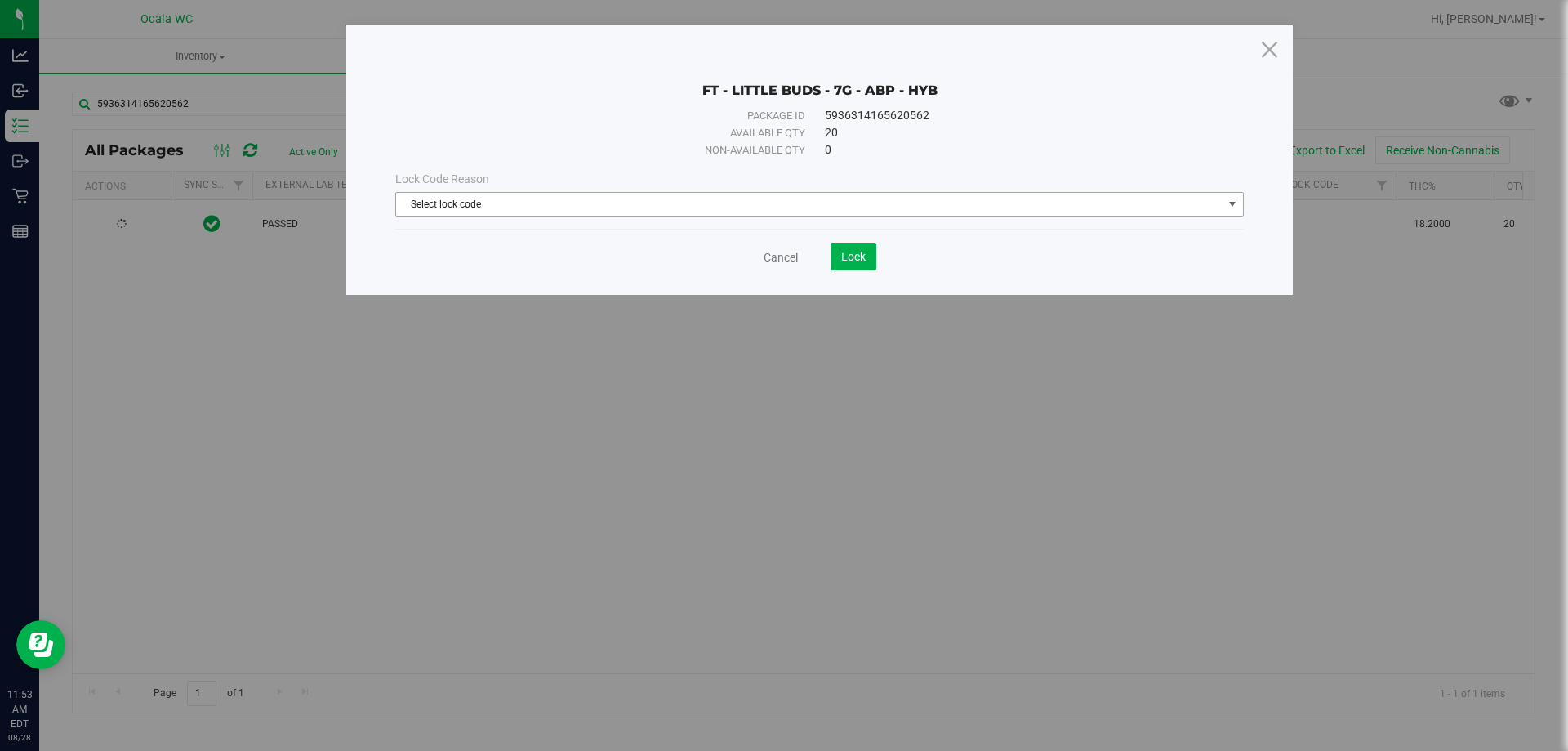
click at [660, 201] on span "Select lock code" at bounding box center [809, 204] width 827 height 23
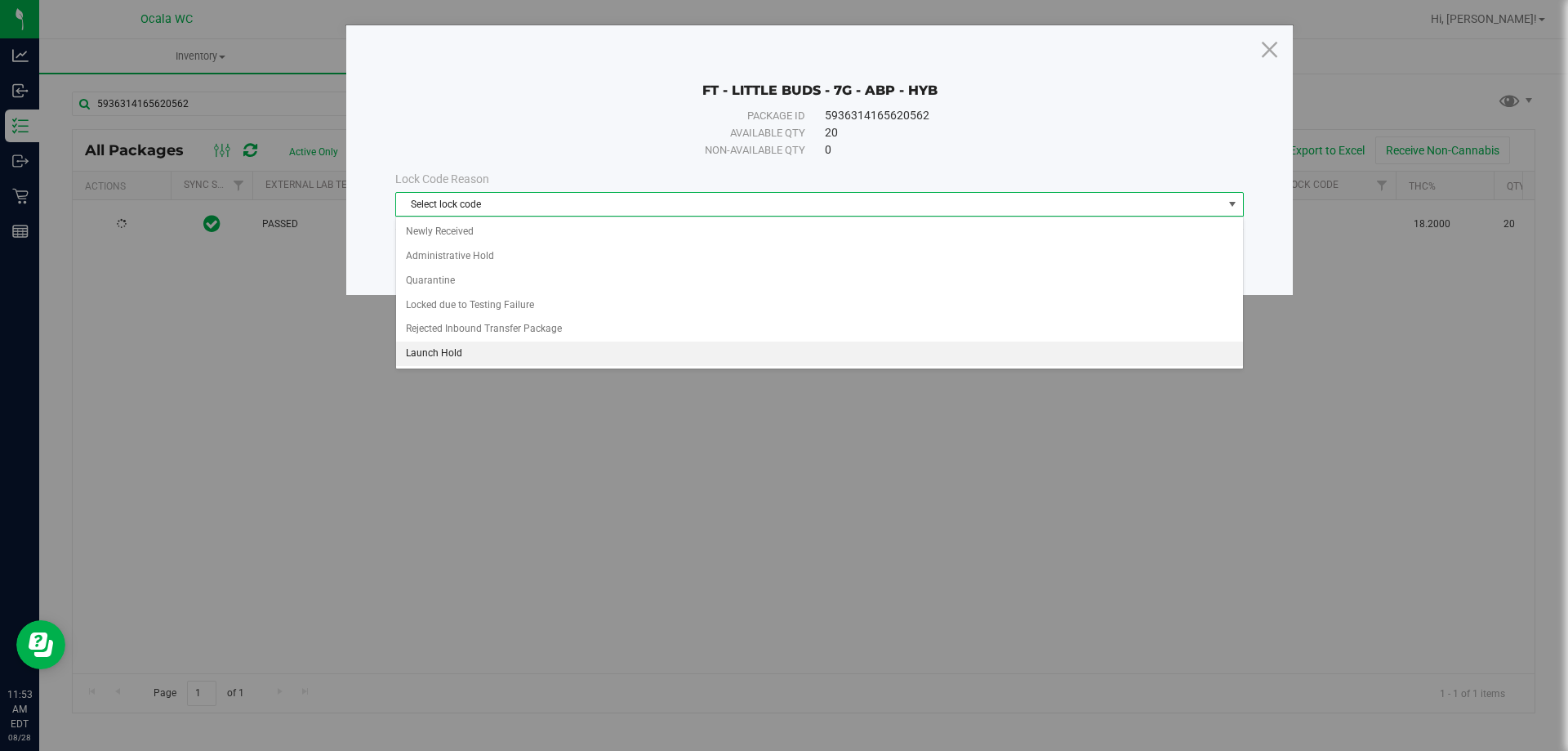
click at [457, 345] on li "Launch Hold" at bounding box center [819, 353] width 847 height 25
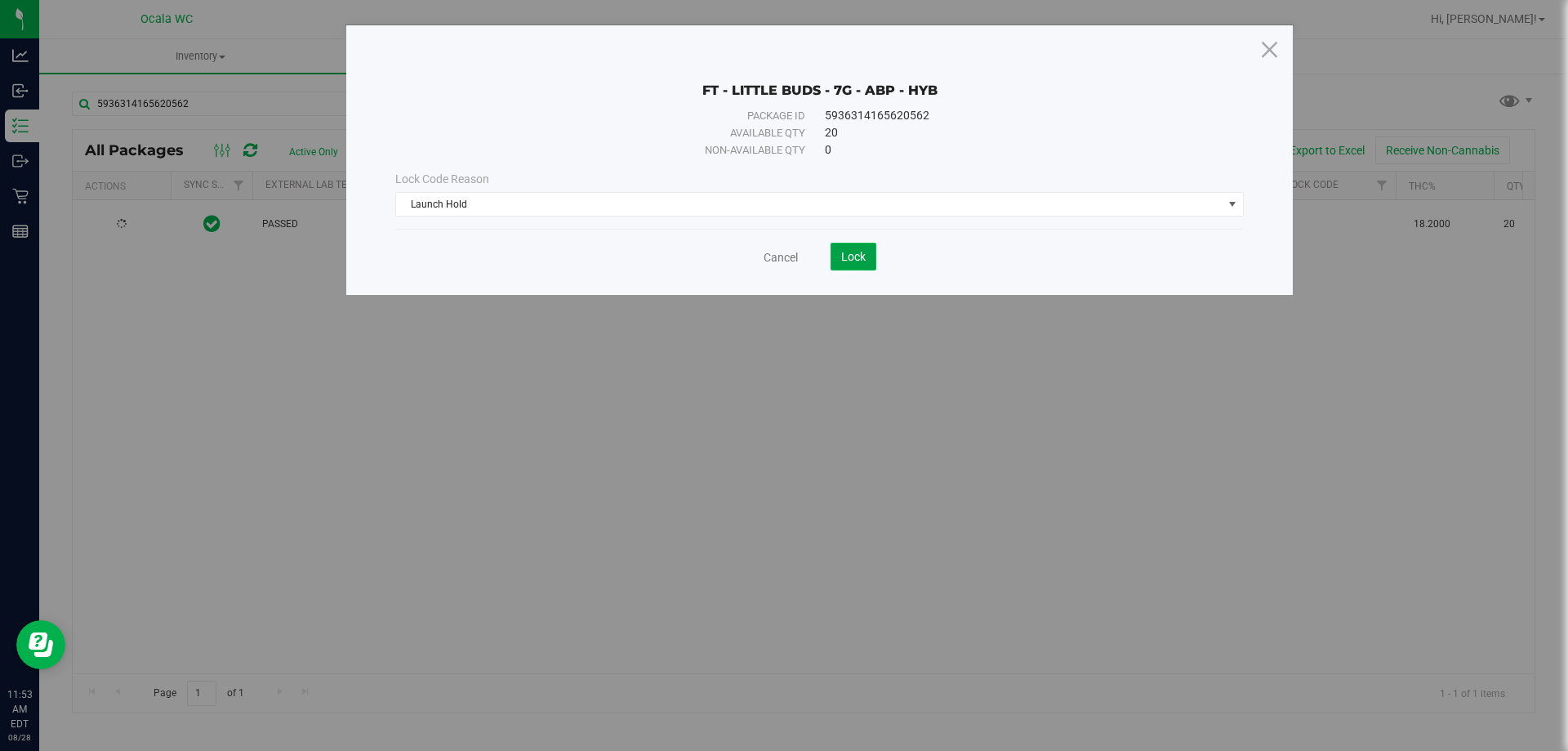
click at [863, 257] on span "Lock" at bounding box center [853, 256] width 25 height 13
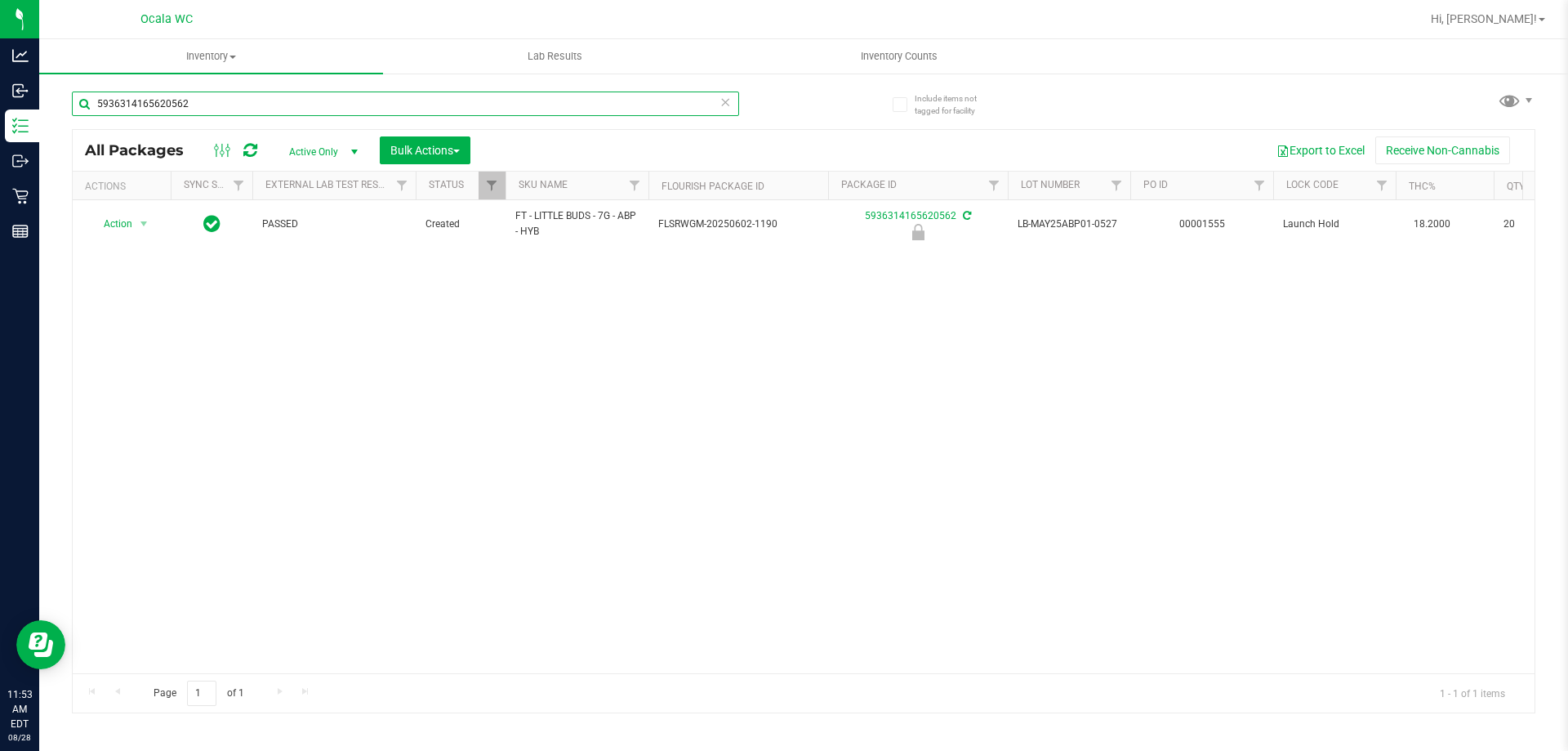
click at [198, 103] on input "5936314165620562" at bounding box center [405, 103] width 667 height 25
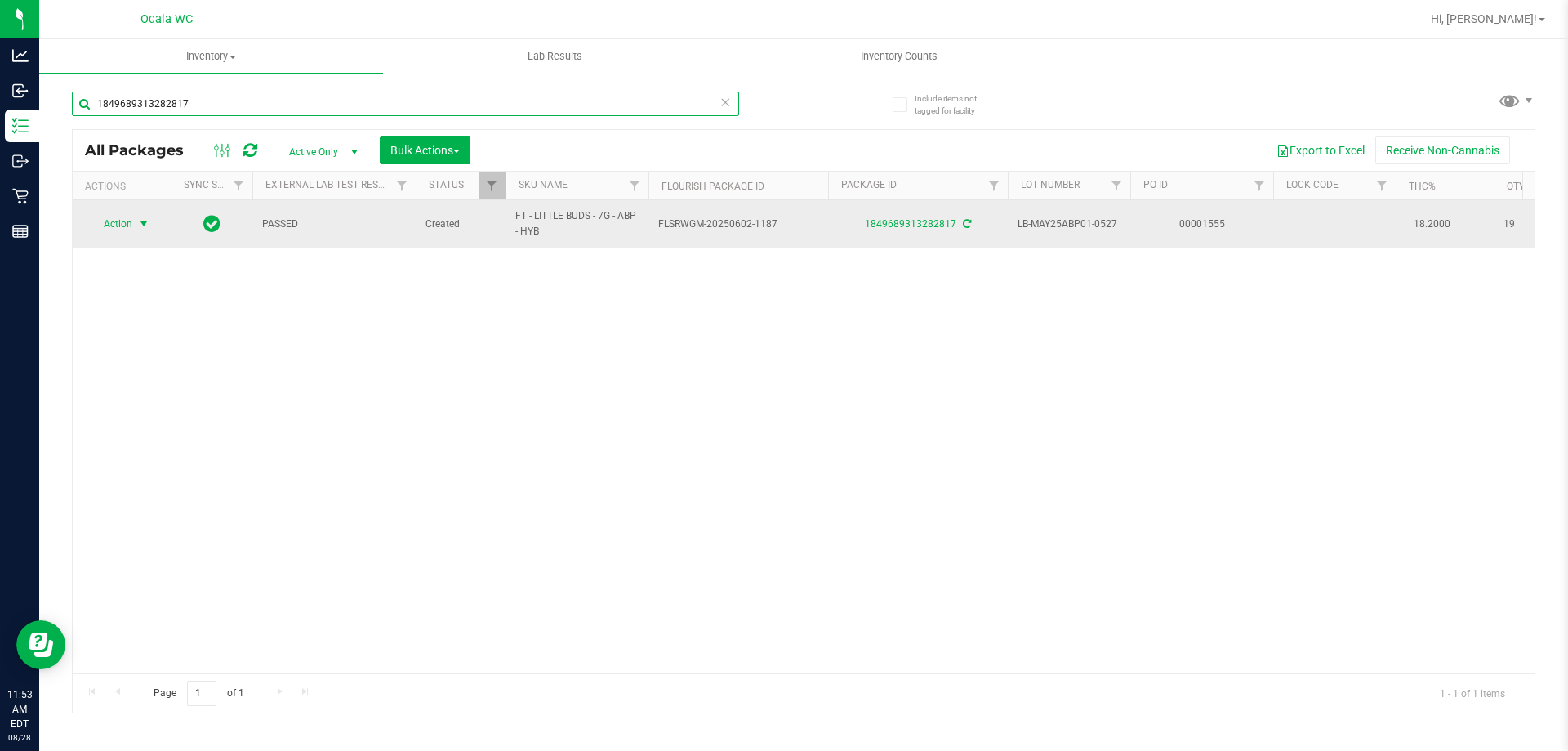
type input "1849689313282817"
click at [128, 216] on span "Action" at bounding box center [111, 223] width 44 height 23
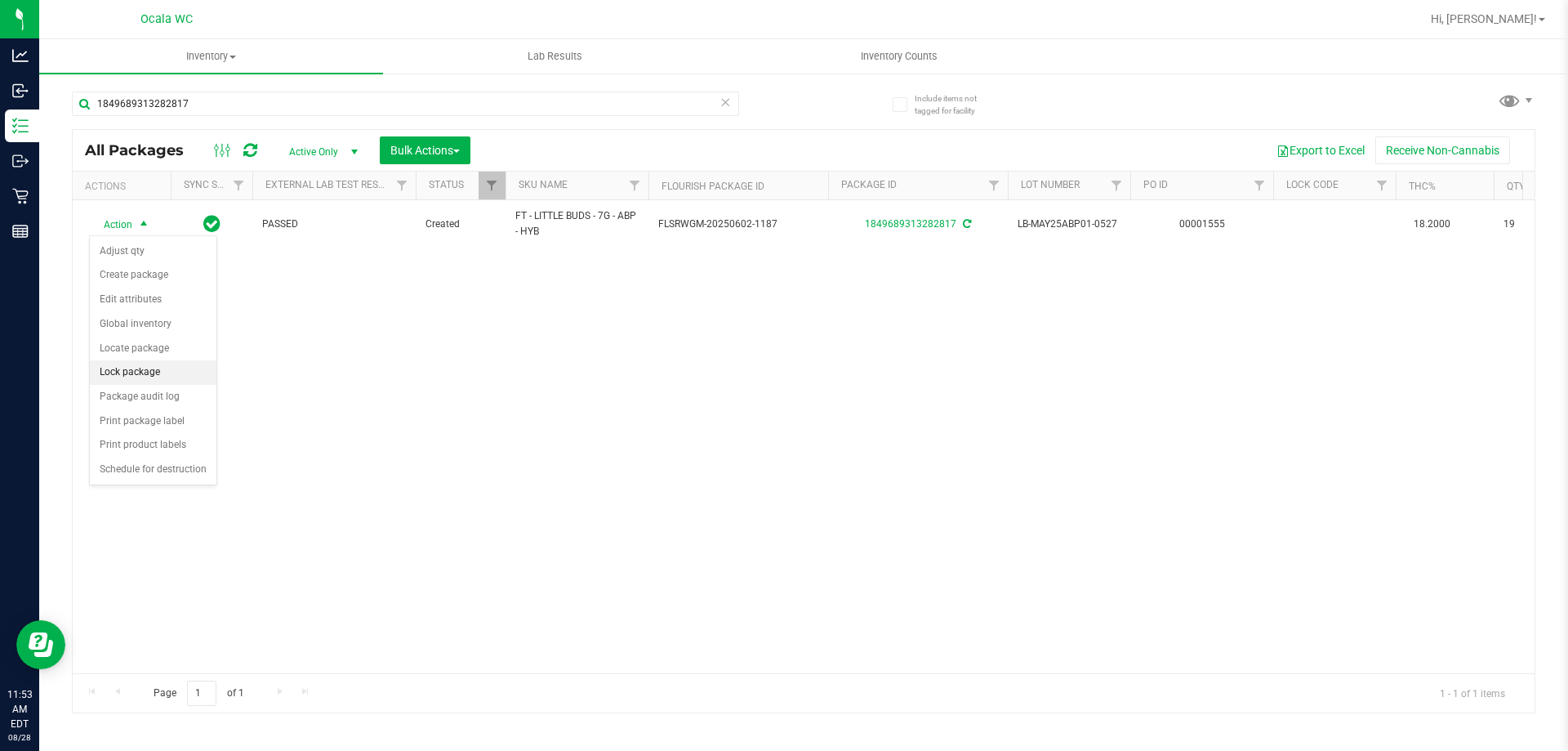
click at [113, 371] on li "Lock package" at bounding box center [153, 372] width 127 height 25
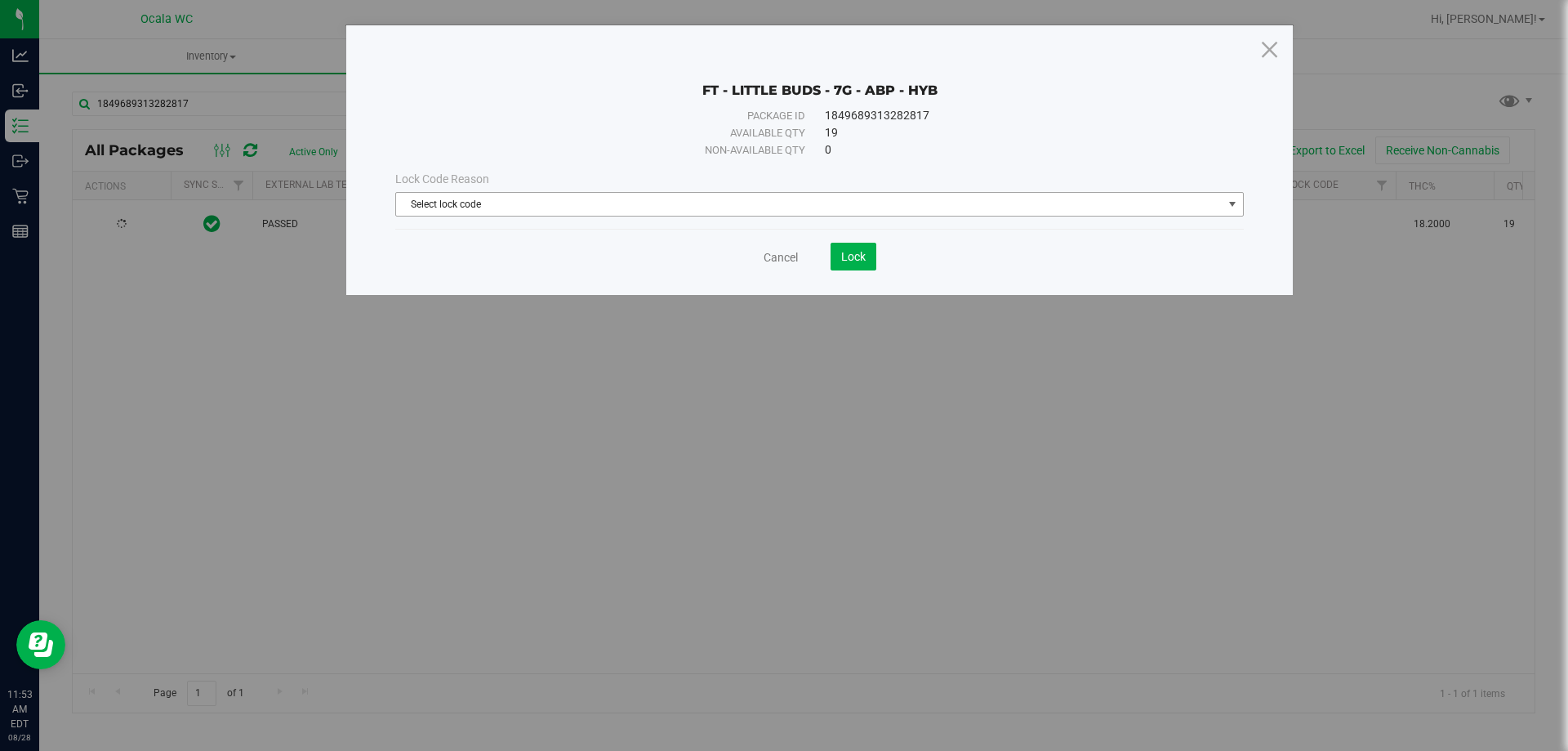
click at [702, 201] on span "Select lock code" at bounding box center [809, 204] width 827 height 23
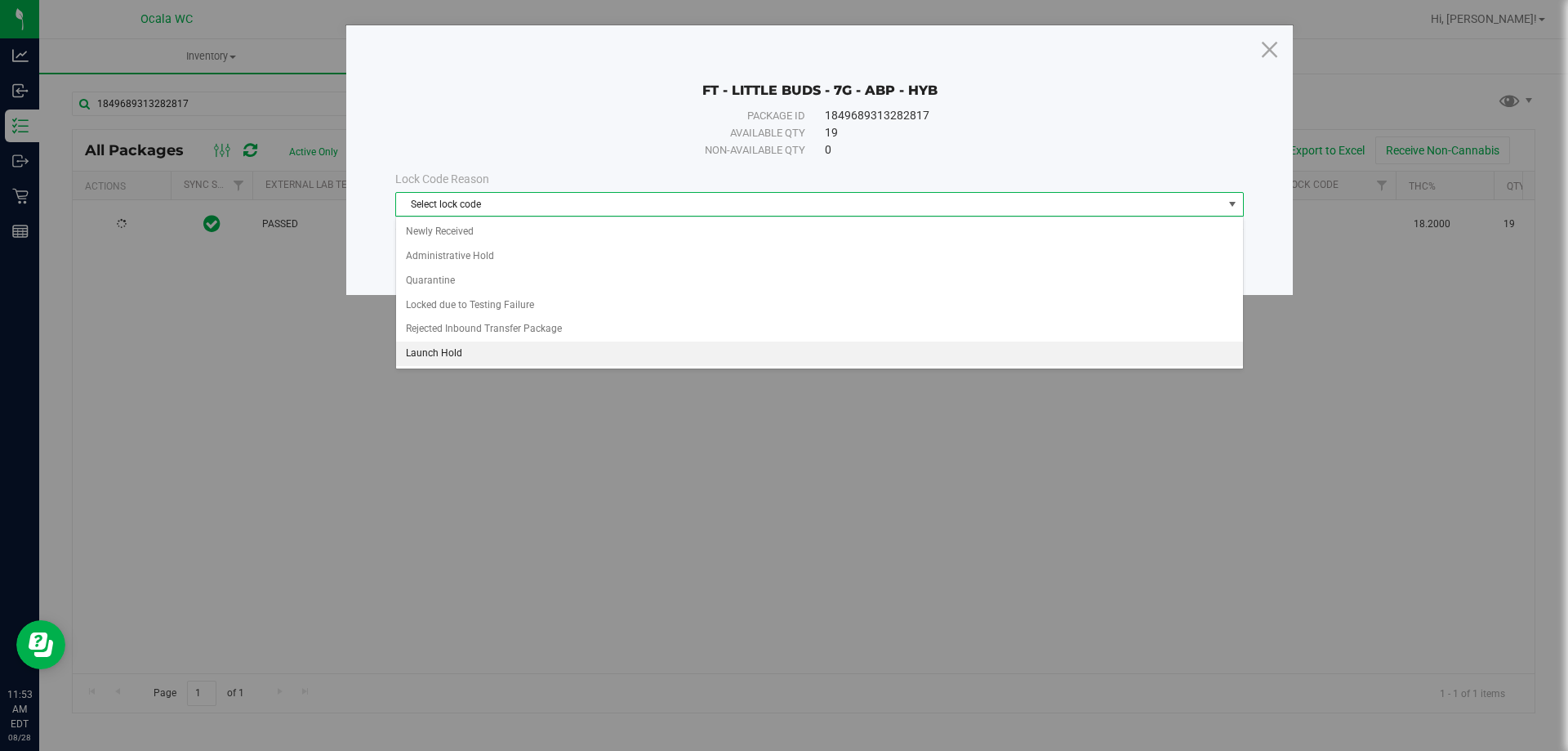
click at [438, 356] on li "Launch Hold" at bounding box center [819, 353] width 847 height 25
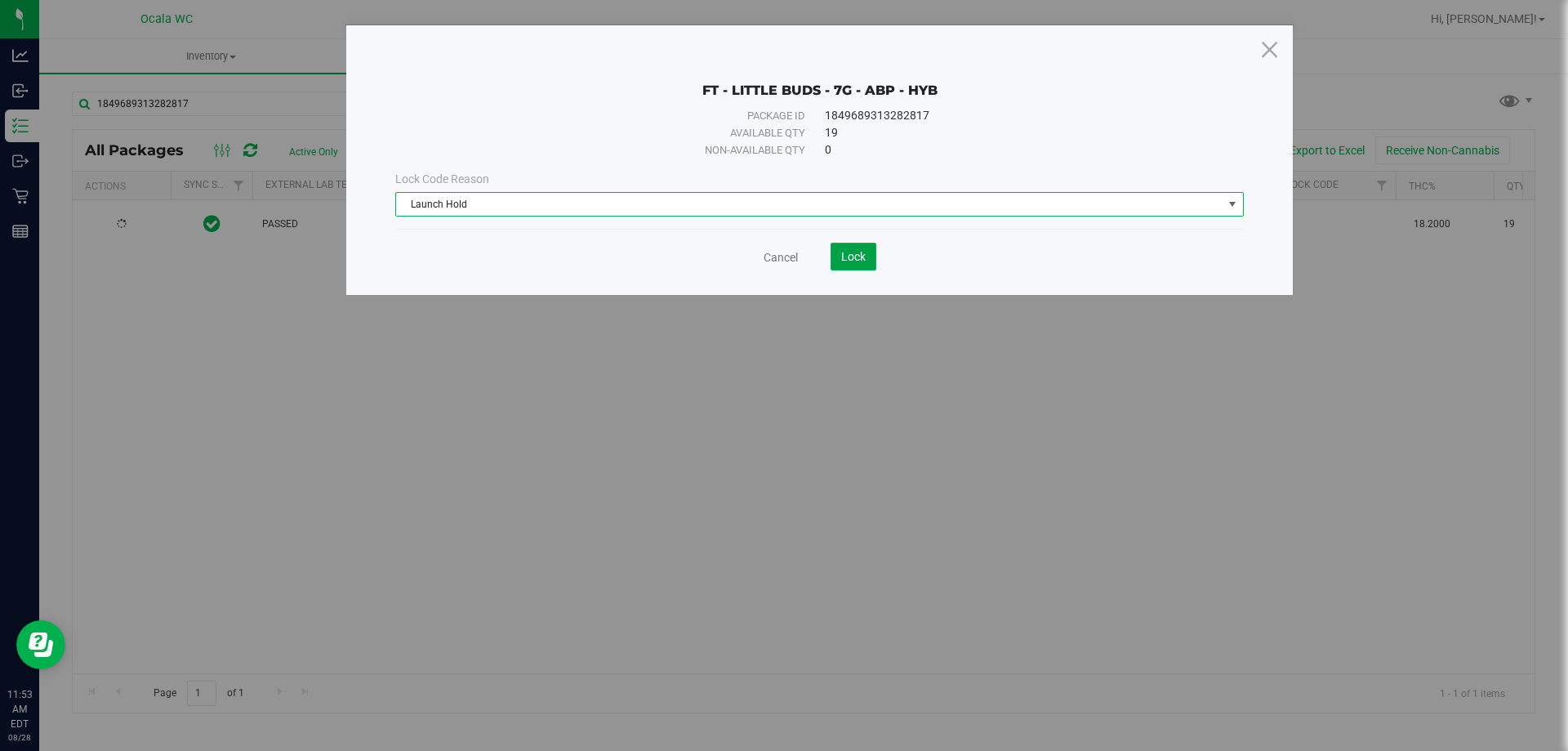
click at [843, 260] on span "Lock" at bounding box center [853, 256] width 25 height 13
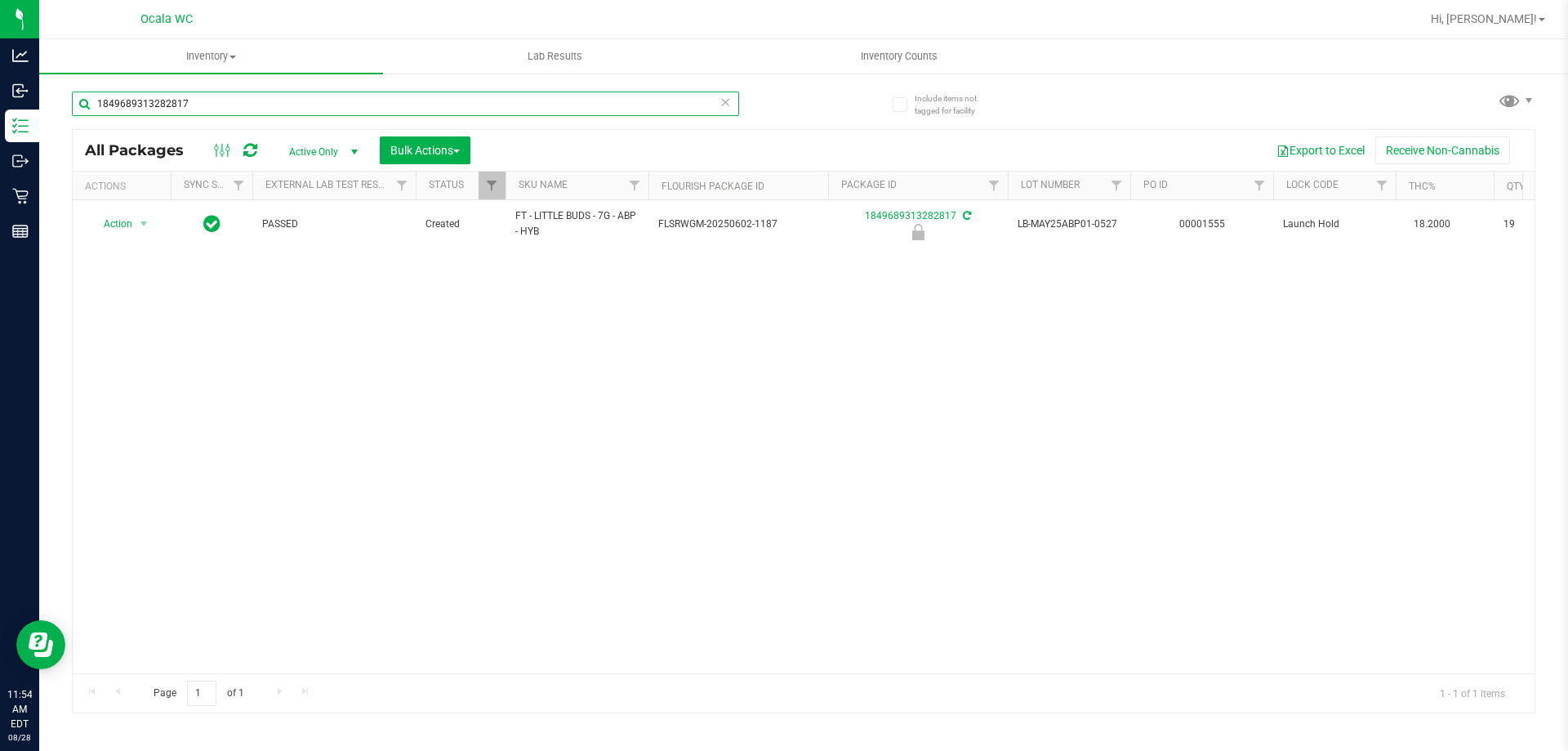
click at [227, 112] on input "1849689313282817" at bounding box center [405, 103] width 667 height 25
type input "1849689313282817"
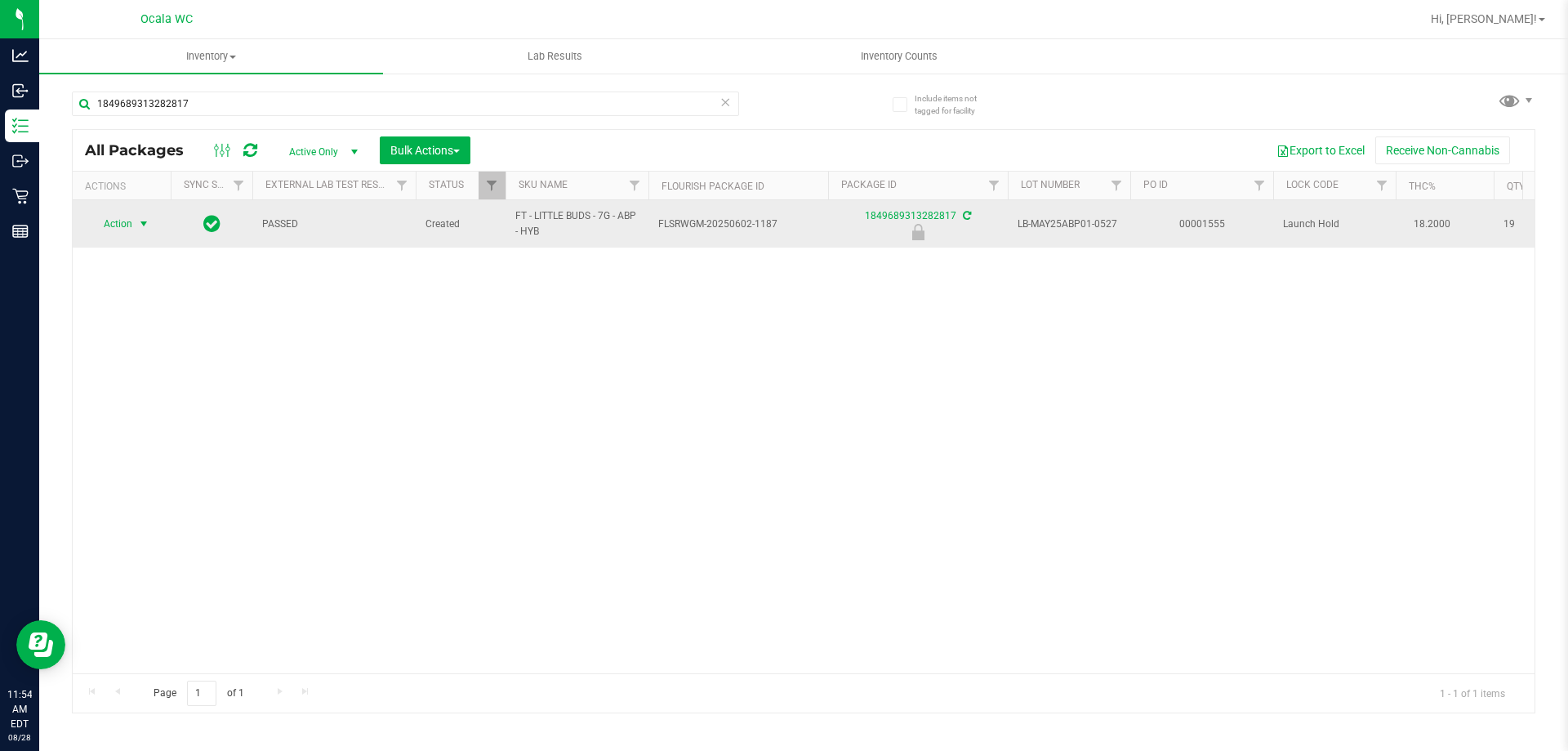
click at [134, 220] on span "select" at bounding box center [144, 223] width 20 height 23
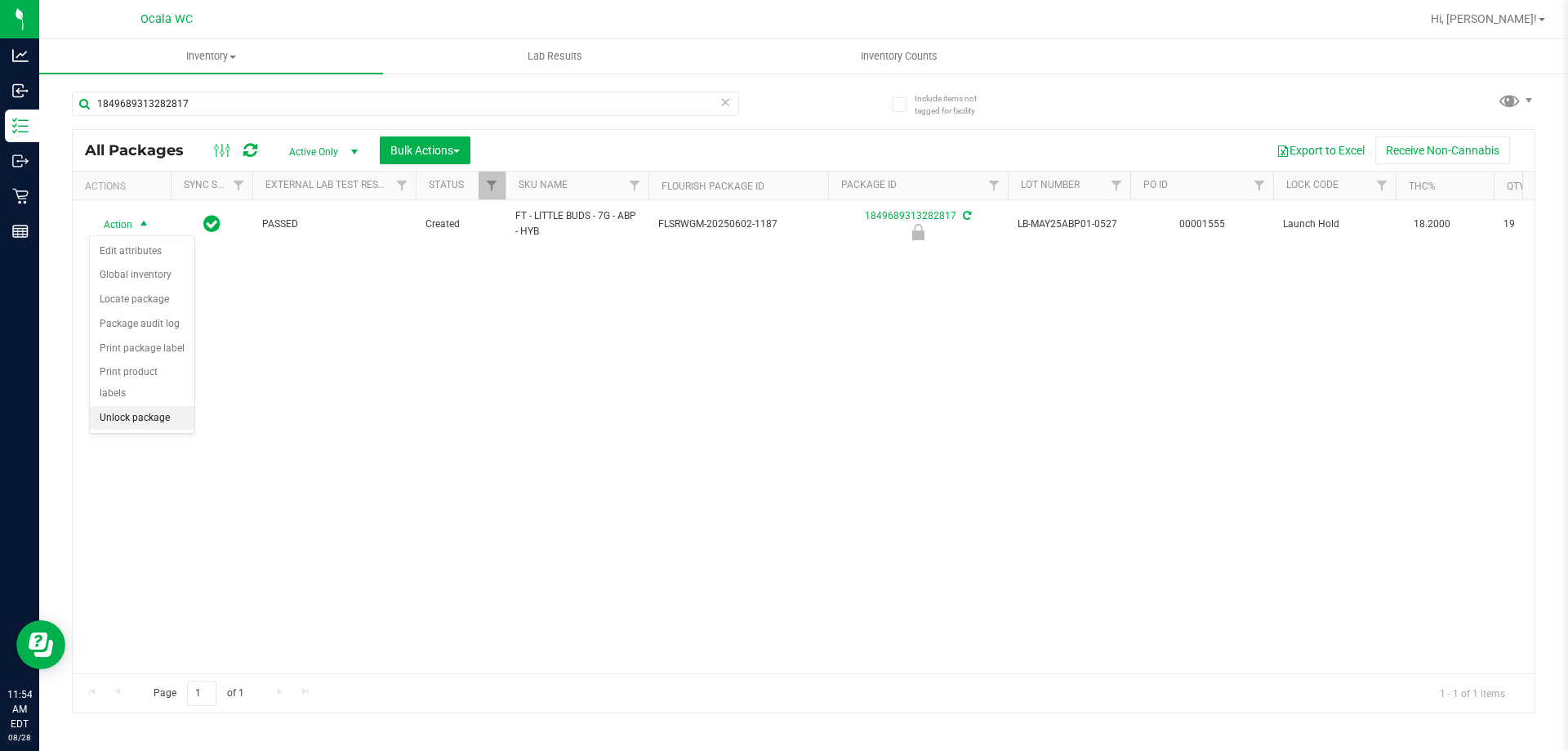
click at [117, 406] on li "Unlock package" at bounding box center [142, 418] width 105 height 25
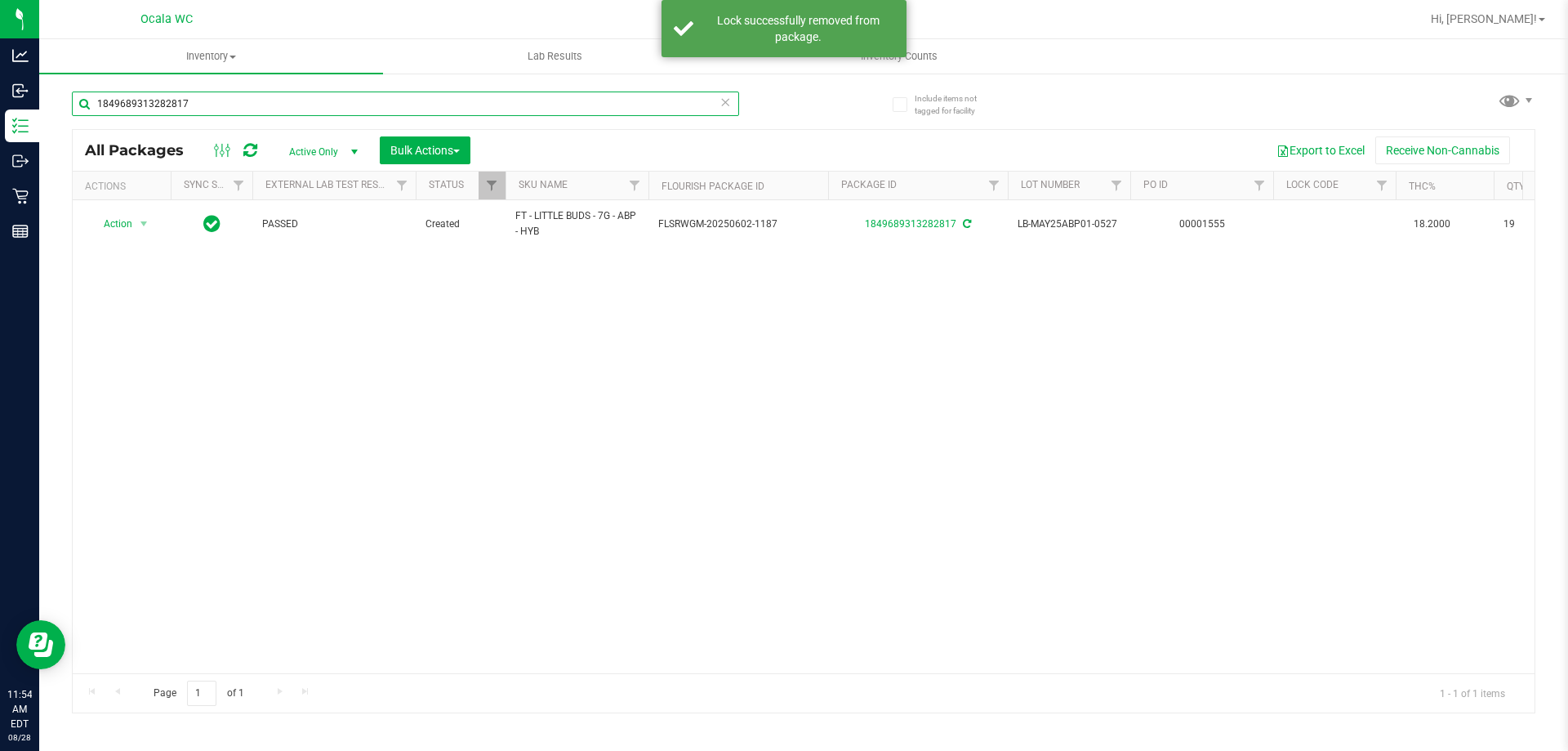
click at [189, 105] on input "1849689313282817" at bounding box center [405, 103] width 667 height 25
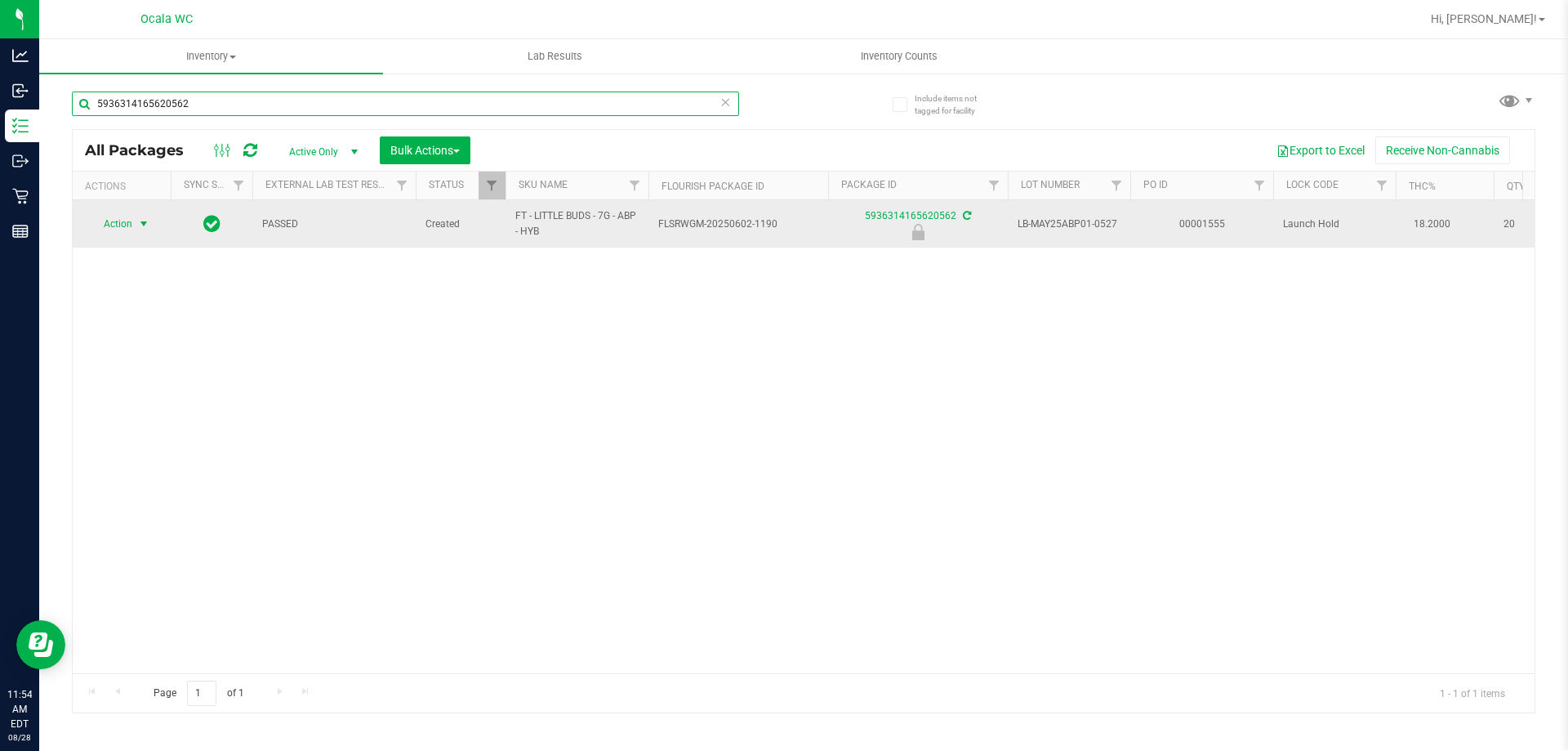
type input "5936314165620562"
click at [112, 225] on span "Action" at bounding box center [111, 223] width 44 height 23
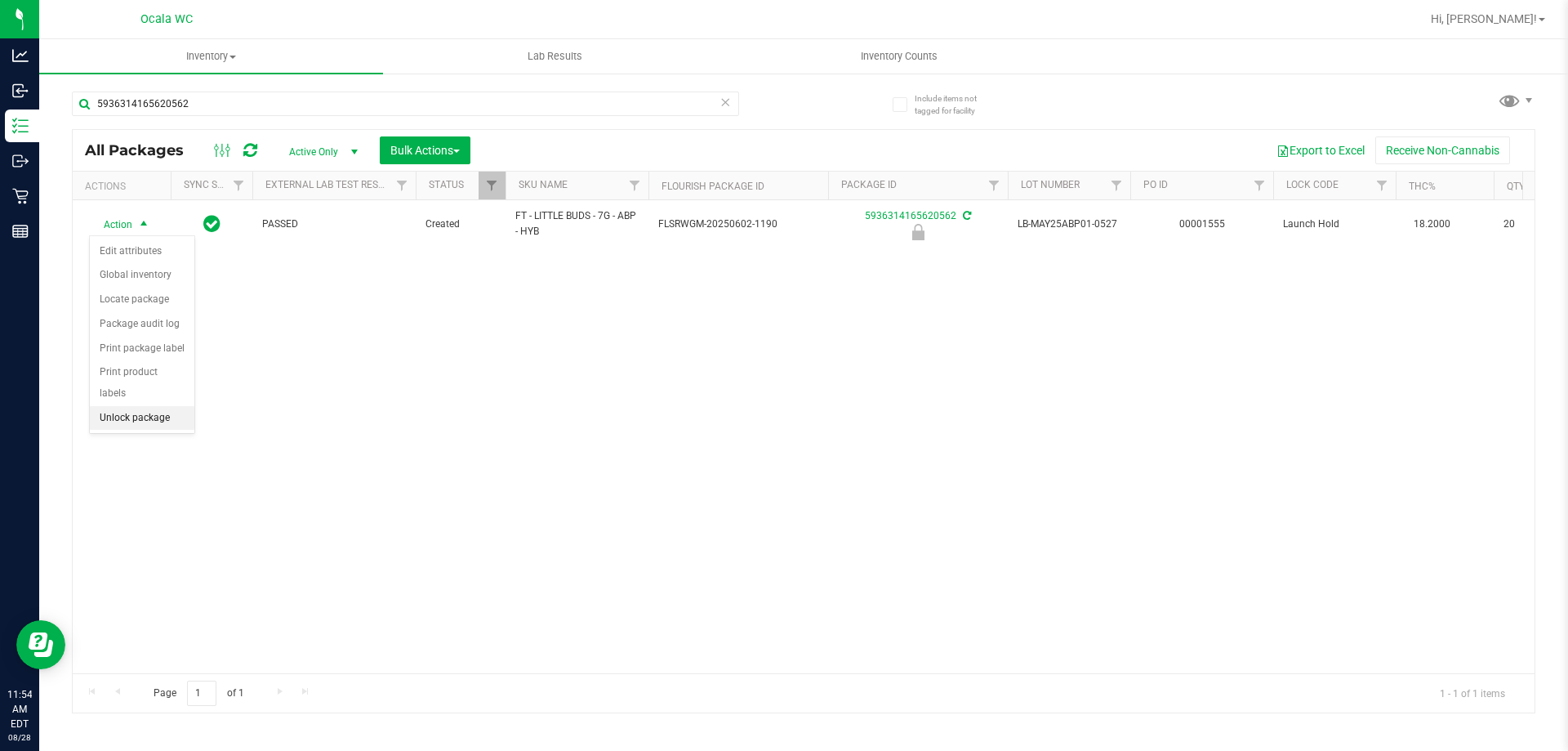
click at [131, 406] on li "Unlock package" at bounding box center [142, 418] width 105 height 25
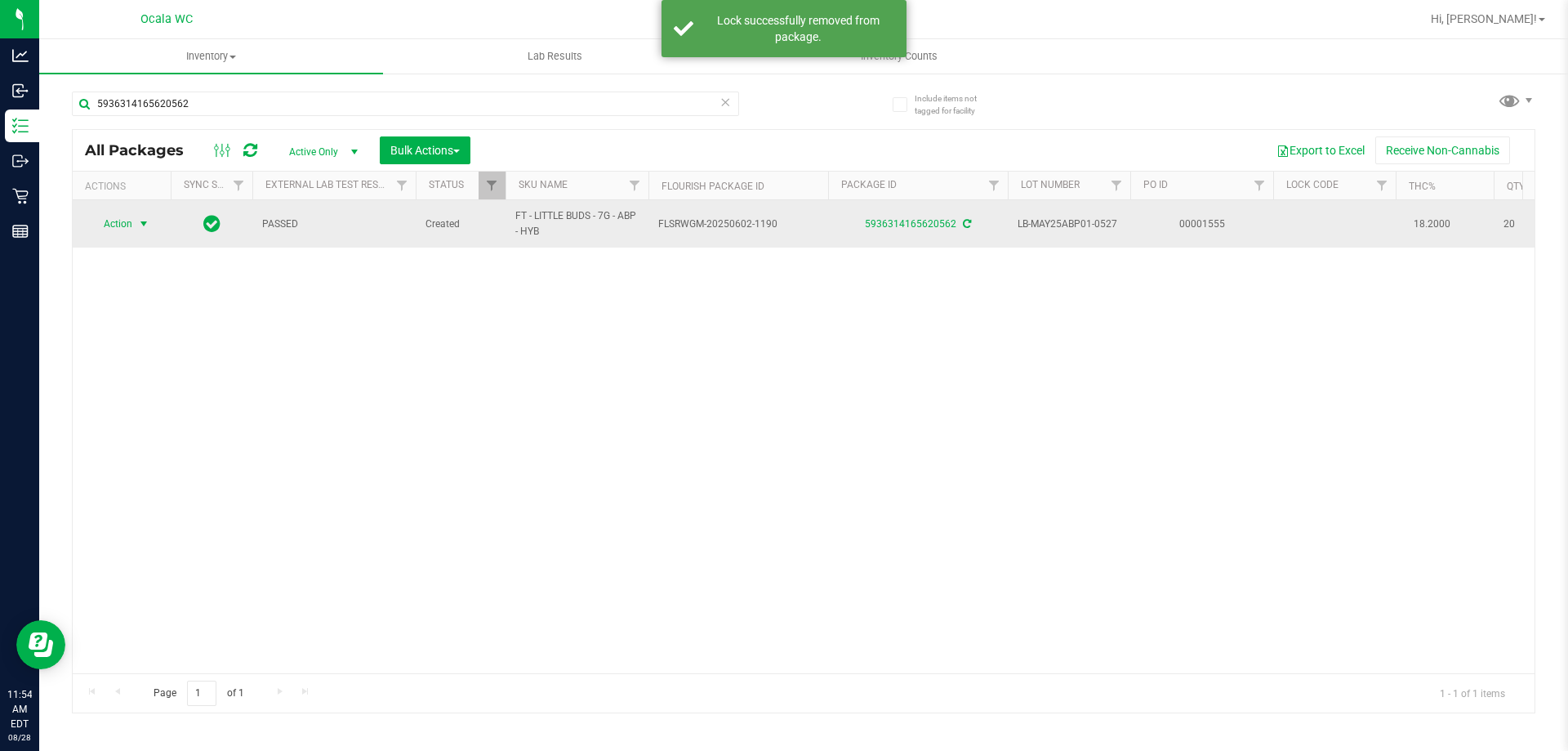
click at [126, 216] on span "Action" at bounding box center [111, 223] width 44 height 23
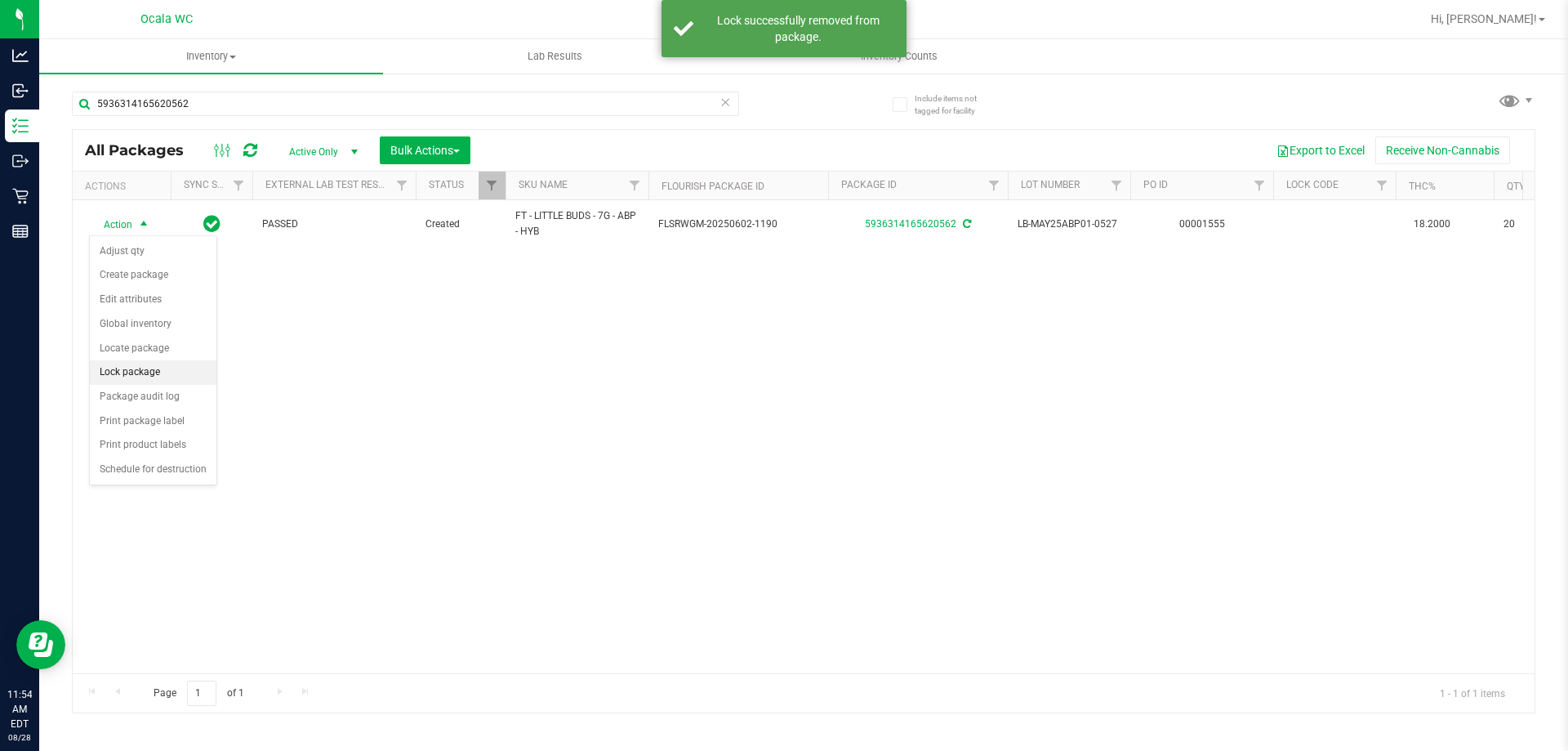
click at [131, 368] on li "Lock package" at bounding box center [153, 372] width 127 height 25
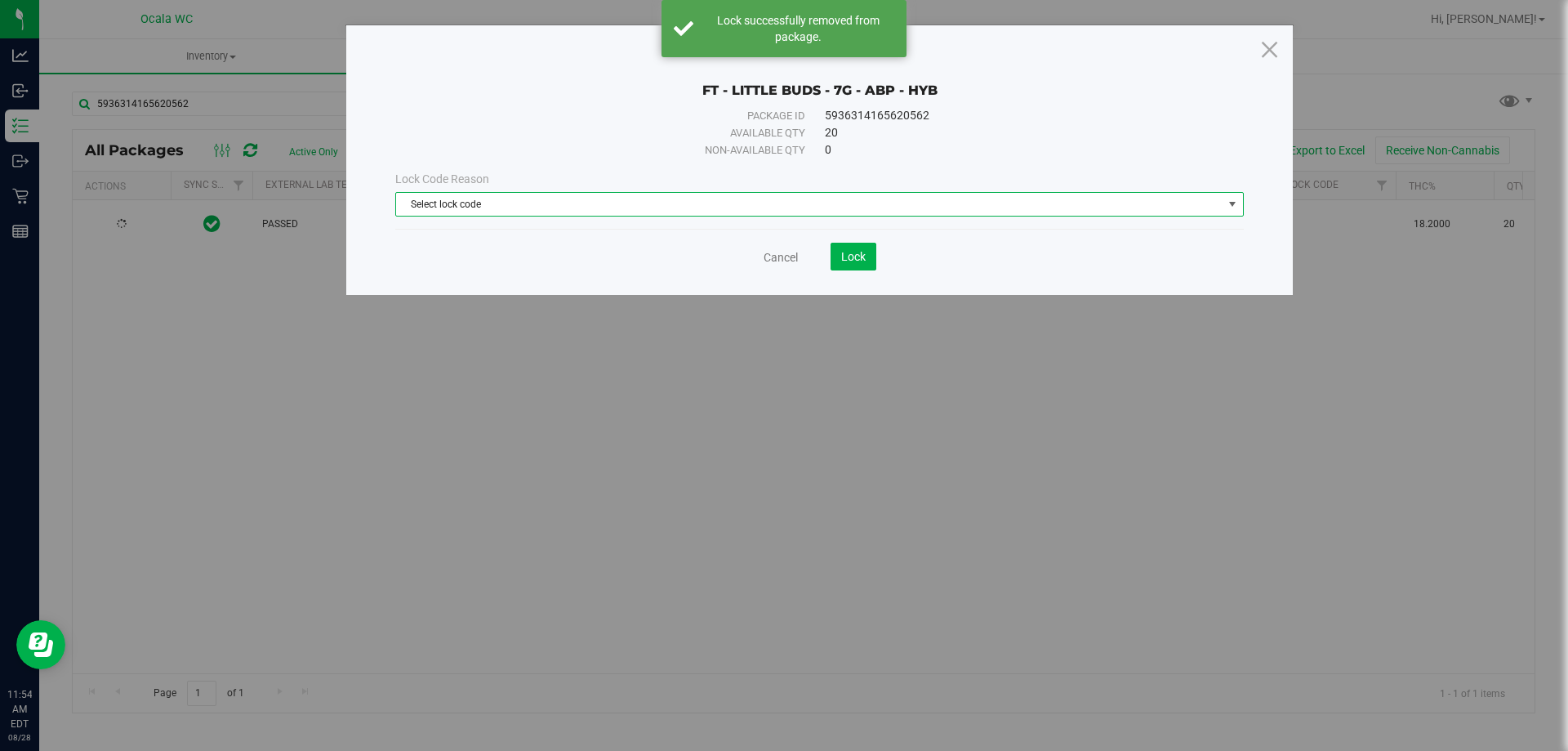
click at [528, 203] on span "Select lock code" at bounding box center [809, 204] width 827 height 23
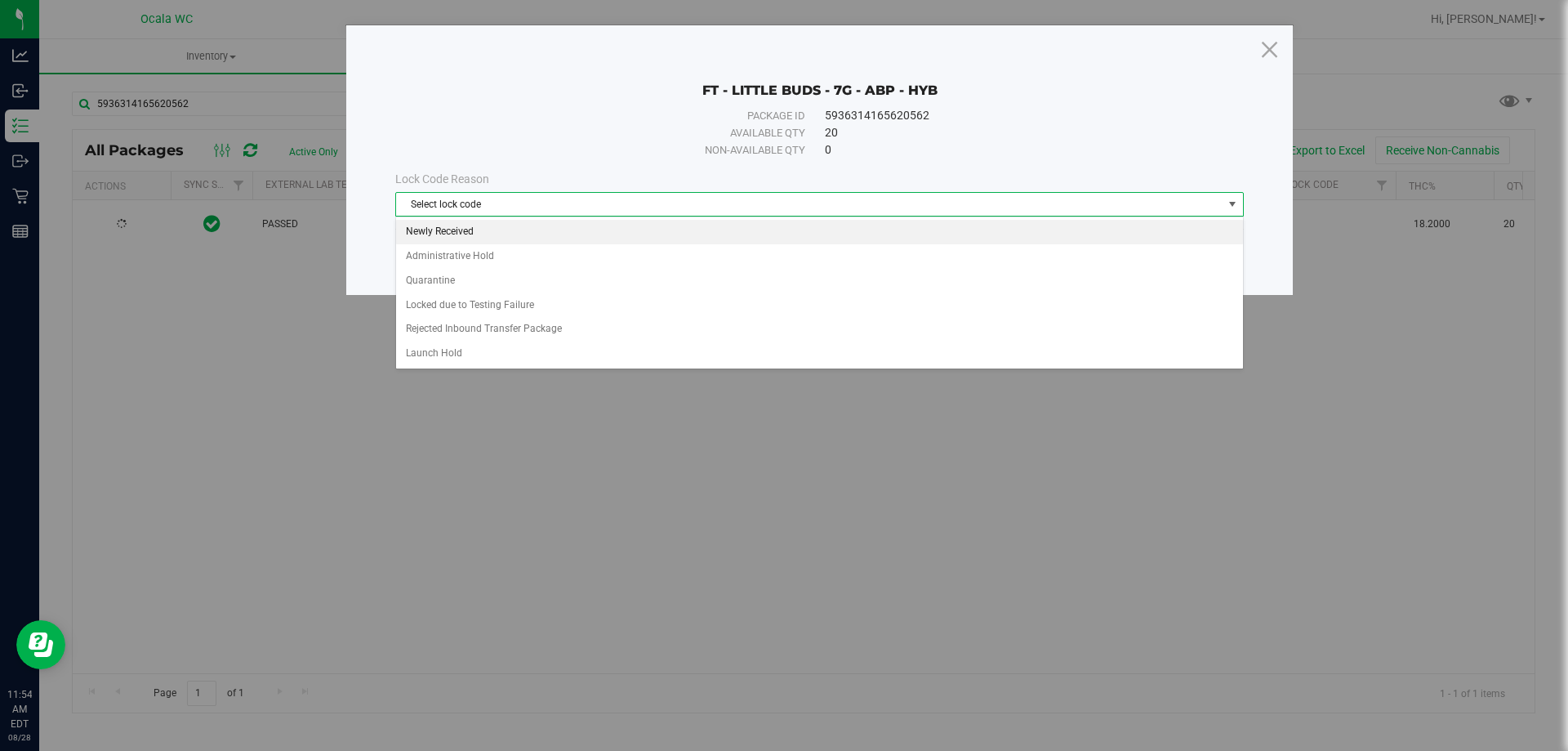
click at [466, 234] on li "Newly Received" at bounding box center [819, 232] width 847 height 25
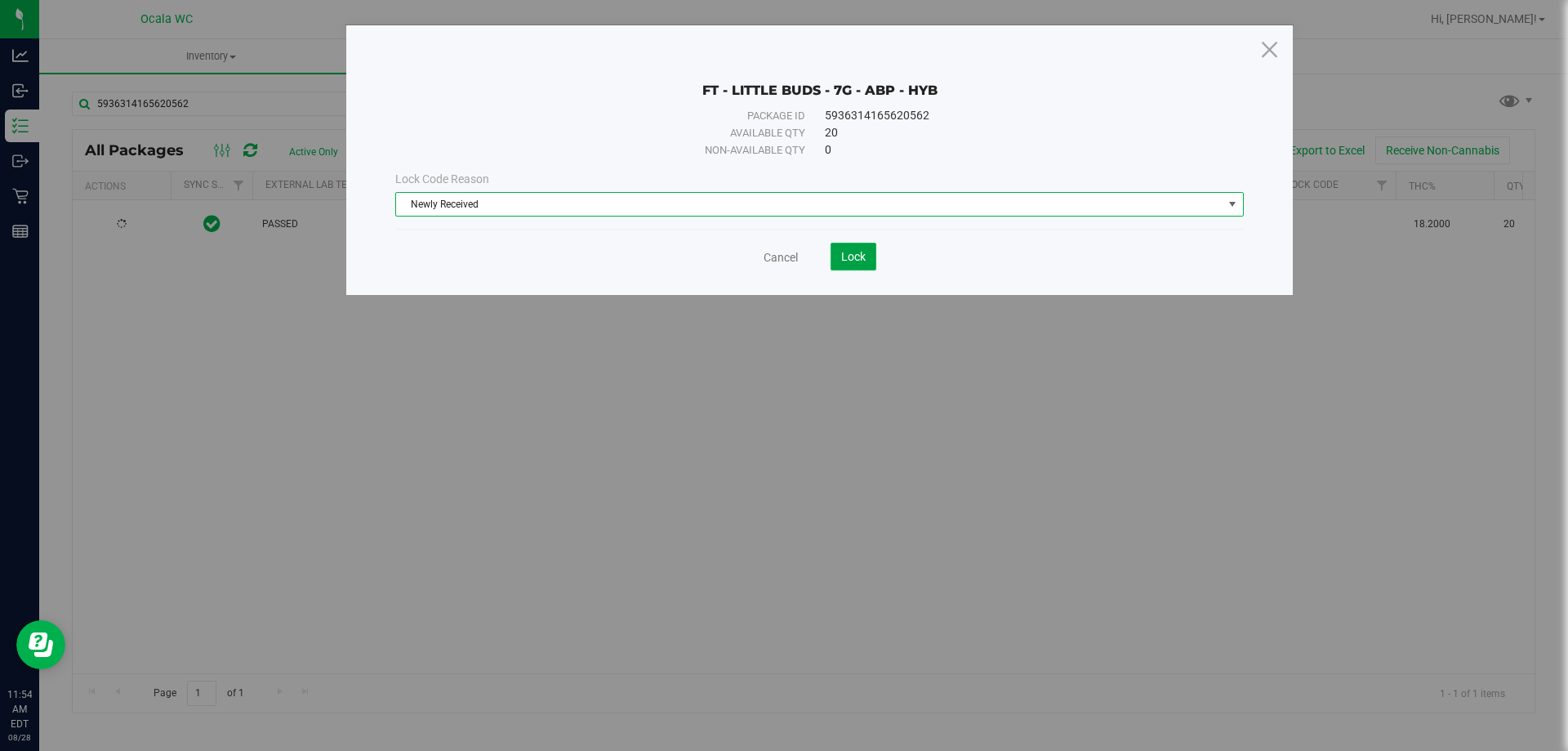
click at [849, 261] on span "Lock" at bounding box center [853, 256] width 25 height 13
